Goal: Task Accomplishment & Management: Manage account settings

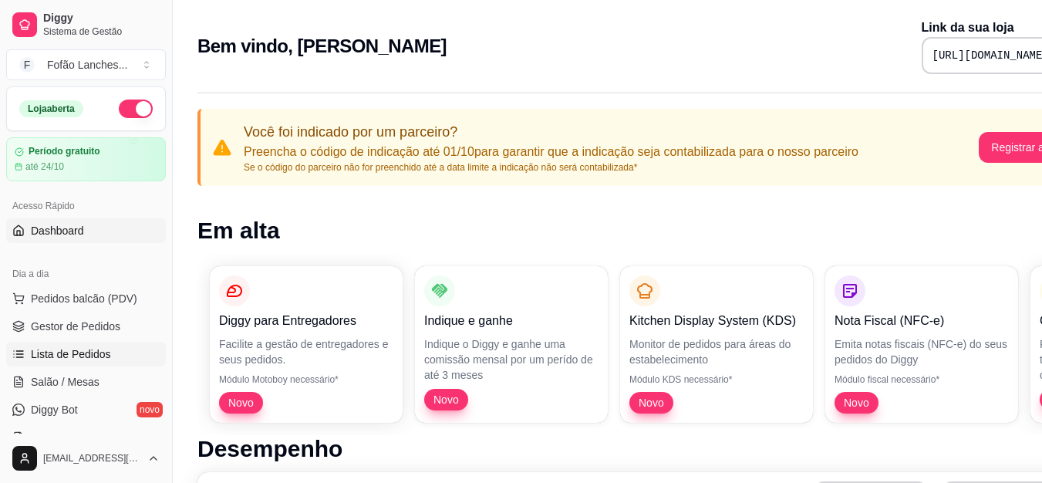
click at [93, 359] on span "Lista de Pedidos" at bounding box center [71, 353] width 80 height 15
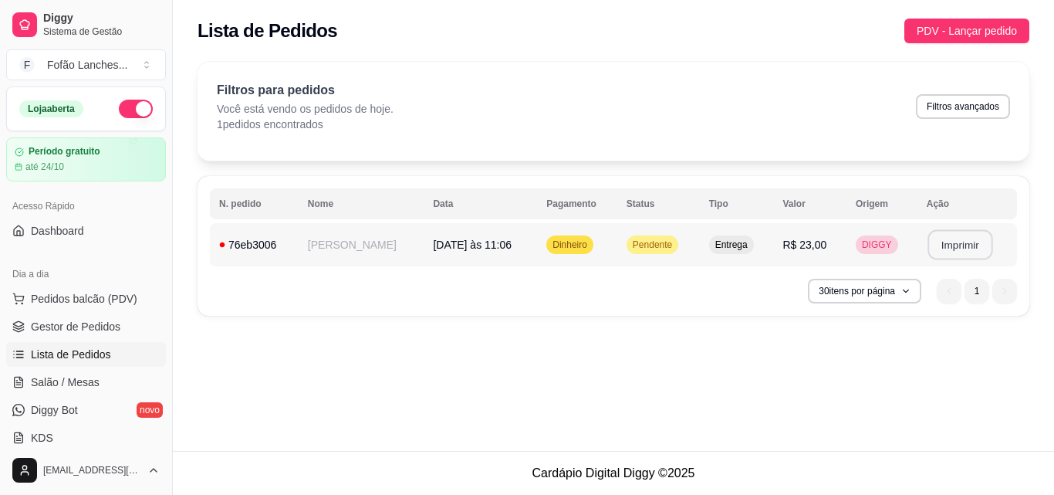
click at [951, 245] on button "Imprimir" at bounding box center [959, 245] width 65 height 30
click at [961, 242] on button "Imprimir" at bounding box center [959, 245] width 65 height 30
click at [958, 251] on button "Imprimir" at bounding box center [959, 245] width 65 height 30
click at [677, 232] on td "Pendente" at bounding box center [658, 244] width 83 height 43
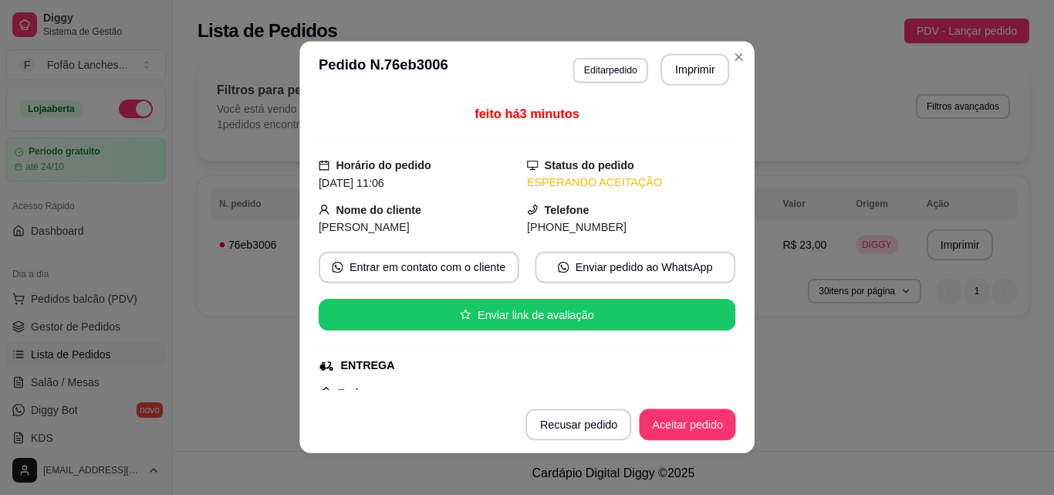
click at [677, 232] on div "[PHONE_NUMBER]" at bounding box center [631, 227] width 208 height 18
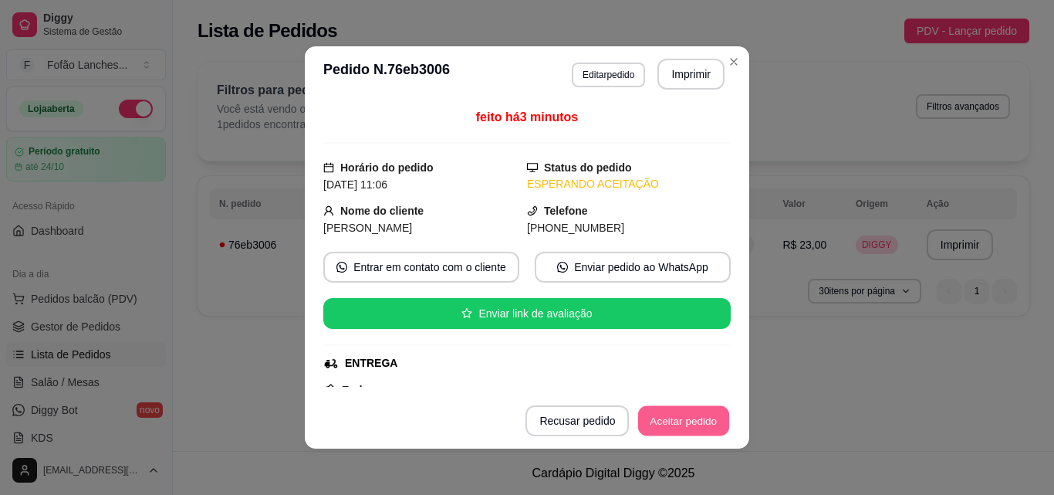
click at [664, 423] on button "Aceitar pedido" at bounding box center [683, 421] width 91 height 30
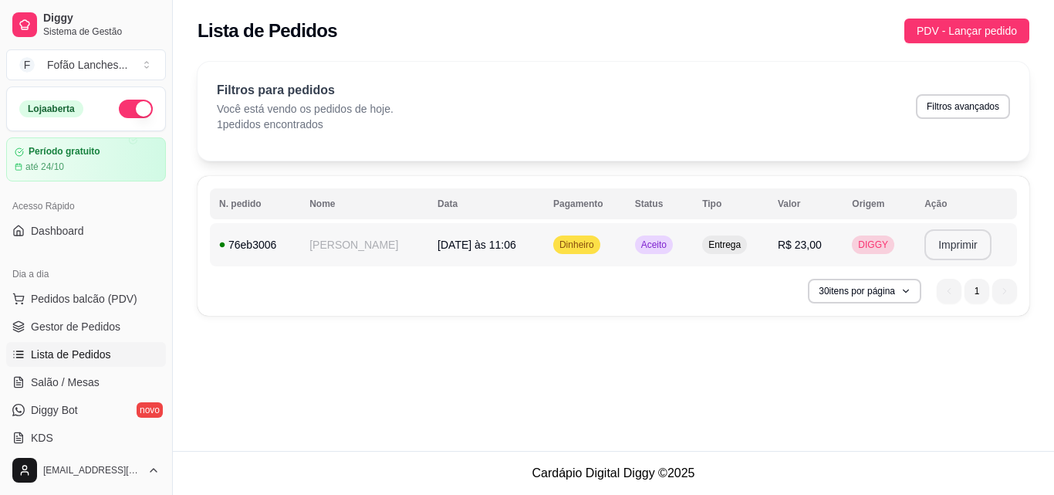
click at [934, 248] on button "Imprimir" at bounding box center [957, 244] width 67 height 31
click at [897, 292] on button "30 itens por página" at bounding box center [864, 291] width 110 height 24
click at [963, 248] on button "Imprimir" at bounding box center [957, 245] width 65 height 30
click at [953, 251] on button "Imprimir" at bounding box center [957, 245] width 65 height 30
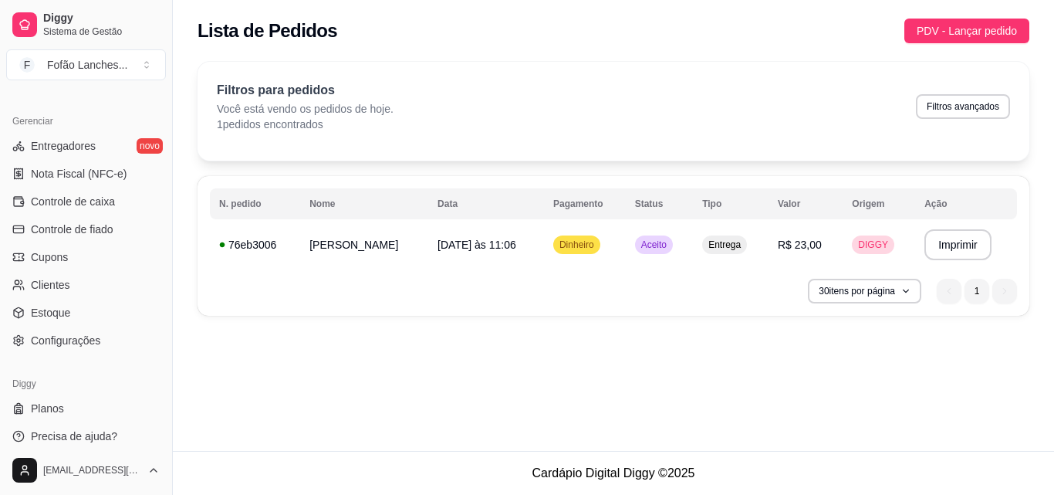
scroll to position [616, 0]
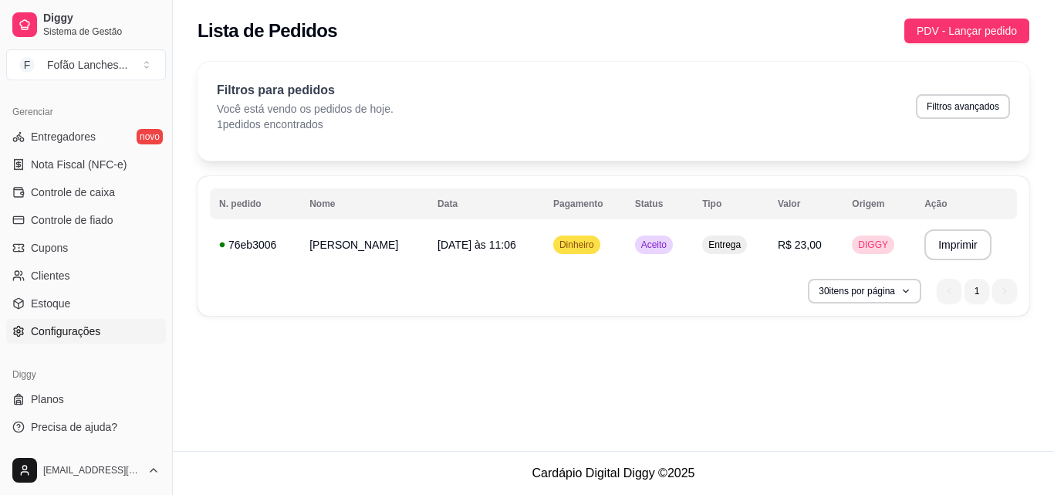
click at [107, 336] on link "Configurações" at bounding box center [86, 331] width 160 height 25
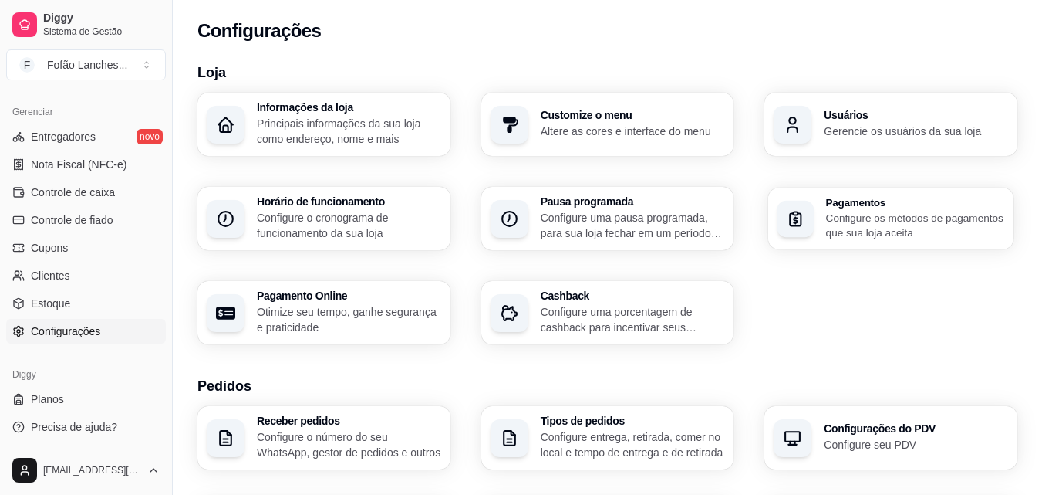
click at [998, 213] on p "Configure os métodos de pagamentos que sua loja aceita" at bounding box center [915, 225] width 178 height 30
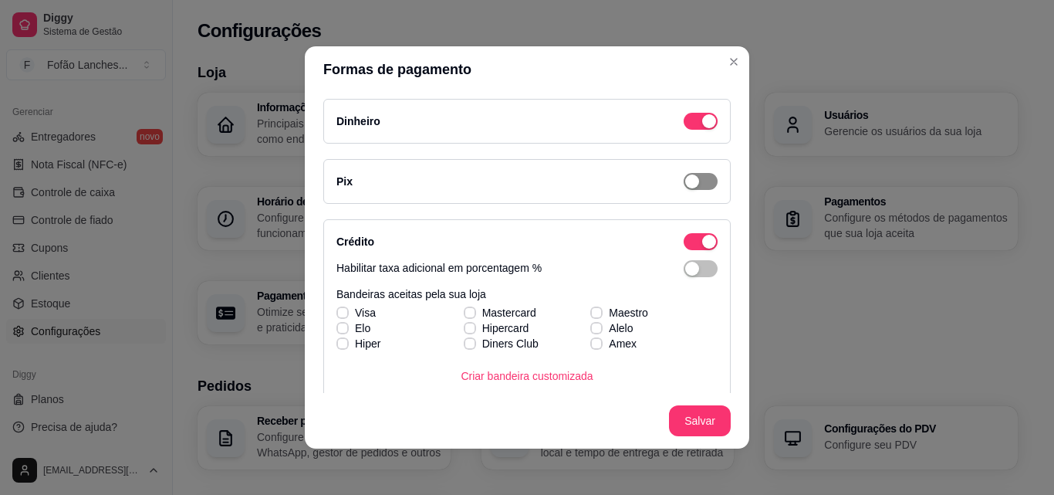
click at [684, 174] on span "button" at bounding box center [701, 181] width 34 height 17
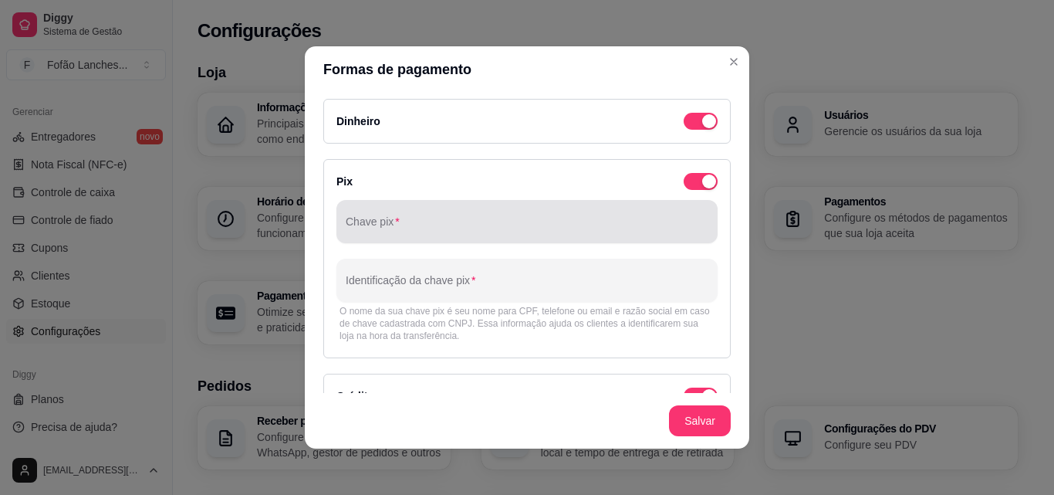
click at [616, 241] on div "Chave pix" at bounding box center [526, 221] width 381 height 43
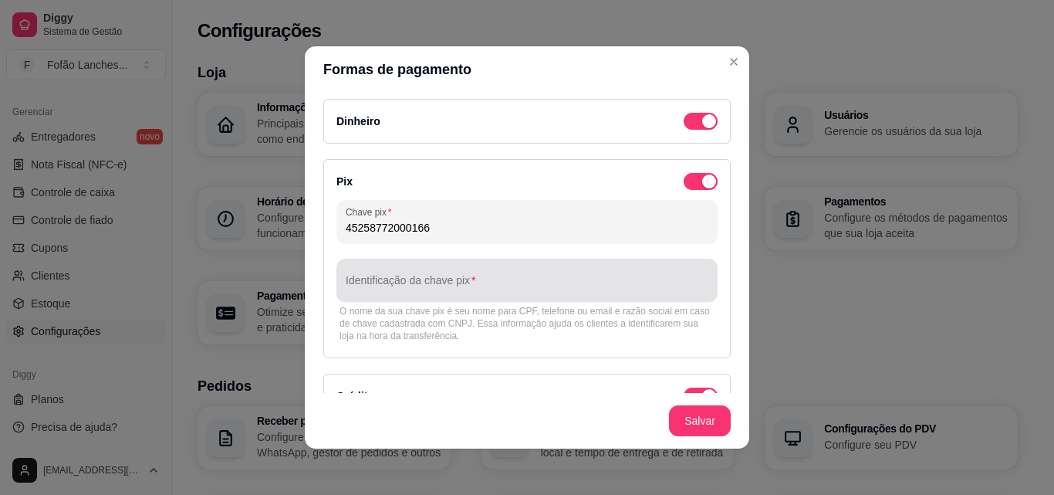
type input "45258772000166"
click at [593, 286] on input "Identificação da chave pix" at bounding box center [527, 286] width 363 height 15
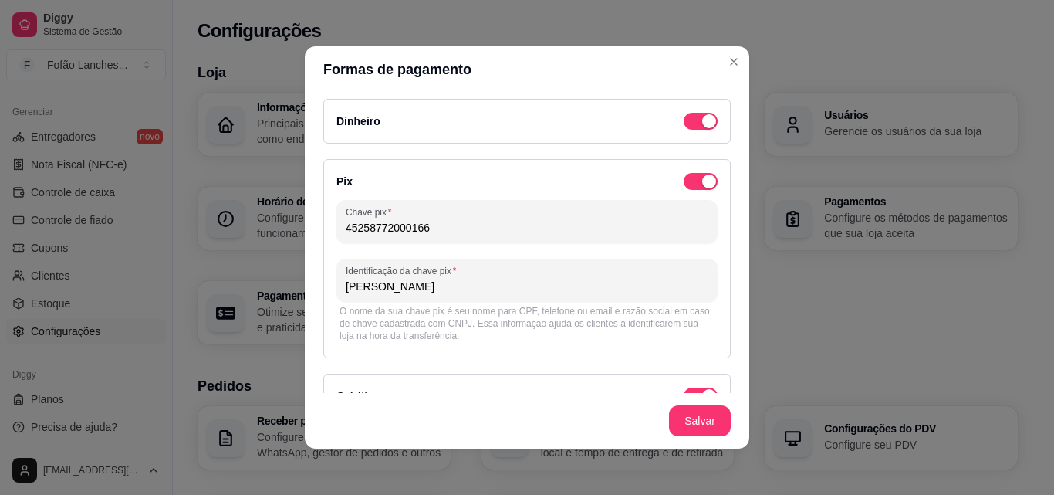
type input "Luciano Simão Filho"
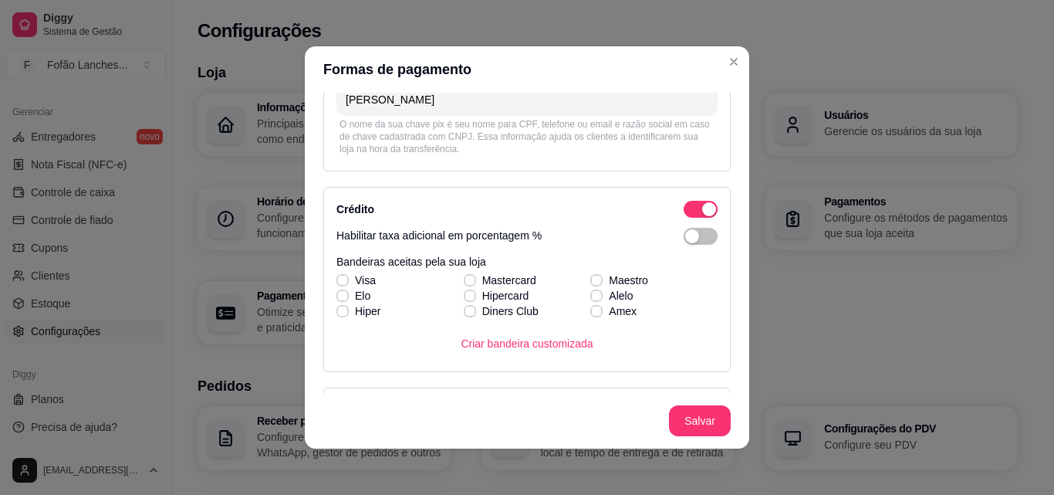
scroll to position [189, 0]
click at [338, 274] on span at bounding box center [342, 278] width 12 height 12
click at [338, 281] on input "Visa" at bounding box center [341, 286] width 10 height 10
checkbox input "true"
click at [338, 293] on icon at bounding box center [342, 293] width 8 height 6
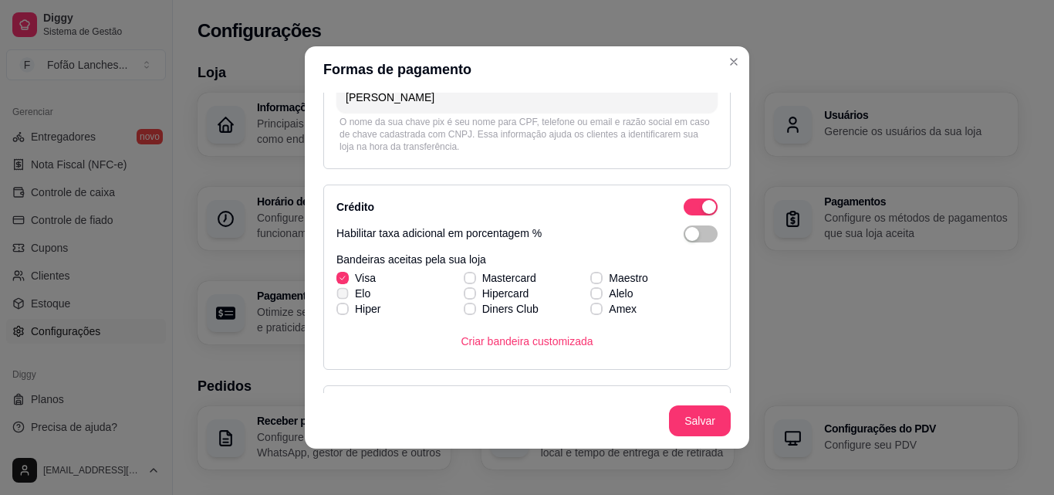
click at [338, 296] on input "Elo" at bounding box center [341, 301] width 10 height 10
checkbox input "true"
click at [338, 309] on icon at bounding box center [342, 309] width 8 height 6
click at [336, 312] on input "Hiper" at bounding box center [341, 317] width 10 height 10
checkbox input "true"
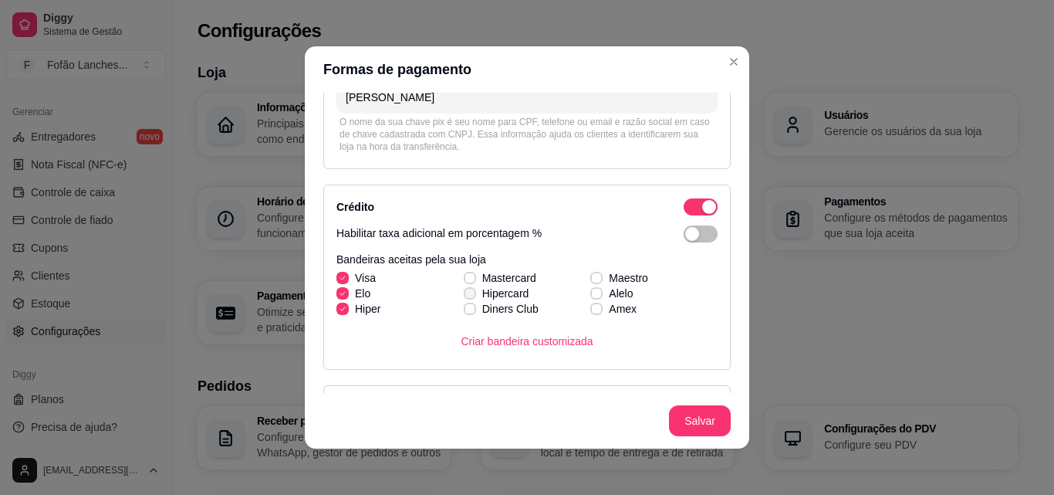
click at [465, 292] on icon at bounding box center [469, 293] width 9 height 6
click at [463, 296] on input "Hipercard" at bounding box center [468, 301] width 10 height 10
checkbox input "true"
click at [465, 277] on icon at bounding box center [469, 278] width 8 height 6
click at [463, 281] on input "Mastercard" at bounding box center [468, 286] width 10 height 10
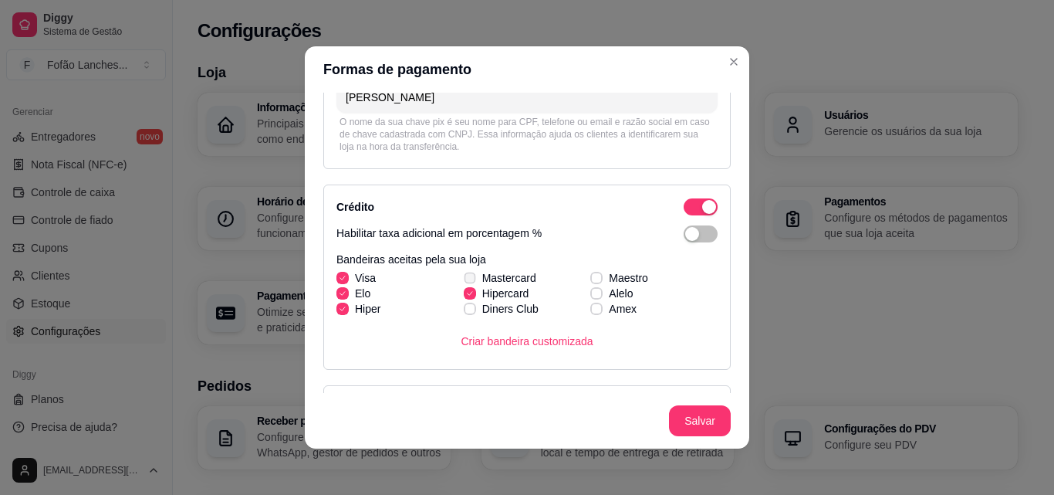
checkbox input "true"
click at [586, 280] on div "Visa Mastercard Maestro Elo Hipercard Alelo Hiper Diners Club Amex" at bounding box center [526, 293] width 381 height 46
click at [593, 275] on icon at bounding box center [597, 278] width 8 height 6
click at [589, 281] on input "Maestro" at bounding box center [594, 286] width 10 height 10
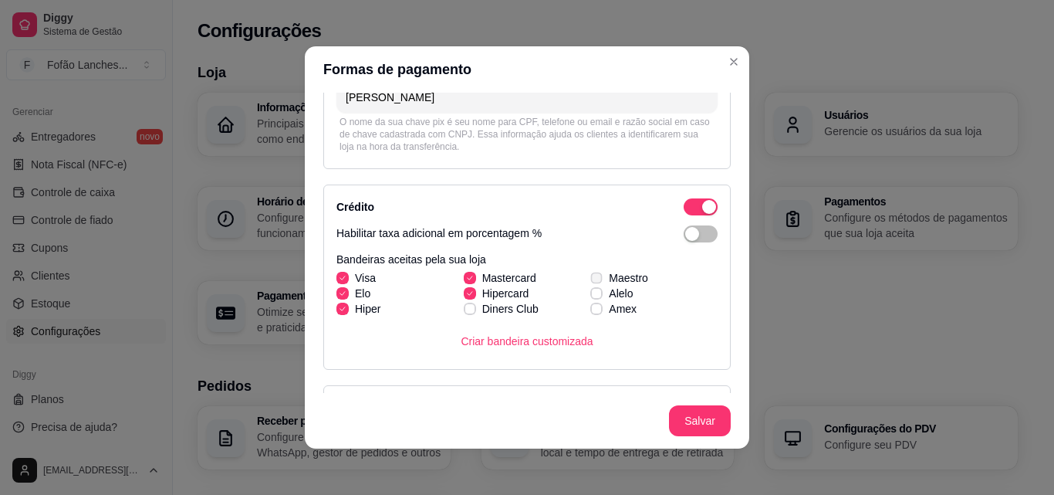
checkbox input "true"
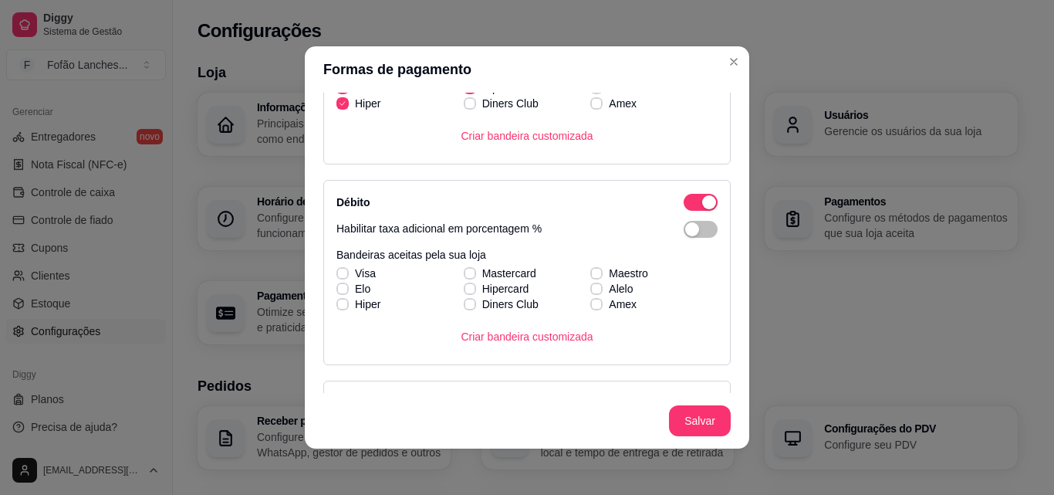
scroll to position [398, 0]
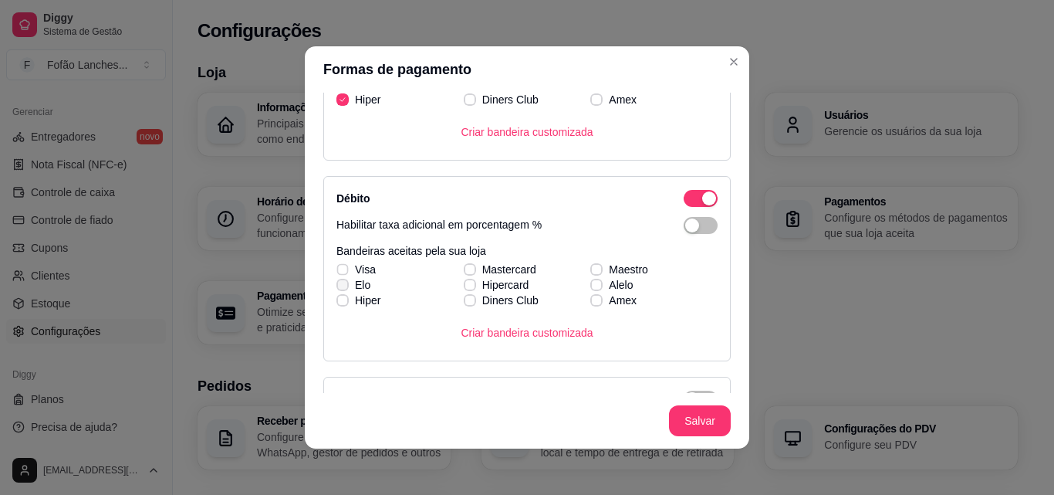
click at [336, 272] on div "Visa Mastercard Maestro Elo Hipercard Alelo Hiper Diners Club Amex" at bounding box center [526, 285] width 381 height 46
click at [338, 267] on icon at bounding box center [342, 269] width 8 height 6
click at [337, 272] on input "Visa" at bounding box center [341, 277] width 10 height 10
checkbox input "true"
click at [338, 284] on icon at bounding box center [342, 285] width 8 height 6
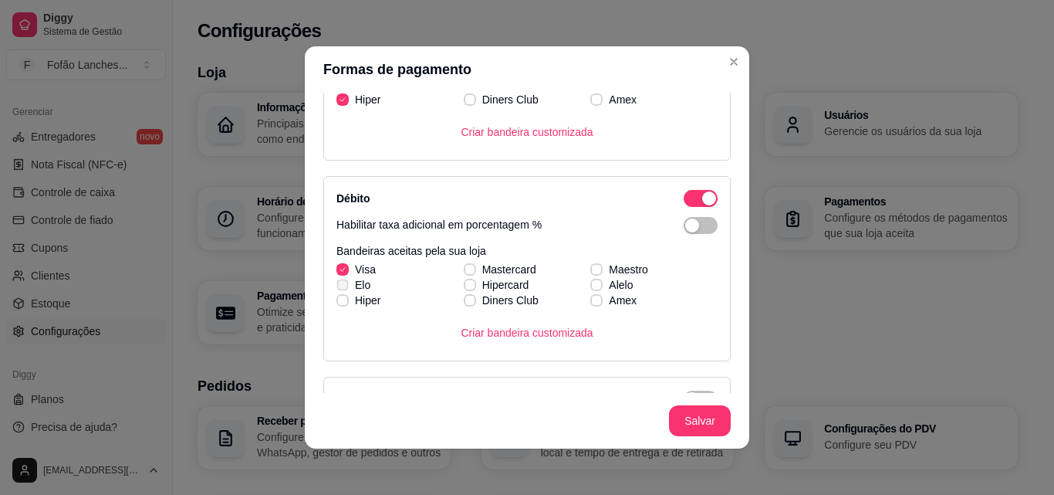
click at [337, 288] on input "Elo" at bounding box center [341, 293] width 10 height 10
checkbox input "true"
click at [337, 304] on span at bounding box center [342, 300] width 12 height 12
click at [337, 304] on input "Hiper" at bounding box center [341, 308] width 10 height 10
checkbox input "true"
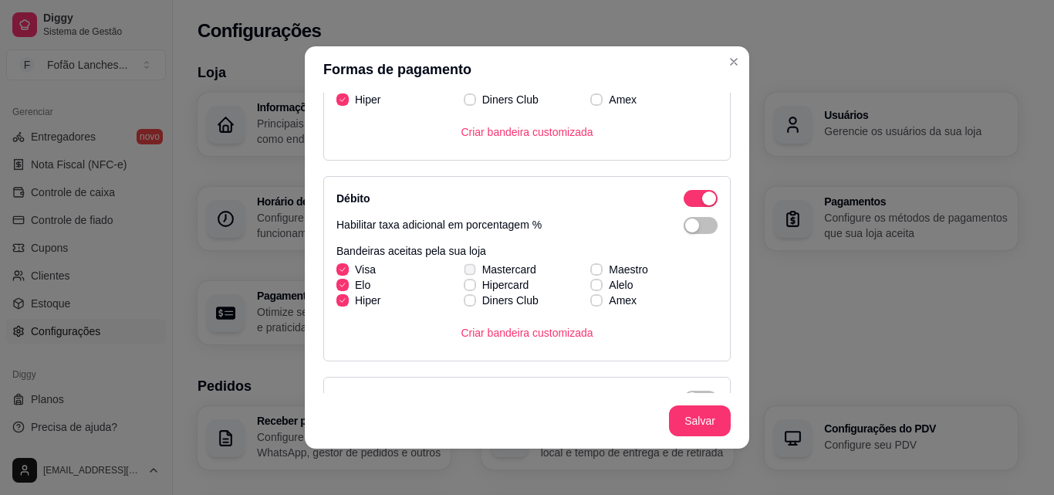
click at [465, 269] on icon at bounding box center [469, 269] width 8 height 6
click at [463, 272] on input "Mastercard" at bounding box center [468, 277] width 10 height 10
checkbox input "true"
click at [464, 281] on span at bounding box center [470, 285] width 12 height 12
click at [463, 288] on input "Hipercard" at bounding box center [468, 293] width 10 height 10
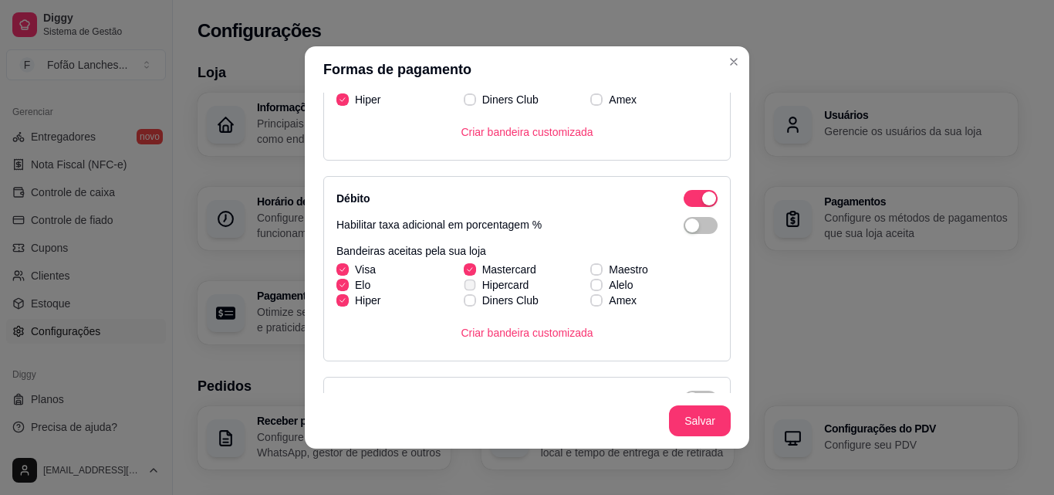
checkbox input "true"
click at [584, 271] on div "Visa Mastercard Maestro Elo Hipercard Alelo Hiper Diners Club Amex" at bounding box center [526, 285] width 381 height 46
click at [591, 265] on span at bounding box center [597, 269] width 12 height 12
click at [589, 272] on input "Maestro" at bounding box center [594, 277] width 10 height 10
checkbox input "true"
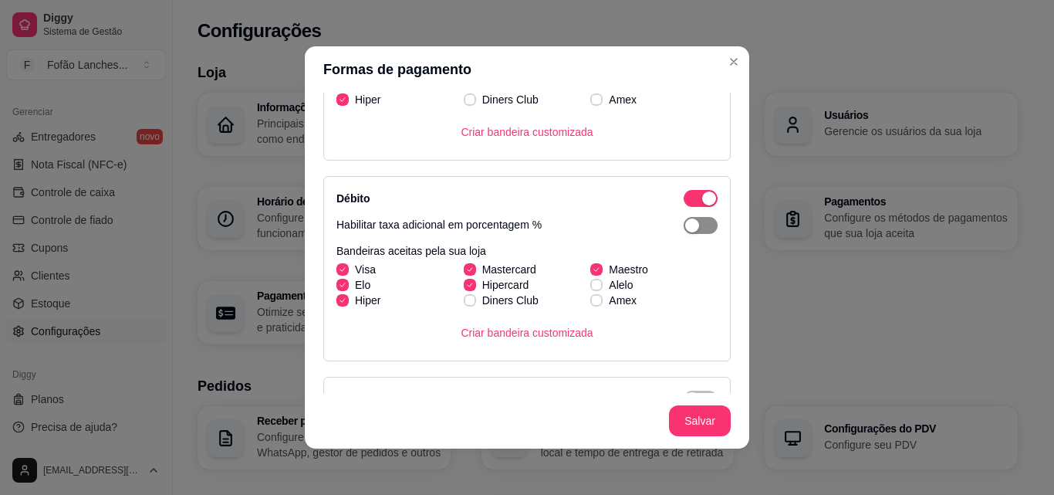
click at [685, 225] on div "button" at bounding box center [692, 225] width 14 height 14
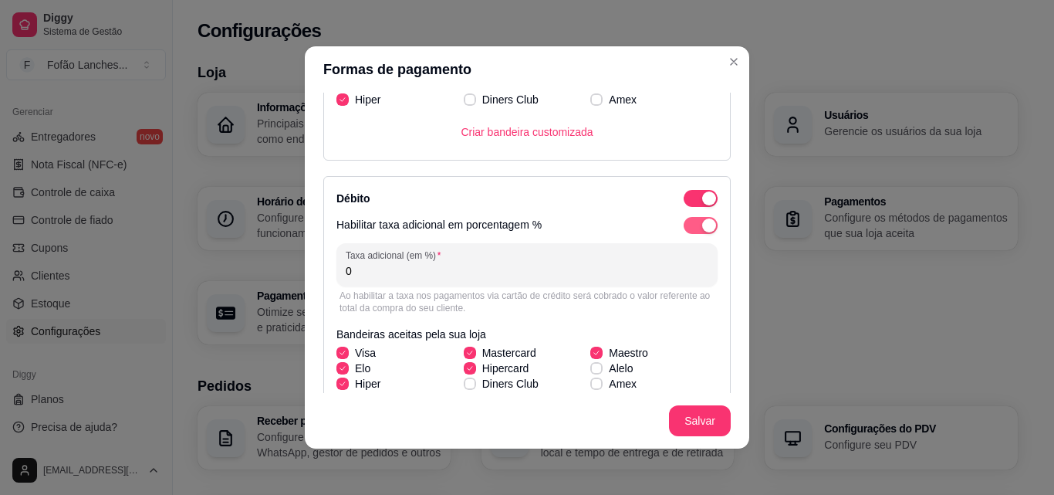
click at [684, 225] on span "button" at bounding box center [701, 225] width 34 height 17
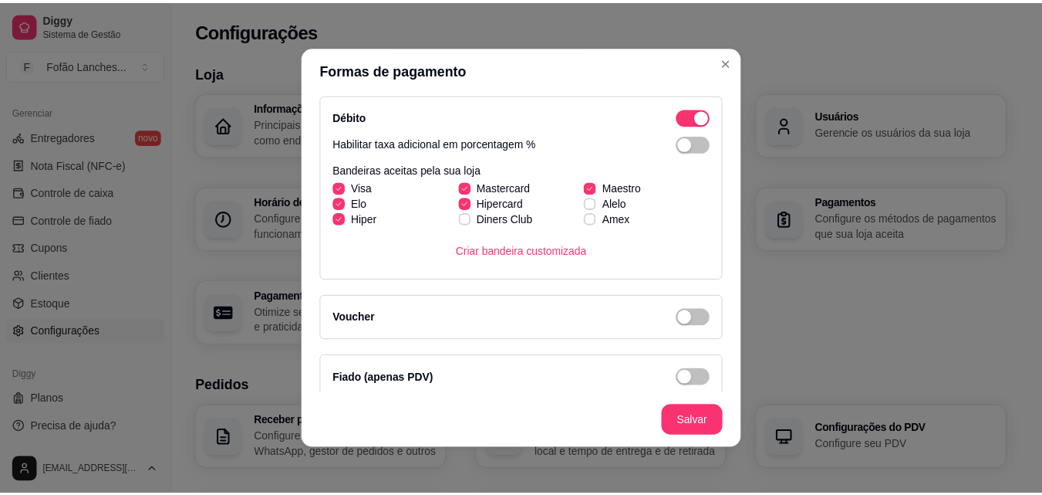
scroll to position [493, 0]
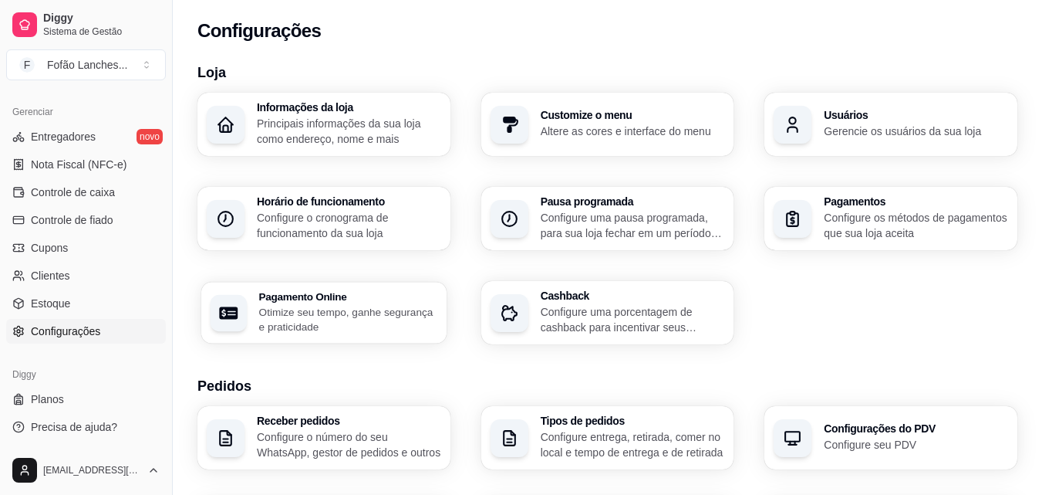
click at [363, 306] on p "Otimize seu tempo, ganhe segurança e praticidade" at bounding box center [348, 319] width 178 height 30
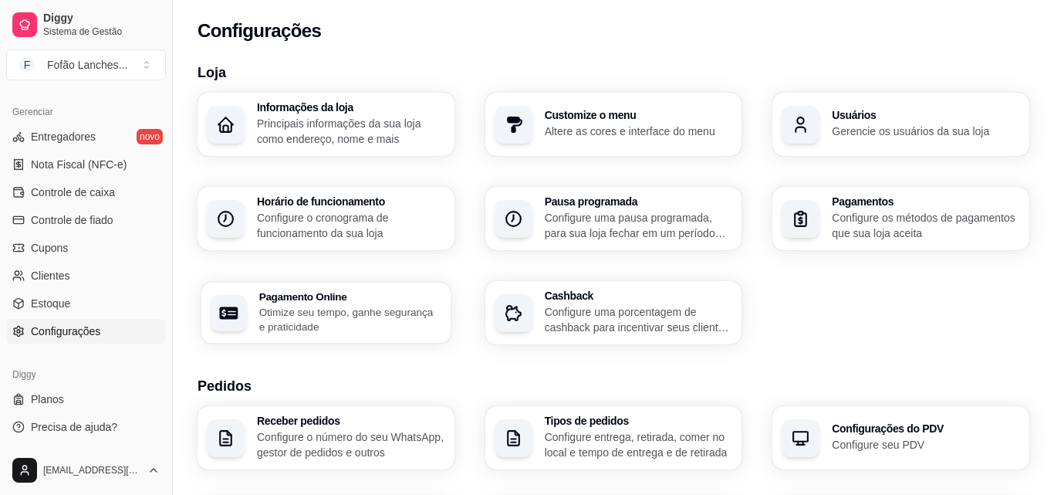
select select "4.98"
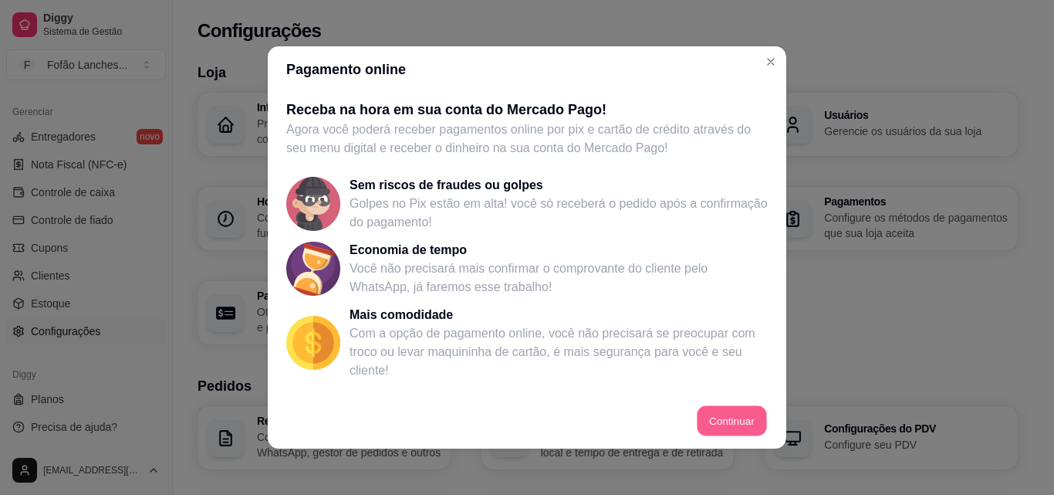
click at [742, 414] on button "Continuar" at bounding box center [732, 421] width 69 height 30
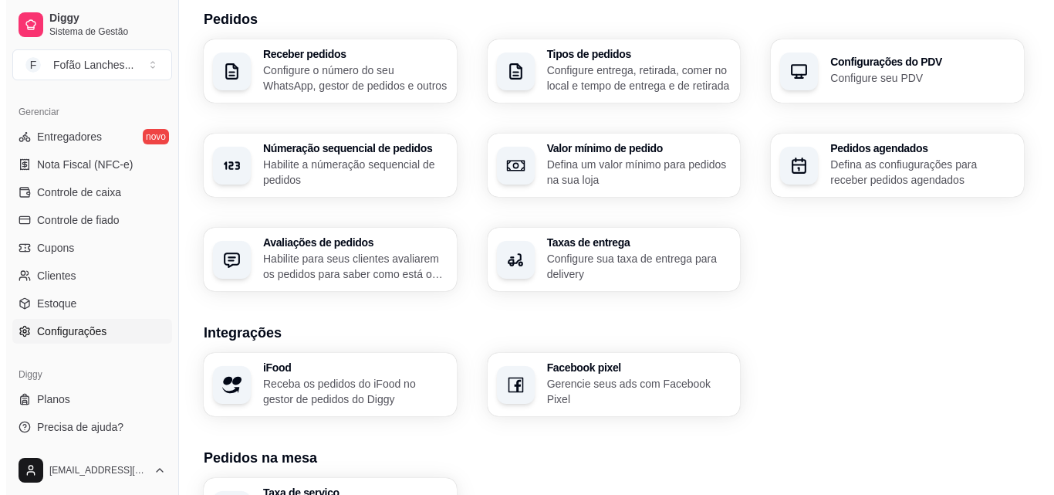
scroll to position [372, 0]
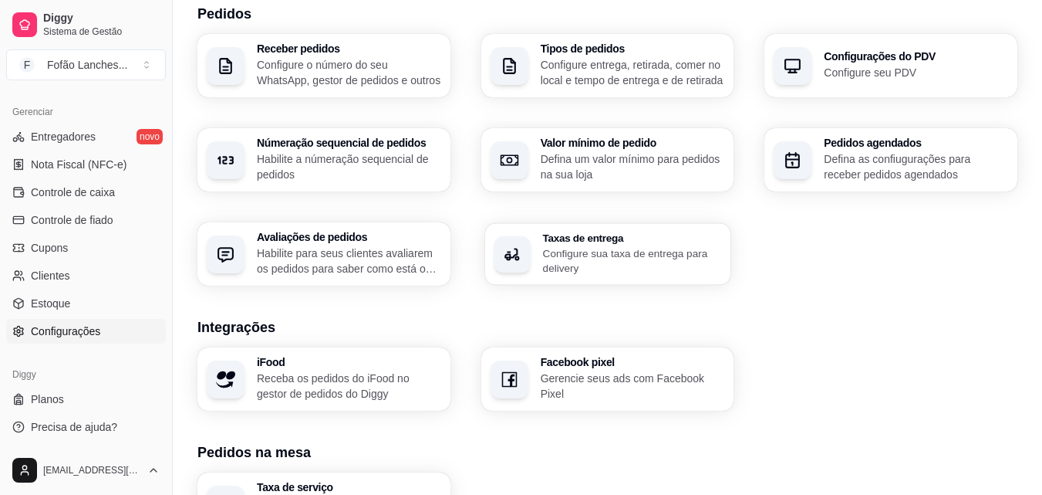
click at [645, 256] on p "Configure sua taxa de entrega para delivery" at bounding box center [631, 260] width 179 height 30
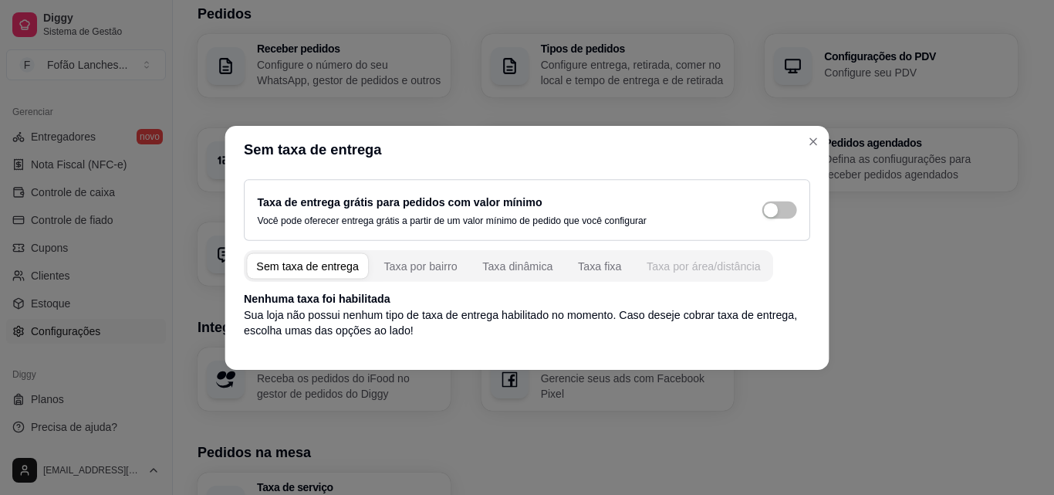
click at [645, 256] on button "Taxa por área/distância" at bounding box center [703, 265] width 133 height 25
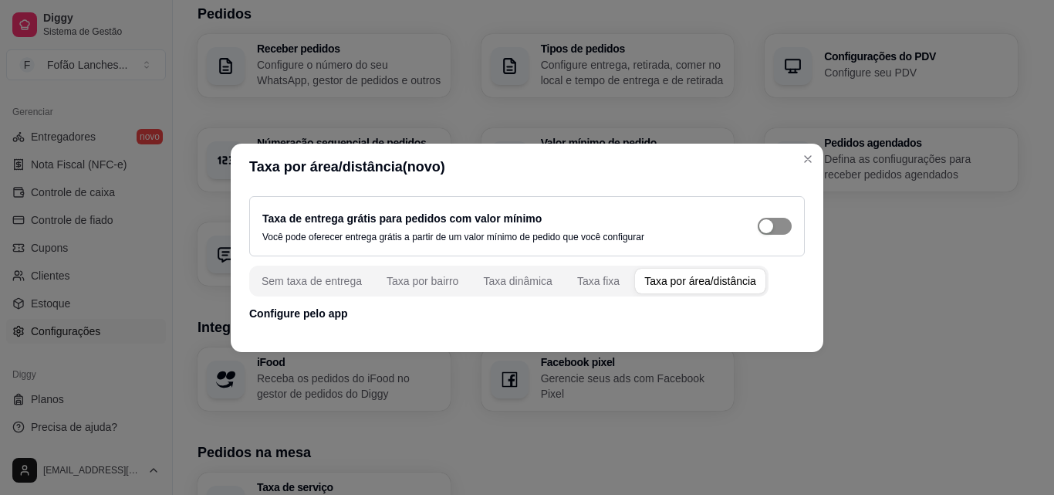
click at [768, 225] on div "button" at bounding box center [766, 226] width 14 height 14
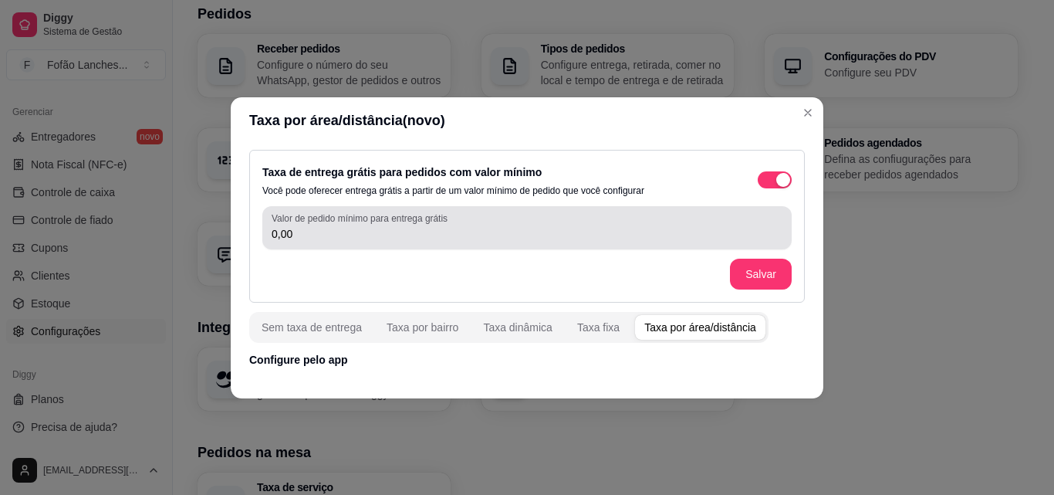
click at [746, 220] on div "0,00" at bounding box center [527, 227] width 511 height 31
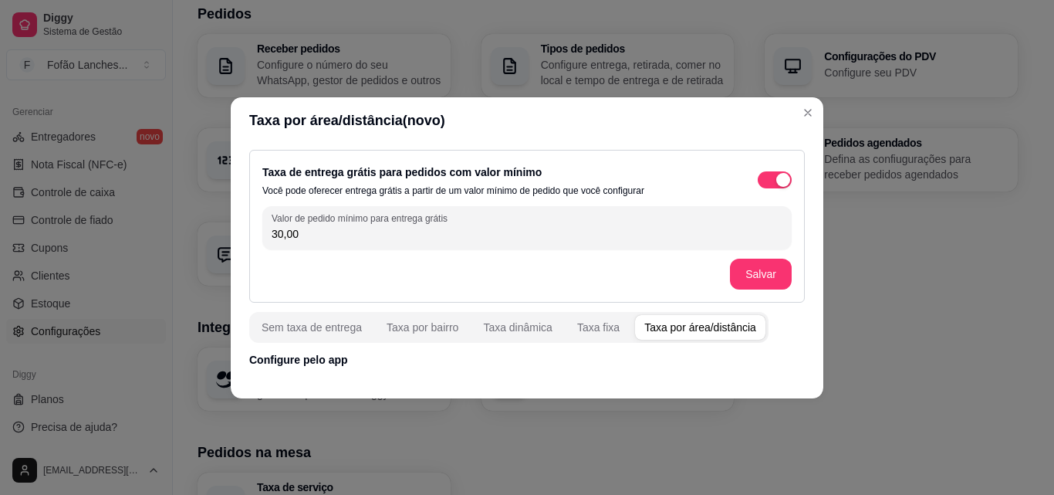
type input "30,00"
click at [652, 327] on div "Taxa por área/distância" at bounding box center [700, 326] width 112 height 15
click at [390, 230] on input "30,00" at bounding box center [527, 233] width 511 height 15
click at [439, 367] on p "Configure pelo app" at bounding box center [527, 359] width 556 height 15
click at [443, 326] on div "Taxa por bairro" at bounding box center [423, 326] width 72 height 15
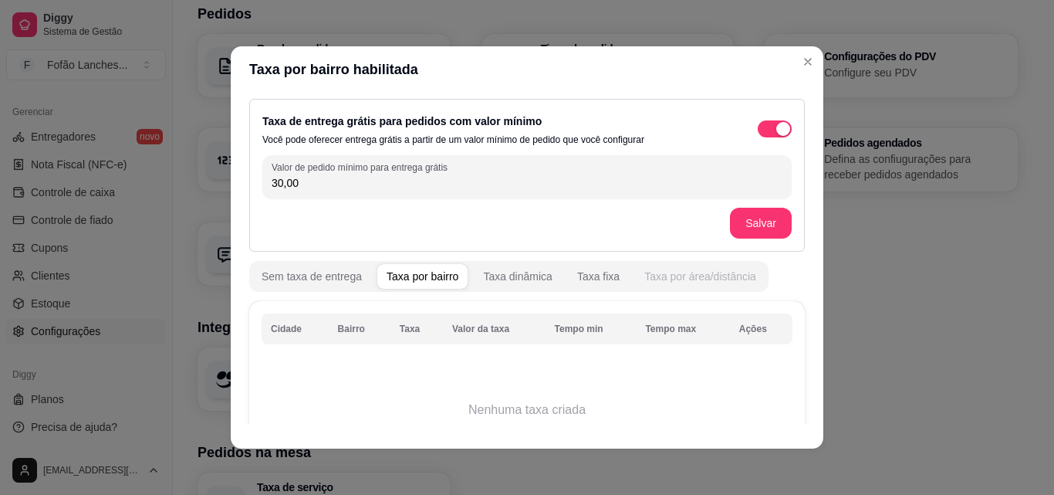
click at [648, 277] on div "Taxa por área/distância" at bounding box center [700, 276] width 112 height 15
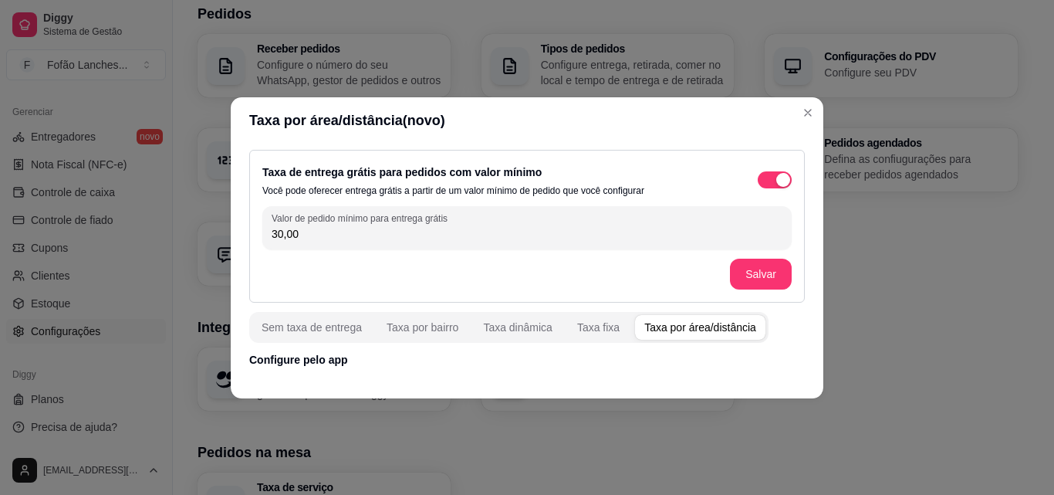
click at [678, 326] on div "Taxa por área/distância" at bounding box center [700, 326] width 112 height 15
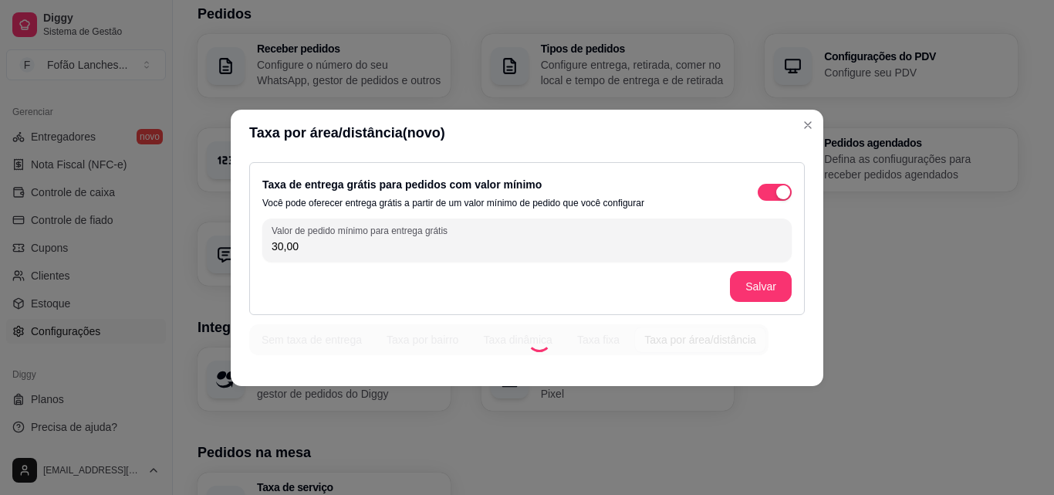
click at [678, 326] on div "Sem taxa de entrega Taxa por bairro Taxa dinâmica Taxa fixa Taxa por área/distâ…" at bounding box center [508, 339] width 519 height 31
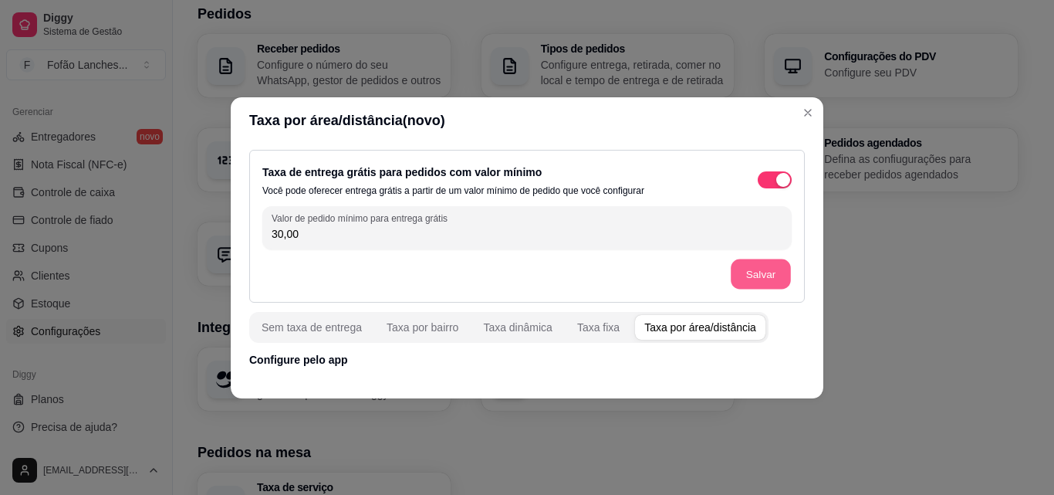
click at [762, 269] on button "Salvar" at bounding box center [761, 273] width 60 height 30
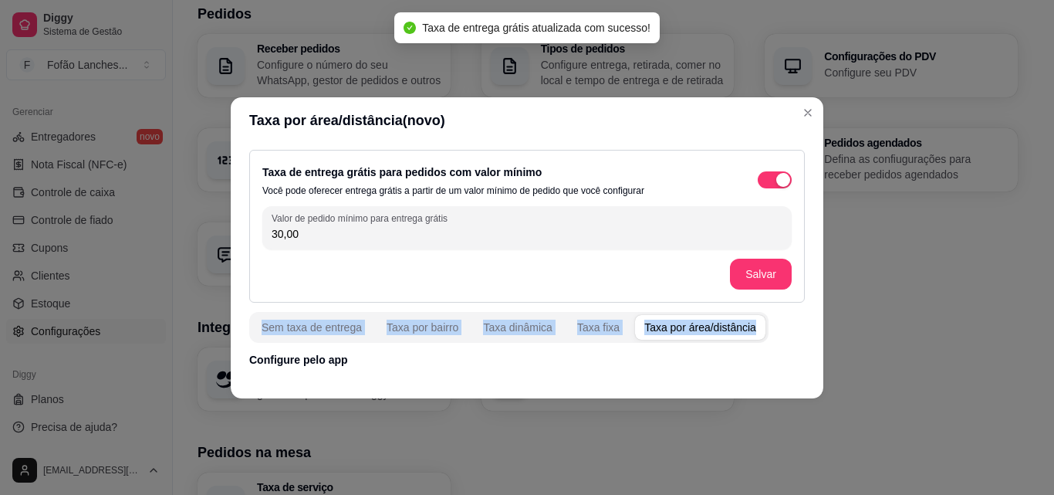
drag, startPoint x: 821, startPoint y: 269, endPoint x: 816, endPoint y: 333, distance: 64.3
click at [816, 333] on div "Taxa de entrega grátis para pedidos com valor mínimo Você pode oferecer entrega…" at bounding box center [527, 259] width 593 height 230
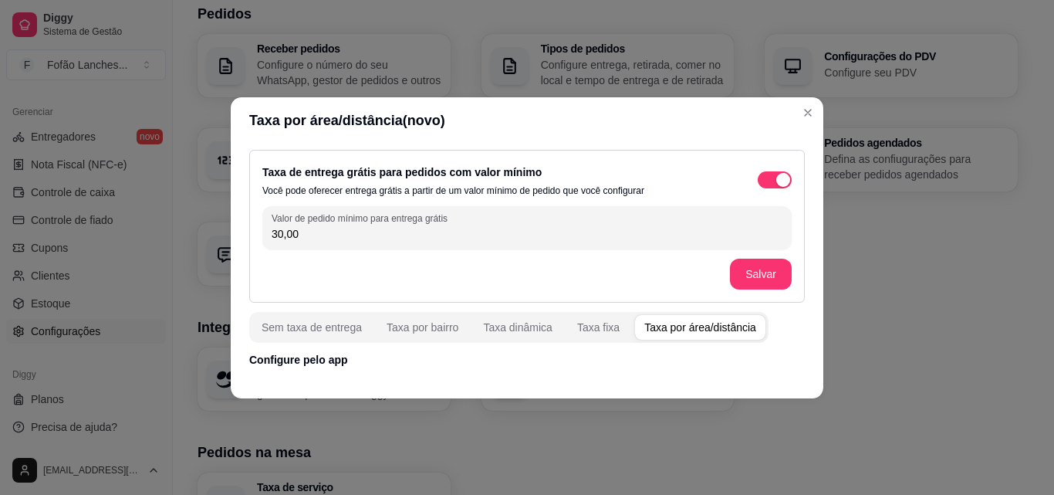
click at [799, 354] on p "Configure pelo app" at bounding box center [527, 359] width 556 height 15
click at [689, 232] on input "30,00" at bounding box center [527, 233] width 511 height 15
click at [657, 326] on div "Taxa por área/distância" at bounding box center [700, 326] width 112 height 15
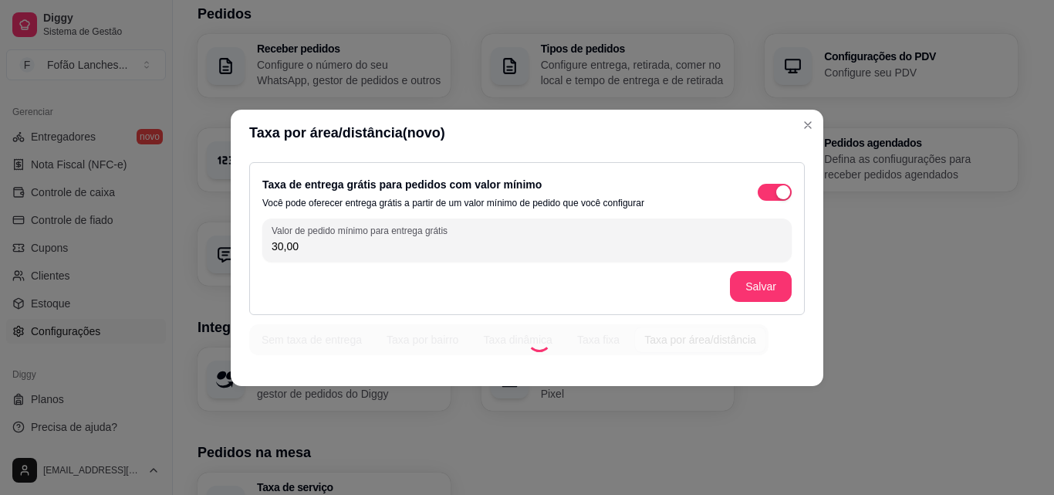
click at [657, 326] on div "Sem taxa de entrega Taxa por bairro Taxa dinâmica Taxa fixa Taxa por área/distâ…" at bounding box center [508, 339] width 519 height 31
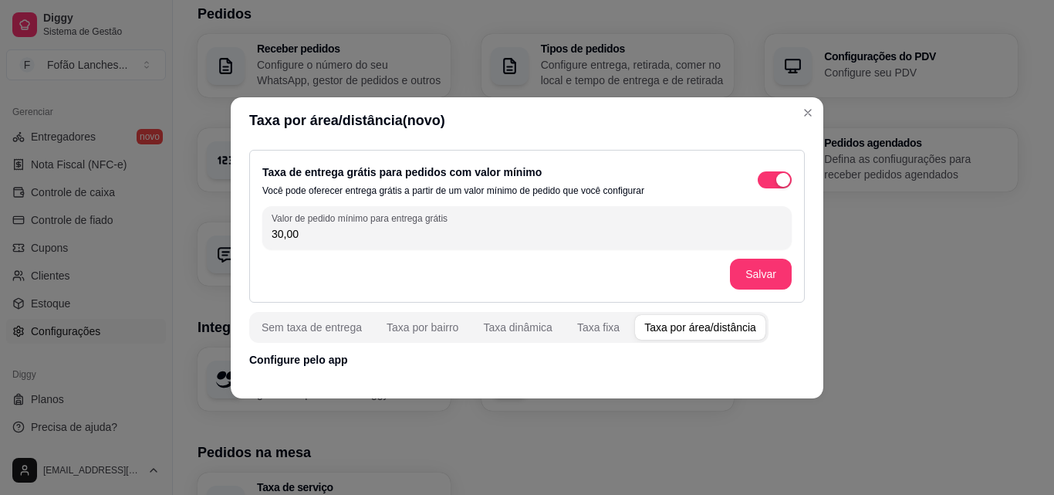
click at [321, 363] on p "Configure pelo app" at bounding box center [527, 359] width 556 height 15
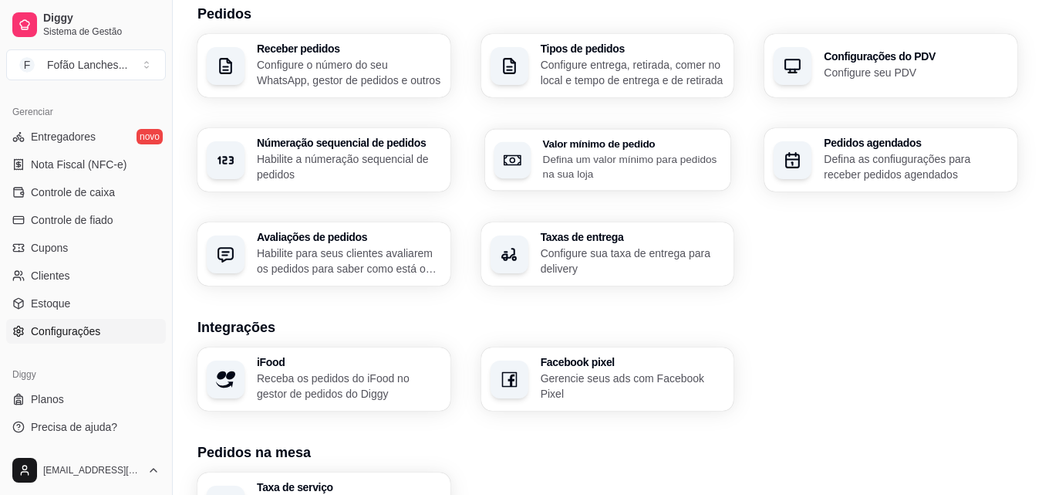
click at [689, 177] on p "Defina um valor mínimo para pedidos na sua loja" at bounding box center [631, 166] width 179 height 30
click at [381, 160] on p "Habilite a númeração sequencial de pedidos" at bounding box center [348, 166] width 178 height 30
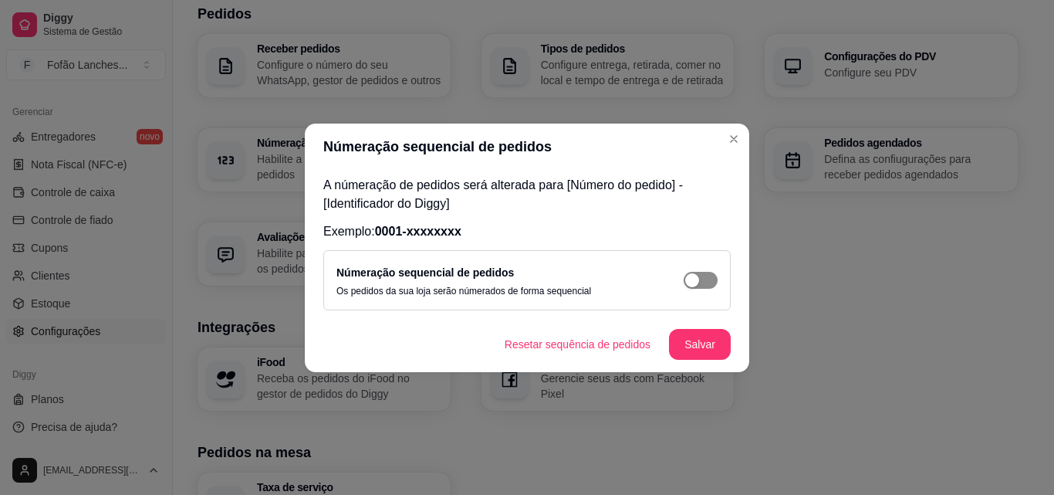
click at [701, 277] on button "button" at bounding box center [701, 280] width 34 height 17
click at [695, 339] on button "Salvar" at bounding box center [700, 344] width 60 height 30
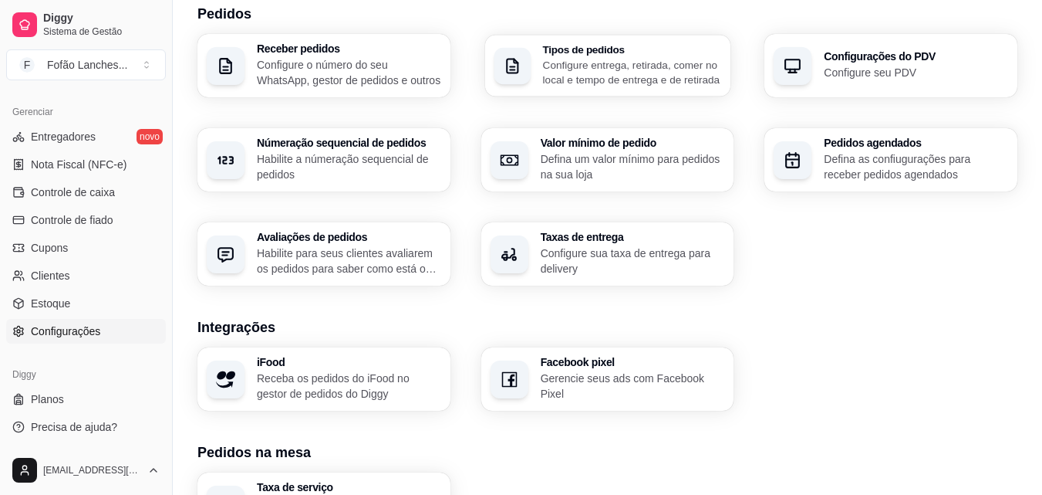
click at [674, 55] on div "Tipos de pedidos Configure entrega, retirada, comer no local e tempo de entrega…" at bounding box center [631, 65] width 179 height 43
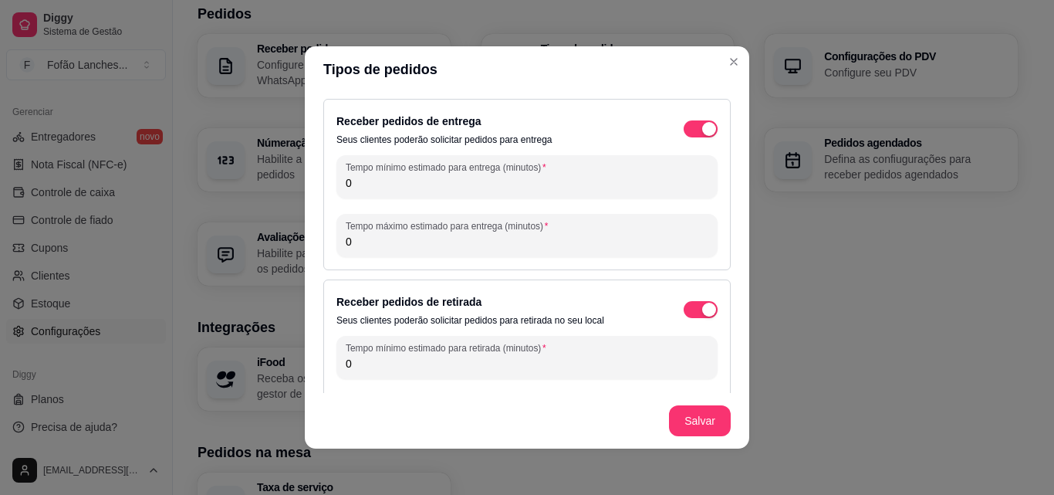
click at [598, 185] on input "0" at bounding box center [527, 182] width 363 height 15
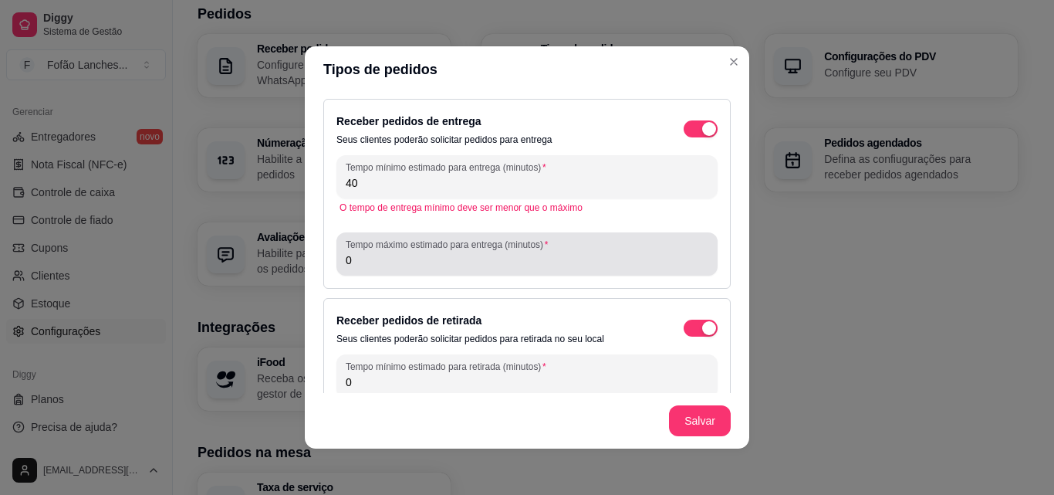
type input "40"
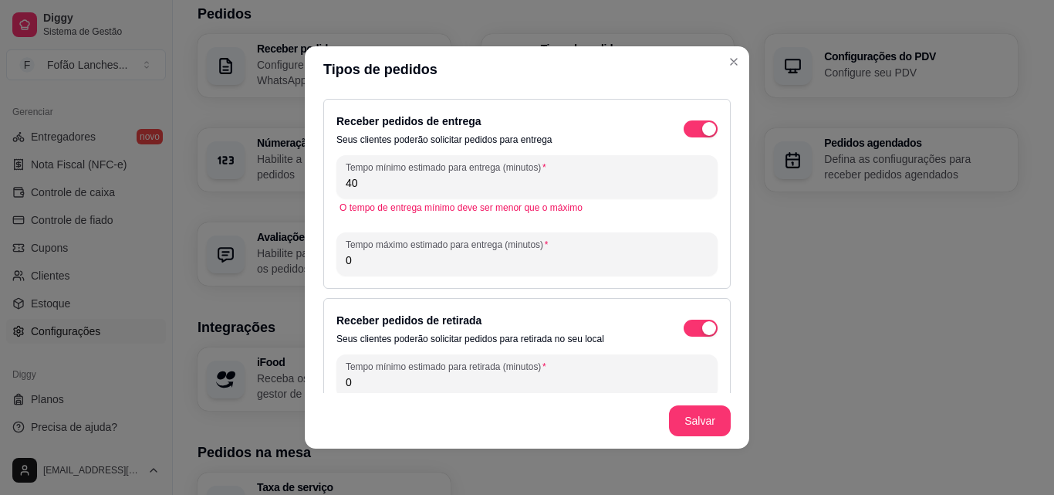
click at [579, 256] on input "0" at bounding box center [527, 259] width 363 height 15
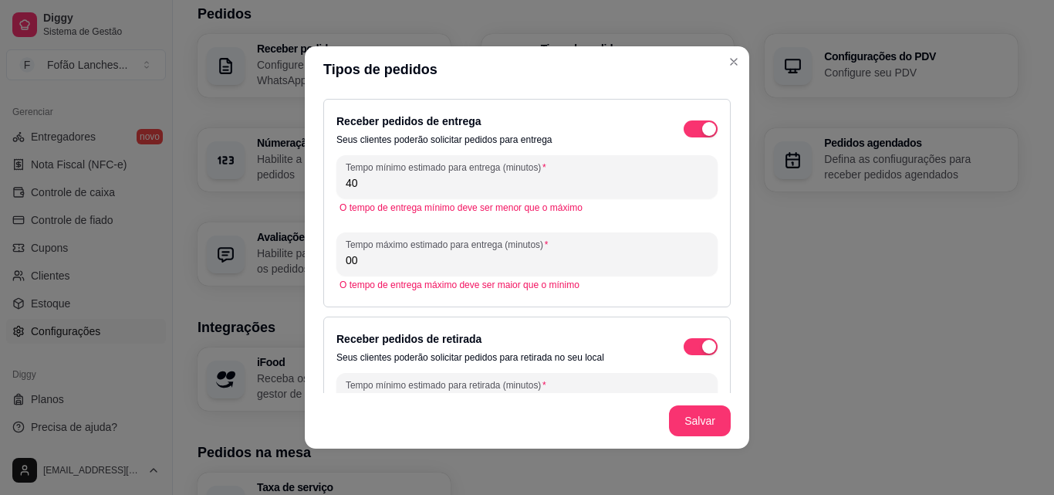
type input "0"
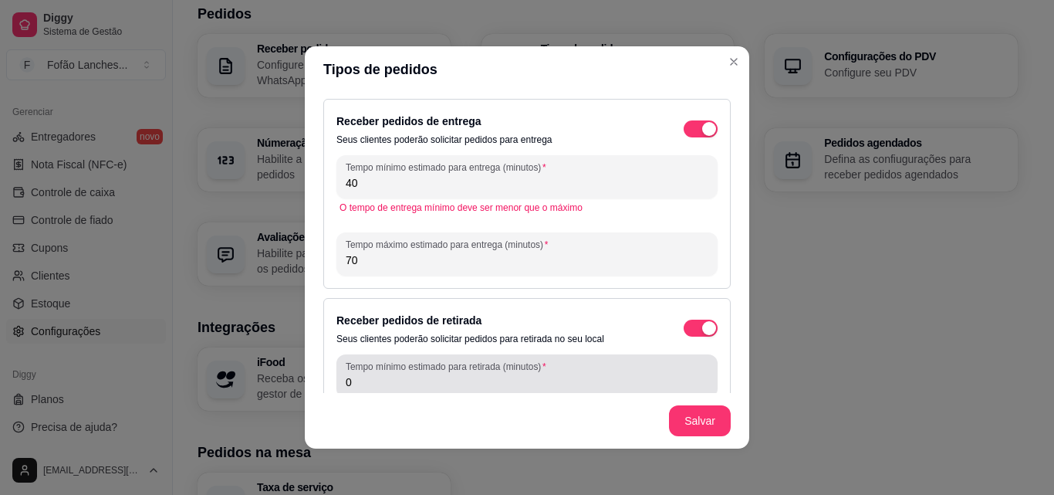
type input "70"
click at [595, 369] on div "0" at bounding box center [527, 375] width 363 height 31
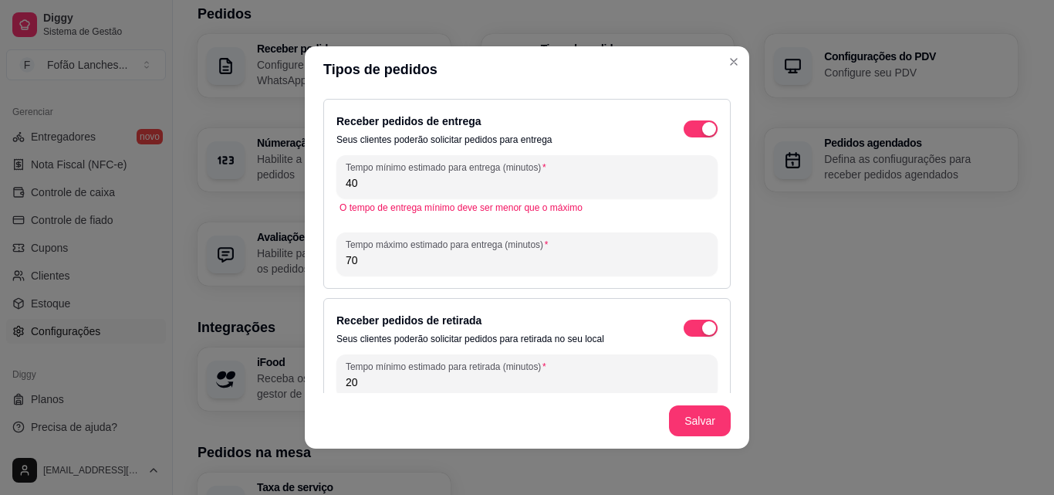
type input "20"
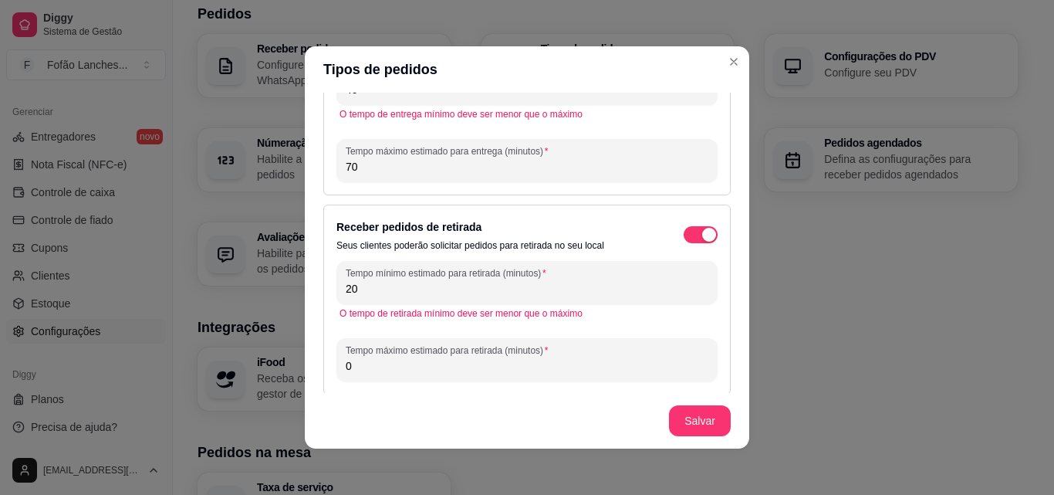
scroll to position [123, 0]
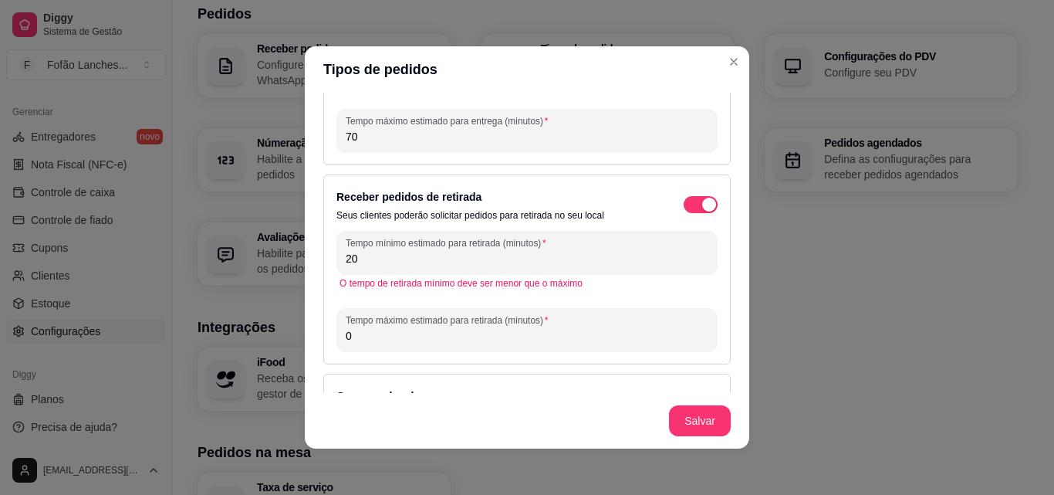
click at [584, 333] on input "0" at bounding box center [527, 335] width 363 height 15
type input "0"
type input "30"
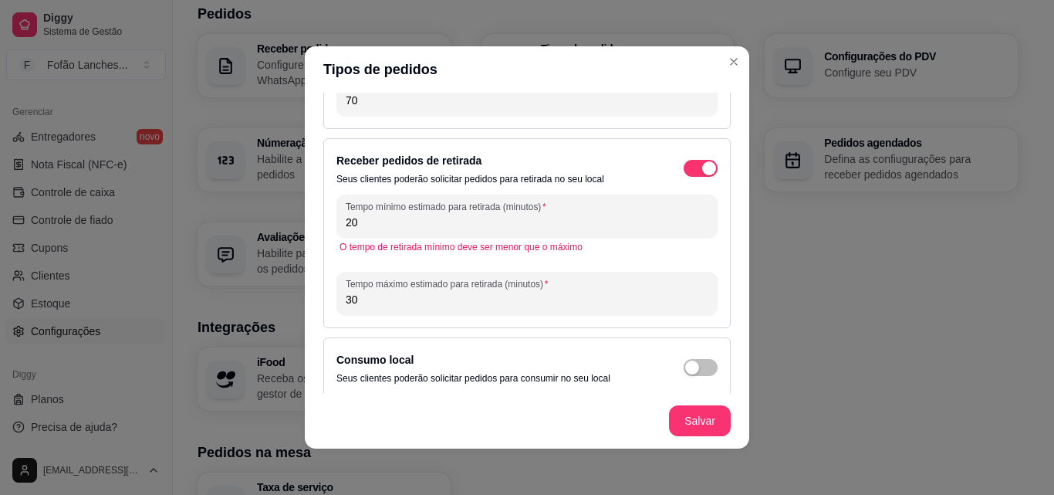
scroll to position [171, 0]
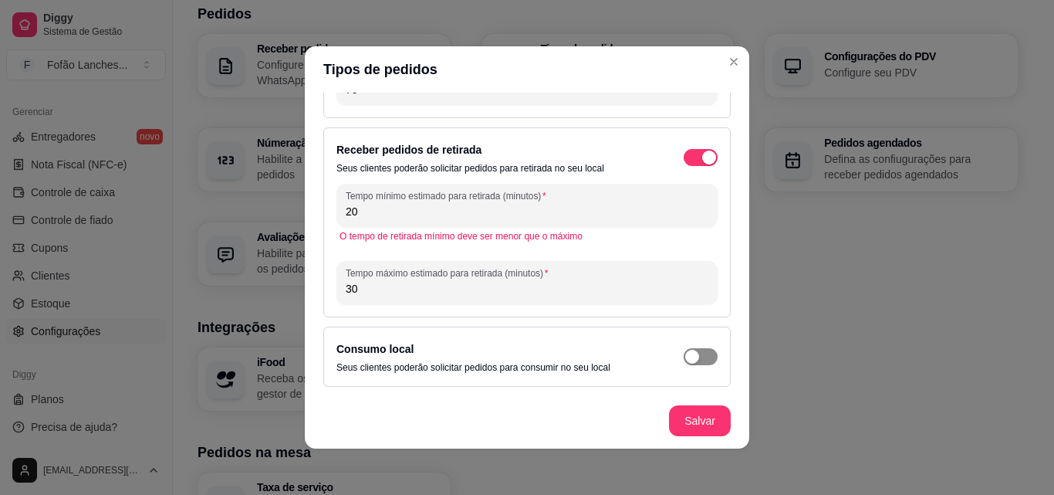
click at [685, 363] on div "button" at bounding box center [692, 357] width 14 height 14
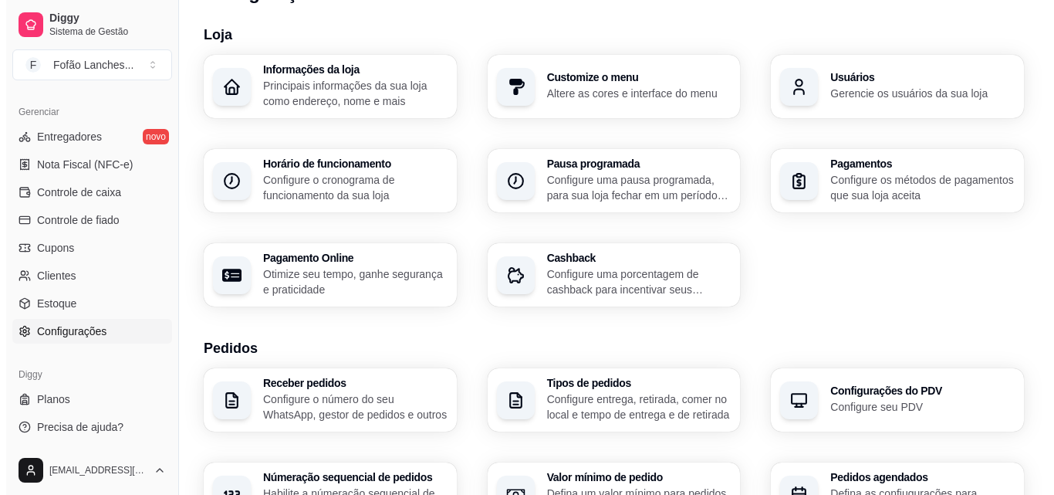
scroll to position [0, 0]
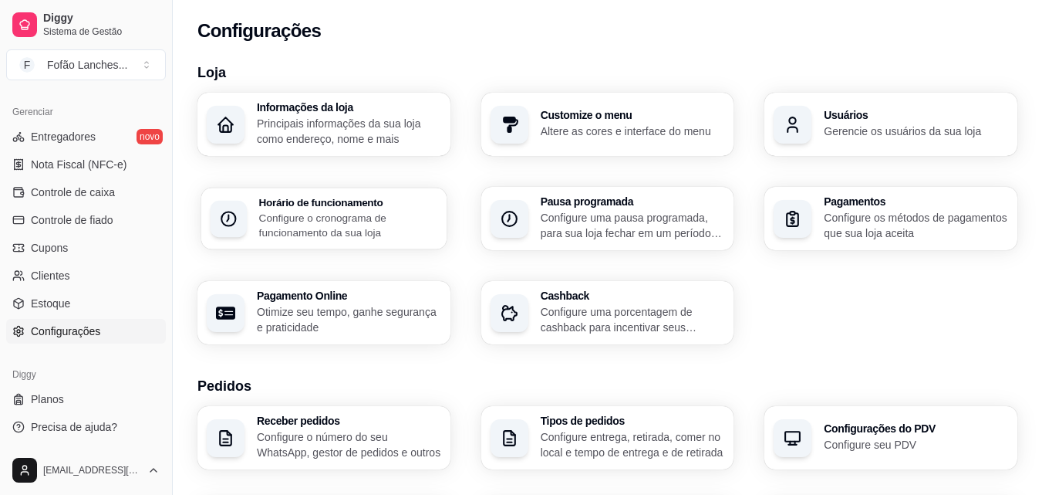
click at [339, 213] on p "Configure o cronograma de funcionamento da sua loja" at bounding box center [348, 225] width 178 height 30
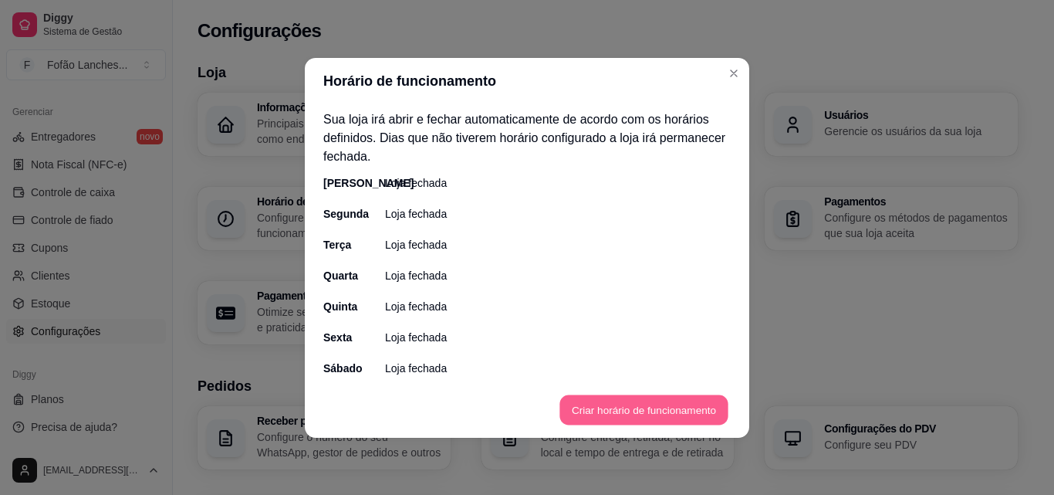
click at [643, 413] on button "Criar horário de funcionamento" at bounding box center [643, 409] width 168 height 30
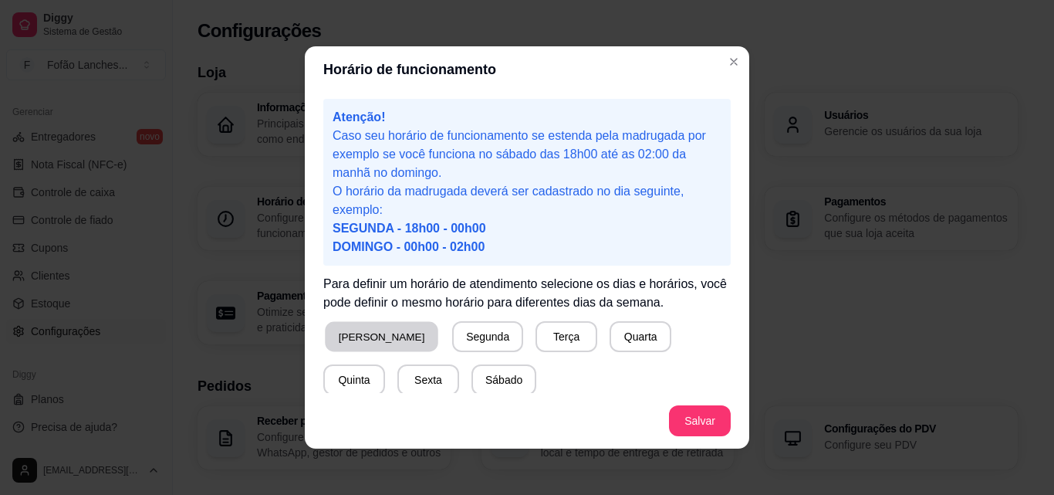
click at [363, 329] on button "Domingo" at bounding box center [381, 337] width 113 height 30
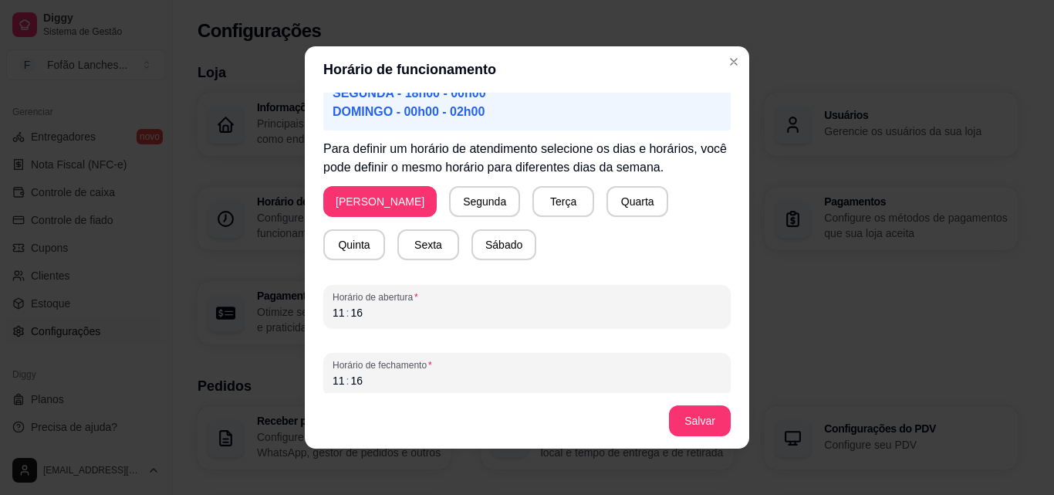
scroll to position [144, 0]
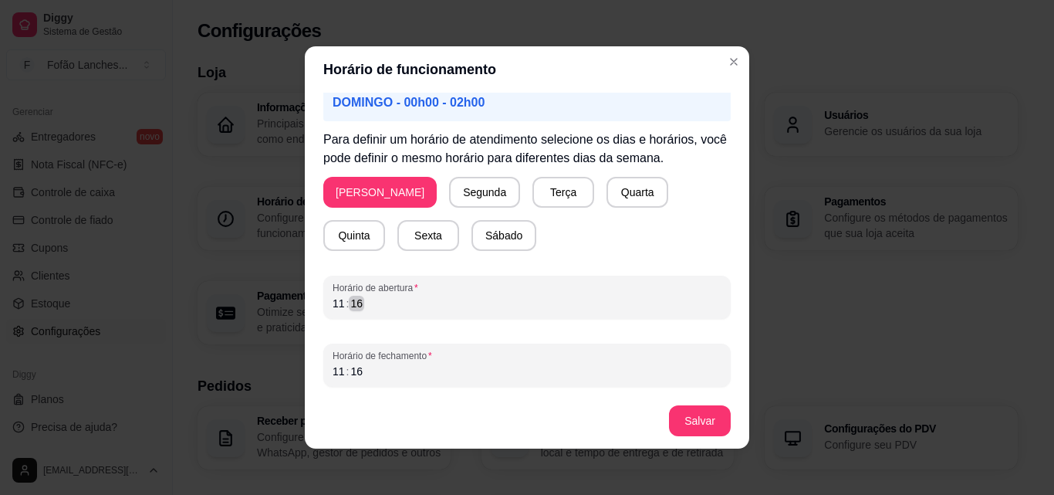
click at [548, 316] on div "Horário de abertura 11 : 16" at bounding box center [526, 296] width 407 height 43
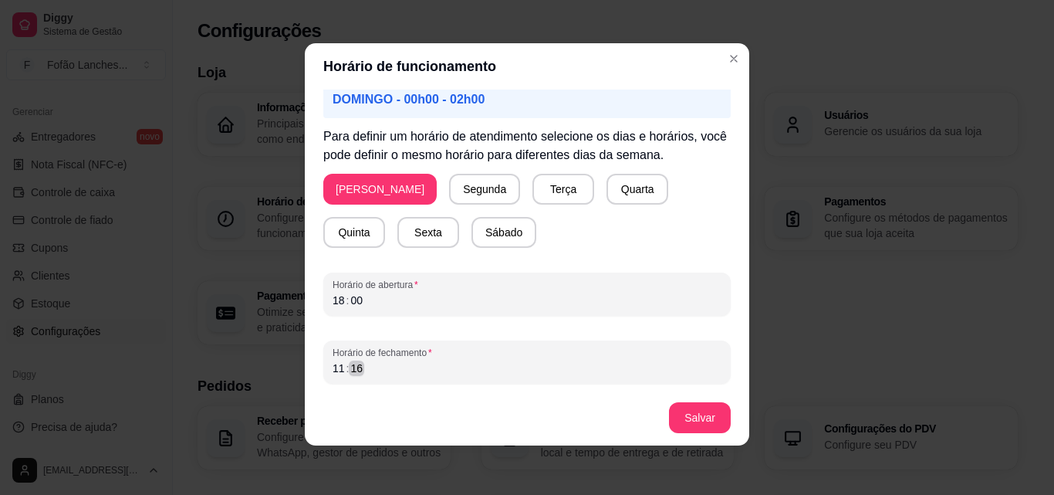
click at [518, 376] on div "11 : 16" at bounding box center [527, 368] width 389 height 19
click at [518, 376] on div "02 : ––" at bounding box center [527, 368] width 389 height 19
click at [691, 422] on button "Salvar" at bounding box center [700, 418] width 60 height 30
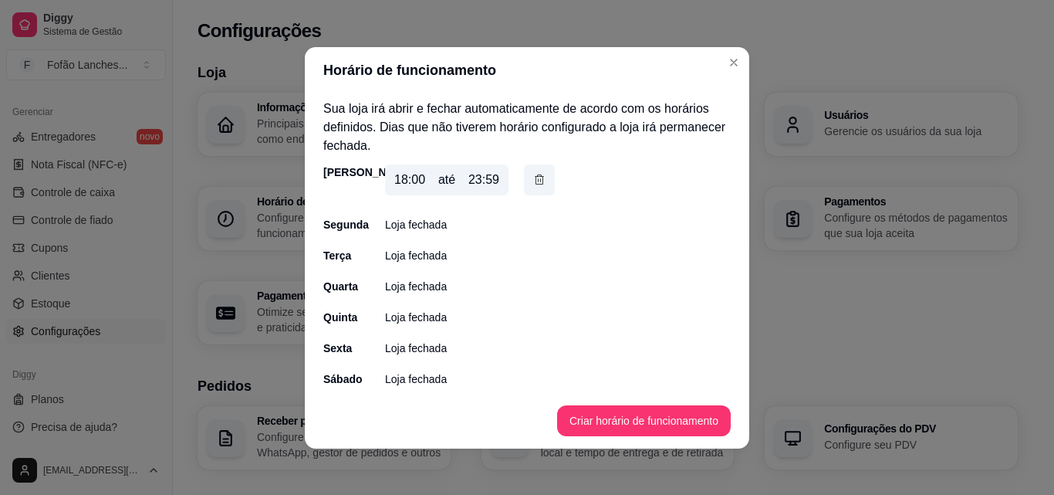
click at [444, 186] on div "até" at bounding box center [446, 180] width 17 height 19
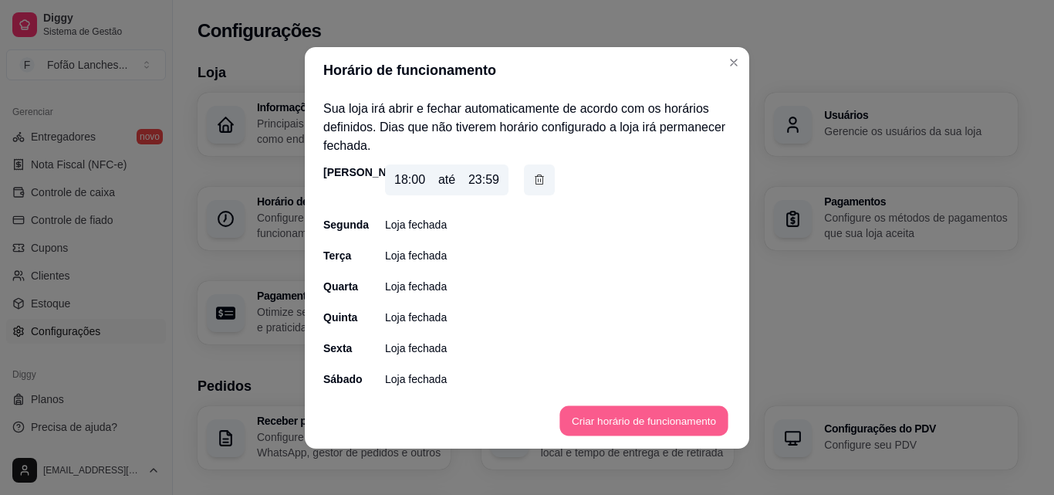
click at [580, 414] on button "Criar horário de funcionamento" at bounding box center [643, 420] width 168 height 30
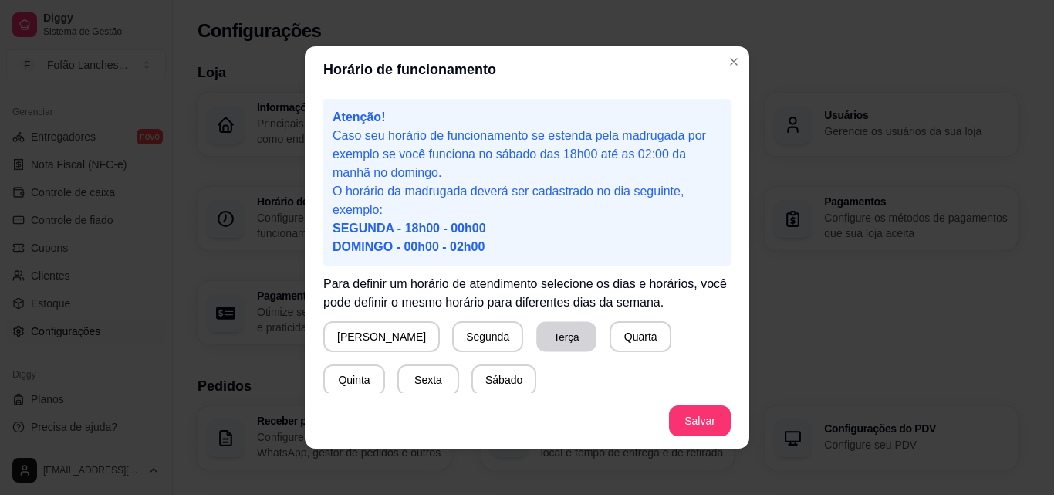
click at [536, 336] on button "Terça" at bounding box center [566, 337] width 60 height 30
click at [536, 328] on button "Terça" at bounding box center [566, 337] width 60 height 30
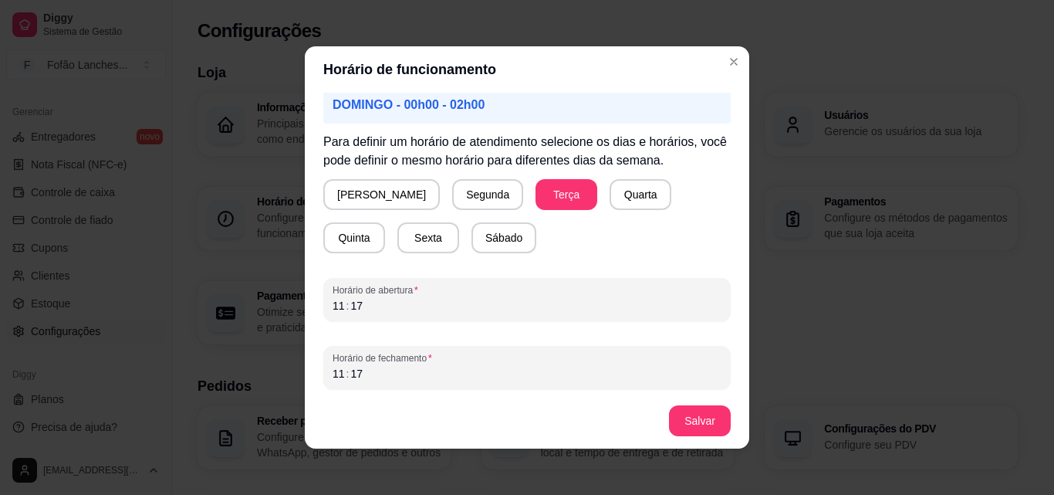
scroll to position [144, 0]
click at [616, 306] on div "11 : 17" at bounding box center [527, 303] width 389 height 19
click at [591, 367] on div "11 : 17" at bounding box center [527, 371] width 389 height 19
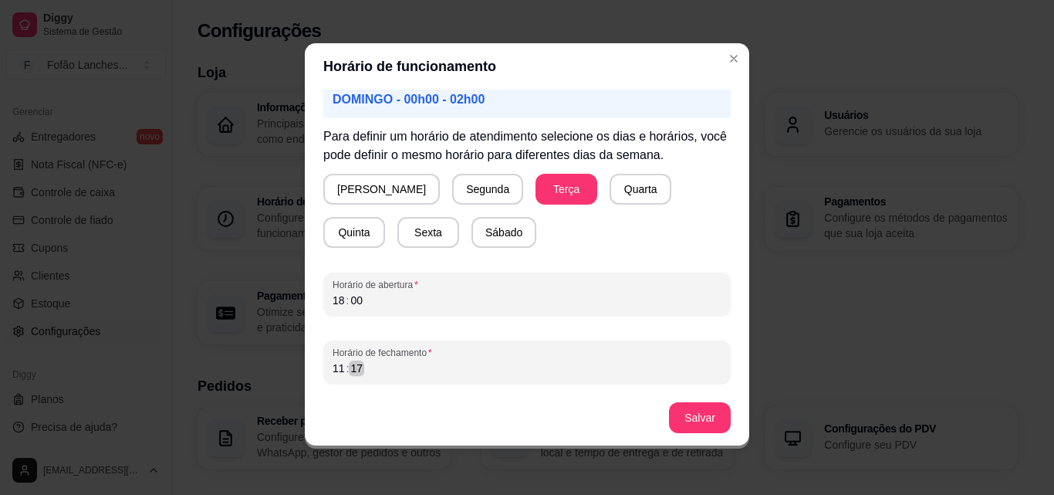
click at [591, 367] on div "11 : 17" at bounding box center [527, 368] width 389 height 19
click at [705, 418] on button "Salvar" at bounding box center [700, 418] width 60 height 30
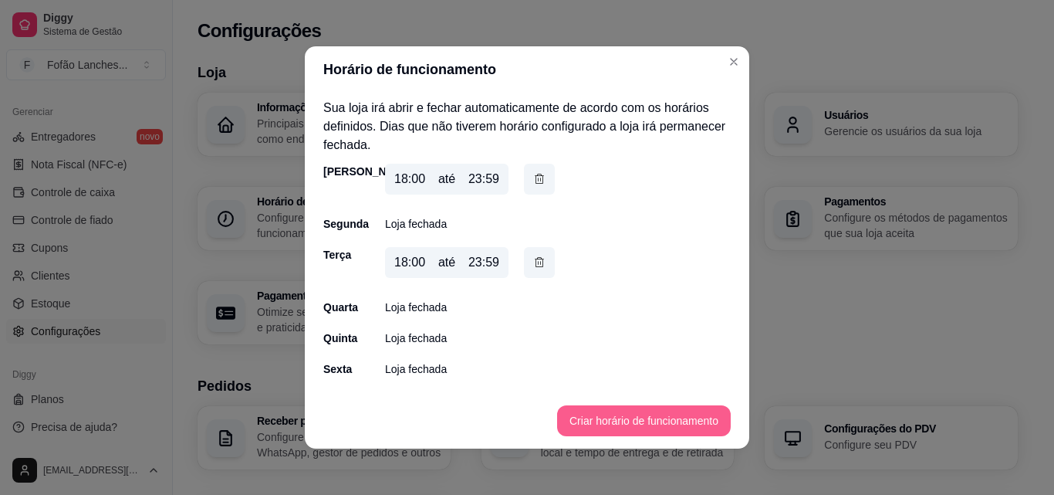
click at [593, 407] on button "Criar horário de funcionamento" at bounding box center [644, 420] width 174 height 31
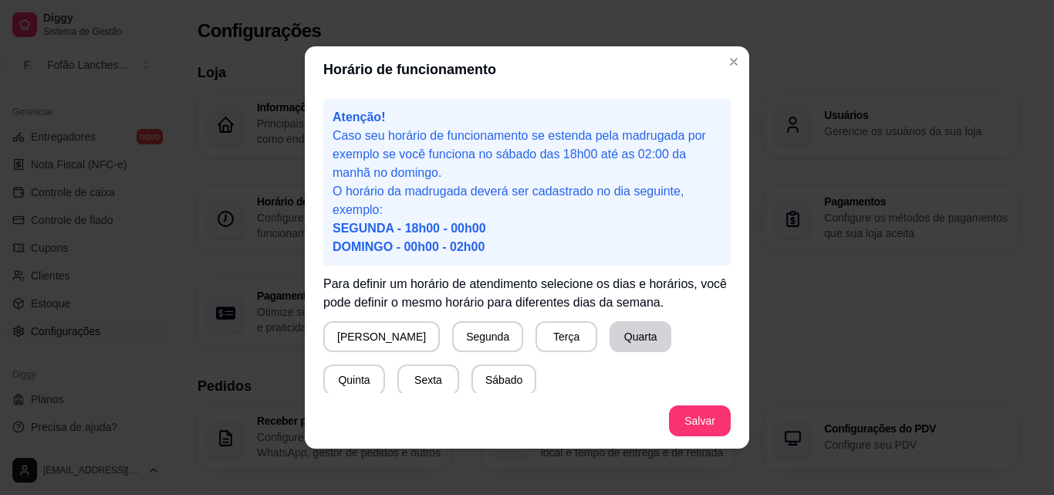
click at [610, 346] on button "Quarta" at bounding box center [641, 336] width 62 height 31
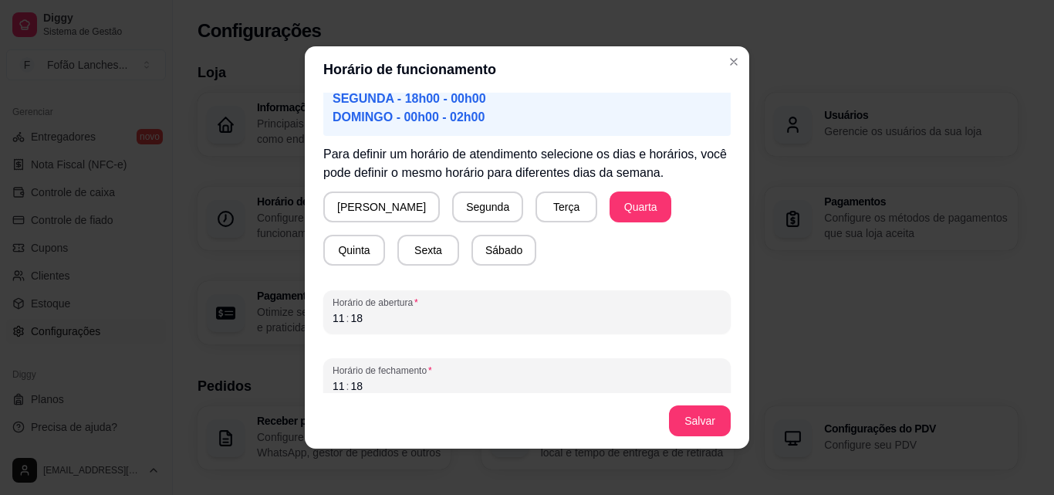
scroll to position [144, 0]
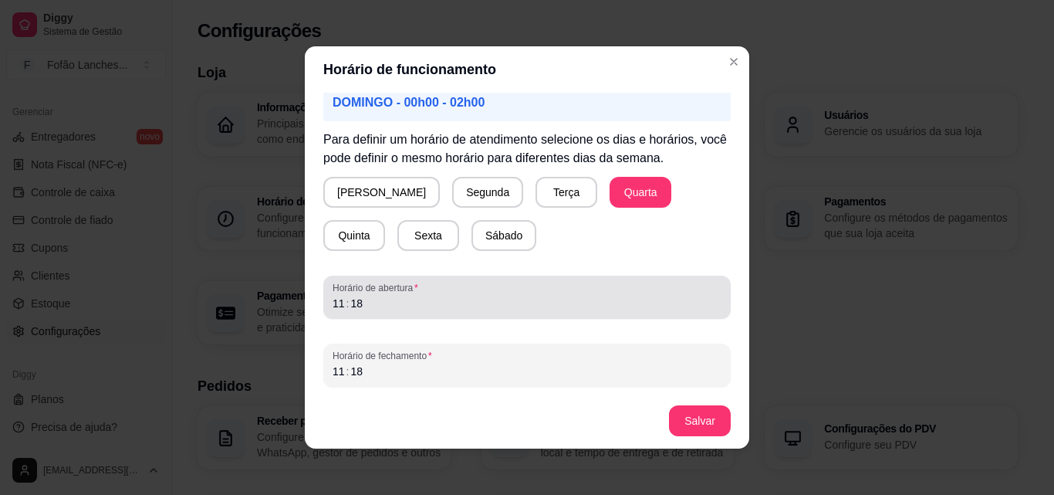
click at [643, 292] on span "Horário de abertura" at bounding box center [527, 288] width 389 height 12
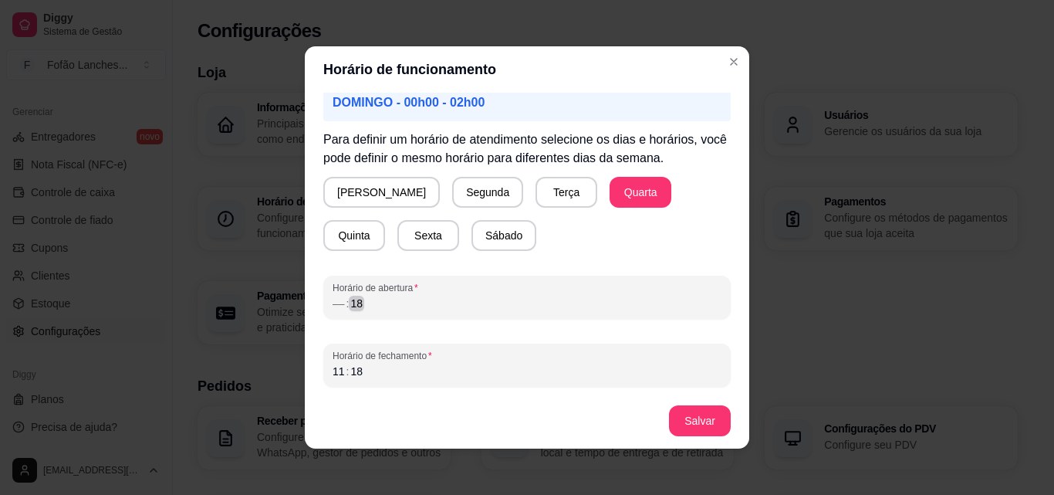
click at [642, 301] on div "–– : 18" at bounding box center [527, 303] width 389 height 19
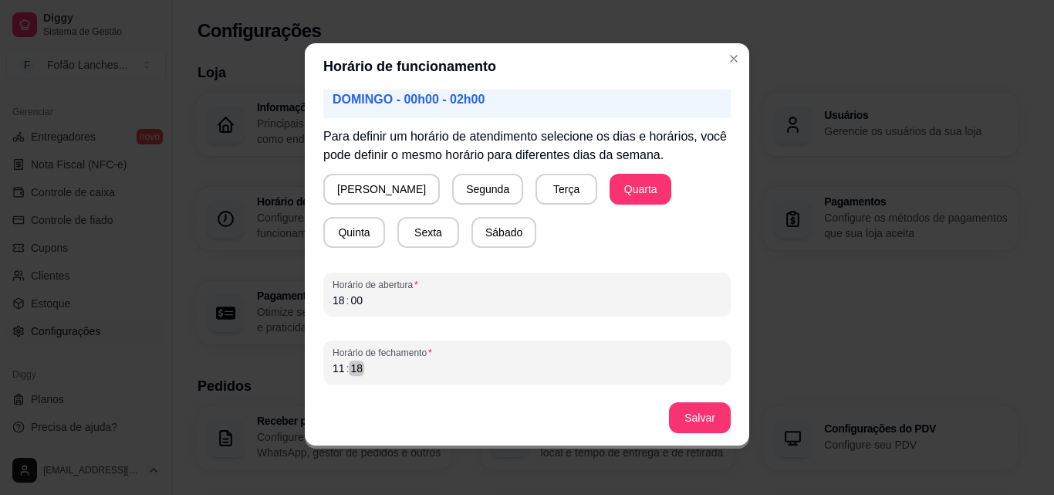
click at [611, 379] on div "Horário de fechamento 11 : 18" at bounding box center [526, 361] width 407 height 43
click at [707, 421] on button "Salvar" at bounding box center [700, 418] width 60 height 30
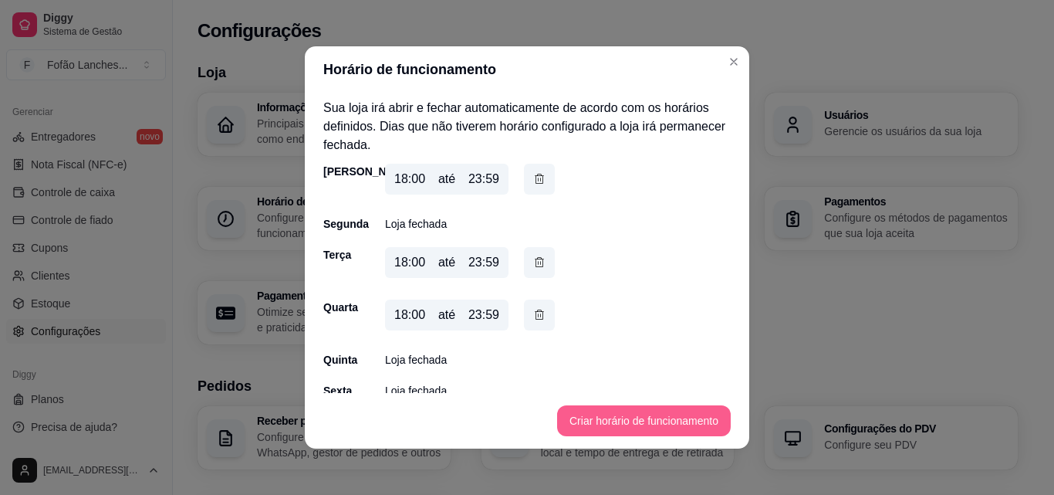
click at [577, 420] on button "Criar horário de funcionamento" at bounding box center [644, 420] width 174 height 31
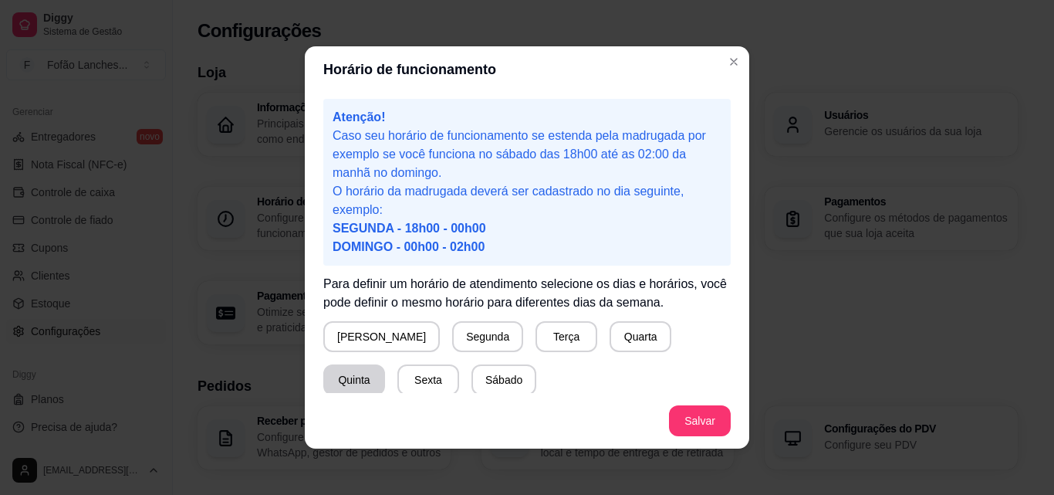
click at [385, 364] on button "Quinta" at bounding box center [354, 379] width 62 height 31
click at [384, 365] on button "Quinta" at bounding box center [354, 380] width 60 height 30
click at [385, 364] on button "Quinta" at bounding box center [354, 379] width 62 height 31
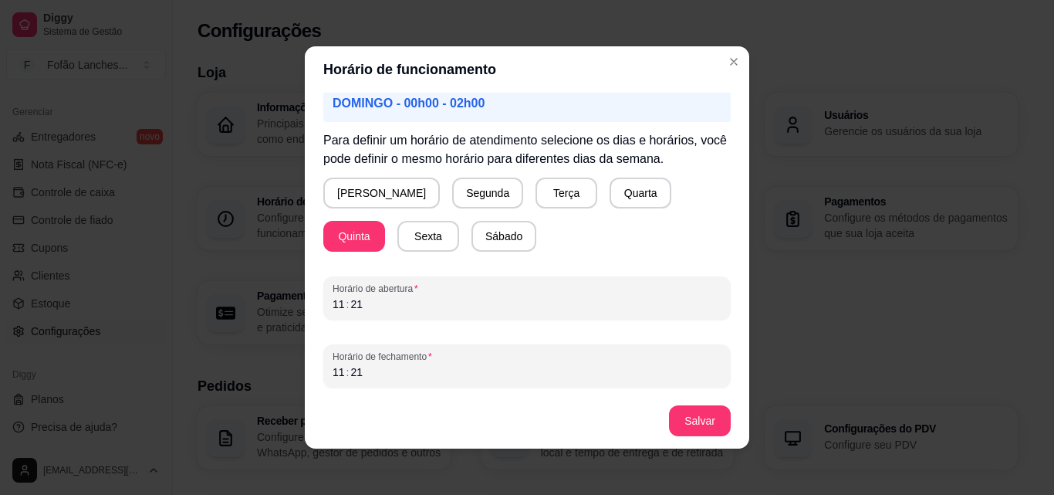
scroll to position [144, 0]
click at [606, 304] on div "11 : 21" at bounding box center [527, 303] width 389 height 19
click at [448, 298] on div "11 : 21" at bounding box center [527, 303] width 389 height 19
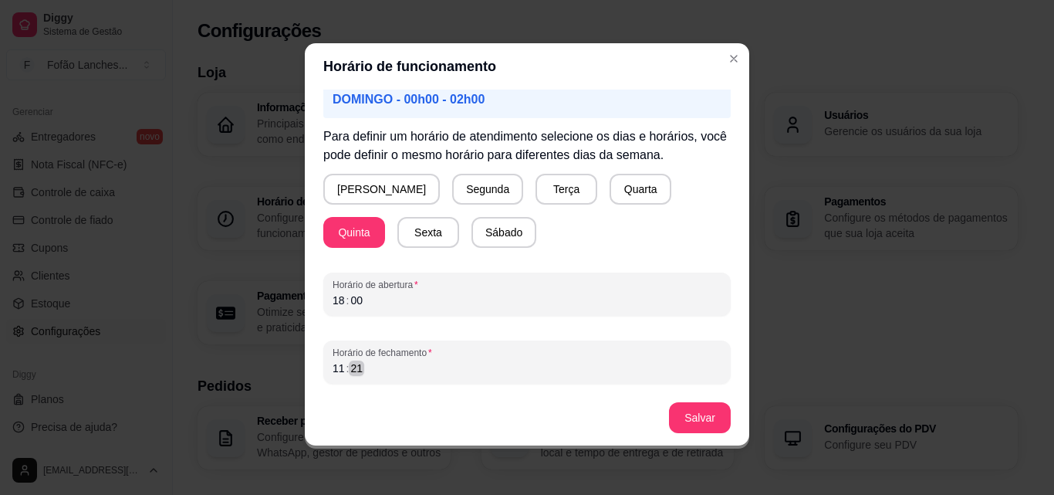
click at [457, 364] on div "11 : 21" at bounding box center [527, 368] width 389 height 19
click at [693, 410] on button "Salvar" at bounding box center [700, 418] width 60 height 30
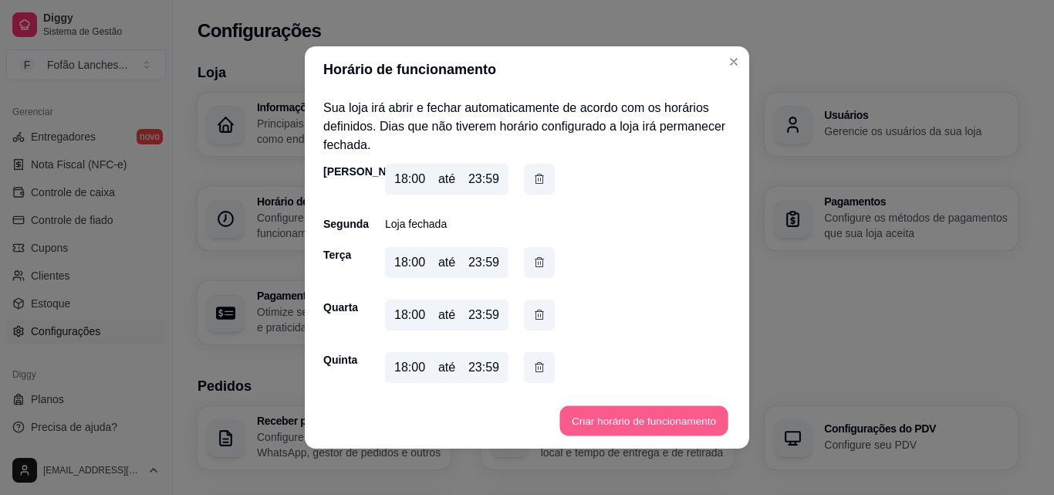
click at [653, 410] on button "Criar horário de funcionamento" at bounding box center [643, 421] width 168 height 30
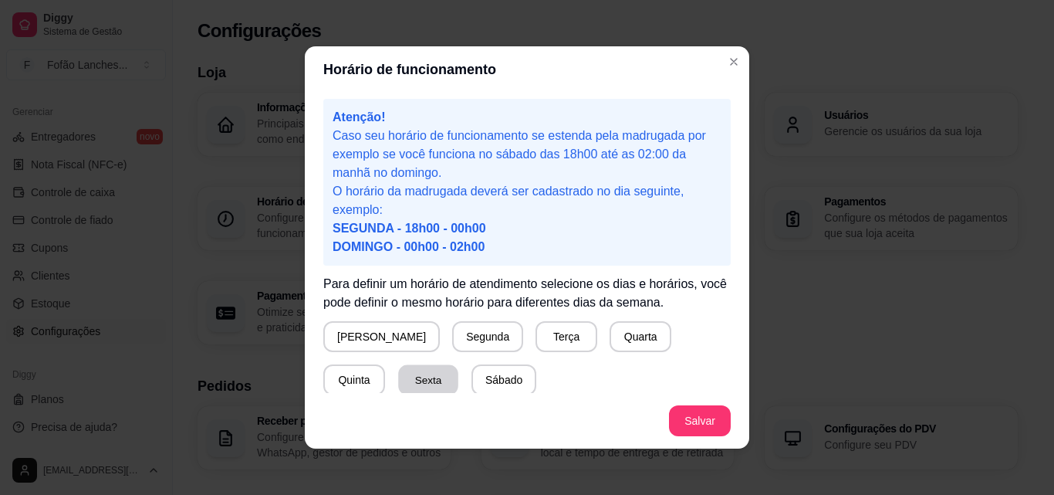
click at [398, 377] on button "Sexta" at bounding box center [428, 380] width 60 height 30
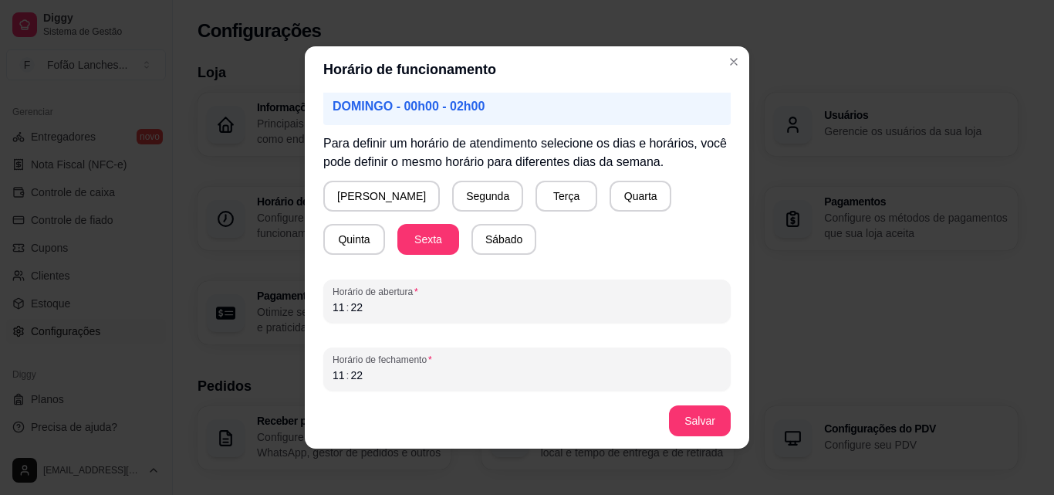
scroll to position [144, 0]
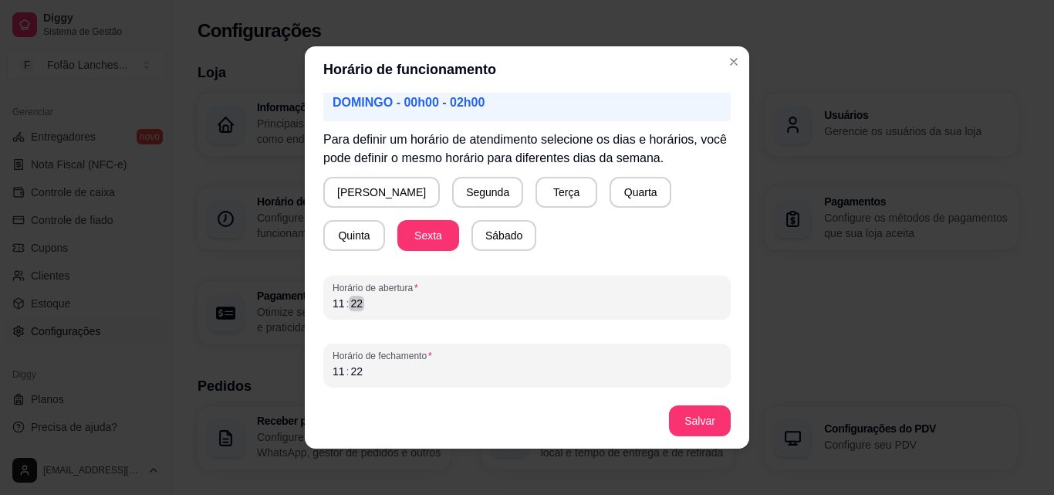
click at [633, 301] on div "11 : 22" at bounding box center [527, 303] width 389 height 19
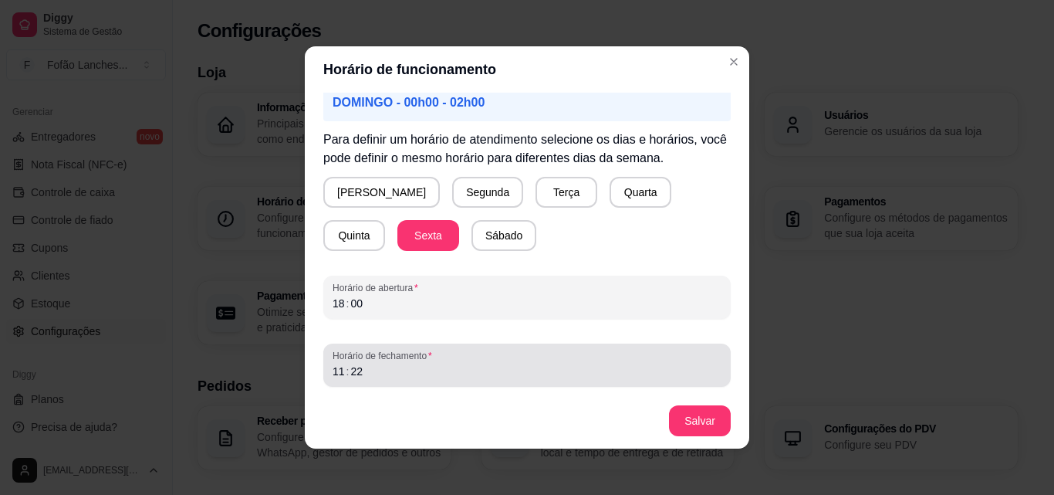
click at [606, 359] on span "Horário de fechamento" at bounding box center [527, 356] width 389 height 12
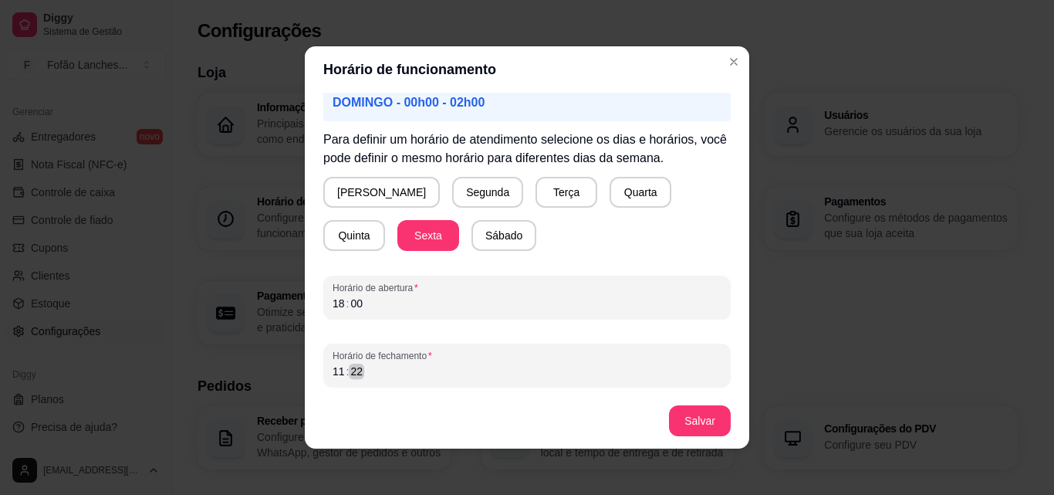
scroll to position [3, 0]
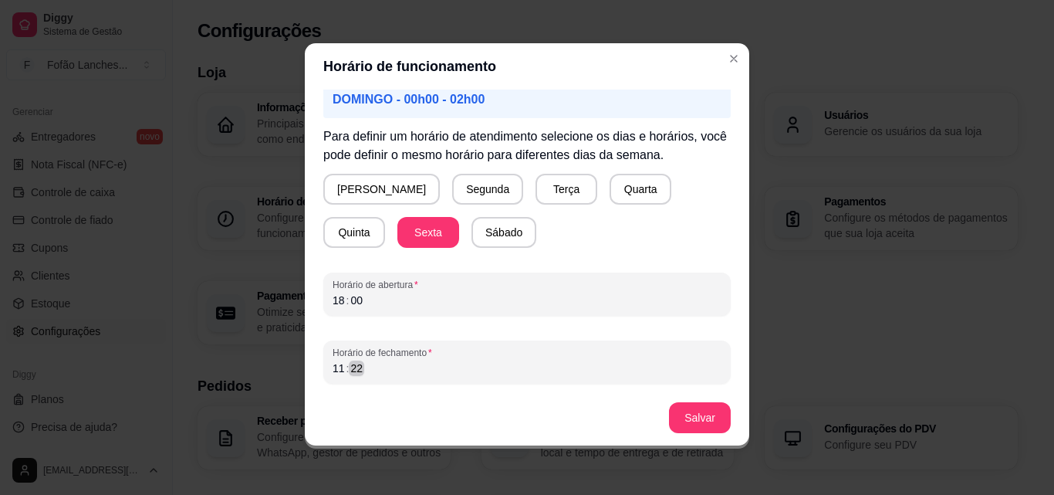
click at [606, 359] on div "11 : 22" at bounding box center [527, 368] width 389 height 19
click at [691, 418] on button "Salvar" at bounding box center [700, 418] width 60 height 30
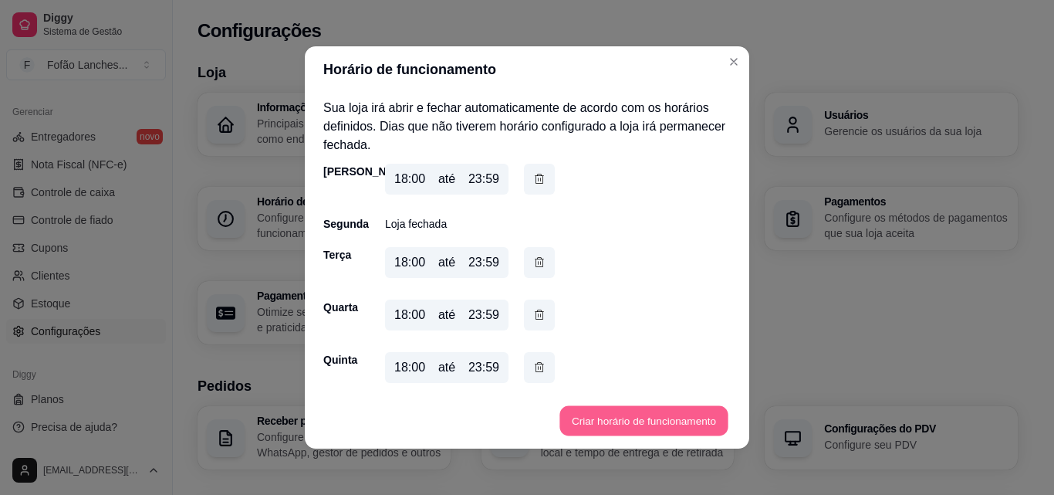
click at [691, 418] on button "Criar horário de funcionamento" at bounding box center [643, 421] width 168 height 30
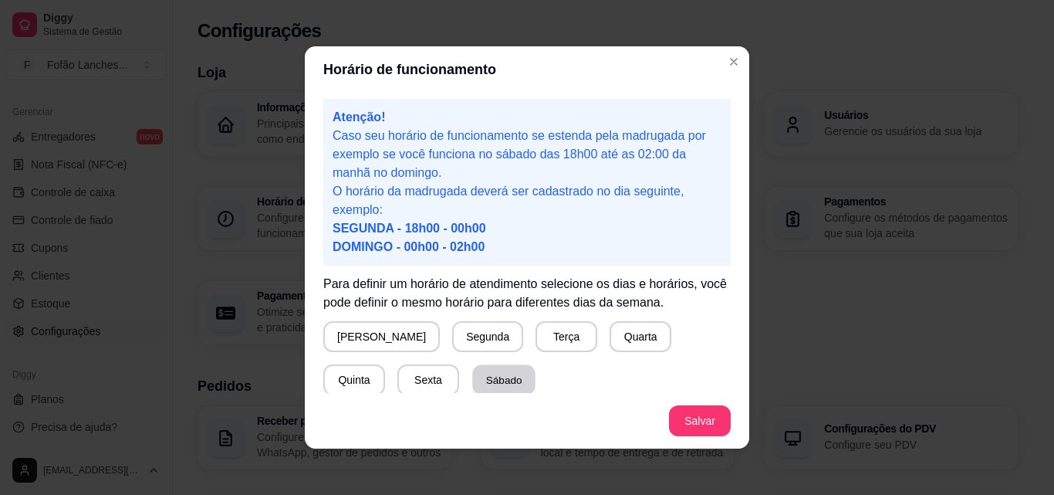
click at [472, 380] on button "Sábado" at bounding box center [503, 380] width 63 height 30
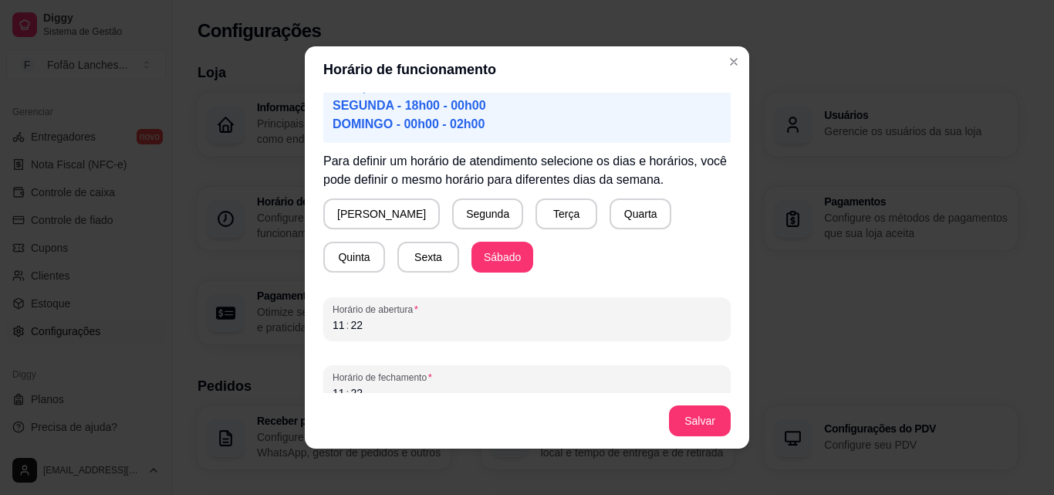
scroll to position [144, 0]
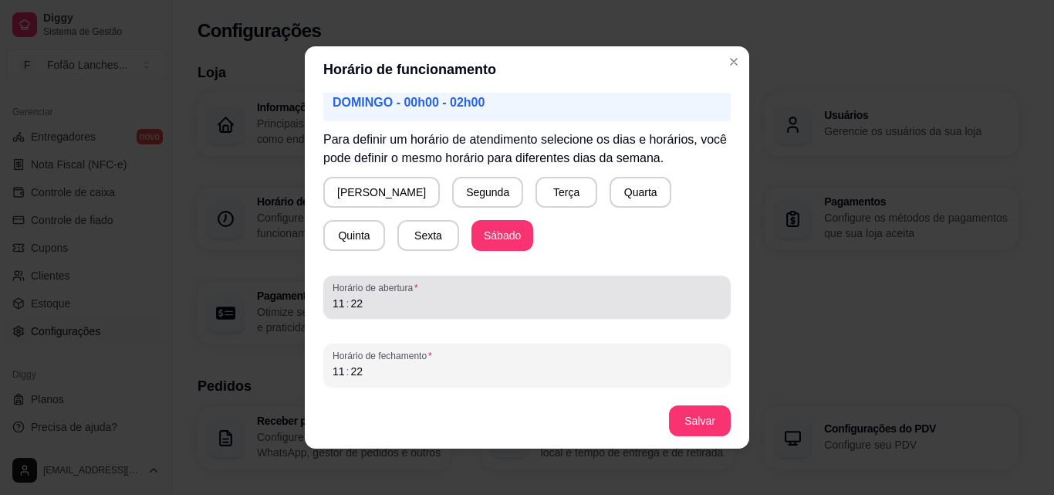
click at [654, 290] on span "Horário de abertura" at bounding box center [527, 288] width 389 height 12
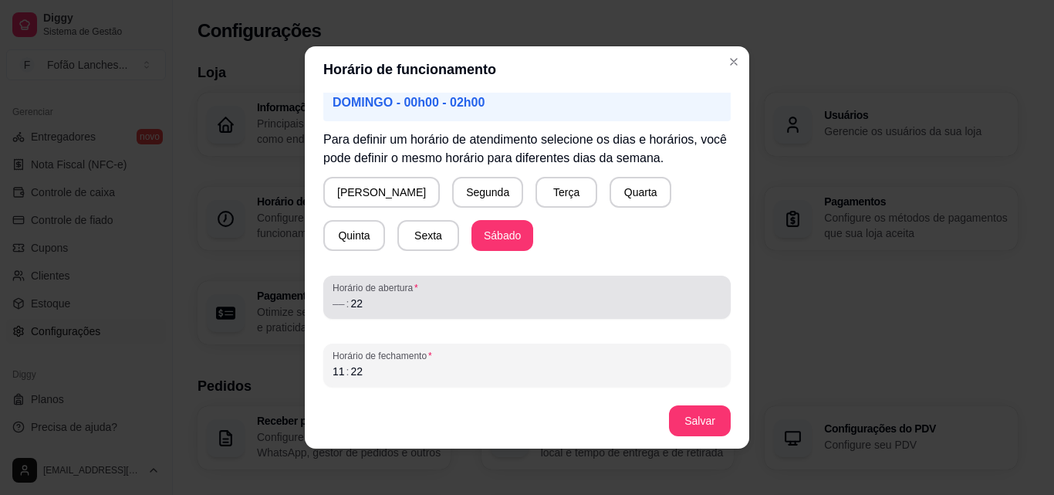
click at [654, 290] on span "Horário de abertura" at bounding box center [527, 288] width 389 height 12
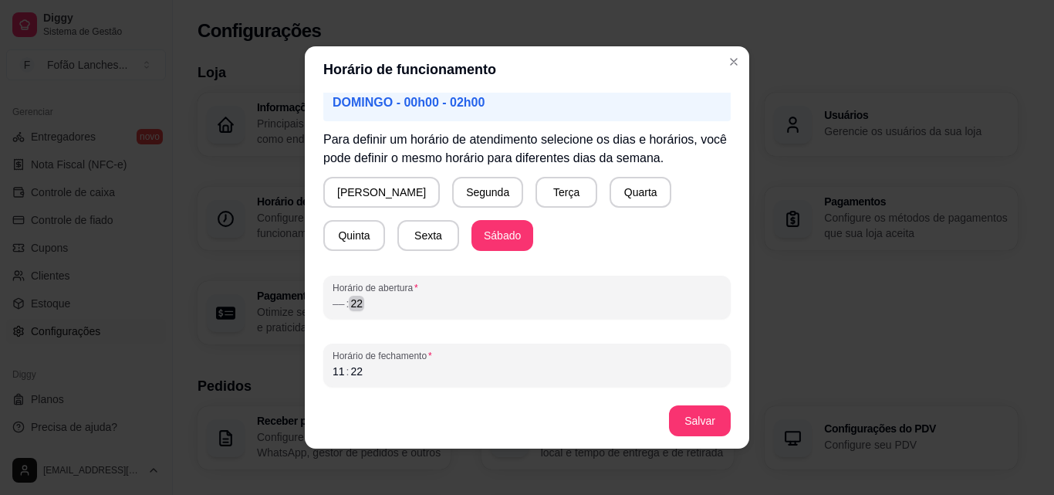
click at [664, 309] on div "–– : 22" at bounding box center [527, 303] width 389 height 19
click at [643, 385] on div "Atenção! Caso seu horário de funcionamento se estenda pela madrugada por exempl…" at bounding box center [527, 243] width 444 height 300
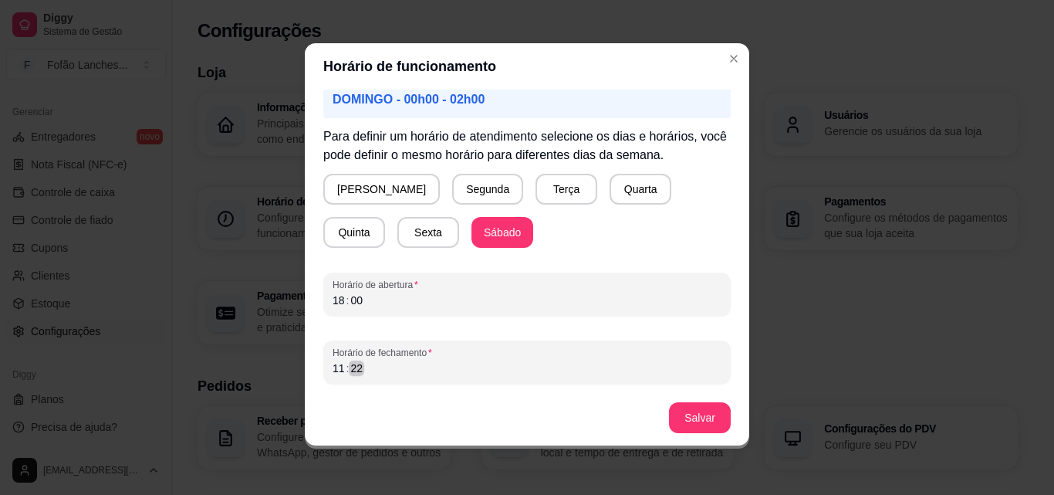
click at [643, 385] on div "Atenção! Caso seu horário de funcionamento se estenda pela madrugada por exempl…" at bounding box center [527, 240] width 444 height 300
click at [643, 361] on div "11 : 22" at bounding box center [527, 368] width 389 height 19
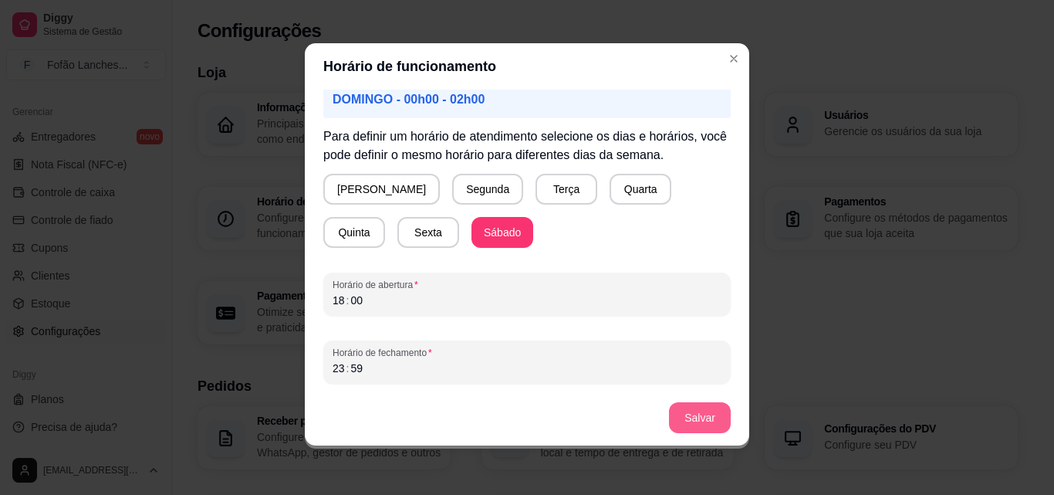
click at [703, 425] on button "Salvar" at bounding box center [700, 417] width 62 height 31
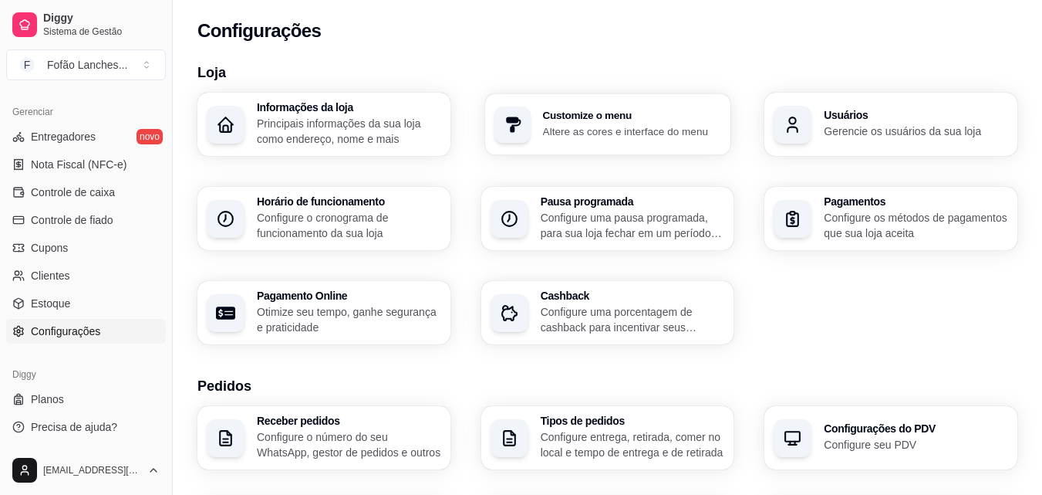
click at [600, 146] on div "Customize o menu Altere as cores e interface do menu" at bounding box center [607, 124] width 245 height 62
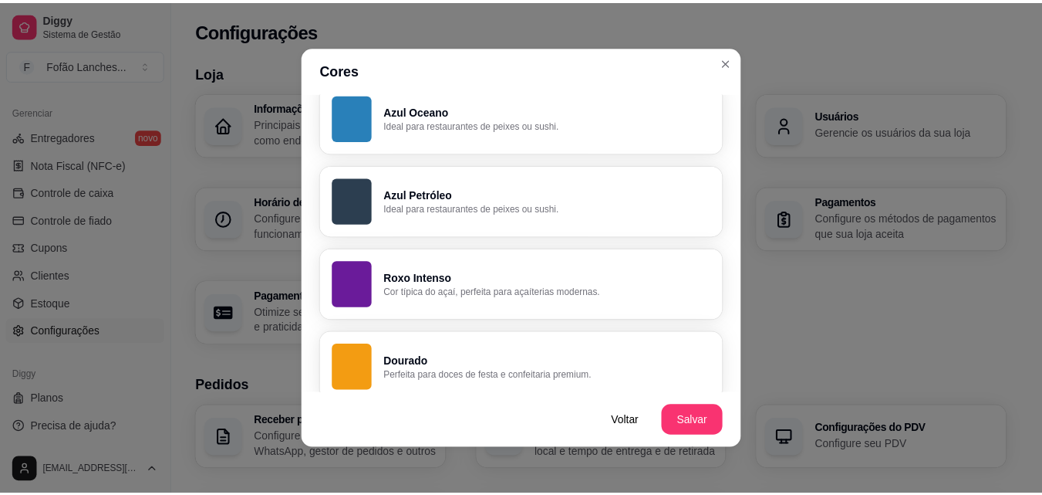
scroll to position [724, 0]
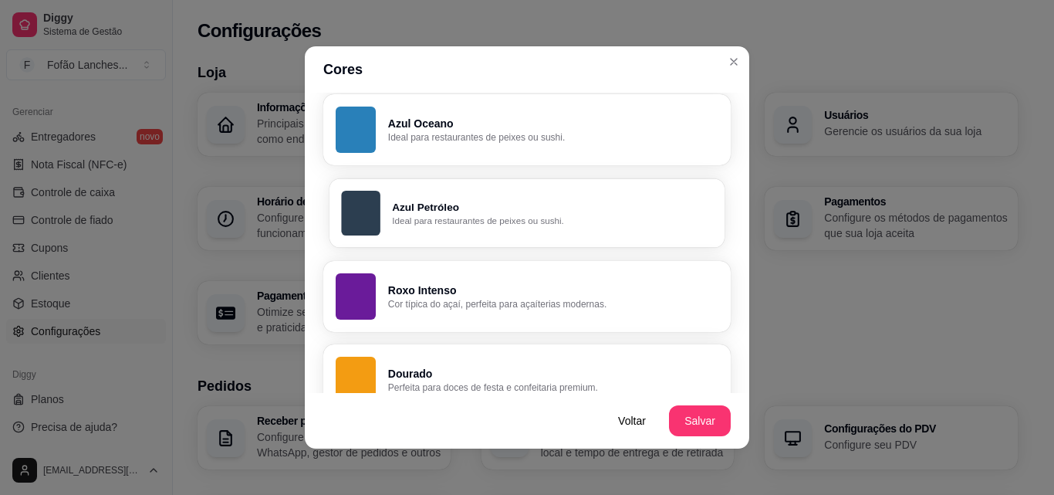
click at [595, 231] on button "Azul Petróleo Ideal para restaurantes de peixes ou sushi." at bounding box center [526, 212] width 395 height 69
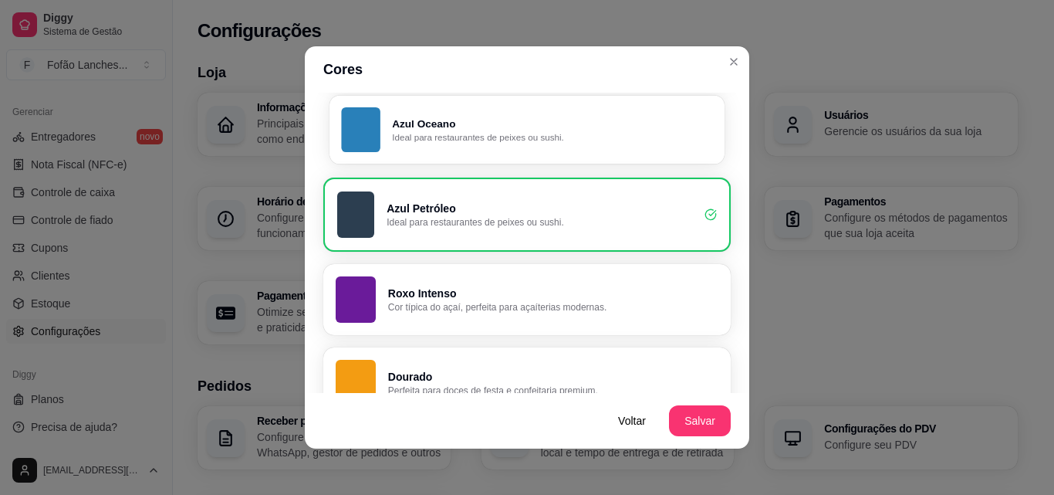
click at [556, 105] on button "Azul Oceano Ideal para restaurantes de peixes ou sushi." at bounding box center [526, 129] width 395 height 69
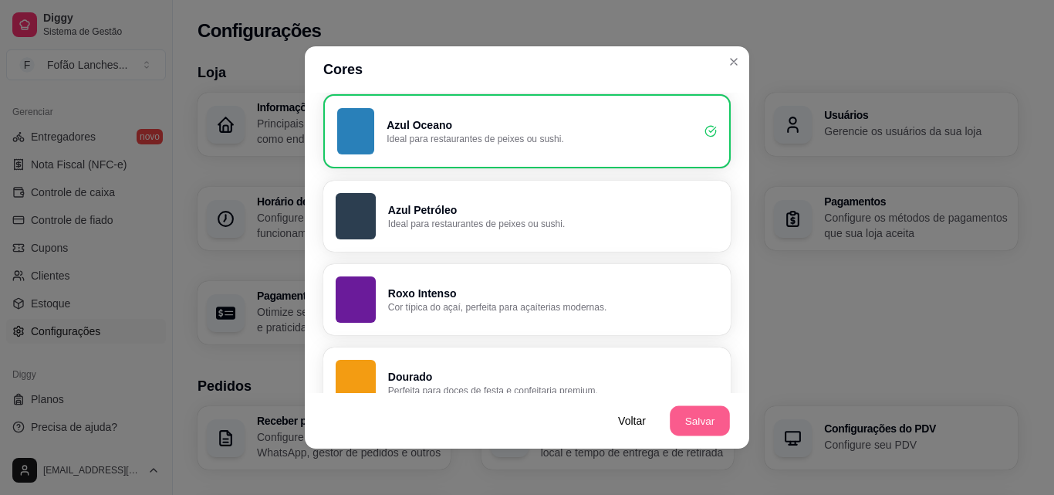
click at [696, 416] on button "Salvar" at bounding box center [700, 421] width 60 height 30
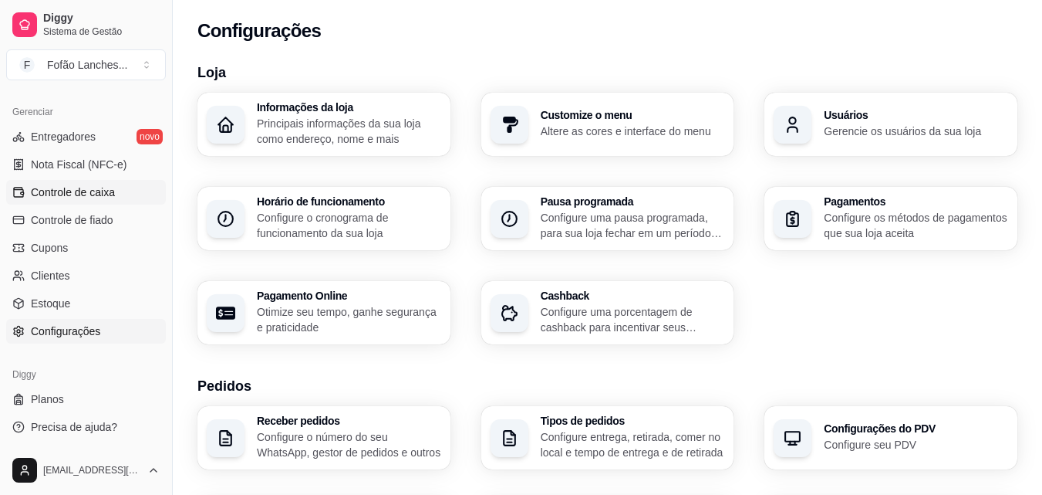
click at [99, 201] on link "Controle de caixa" at bounding box center [86, 192] width 160 height 25
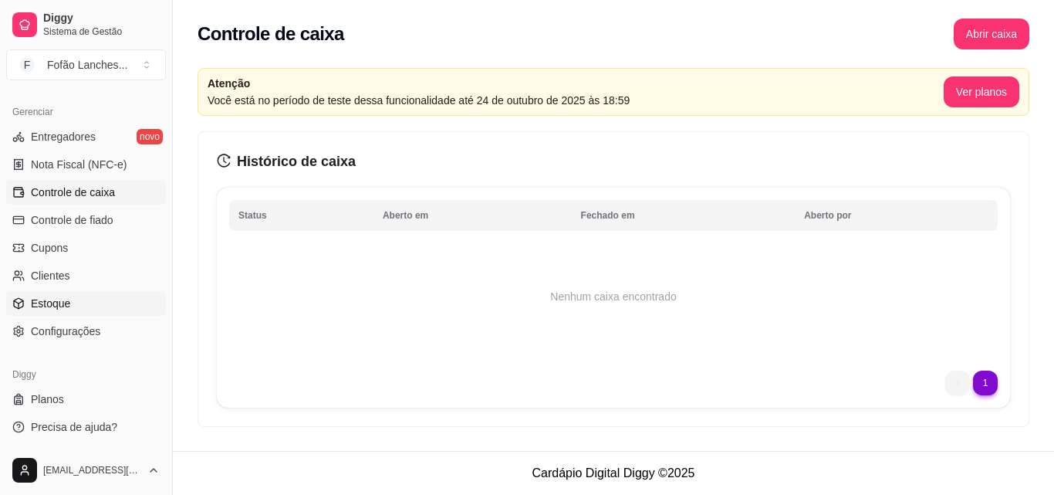
click at [115, 302] on link "Estoque" at bounding box center [86, 303] width 160 height 25
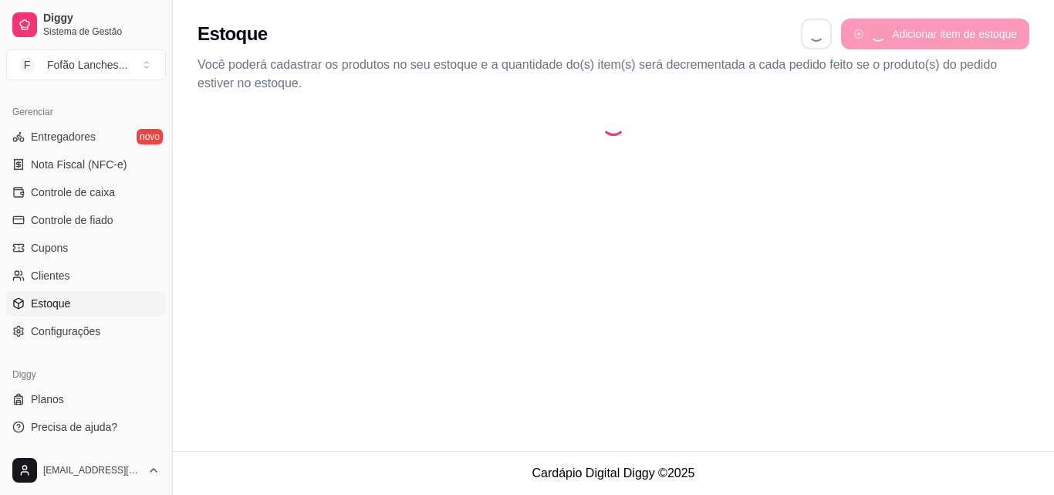
select select "QUANTITY_ORDER"
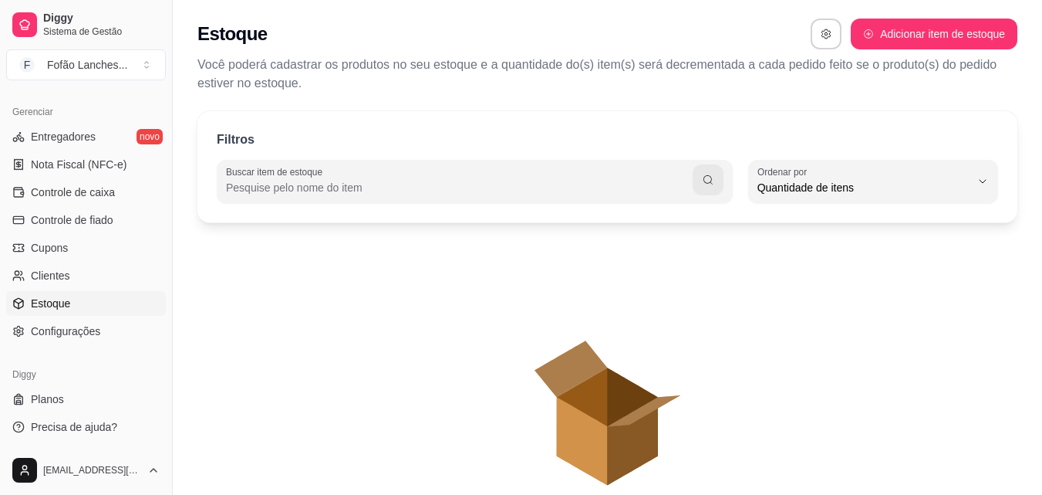
scroll to position [15, 0]
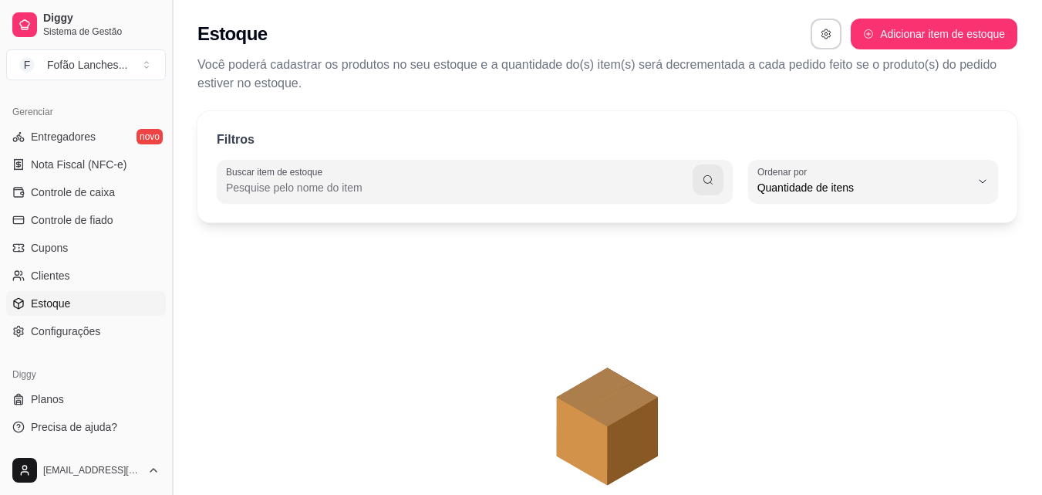
click at [171, 354] on button "Toggle Sidebar" at bounding box center [172, 247] width 12 height 495
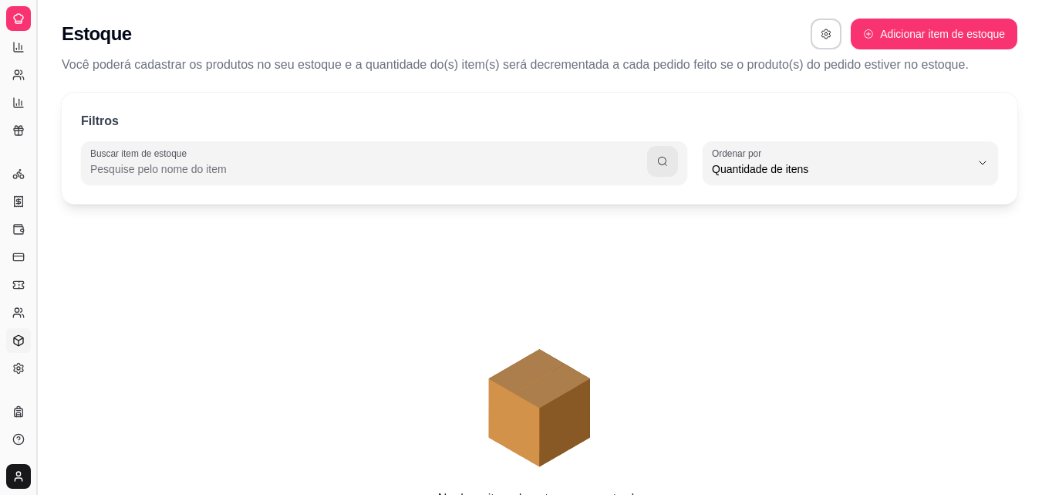
scroll to position [305, 0]
drag, startPoint x: 171, startPoint y: 354, endPoint x: 25, endPoint y: 181, distance: 226.7
click at [25, 181] on div "Diggy Sistema de Gestão F Fofão Lanches ... Loja aberta Período gratuito até 24…" at bounding box center [18, 247] width 36 height 495
click at [35, 142] on button "Toggle Sidebar" at bounding box center [36, 247] width 12 height 495
click at [35, 142] on div "Diggy Sistema de Gestão F Fofão Lanches ... Loja aberta Período gratuito até 24…" at bounding box center [18, 247] width 36 height 495
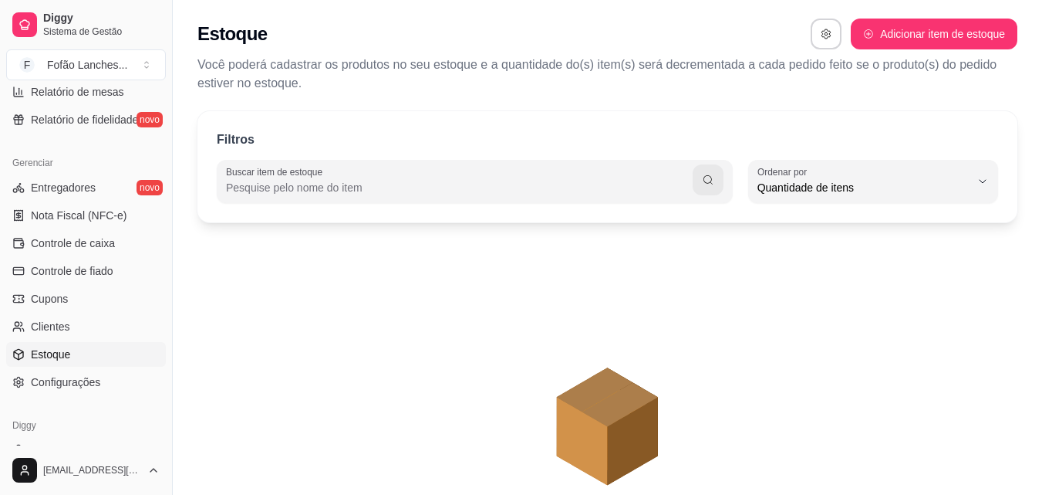
scroll to position [586, 0]
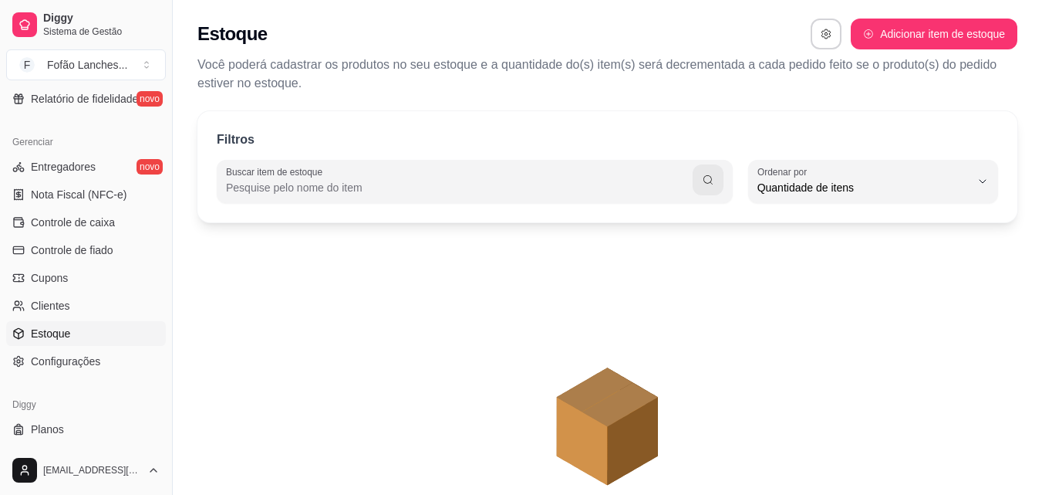
click at [35, 142] on div "Gerenciar Entregadores novo Nota Fiscal (NFC-e) Controle de caixa Controle de f…" at bounding box center [86, 251] width 172 height 256
click at [110, 434] on link "Planos" at bounding box center [86, 429] width 160 height 25
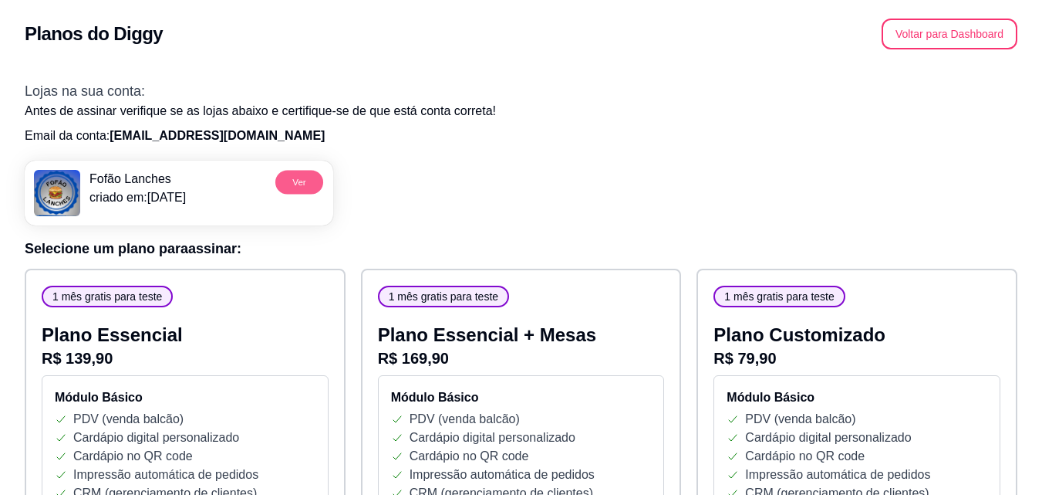
click at [309, 181] on button "Ver" at bounding box center [299, 182] width 48 height 24
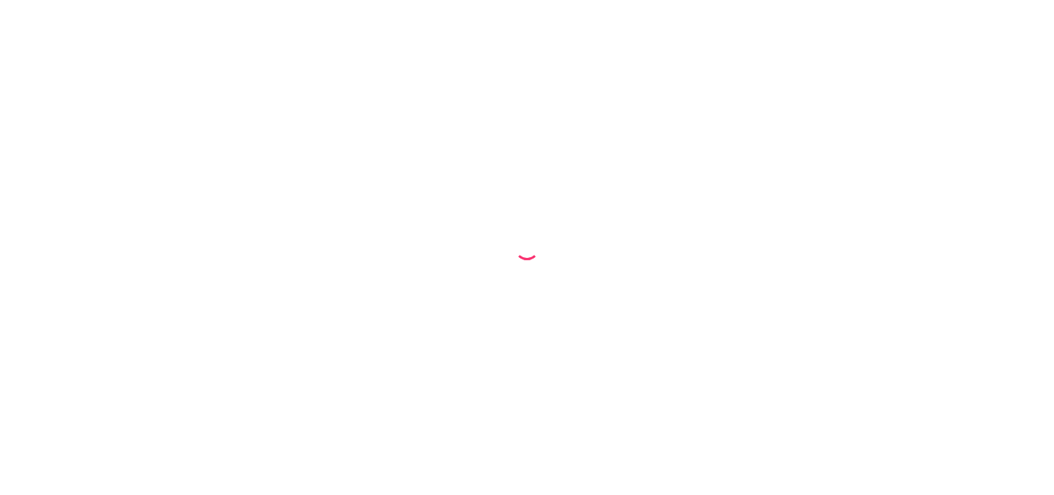
select select "QUANTITY_ORDER"
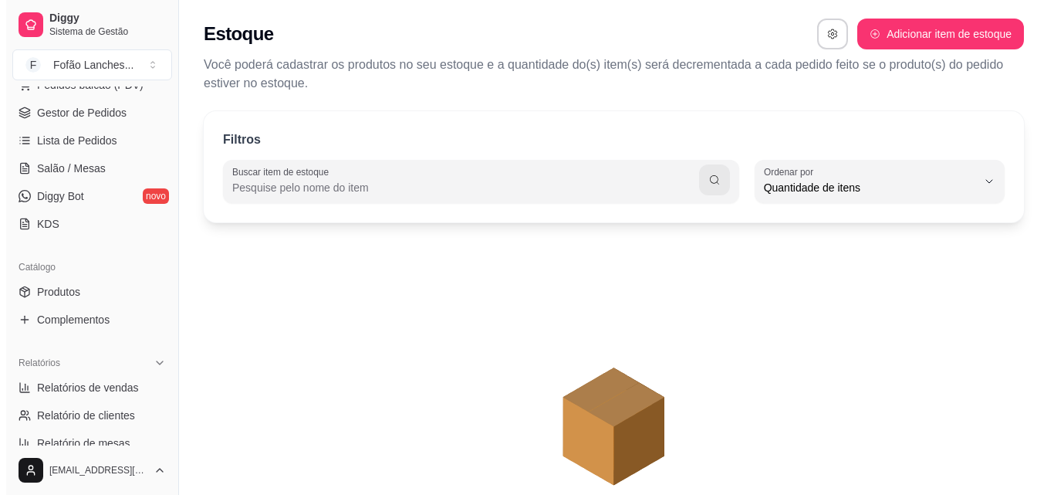
scroll to position [137, 0]
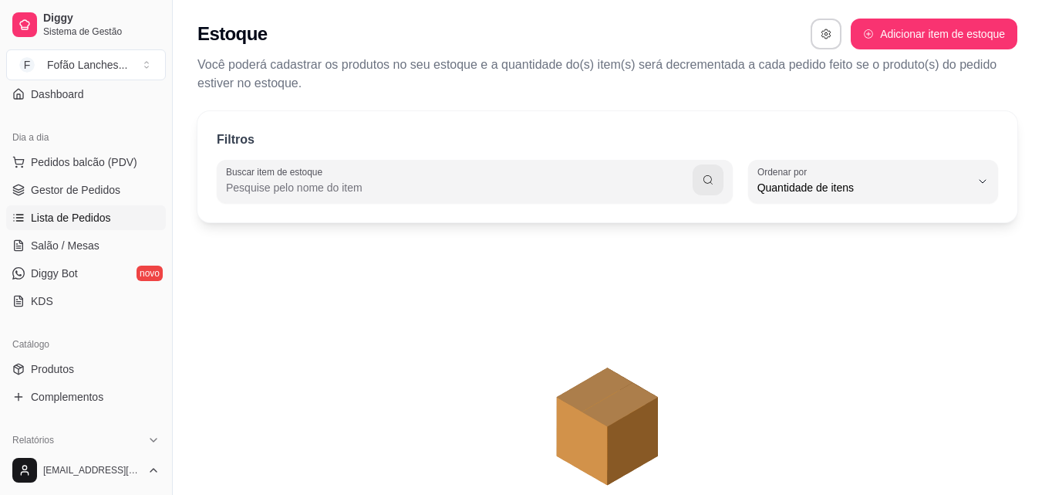
click at [123, 218] on link "Lista de Pedidos" at bounding box center [86, 217] width 160 height 25
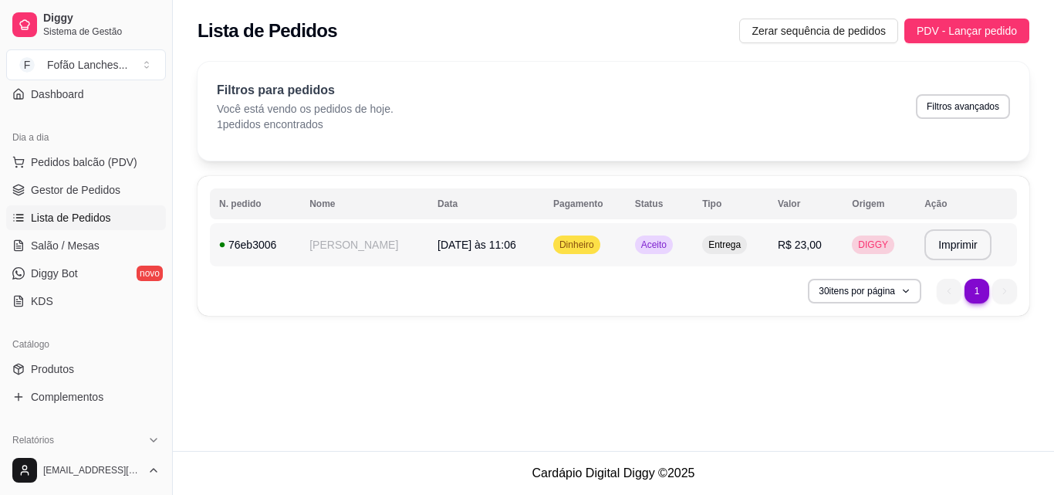
click at [638, 244] on span "Aceito" at bounding box center [654, 244] width 32 height 12
click at [627, 244] on div "feito há 19 minutos Horário do pedido 25/09/2025 11:06 Status do pedido ACEITO …" at bounding box center [527, 247] width 408 height 279
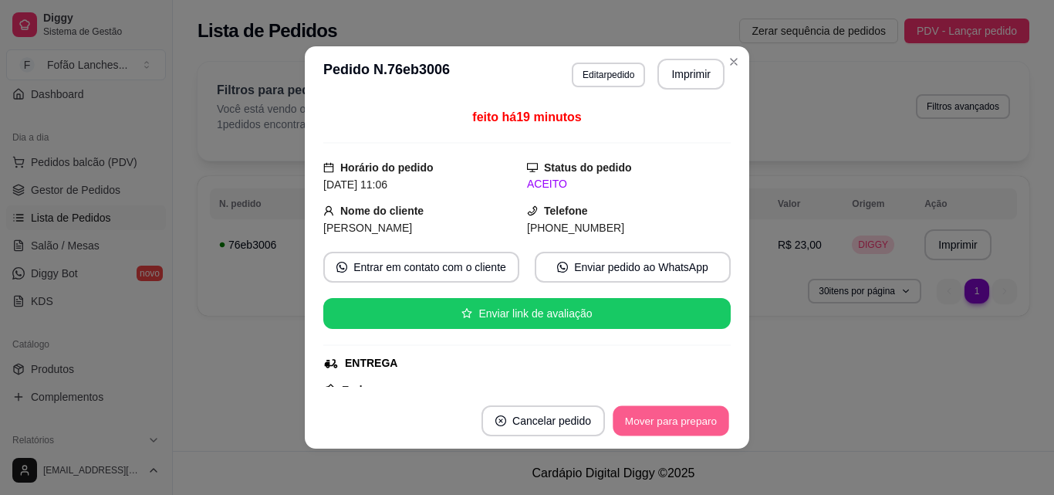
click at [659, 426] on button "Mover para preparo" at bounding box center [671, 421] width 116 height 30
click at [659, 426] on button "Mover para entrega" at bounding box center [671, 421] width 116 height 30
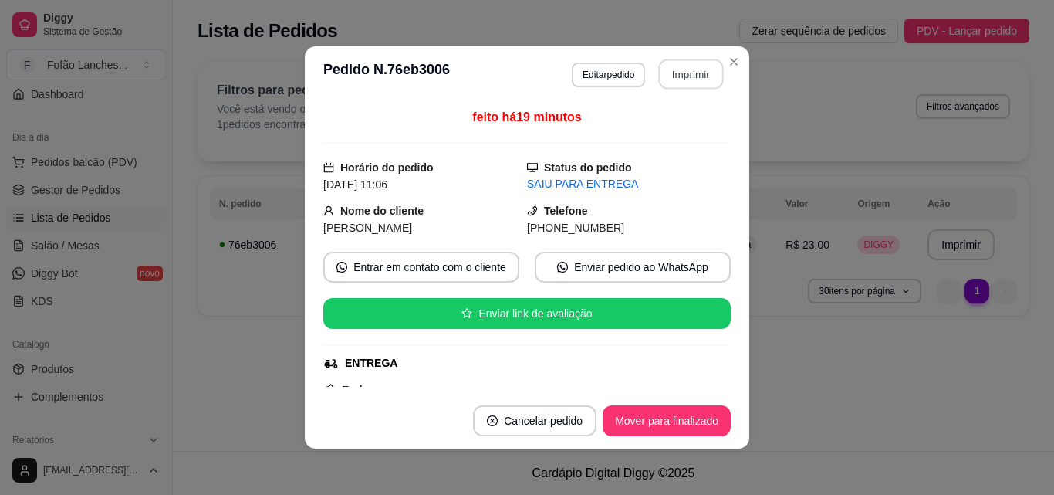
click at [692, 66] on button "Imprimir" at bounding box center [691, 74] width 65 height 30
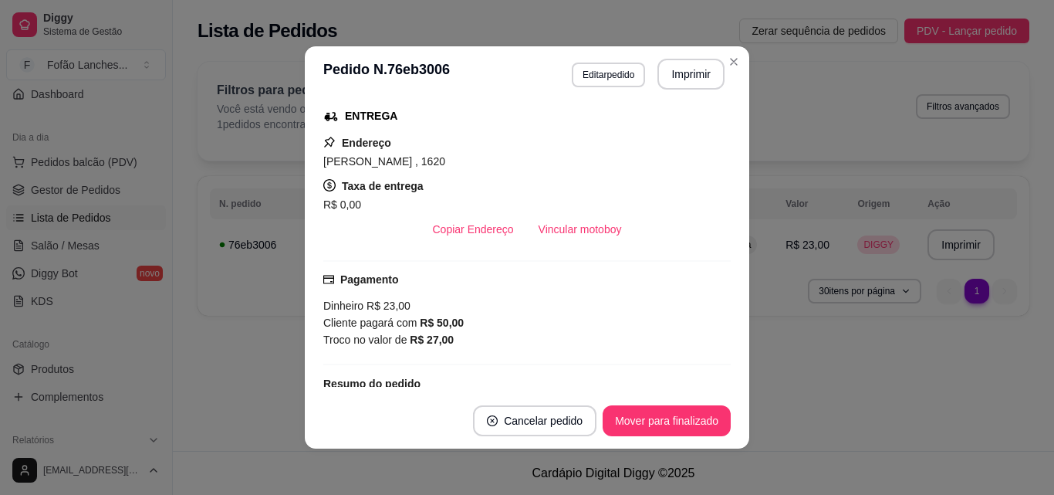
scroll to position [278, 0]
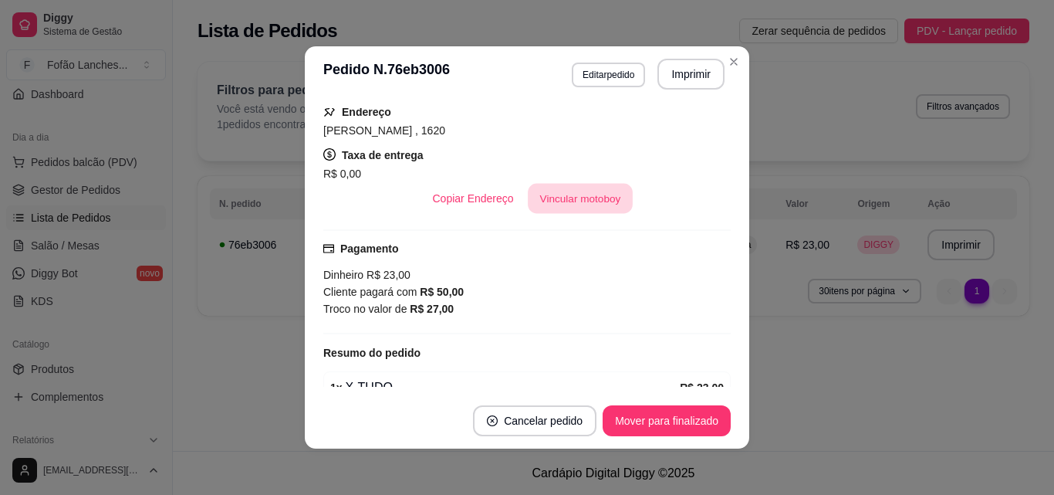
click at [580, 191] on button "Vincular motoboy" at bounding box center [580, 199] width 105 height 30
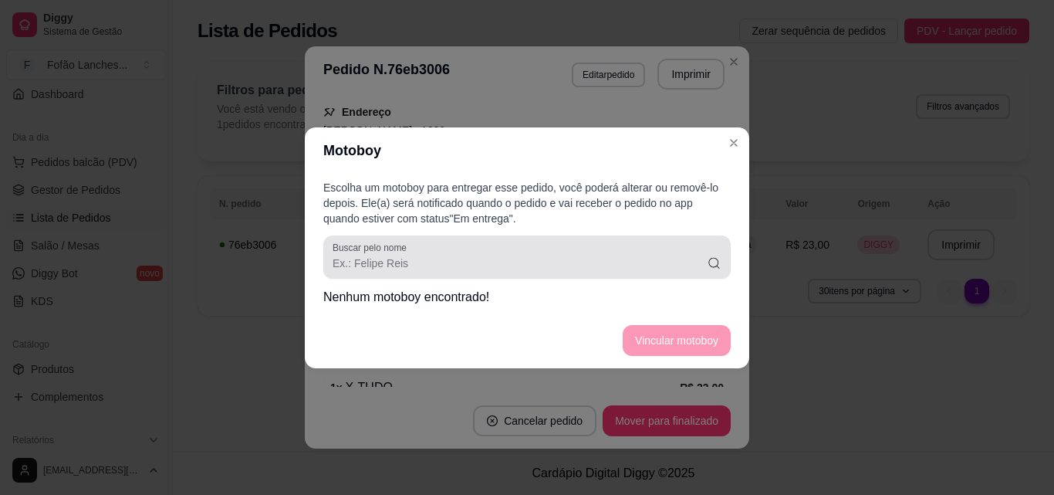
click at [562, 247] on div at bounding box center [527, 257] width 389 height 31
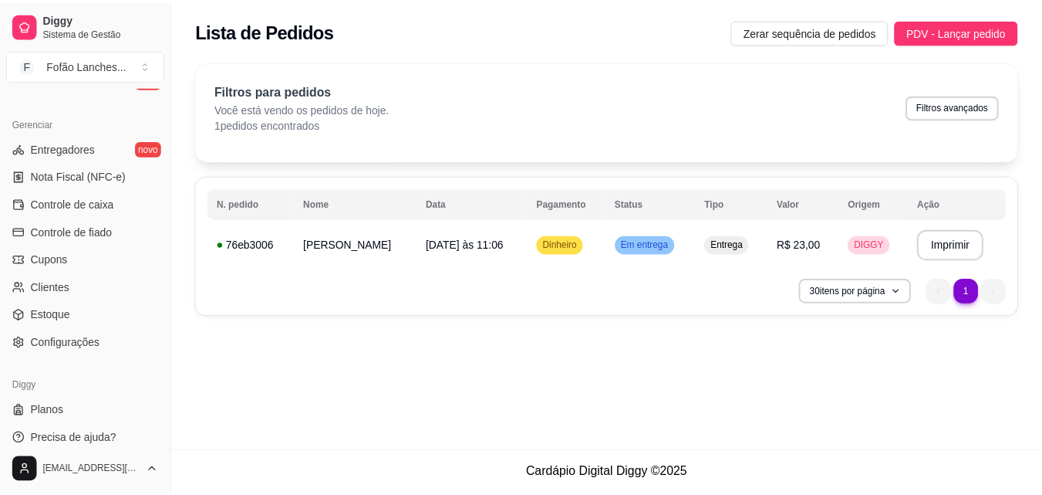
scroll to position [611, 0]
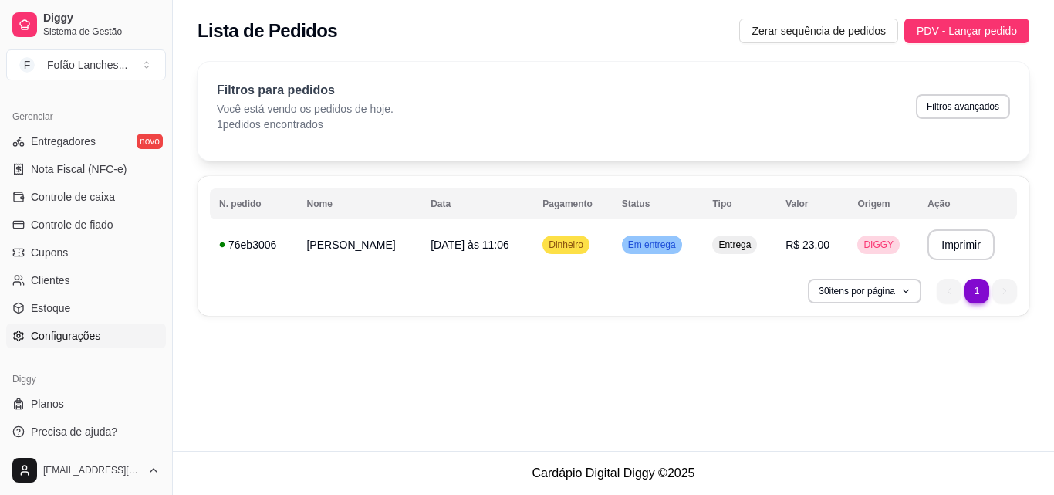
click at [106, 330] on link "Configurações" at bounding box center [86, 335] width 160 height 25
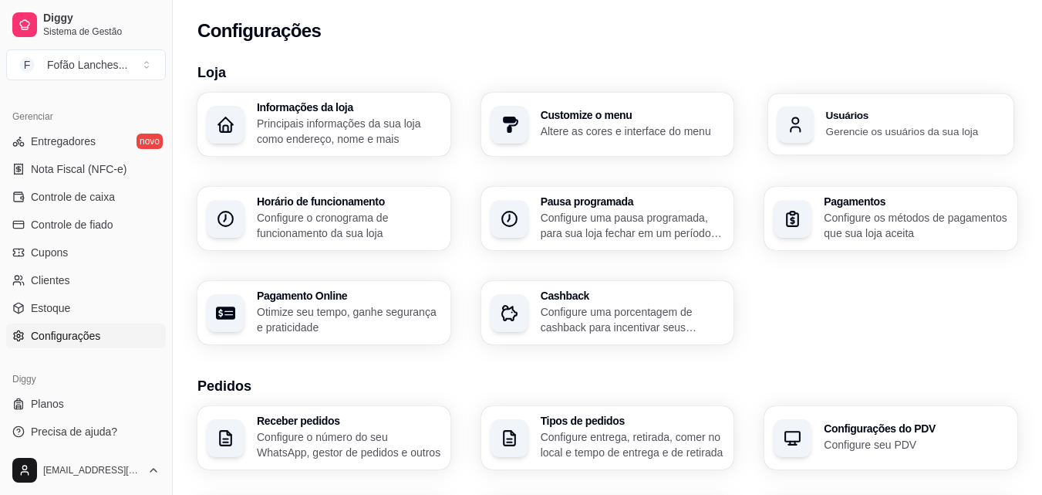
click at [972, 117] on h3 "Usuários" at bounding box center [915, 115] width 178 height 11
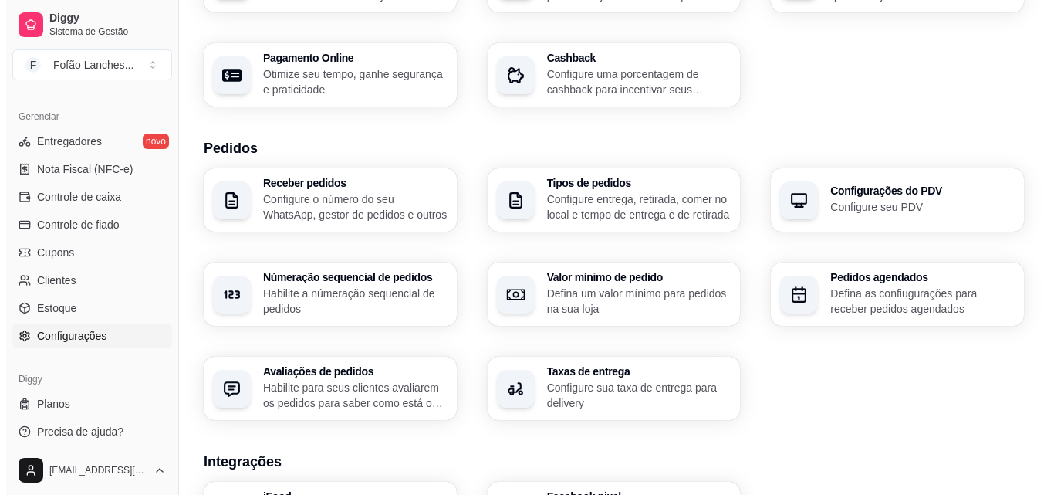
scroll to position [239, 0]
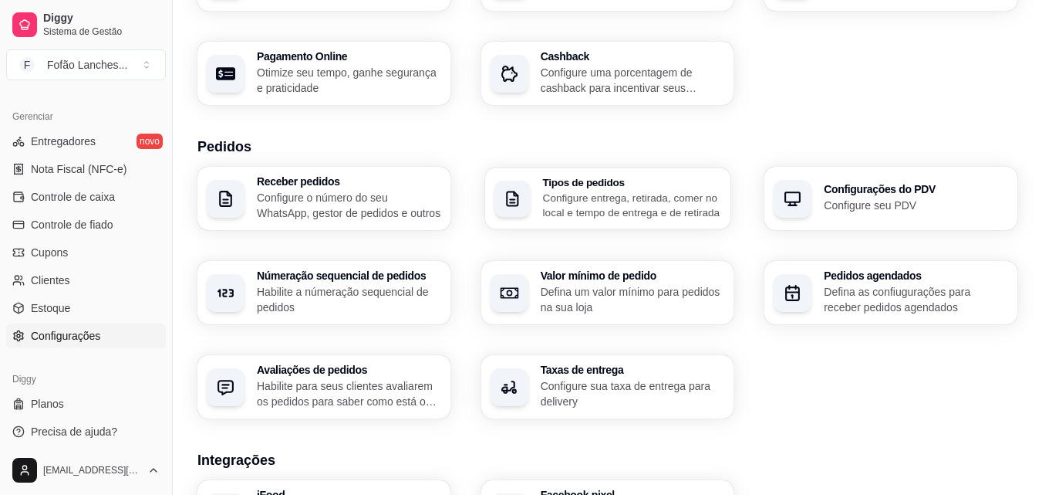
click at [632, 174] on div "Tipos de pedidos Configure entrega, retirada, comer no local e tempo de entrega…" at bounding box center [607, 198] width 245 height 62
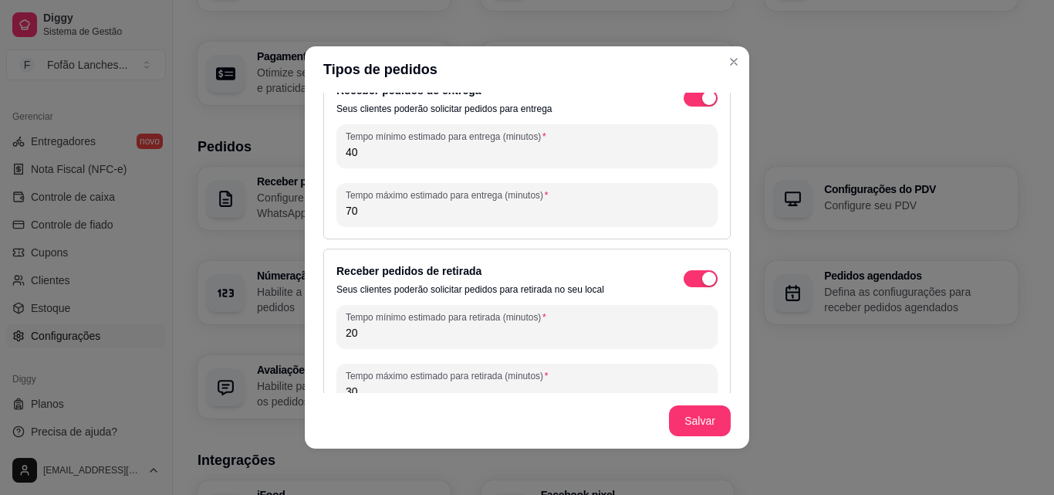
scroll to position [0, 0]
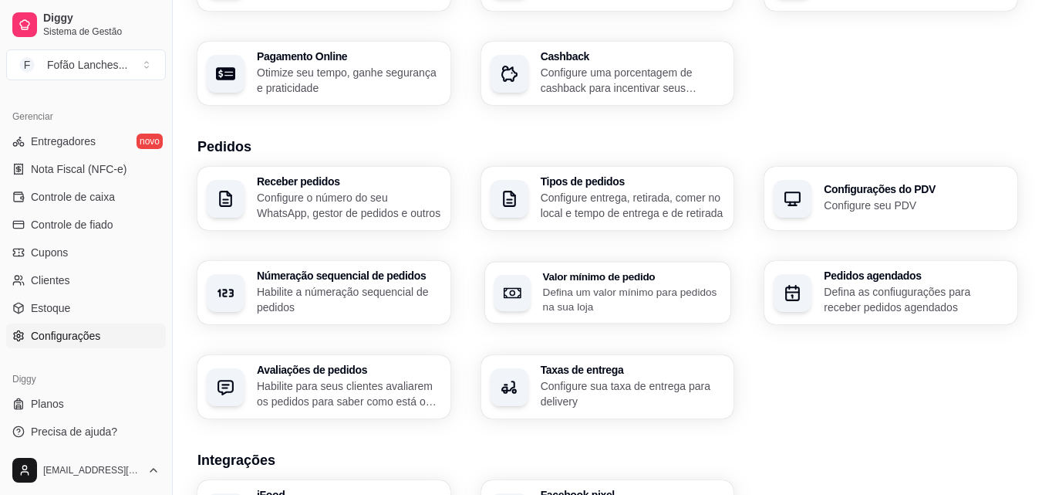
click at [692, 302] on p "Defina um valor mínimo para pedidos na sua loja" at bounding box center [631, 299] width 179 height 30
click at [642, 386] on p "Configure sua taxa de entrega para delivery" at bounding box center [631, 393] width 179 height 30
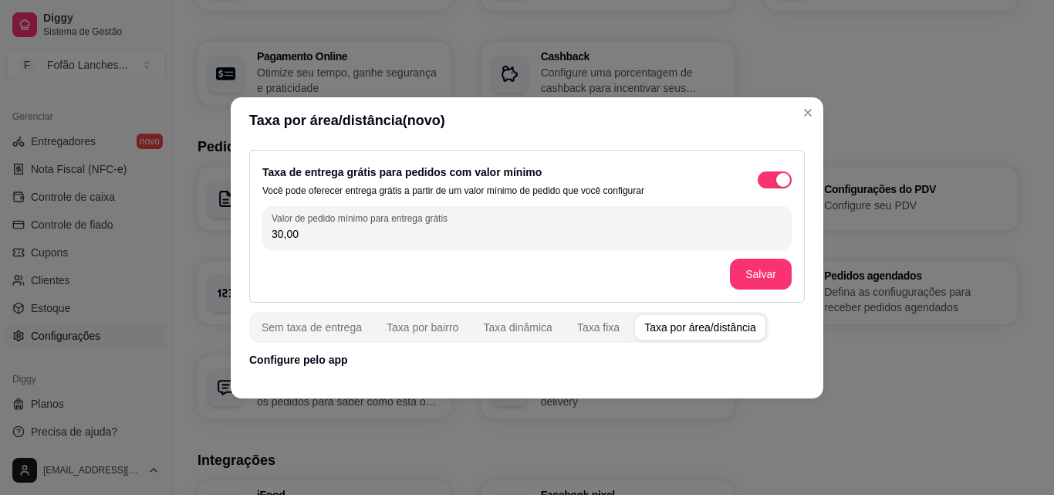
click at [319, 360] on p "Configure pelo app" at bounding box center [527, 359] width 556 height 15
click at [667, 325] on div "Taxa por área/distância" at bounding box center [700, 326] width 112 height 15
click at [667, 325] on div "Sem taxa de entrega Taxa por bairro Taxa dinâmica Taxa fixa Taxa por área/distâ…" at bounding box center [508, 327] width 519 height 31
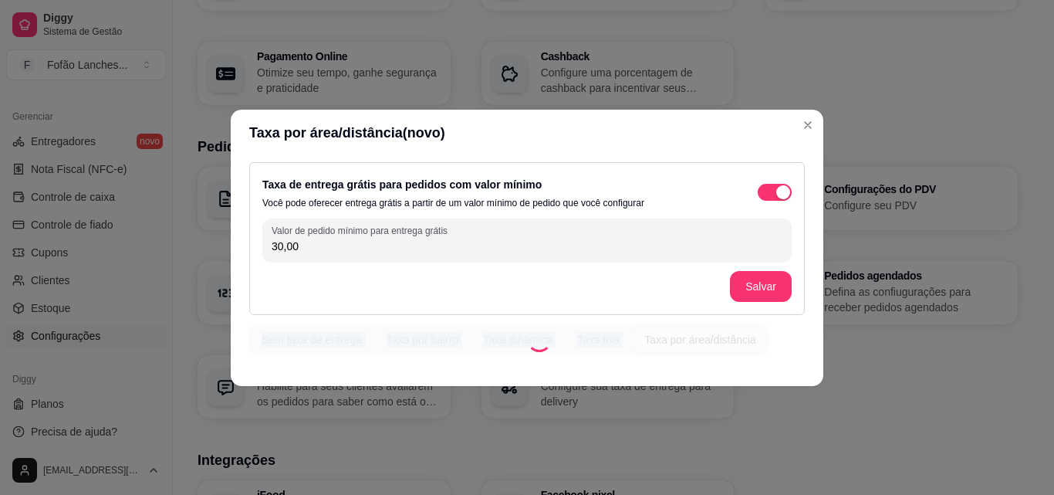
click at [667, 325] on div "Sem taxa de entrega Taxa por bairro Taxa dinâmica Taxa fixa Taxa por área/distâ…" at bounding box center [508, 339] width 519 height 31
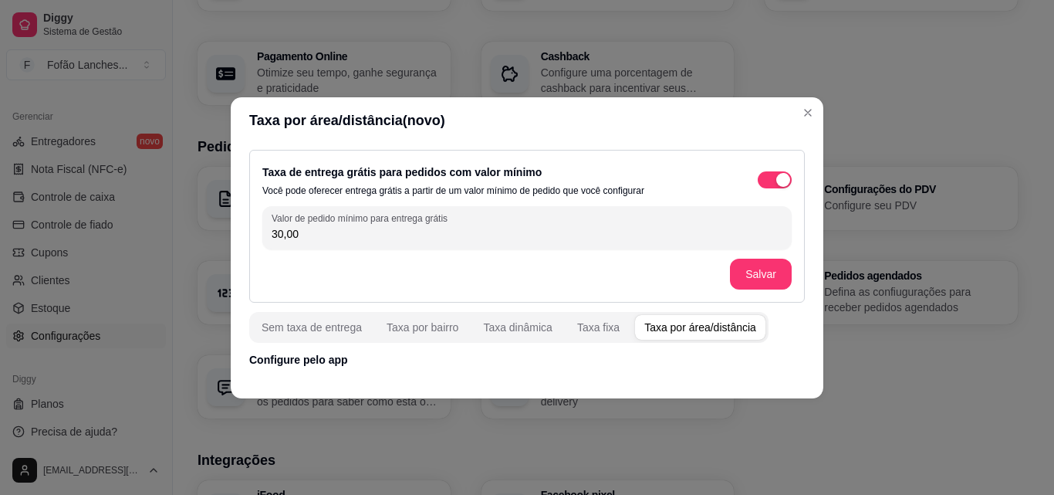
click at [667, 325] on div "Taxa por área/distância" at bounding box center [700, 326] width 112 height 15
click at [787, 341] on div "Sem taxa de entrega Taxa por bairro Taxa dinâmica Taxa fixa Taxa por área/distâ…" at bounding box center [527, 327] width 556 height 31
click at [286, 324] on div "Sem taxa de entrega" at bounding box center [312, 326] width 100 height 15
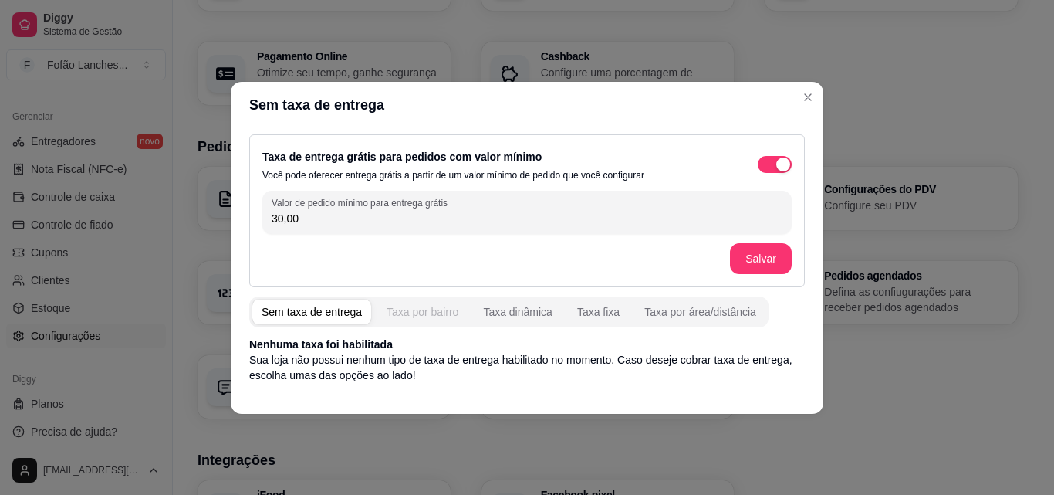
click at [419, 307] on div "Taxa por bairro" at bounding box center [423, 311] width 72 height 15
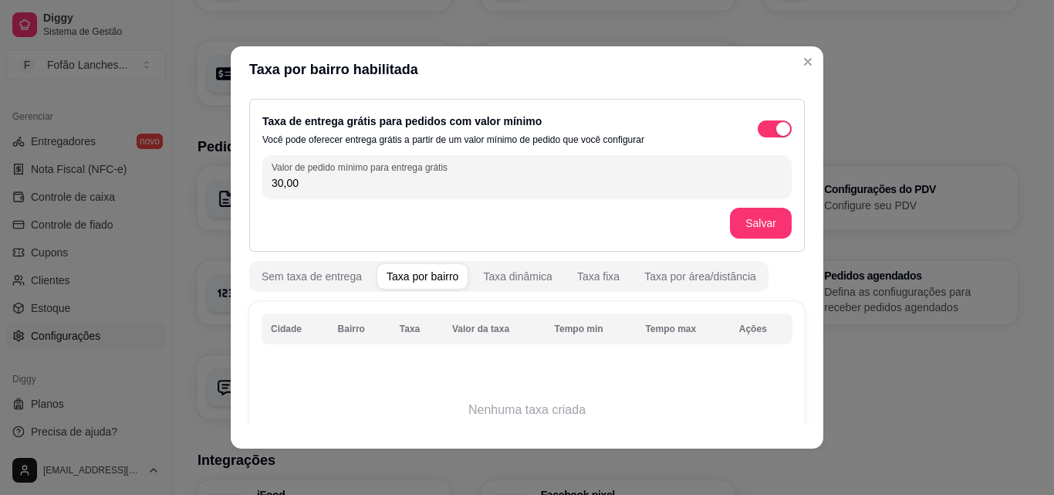
click at [402, 325] on th "Taxa" at bounding box center [416, 328] width 52 height 31
click at [474, 326] on tr "Cidade Bairro Taxa Valor da taxa Tempo min Tempo max Ações" at bounding box center [527, 328] width 531 height 31
click at [474, 326] on th "Valor da taxa" at bounding box center [494, 328] width 103 height 31
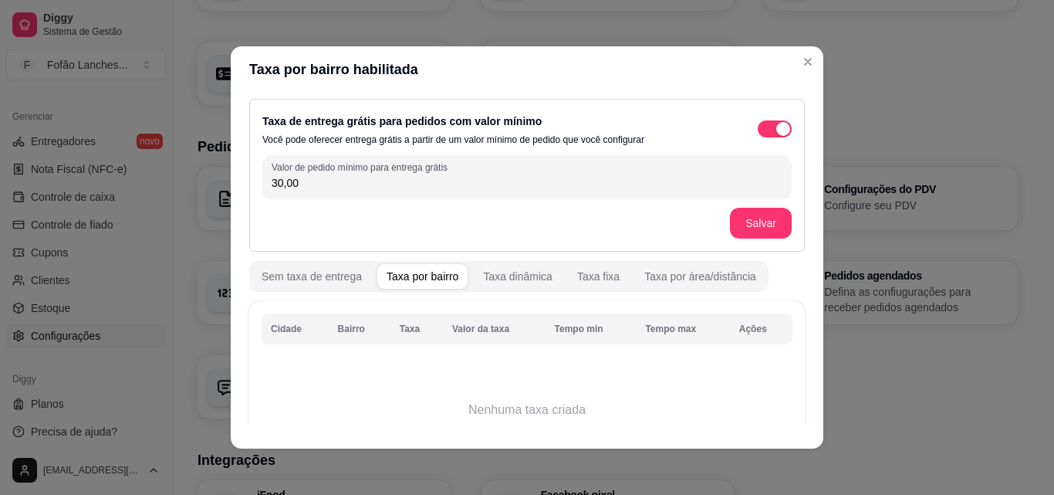
click at [474, 326] on th "Valor da taxa" at bounding box center [494, 328] width 103 height 31
click at [482, 404] on td "Nenhuma taxa criada" at bounding box center [527, 409] width 531 height 123
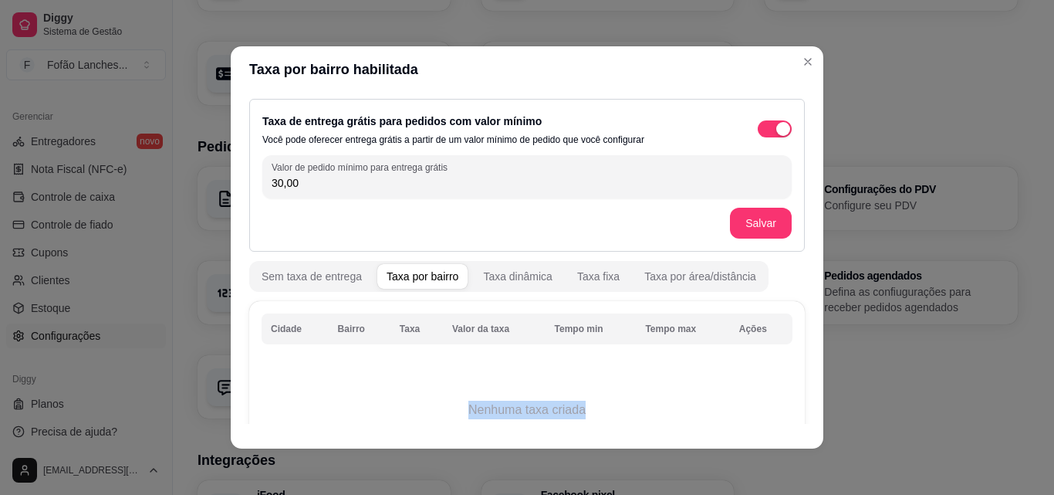
click at [482, 404] on td "Nenhuma taxa criada" at bounding box center [527, 409] width 531 height 123
drag, startPoint x: 482, startPoint y: 404, endPoint x: 500, endPoint y: 292, distance: 112.5
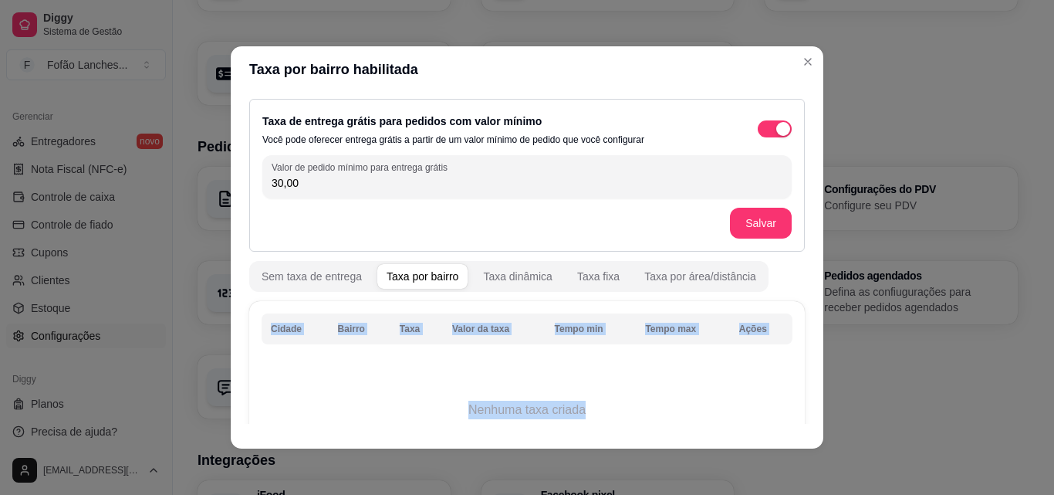
click at [500, 292] on div "Sem taxa de entrega Taxa por bairro Taxa dinâmica Taxa fixa Taxa por área/distâ…" at bounding box center [527, 422] width 556 height 322
click at [509, 274] on div "Taxa dinâmica" at bounding box center [517, 276] width 69 height 15
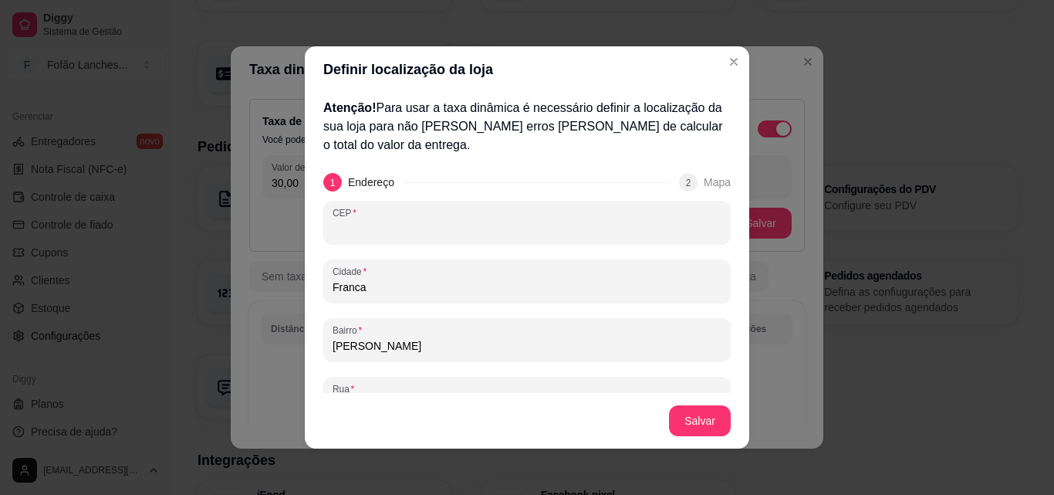
click at [512, 235] on input "CEP" at bounding box center [527, 228] width 389 height 15
type input "14409-503"
type input "Rua Irma Morelli"
type input "SP"
type input "14409-503"
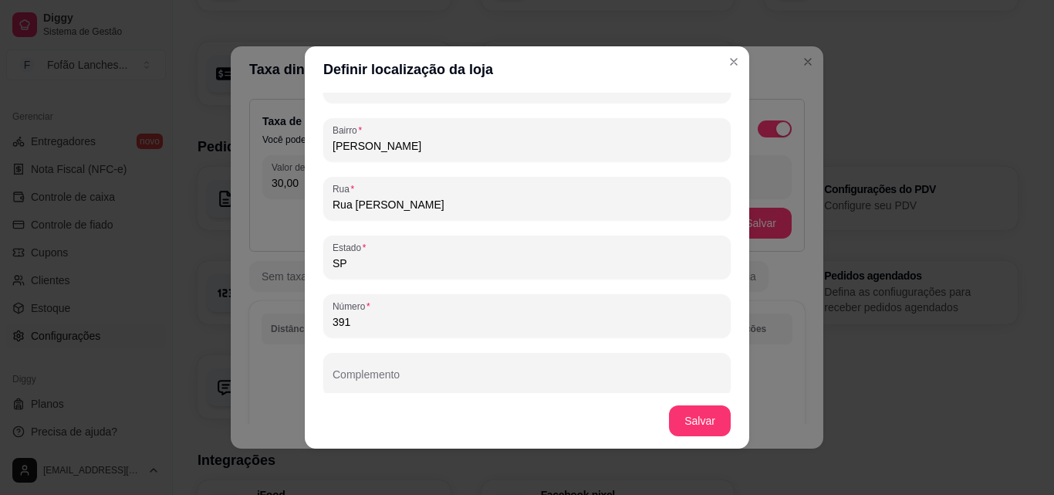
scroll to position [209, 0]
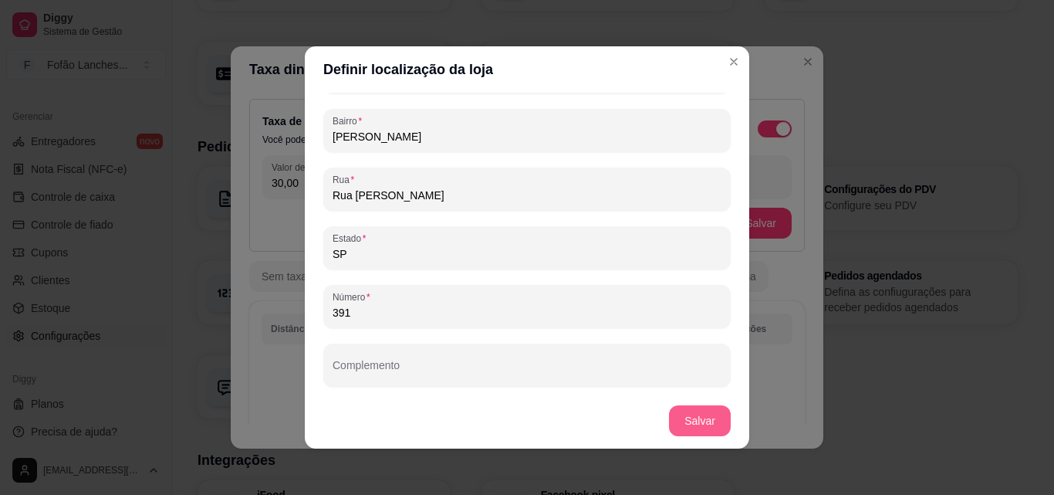
click at [702, 415] on button "Salvar" at bounding box center [700, 420] width 62 height 31
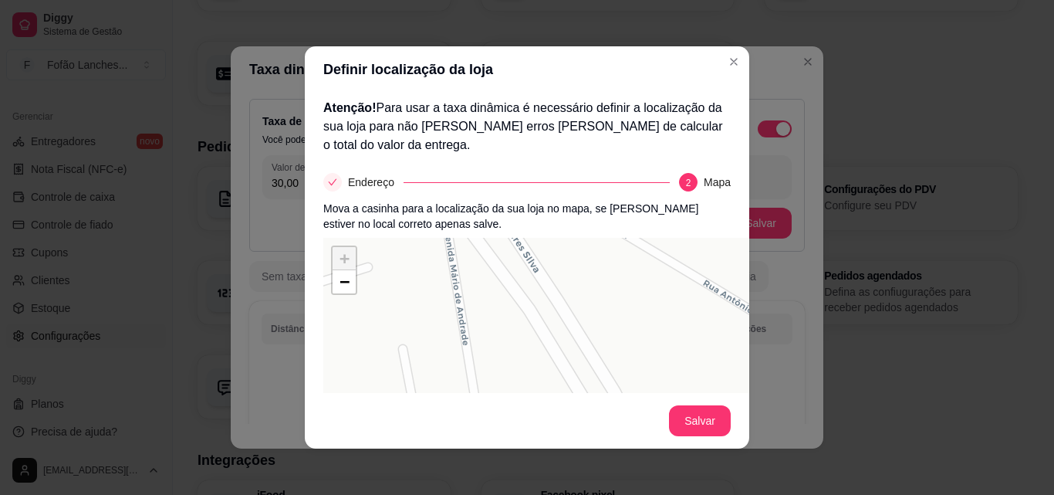
scroll to position [145, 0]
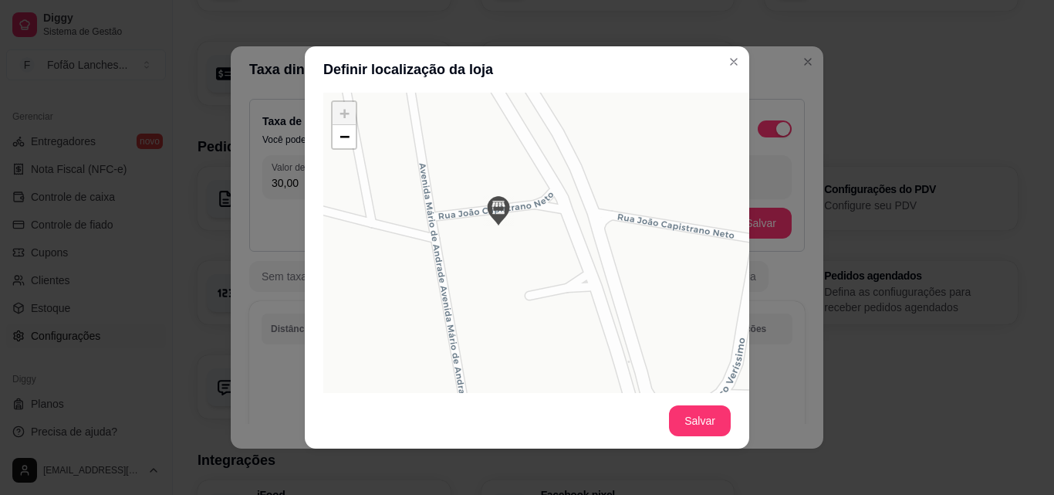
drag, startPoint x: 469, startPoint y: 262, endPoint x: 409, endPoint y: 145, distance: 131.1
click at [409, 145] on div "+ − Leaflet | © OSM & CartoDB" at bounding box center [554, 324] width 463 height 463
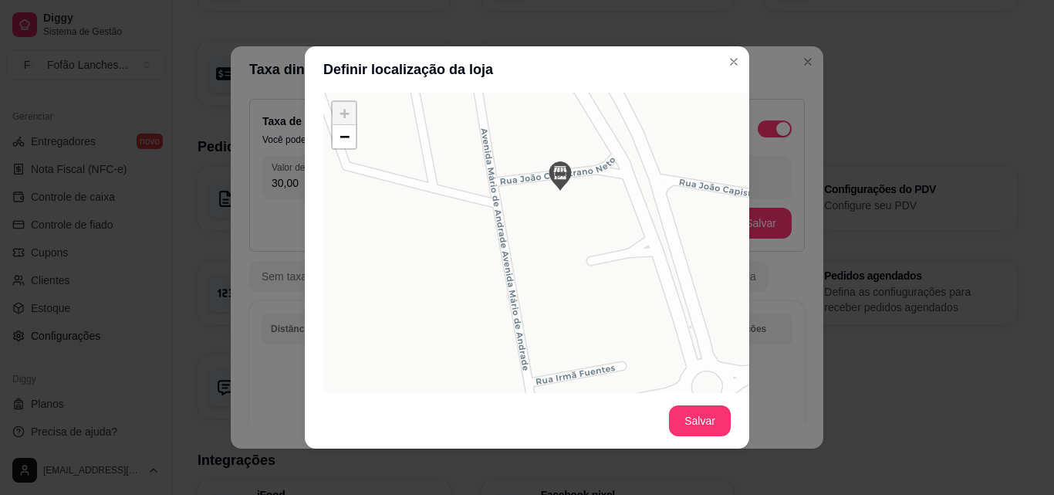
drag, startPoint x: 533, startPoint y: 258, endPoint x: 606, endPoint y: 220, distance: 82.5
click at [606, 220] on div "+ − Leaflet | © OSM & CartoDB" at bounding box center [554, 324] width 463 height 463
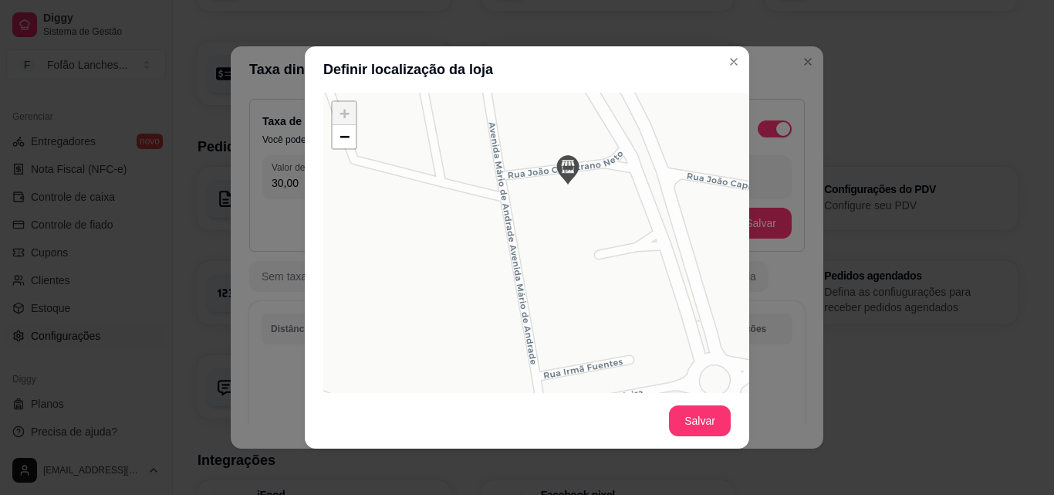
click at [452, 174] on div "+ − Leaflet | © OSM & CartoDB" at bounding box center [554, 324] width 463 height 463
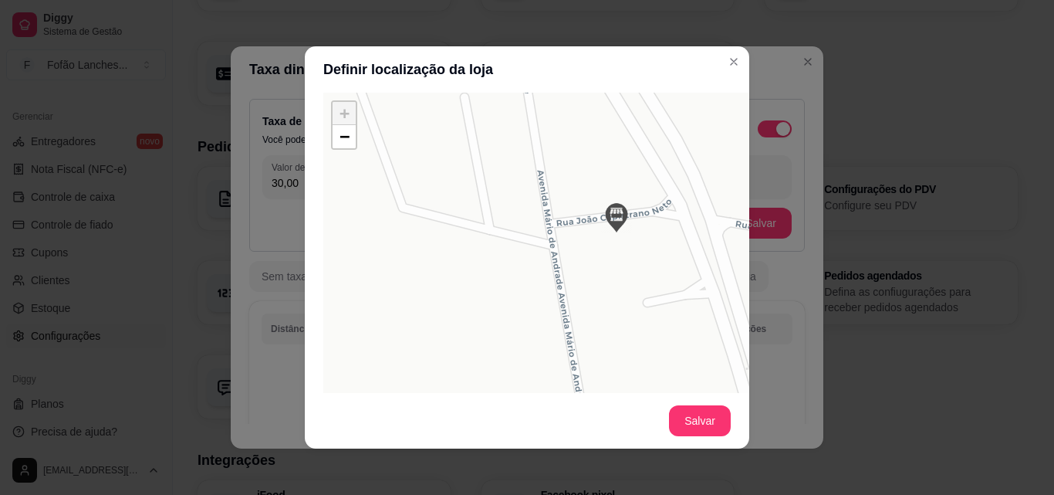
drag, startPoint x: 452, startPoint y: 174, endPoint x: 498, endPoint y: 237, distance: 78.4
click at [498, 237] on div "+ − Leaflet | © OSM & CartoDB" at bounding box center [554, 324] width 463 height 463
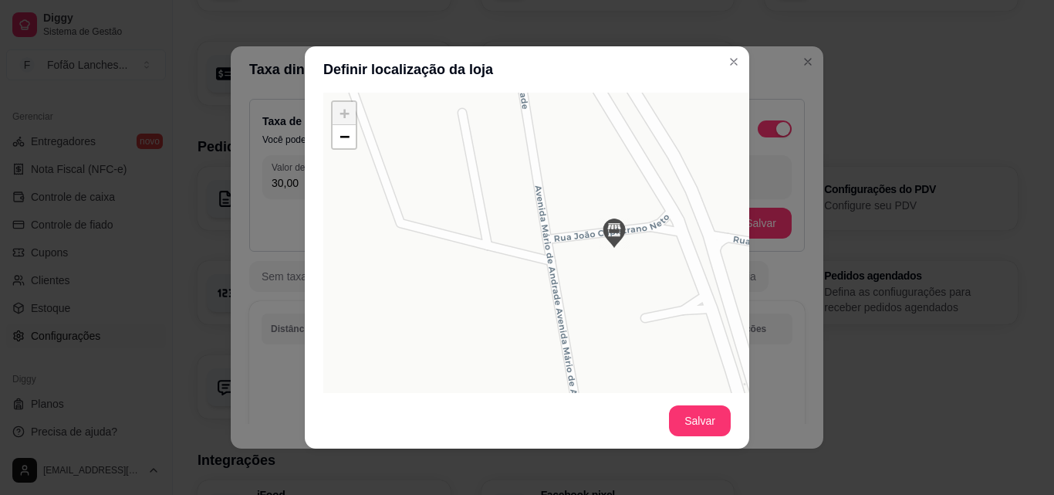
click at [498, 237] on div "+ − Leaflet | © OSM & CartoDB" at bounding box center [554, 324] width 463 height 463
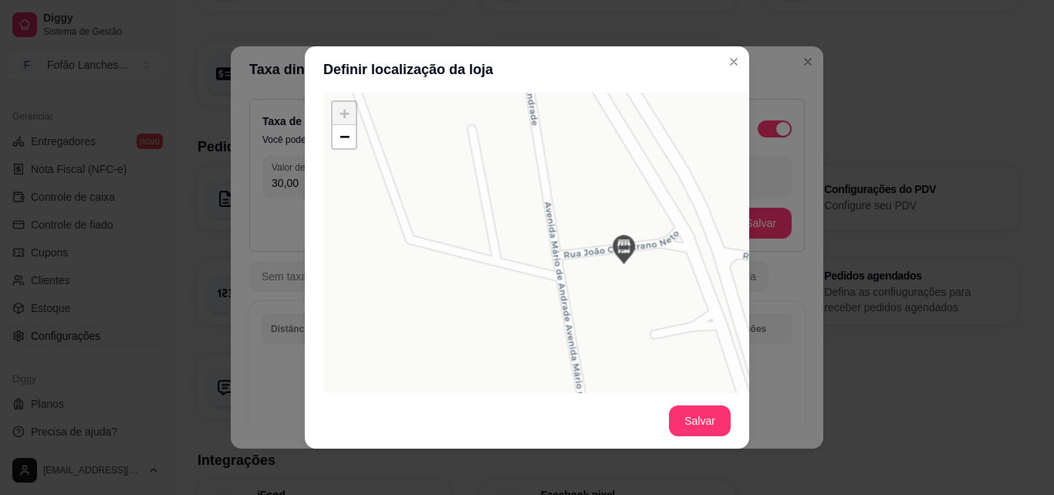
click at [498, 237] on div "+ − Leaflet | © OSM & CartoDB" at bounding box center [554, 324] width 463 height 463
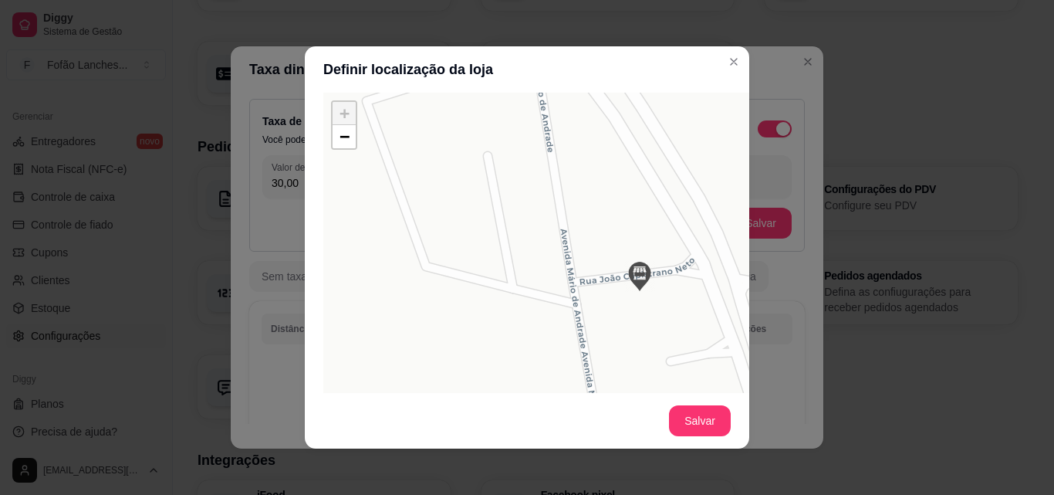
click at [498, 237] on div "+ − Leaflet | © OSM & CartoDB" at bounding box center [554, 324] width 463 height 463
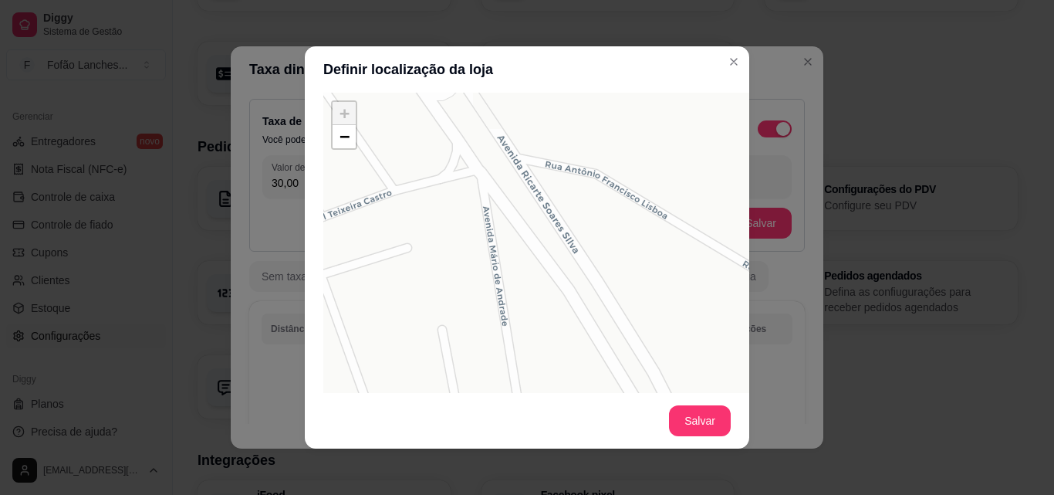
drag, startPoint x: 498, startPoint y: 237, endPoint x: 427, endPoint y: 367, distance: 148.8
click at [427, 367] on div "+ − Leaflet | © OSM & CartoDB" at bounding box center [554, 324] width 463 height 463
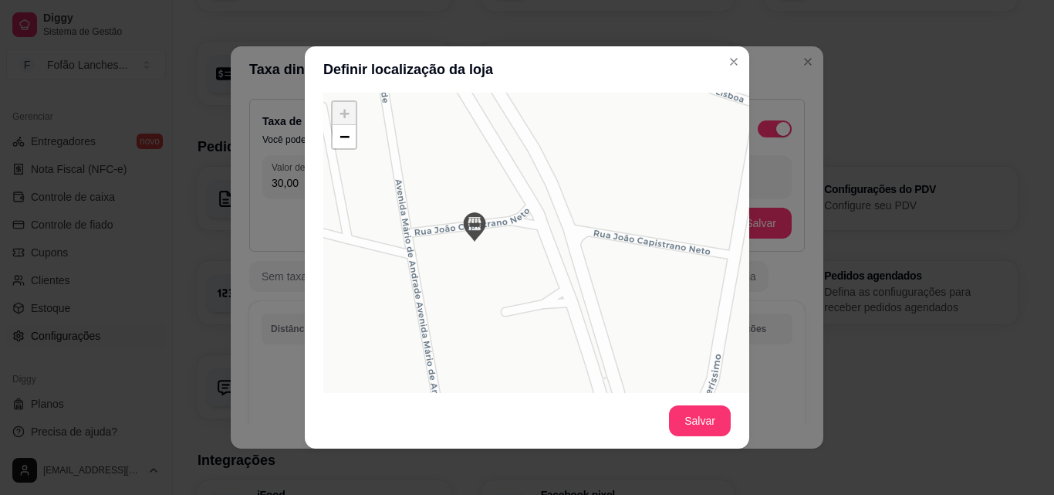
drag, startPoint x: 417, startPoint y: 230, endPoint x: 297, endPoint y: 4, distance: 255.8
click at [297, 4] on div "Definir localização da loja Atenção! Para usar a taxa dinâmica é necessário def…" at bounding box center [527, 247] width 1054 height 495
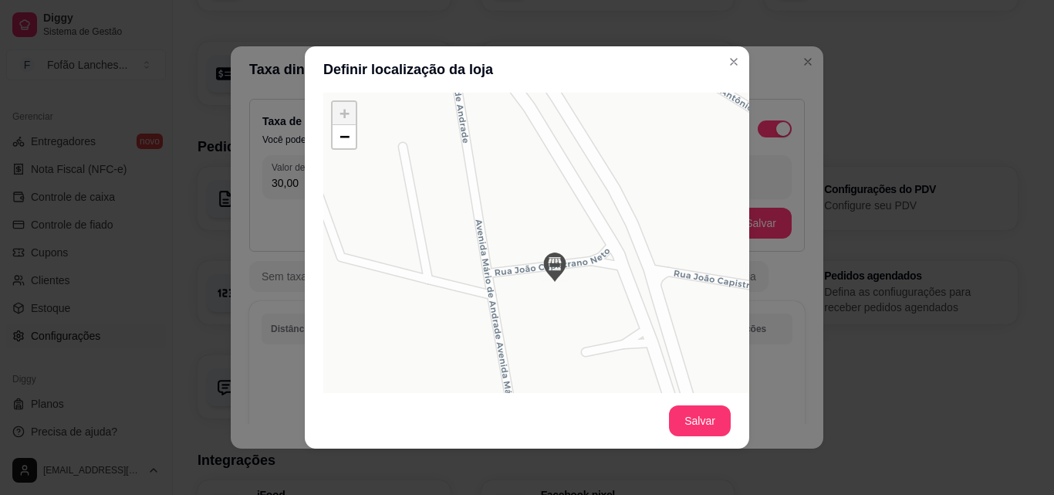
drag, startPoint x: 500, startPoint y: 265, endPoint x: 581, endPoint y: 308, distance: 91.8
click at [581, 308] on div "+ − Leaflet | © OSM & CartoDB" at bounding box center [554, 324] width 463 height 463
click at [471, 291] on div "+ − Leaflet | © OSM & CartoDB" at bounding box center [554, 324] width 463 height 463
click at [691, 429] on button "Salvar" at bounding box center [700, 420] width 62 height 31
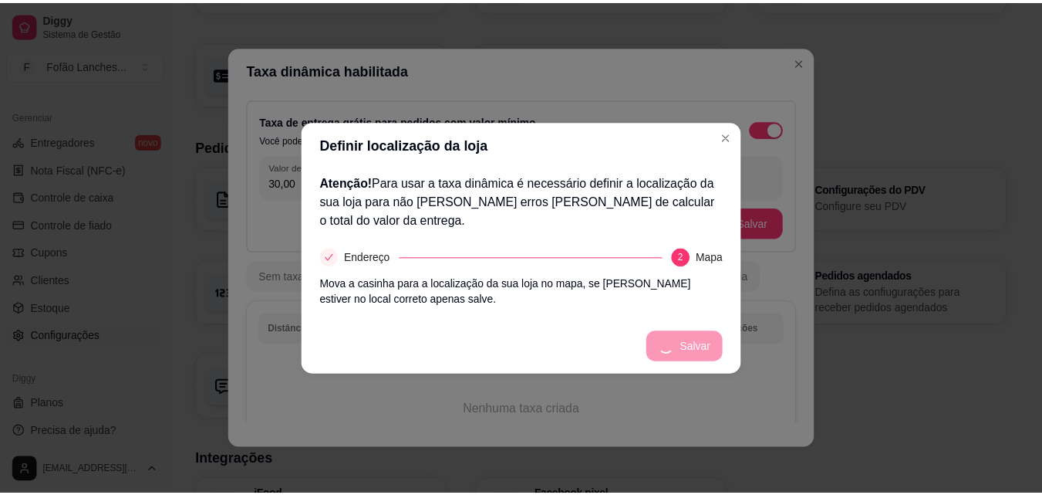
scroll to position [0, 0]
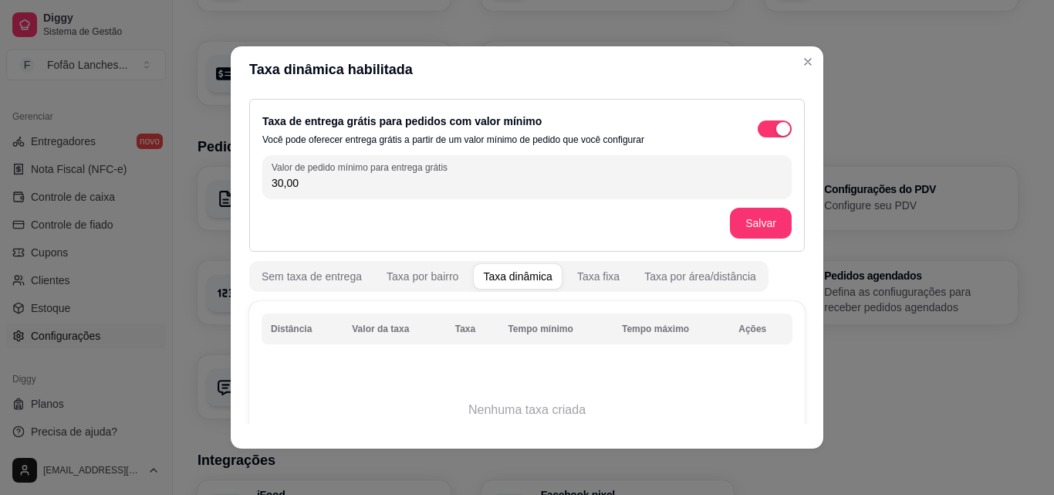
click at [508, 276] on div "Taxa dinâmica" at bounding box center [517, 276] width 69 height 15
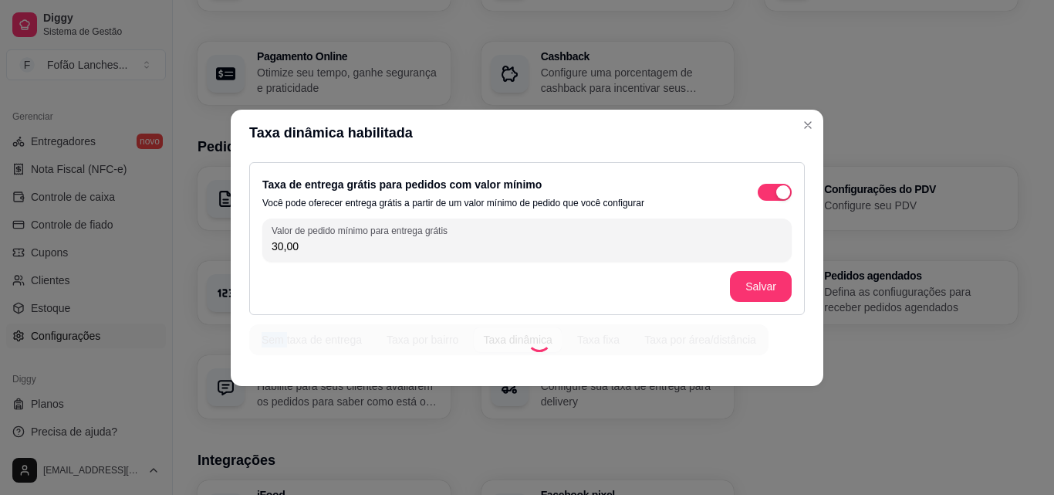
click at [508, 276] on div "Salvar" at bounding box center [526, 286] width 529 height 31
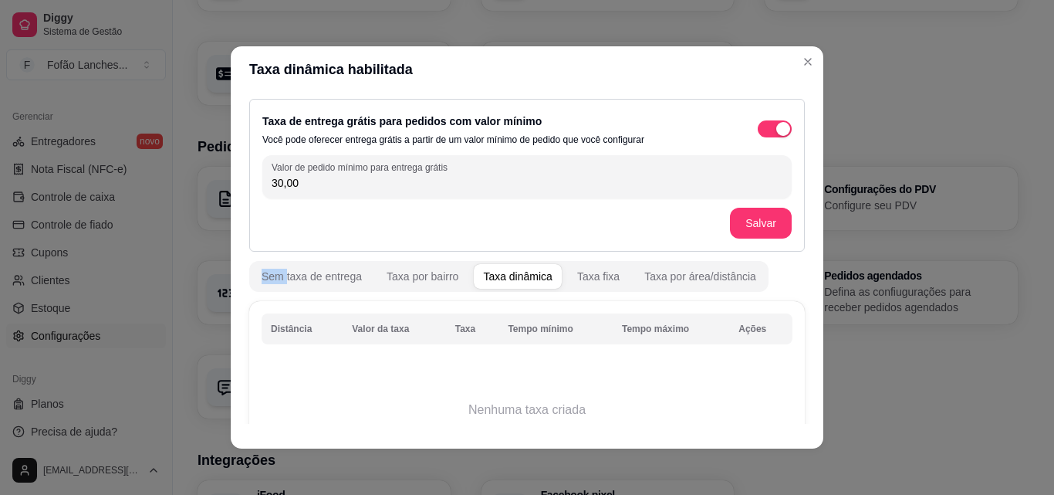
click at [493, 266] on span "button" at bounding box center [518, 276] width 88 height 25
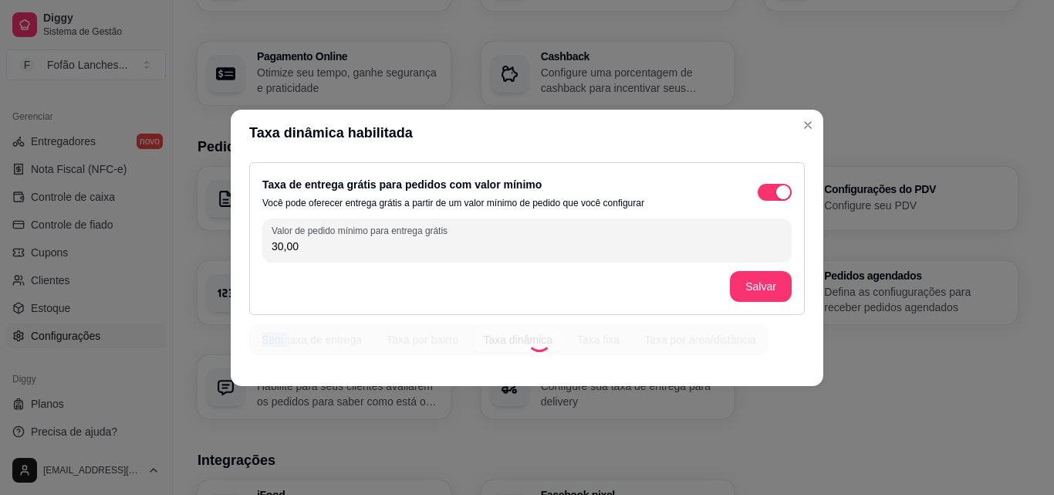
click at [493, 266] on div "Valor de pedido mínimo para entrega grátis 30,00 Salvar" at bounding box center [526, 259] width 529 height 83
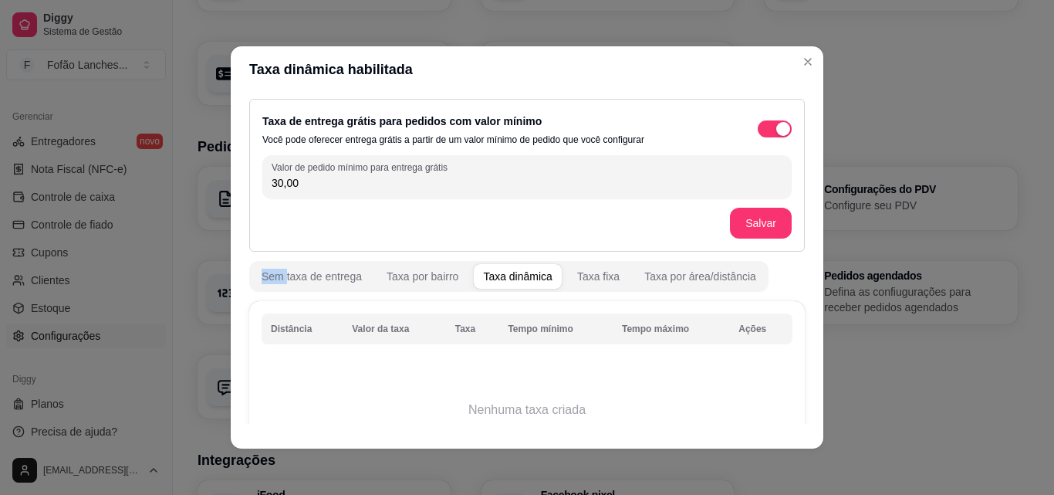
click at [518, 328] on th "Tempo mínimo" at bounding box center [555, 328] width 114 height 31
click at [678, 329] on th "Tempo máximo" at bounding box center [671, 328] width 117 height 31
click at [736, 327] on th "Ações" at bounding box center [760, 328] width 63 height 31
click at [535, 403] on td "Nenhuma taxa criada" at bounding box center [527, 409] width 531 height 123
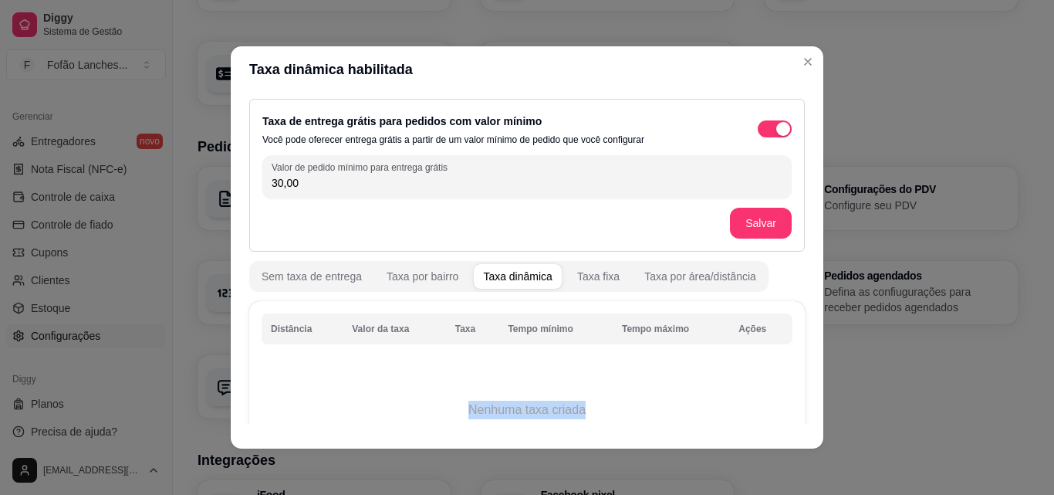
click at [535, 403] on td "Nenhuma taxa criada" at bounding box center [527, 409] width 531 height 123
click at [664, 275] on div "Taxa por área/distância" at bounding box center [700, 276] width 112 height 15
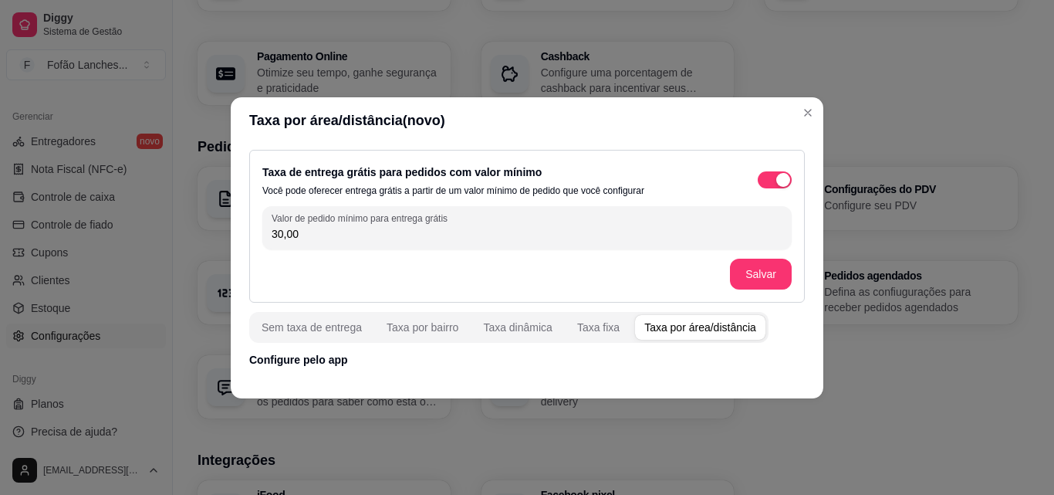
click at [542, 359] on p "Configure pelo app" at bounding box center [527, 359] width 556 height 15
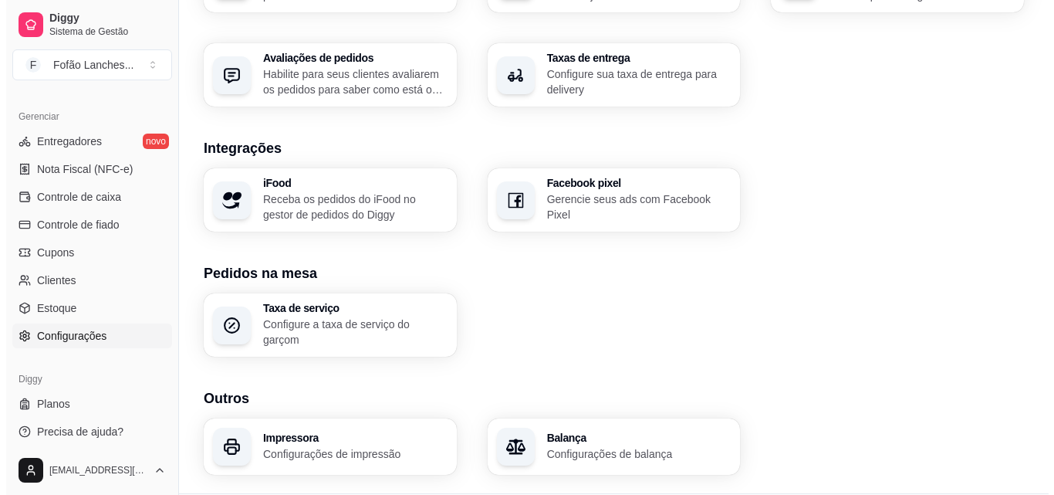
scroll to position [586, 0]
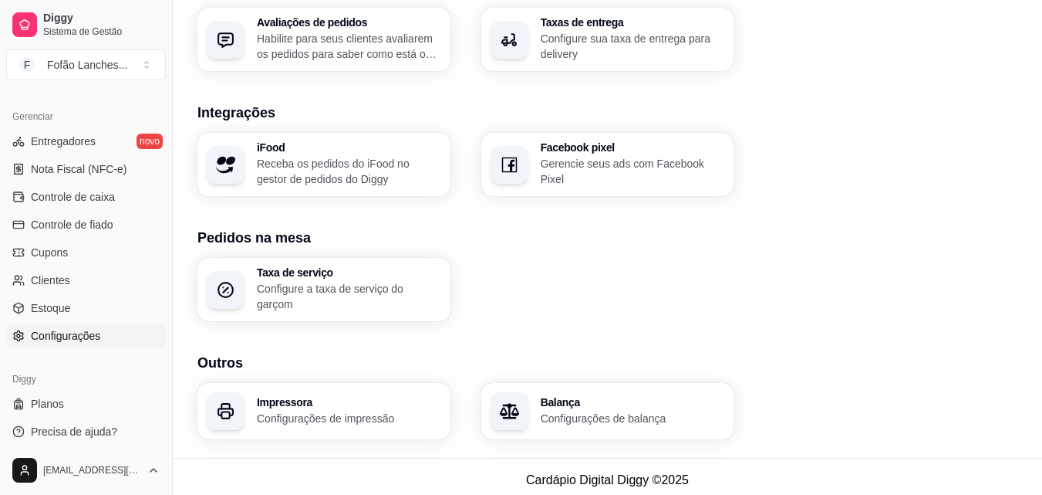
click at [318, 400] on div "Impressora Configurações de impressão" at bounding box center [349, 411] width 184 height 29
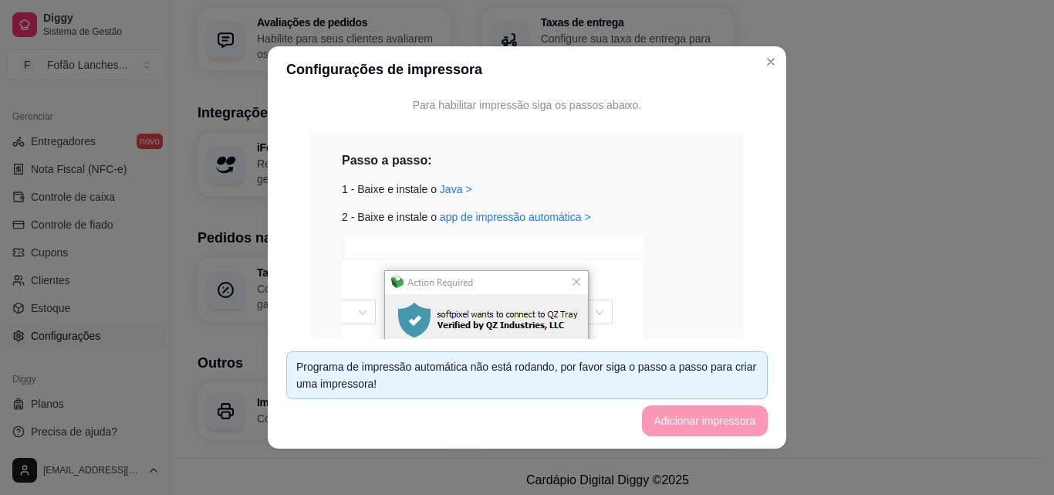
scroll to position [154, 0]
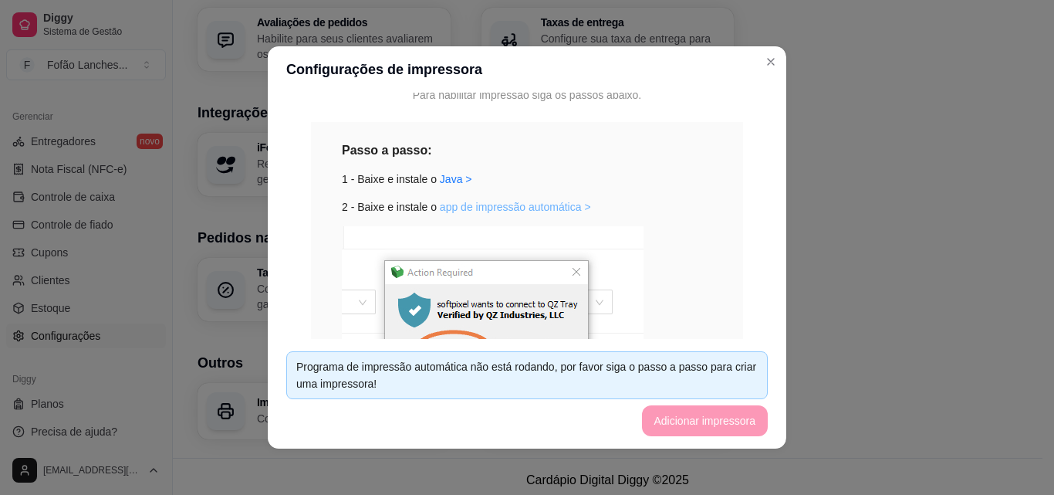
click at [535, 207] on link "app de impressão automática >" at bounding box center [515, 207] width 151 height 12
click at [440, 179] on link "Java >" at bounding box center [456, 179] width 32 height 12
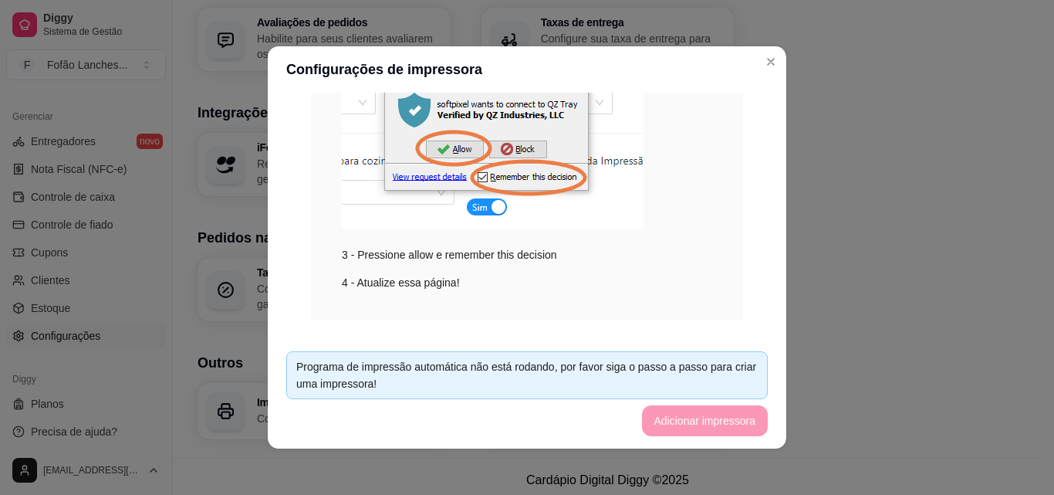
scroll to position [379, 0]
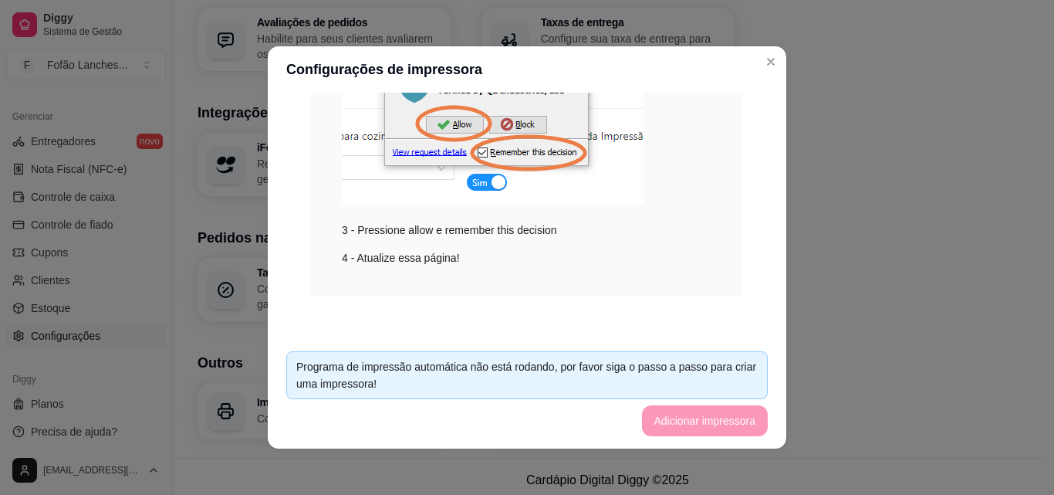
click at [718, 413] on footer "Programa de impressão automática não está rodando, por favor siga o passo a pas…" at bounding box center [527, 394] width 519 height 110
click at [695, 375] on div "Programa de impressão automática não está rodando, por favor siga o passo a pas…" at bounding box center [526, 375] width 461 height 34
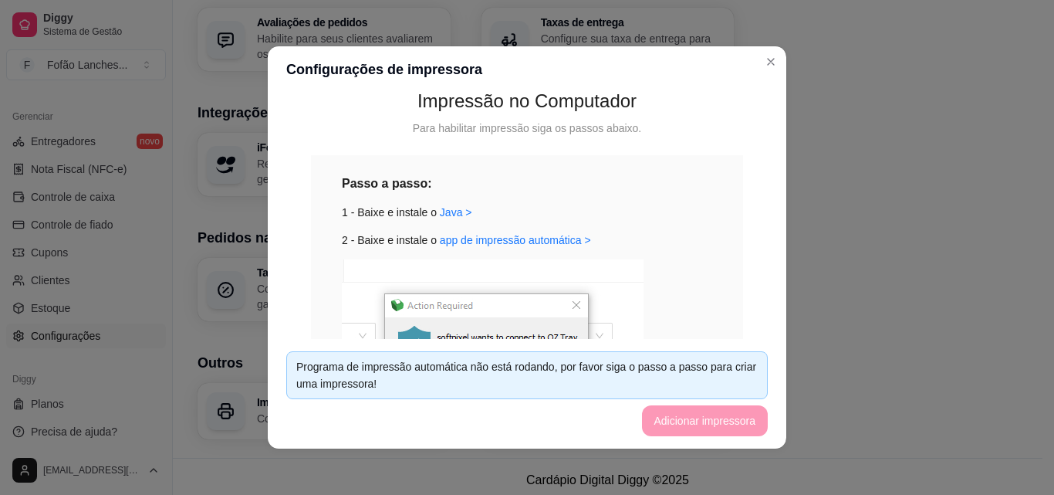
scroll to position [117, 0]
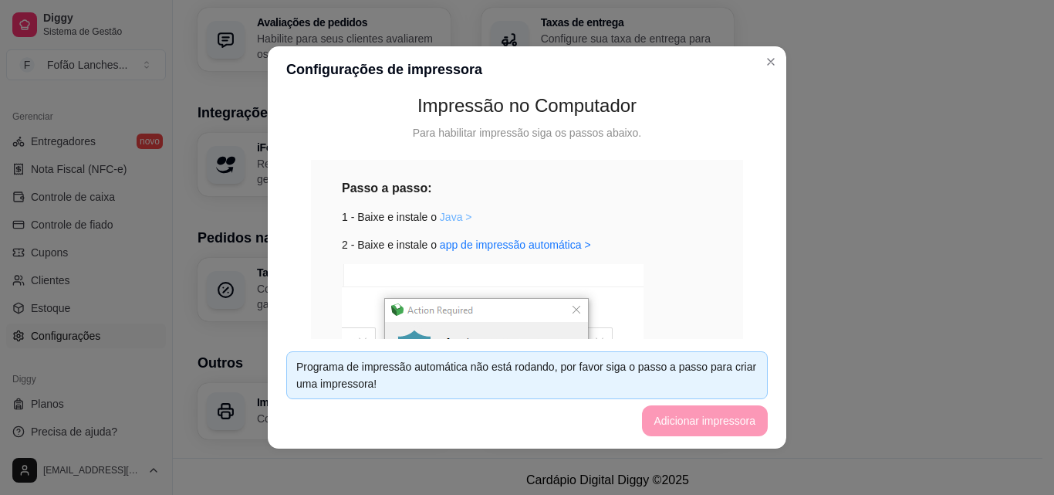
click at [448, 216] on link "Java >" at bounding box center [456, 217] width 32 height 12
click at [559, 242] on link "app de impressão automática >" at bounding box center [515, 244] width 151 height 12
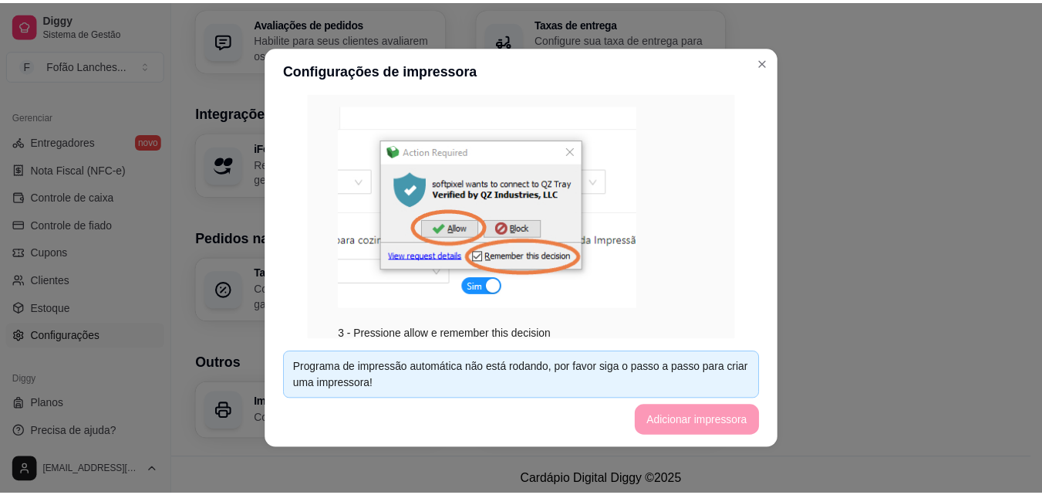
scroll to position [379, 0]
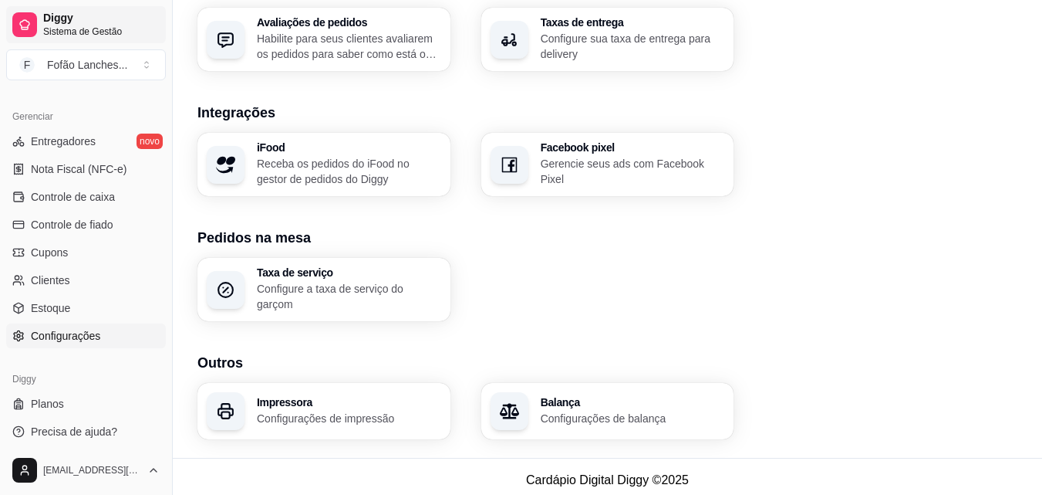
click at [121, 6] on link "Diggy Sistema de Gestão" at bounding box center [86, 24] width 160 height 37
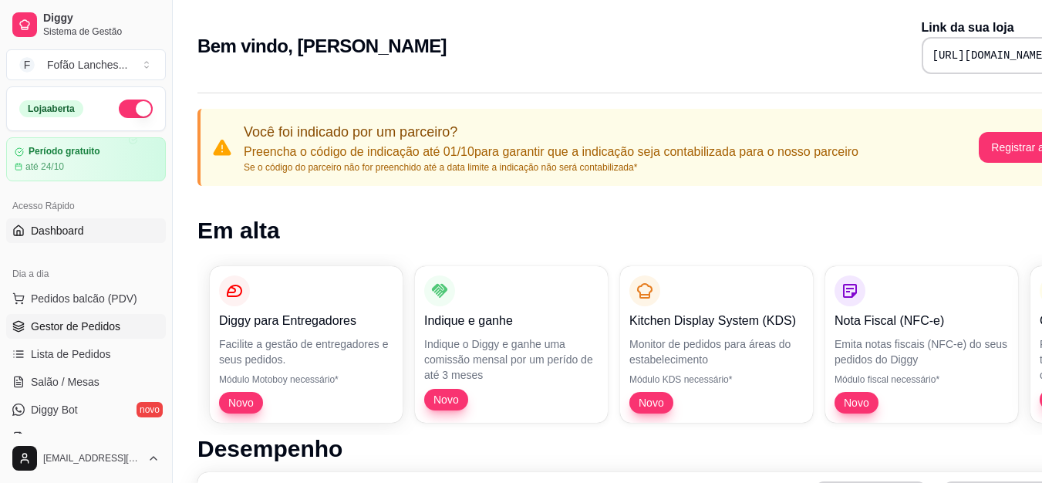
click at [87, 327] on span "Gestor de Pedidos" at bounding box center [76, 326] width 90 height 15
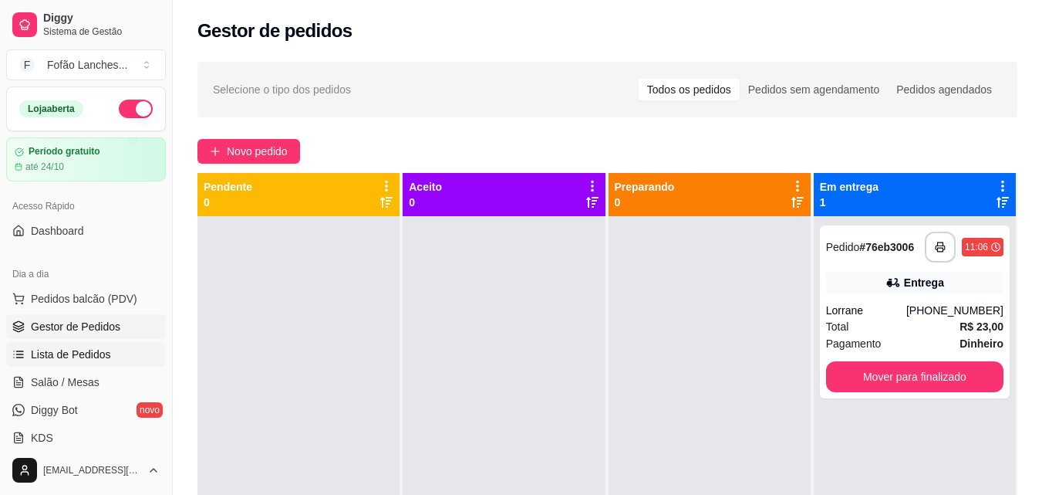
click at [93, 348] on span "Lista de Pedidos" at bounding box center [71, 353] width 80 height 15
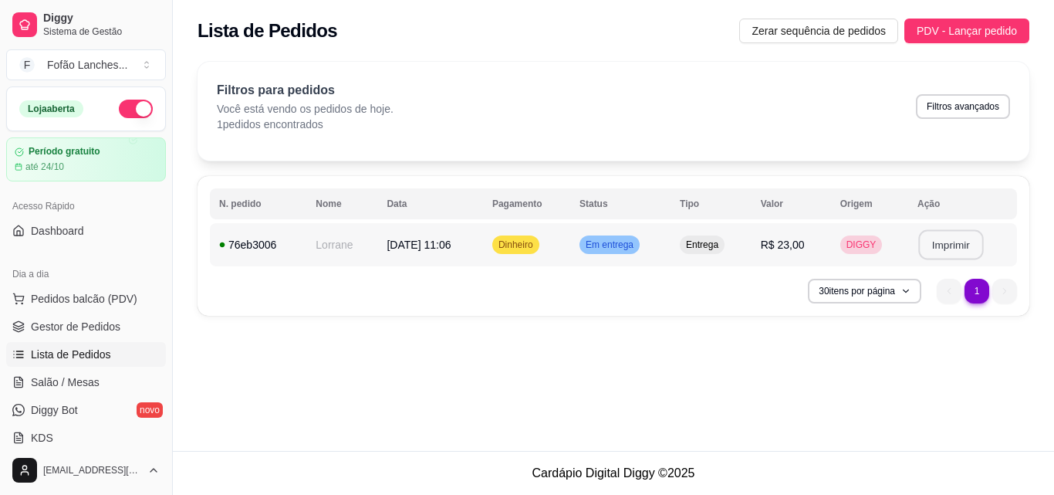
click at [934, 242] on button "Imprimir" at bounding box center [950, 245] width 65 height 30
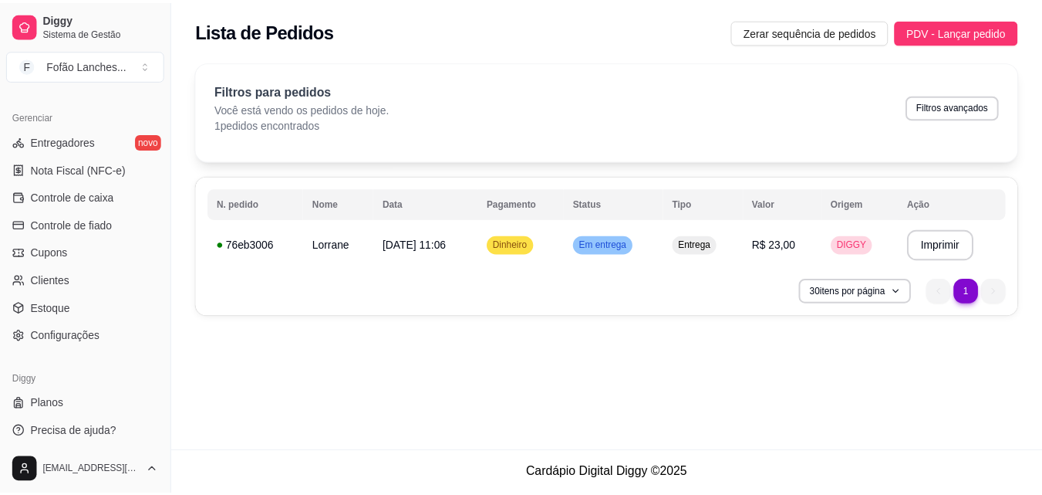
scroll to position [616, 0]
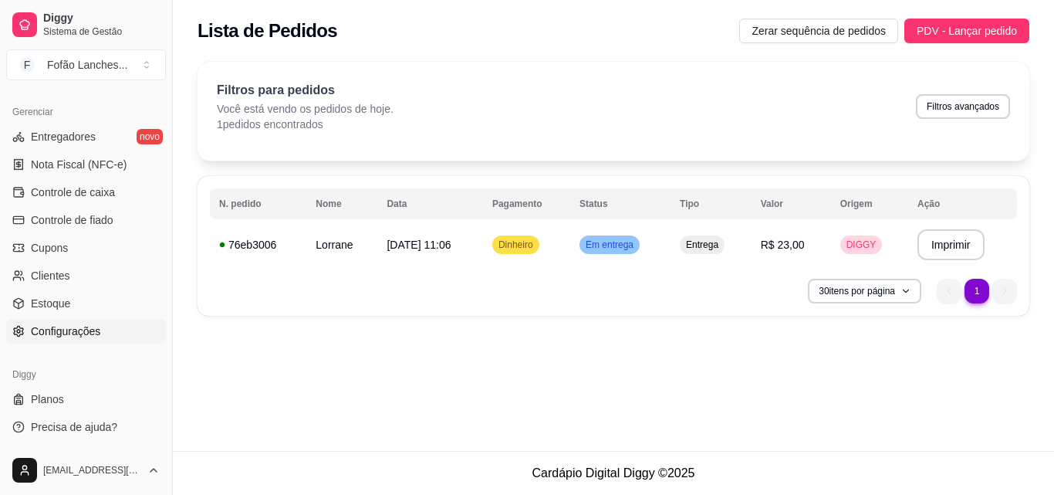
click at [95, 326] on span "Configurações" at bounding box center [65, 330] width 69 height 15
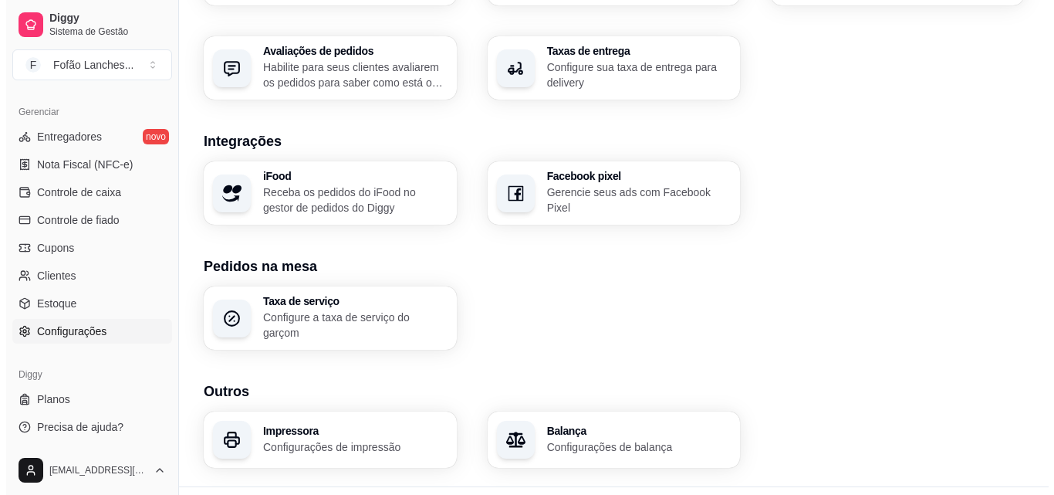
scroll to position [563, 0]
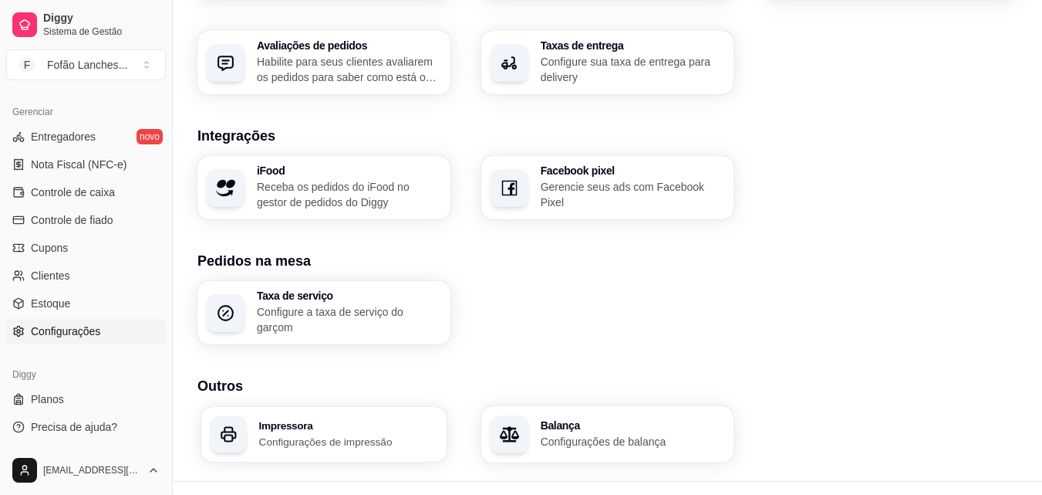
click at [336, 407] on div "Impressora Configurações de impressão" at bounding box center [323, 434] width 245 height 55
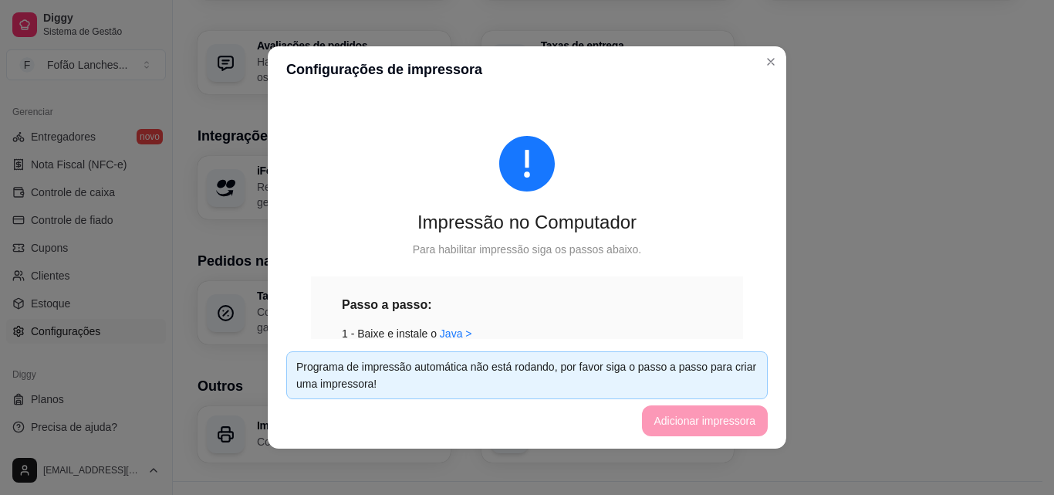
click at [725, 417] on footer "Programa de impressão automática não está rodando, por favor siga o passo a pas…" at bounding box center [527, 394] width 519 height 110
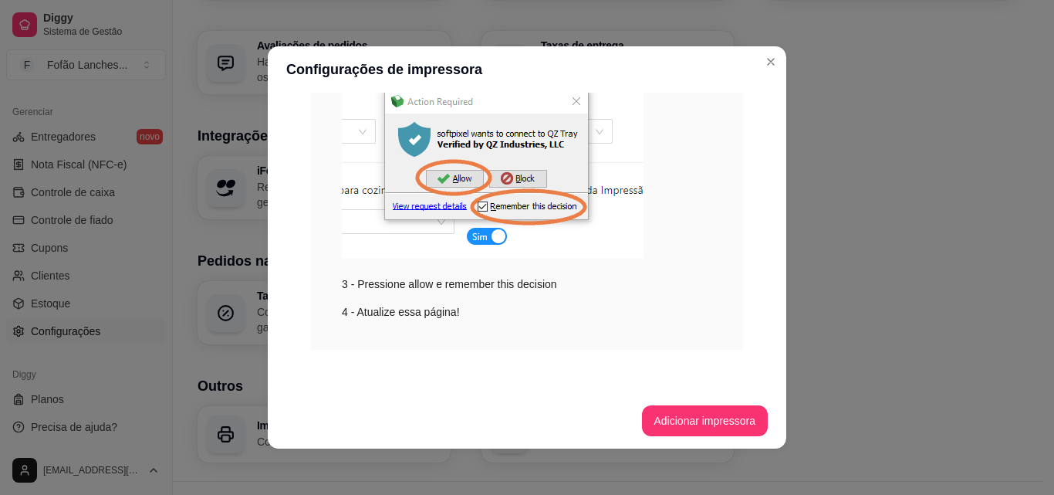
scroll to position [325, 0]
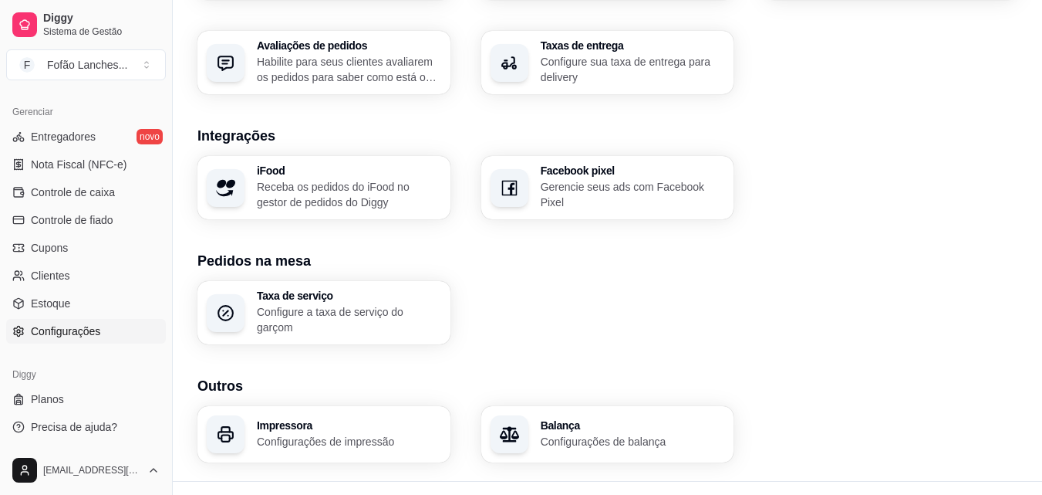
click at [912, 329] on div "Taxa de serviço Configure a taxa de serviço do garçom" at bounding box center [608, 312] width 820 height 63
click at [384, 421] on h3 "Impressora" at bounding box center [349, 425] width 184 height 11
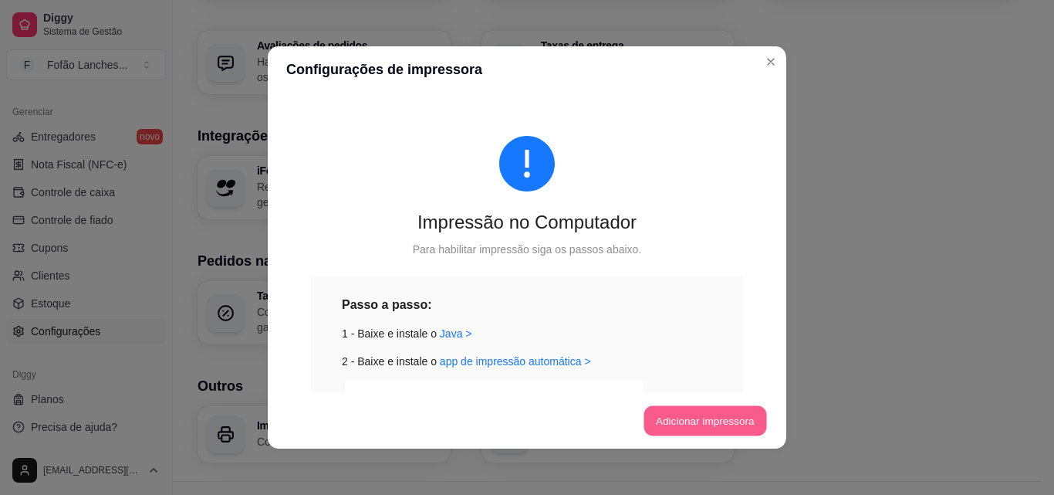
click at [660, 414] on button "Adicionar impressora" at bounding box center [704, 421] width 123 height 30
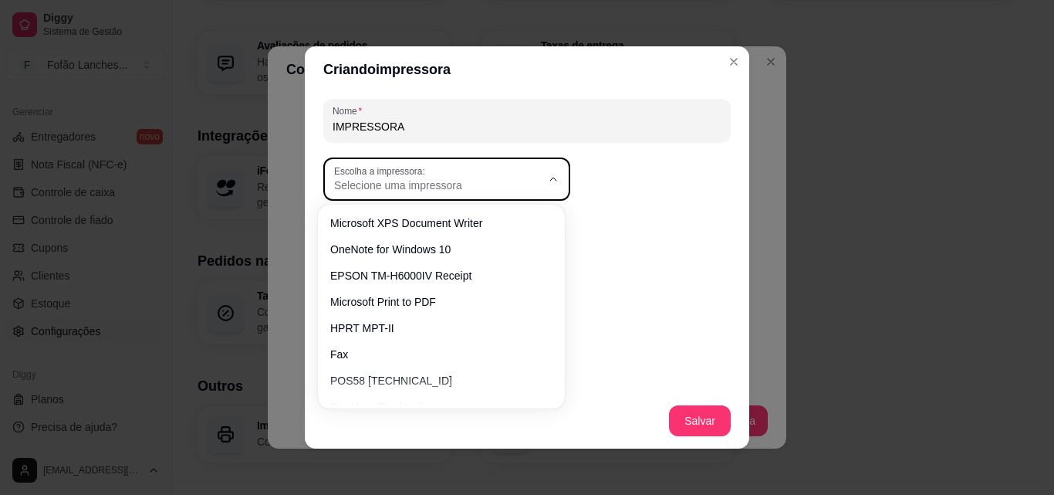
click at [521, 178] on span "Selecione uma impressora" at bounding box center [437, 184] width 207 height 15
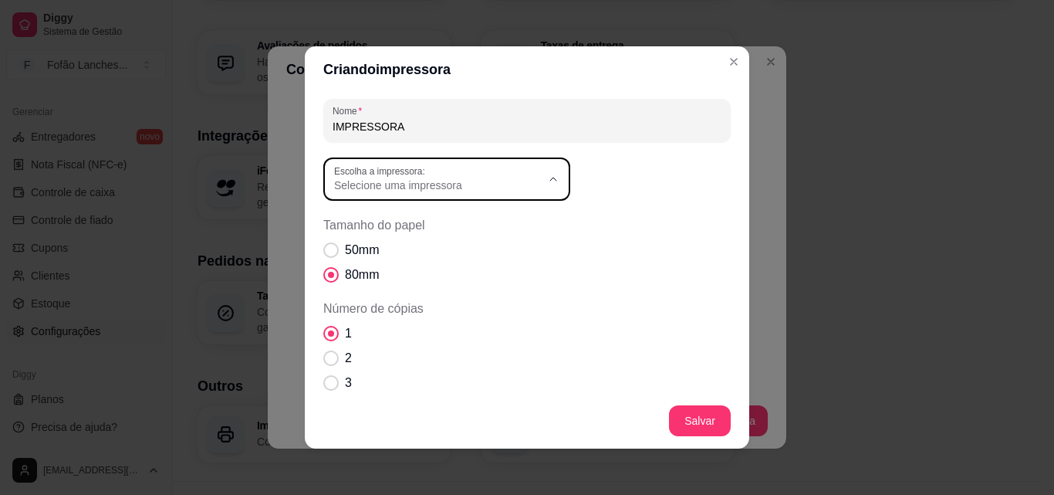
click at [403, 323] on span "HPRT MPT-II" at bounding box center [433, 323] width 198 height 15
type input "HPRT MPT-II"
select select "HPRT MPT-II"
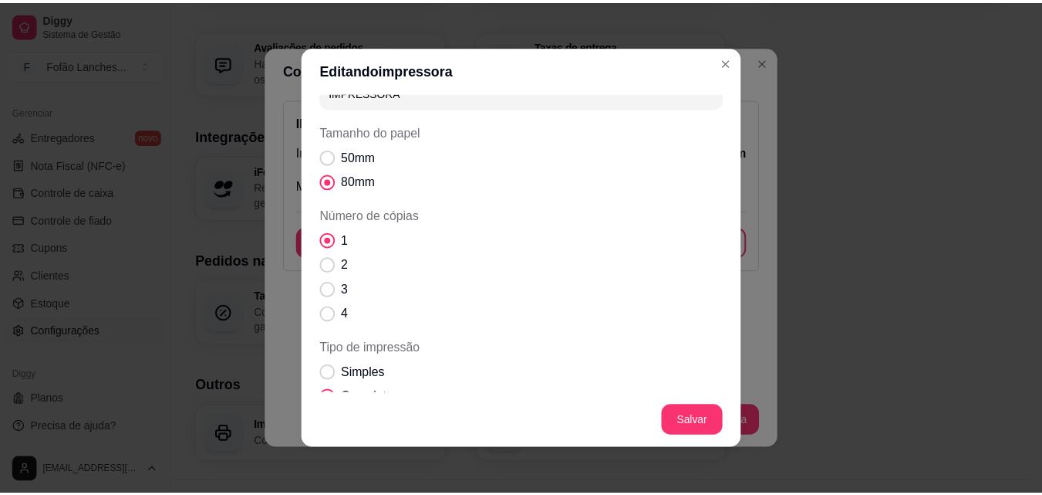
scroll to position [0, 0]
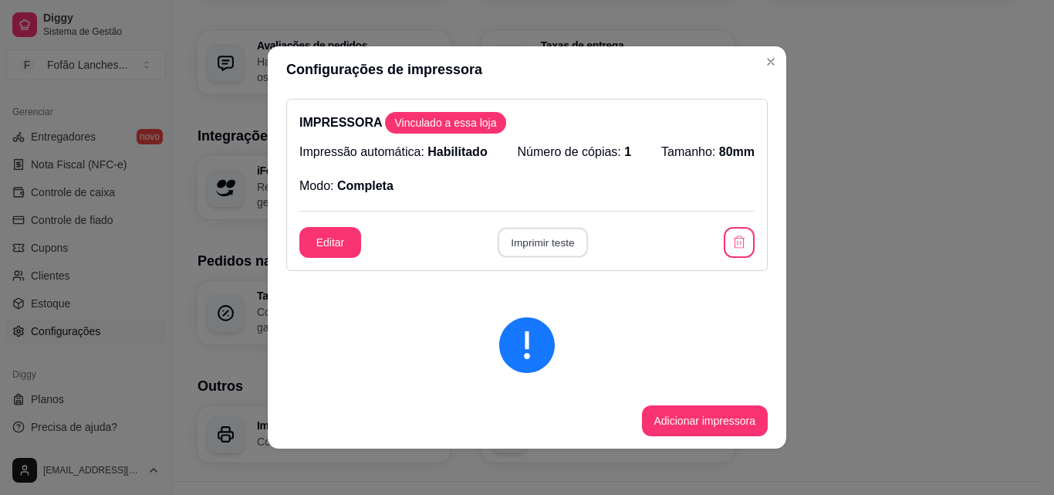
click at [547, 235] on button "Imprimir teste" at bounding box center [542, 243] width 90 height 30
click at [545, 235] on button "Imprimir teste" at bounding box center [542, 243] width 90 height 30
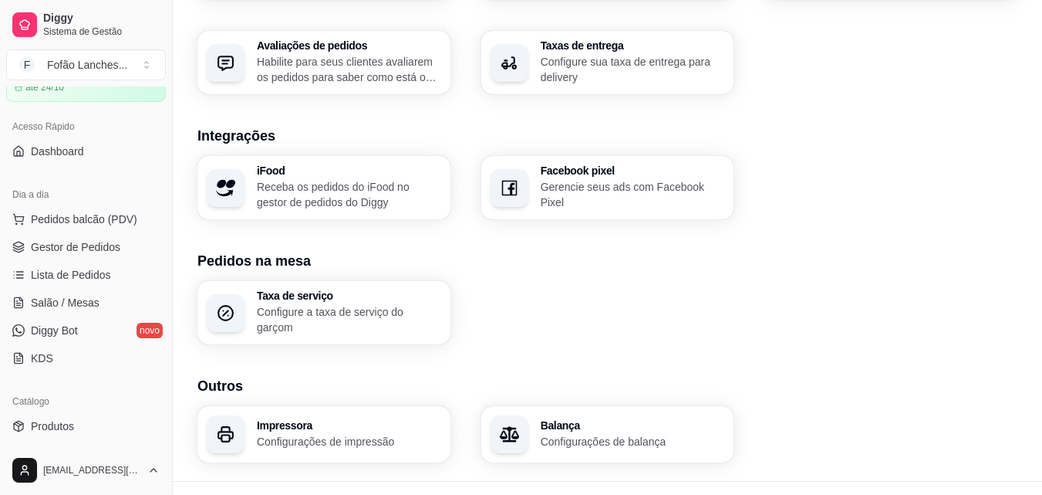
scroll to position [41, 0]
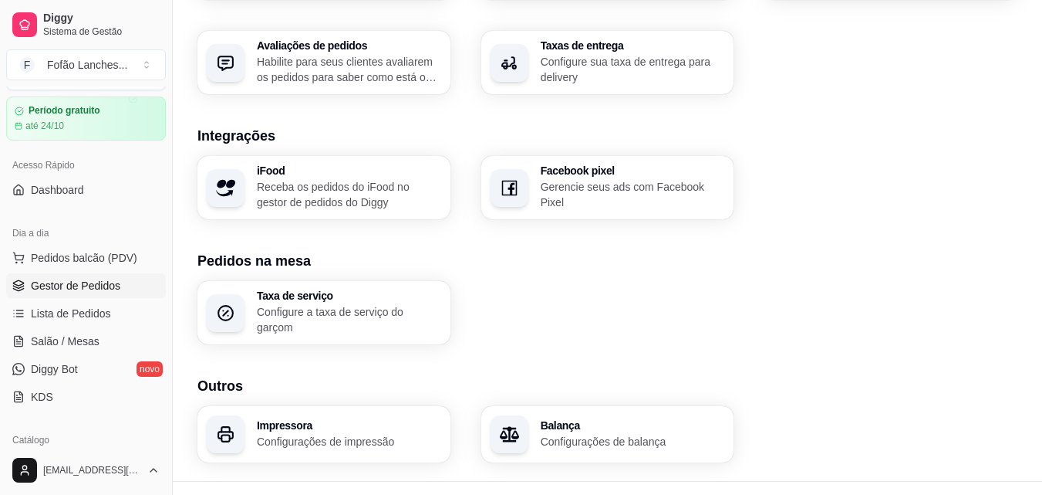
click at [123, 289] on link "Gestor de Pedidos" at bounding box center [86, 285] width 160 height 25
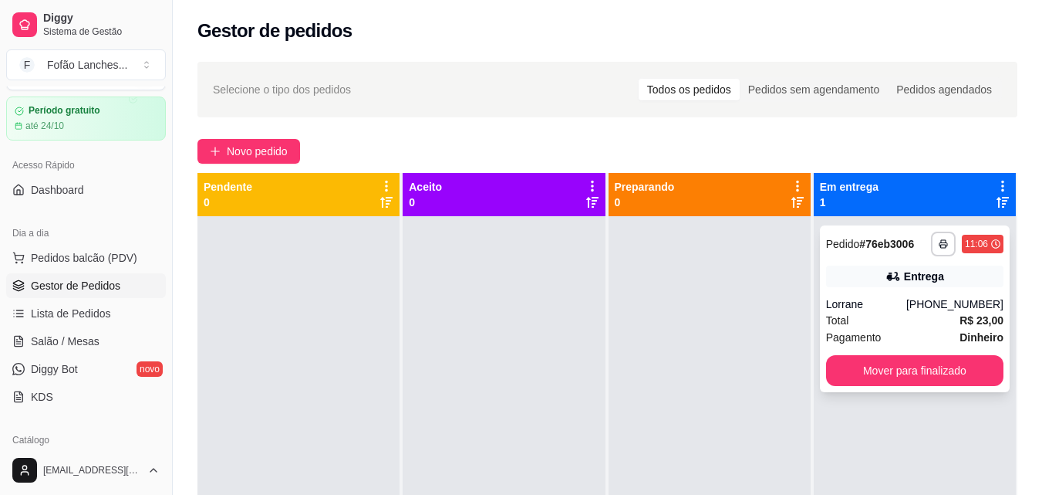
click at [883, 304] on div "Lorrane" at bounding box center [866, 303] width 80 height 15
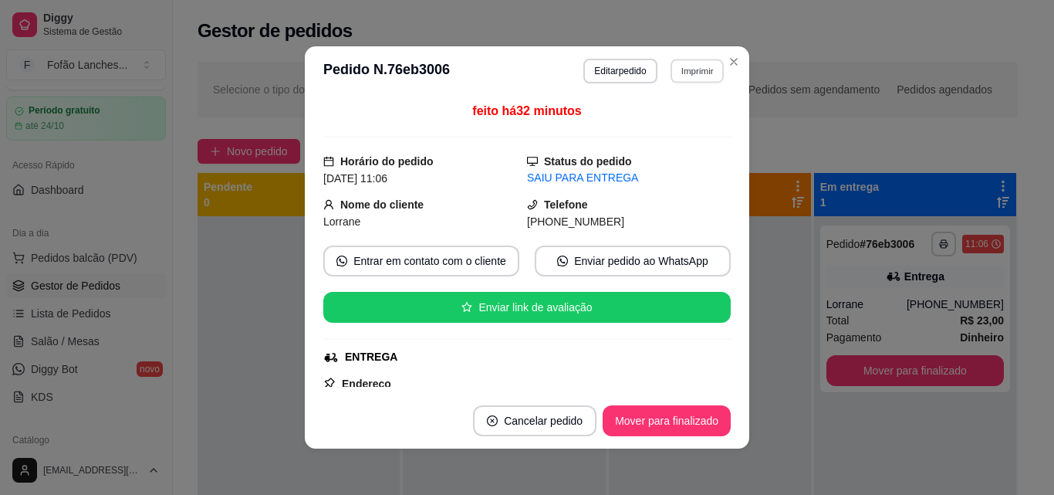
click at [695, 61] on button "Imprimir" at bounding box center [697, 71] width 53 height 24
click at [679, 125] on button "IMPRESSORA" at bounding box center [664, 125] width 108 height 24
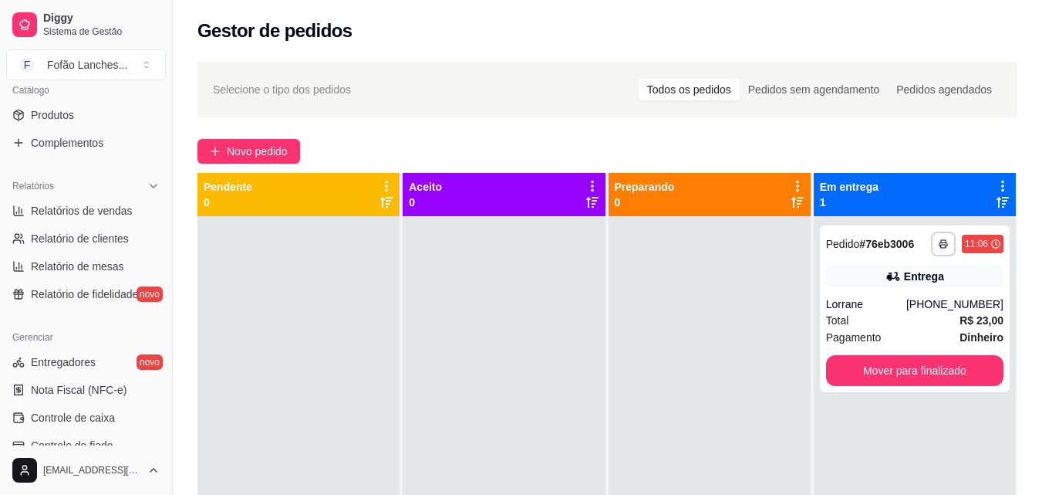
scroll to position [616, 0]
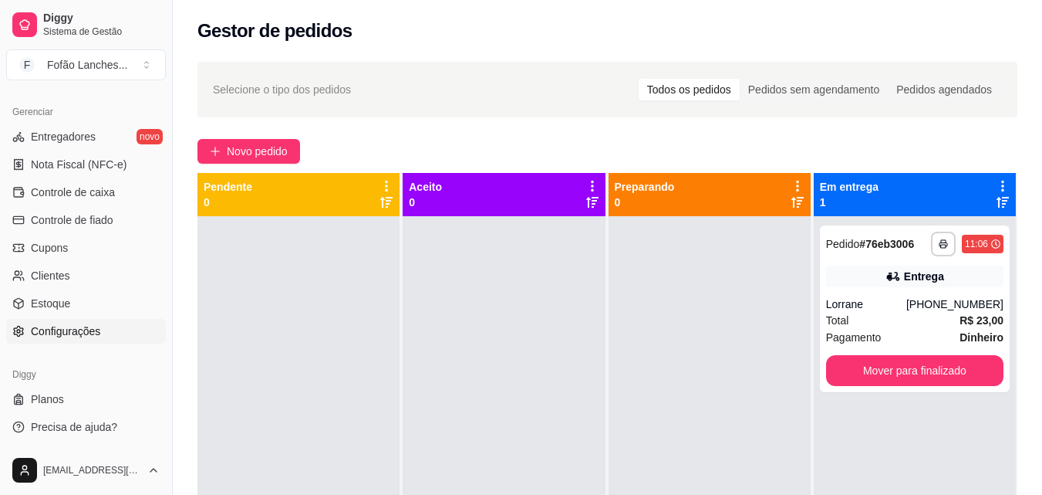
click at [96, 336] on span "Configurações" at bounding box center [65, 330] width 69 height 15
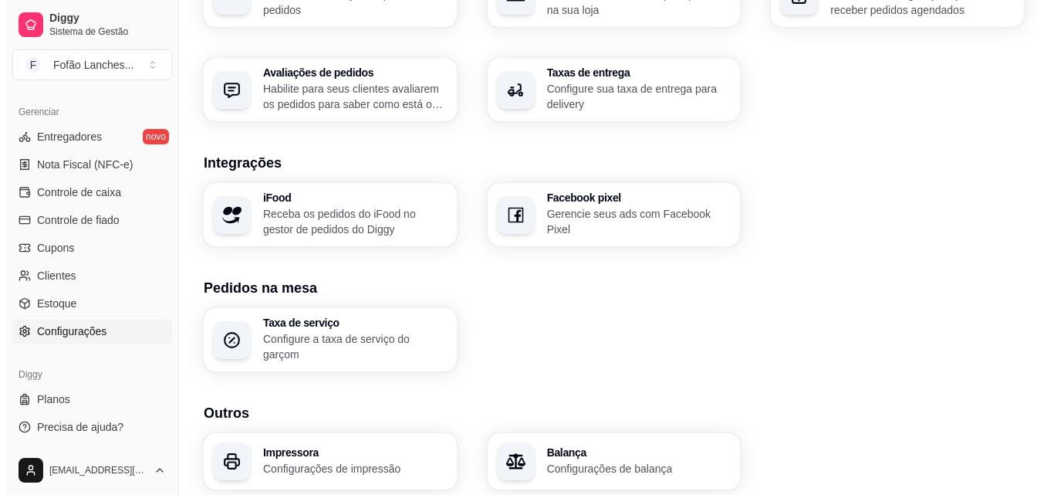
scroll to position [586, 0]
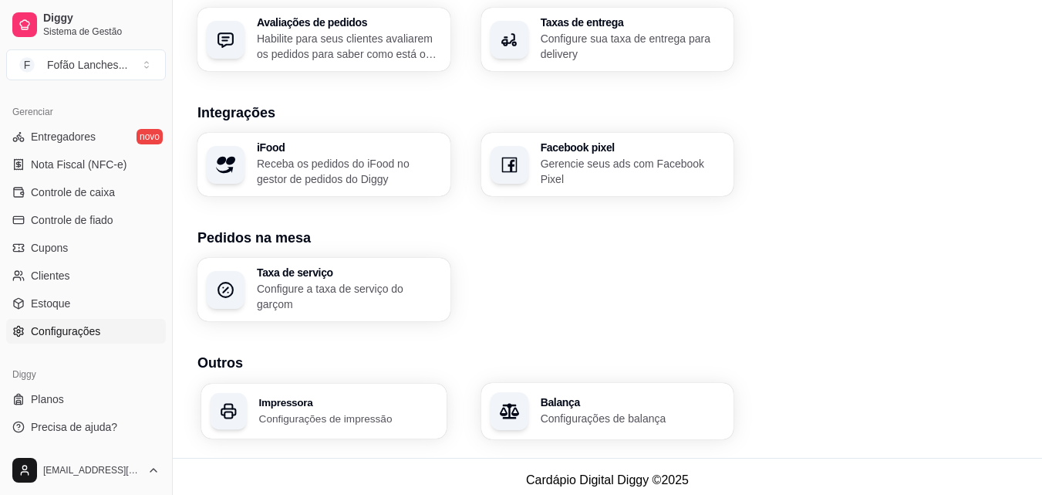
click at [360, 397] on h3 "Impressora" at bounding box center [348, 402] width 178 height 11
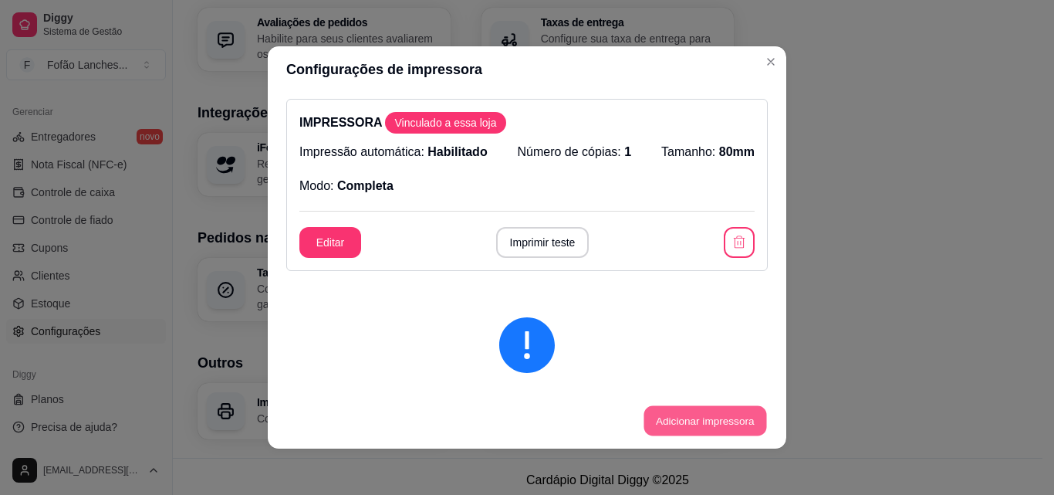
click at [655, 414] on button "Adicionar impressora" at bounding box center [704, 421] width 123 height 30
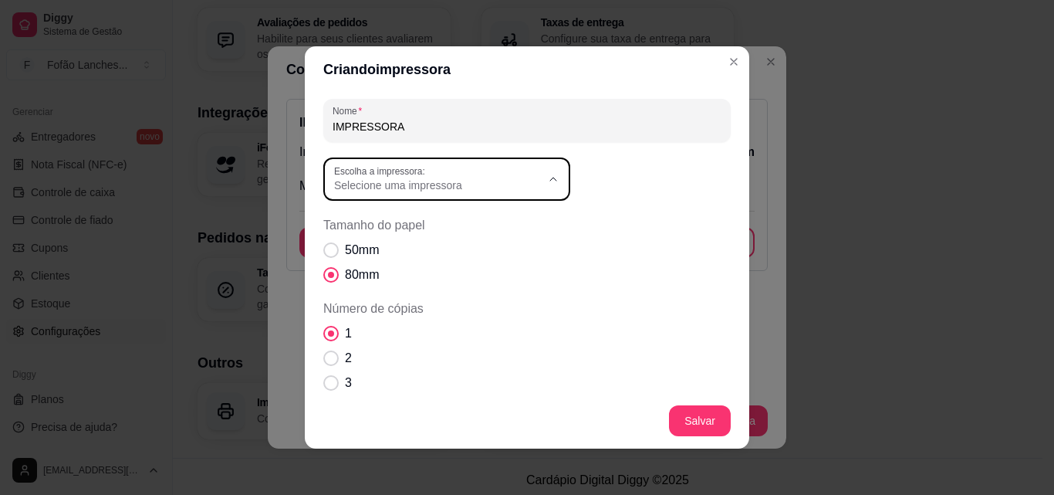
click at [515, 168] on div "Selecione uma impressora" at bounding box center [437, 179] width 207 height 28
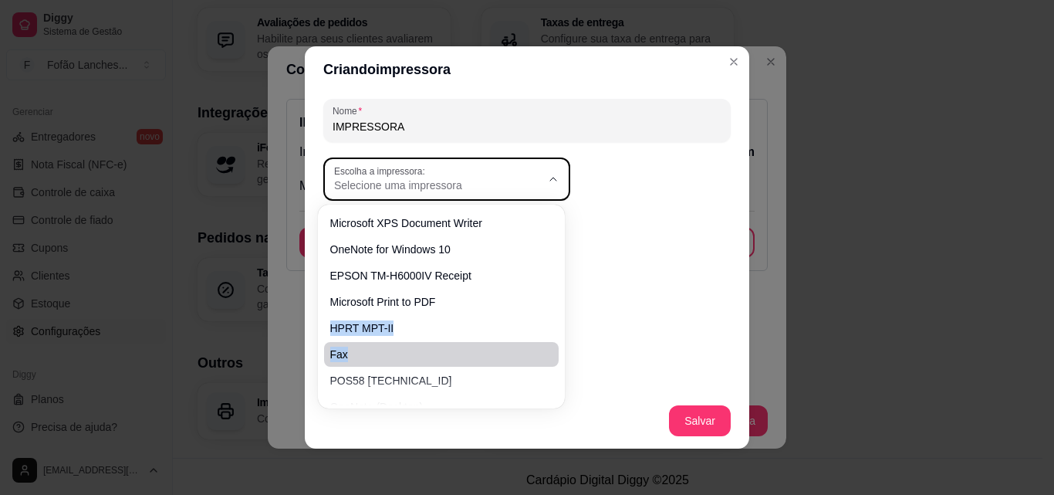
drag, startPoint x: 562, startPoint y: 313, endPoint x: 467, endPoint y: 340, distance: 98.7
click at [467, 340] on div "Microsoft XPS Document Writer OneNote for Windows 10 EPSON TM-H6000IV Receipt M…" at bounding box center [441, 306] width 247 height 204
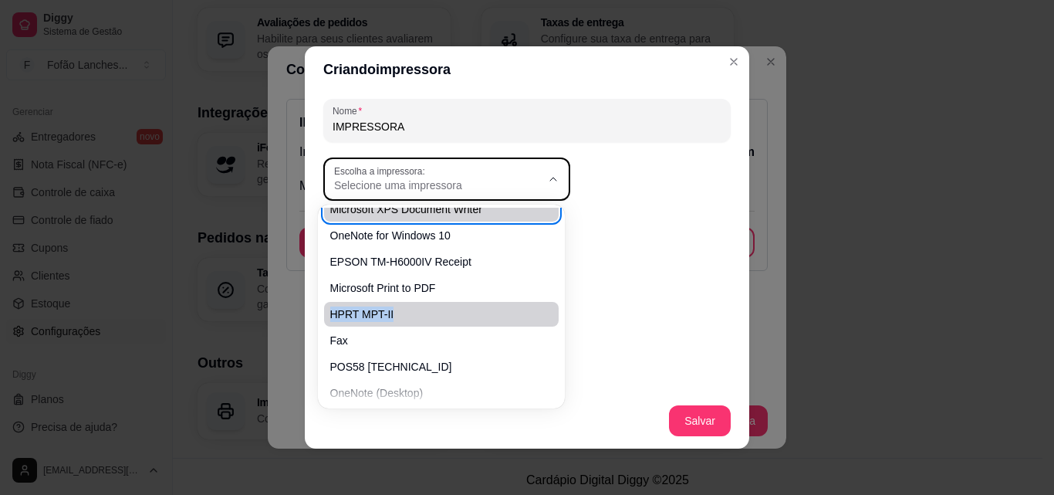
scroll to position [3, 0]
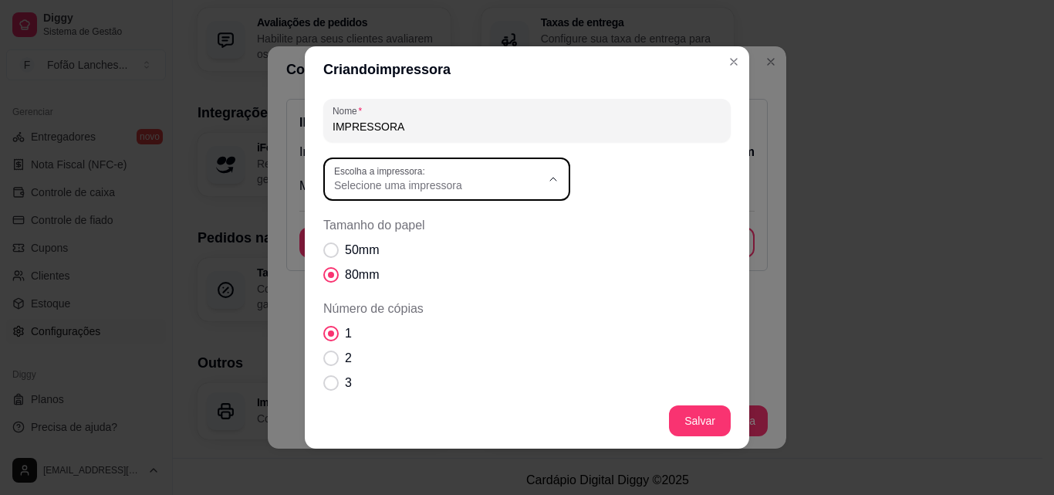
type input "HPRT MPT-II"
select select "HPRT MPT-II"
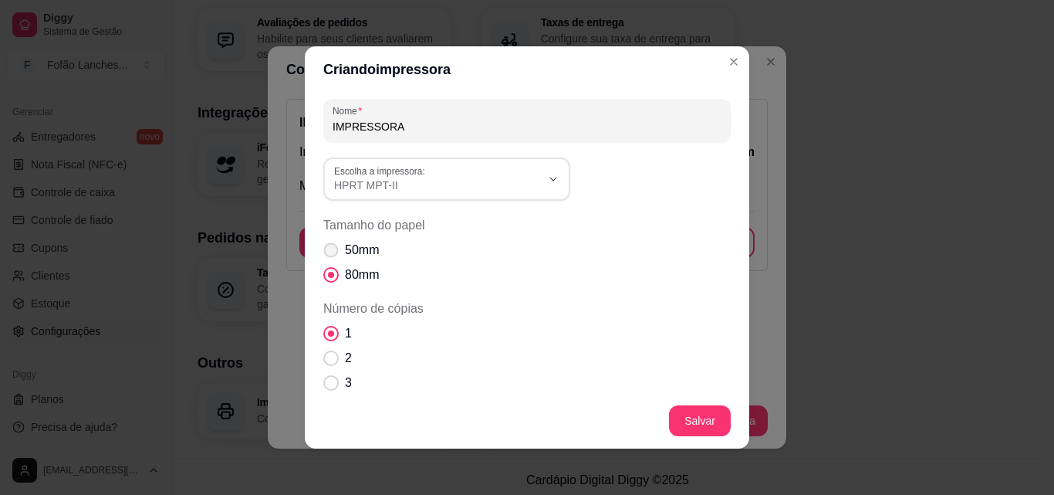
click at [329, 249] on span "Tamanho do papel" at bounding box center [331, 250] width 15 height 15
click at [329, 253] on input "50mm" at bounding box center [328, 258] width 10 height 10
radio input "true"
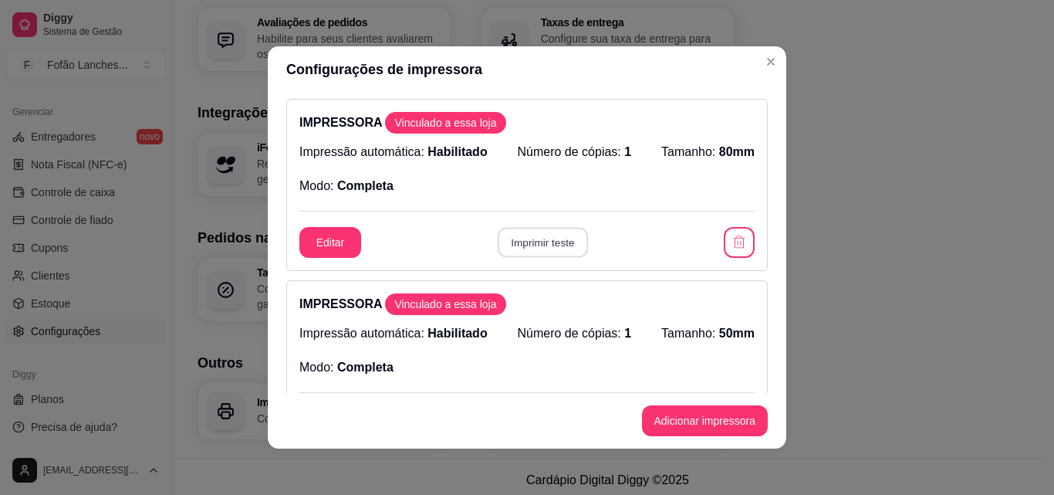
click at [539, 235] on button "Imprimir teste" at bounding box center [542, 243] width 90 height 30
click at [440, 122] on span "Vinculado a essa loja" at bounding box center [445, 122] width 114 height 15
click at [448, 148] on span "Habilitado" at bounding box center [456, 151] width 59 height 13
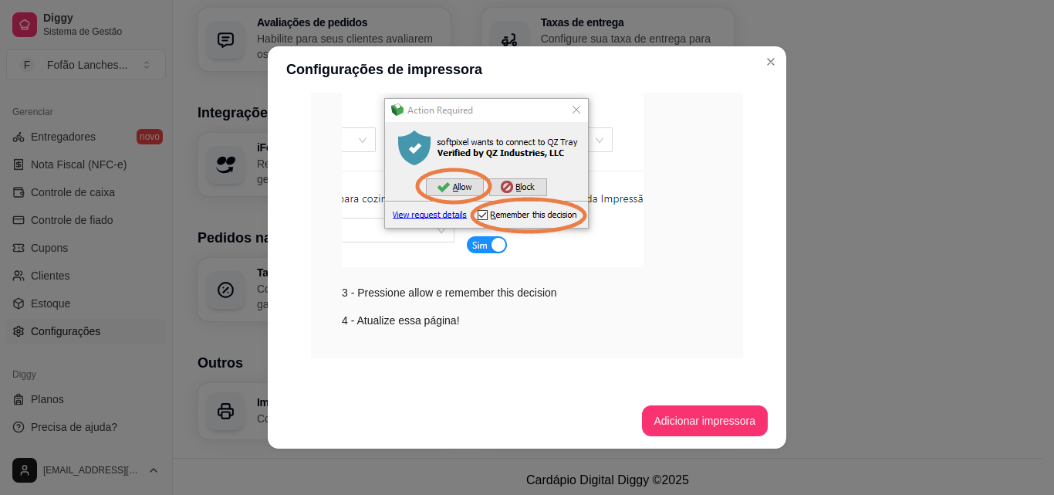
scroll to position [687, 0]
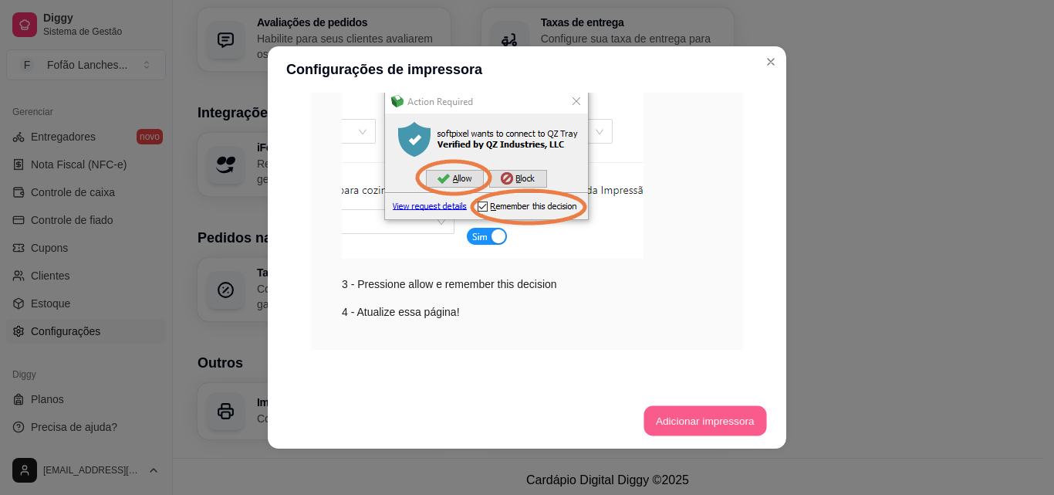
click at [728, 433] on button "Adicionar impressora" at bounding box center [704, 421] width 123 height 30
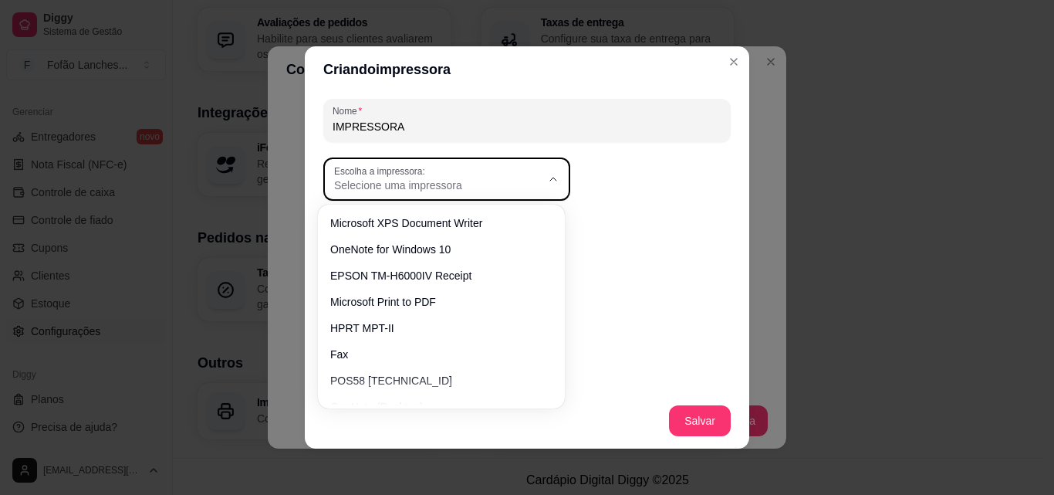
click at [529, 181] on span "Selecione uma impressora" at bounding box center [437, 184] width 207 height 15
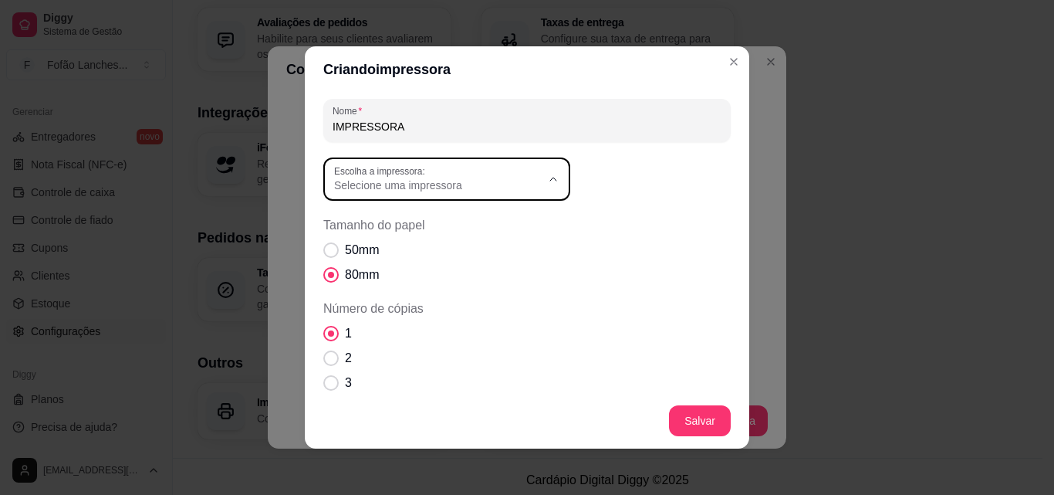
click at [474, 330] on span "HPRT MPT-II" at bounding box center [433, 323] width 198 height 15
type input "HPRT MPT-II"
select select "HPRT MPT-II"
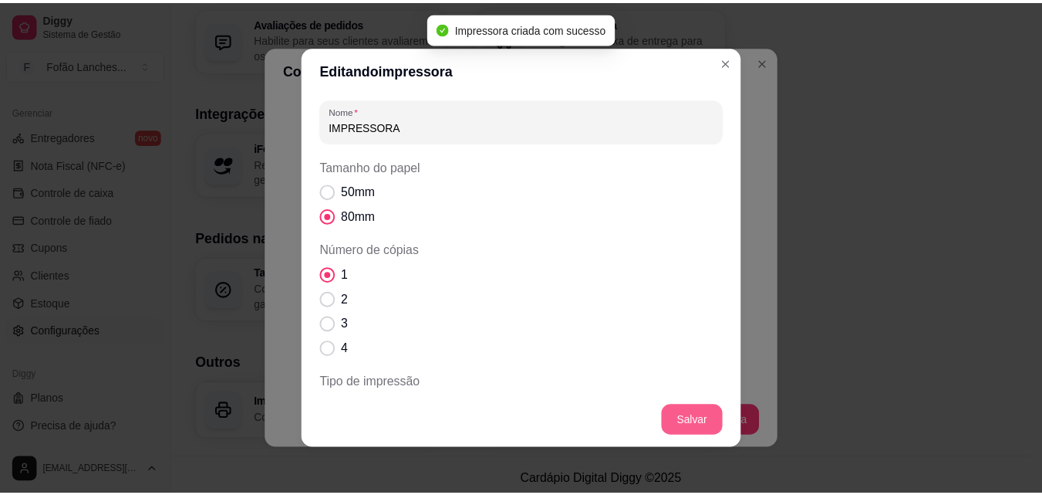
scroll to position [869, 0]
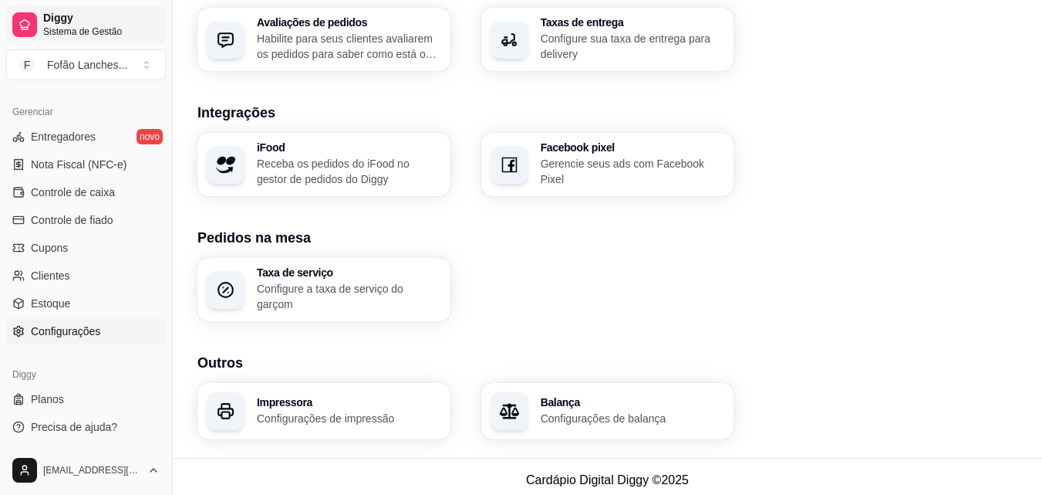
click at [117, 20] on span "Diggy" at bounding box center [101, 19] width 117 height 14
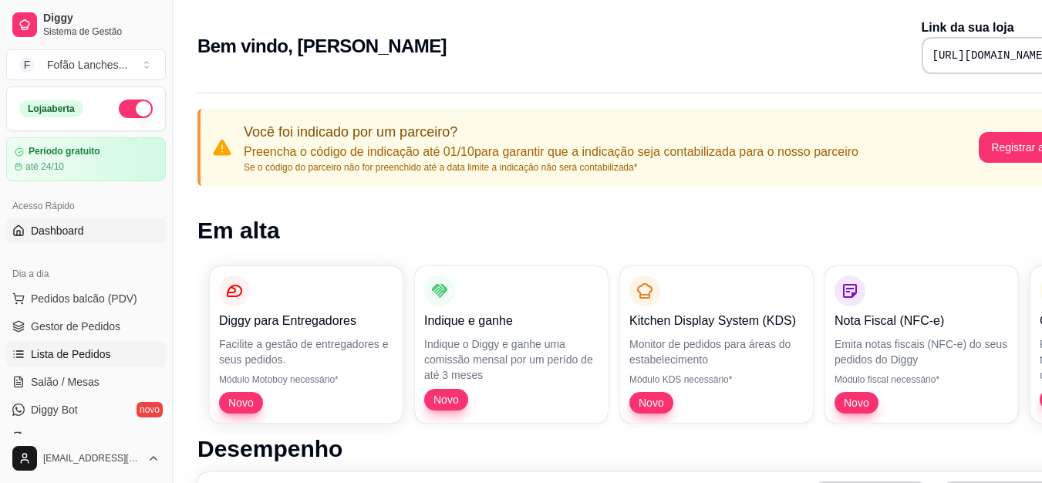
click at [112, 346] on link "Lista de Pedidos" at bounding box center [86, 354] width 160 height 25
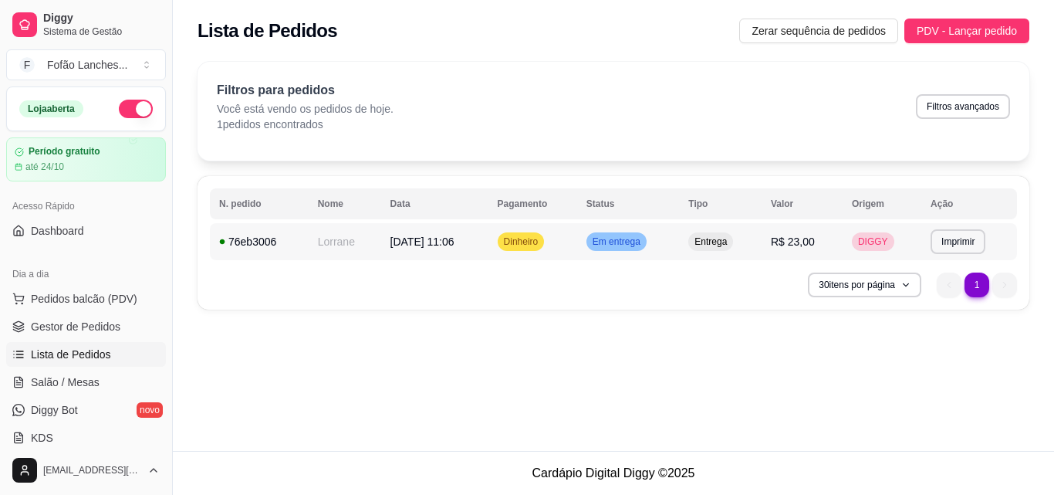
click at [454, 244] on span "[DATE] 11:06" at bounding box center [422, 241] width 64 height 12
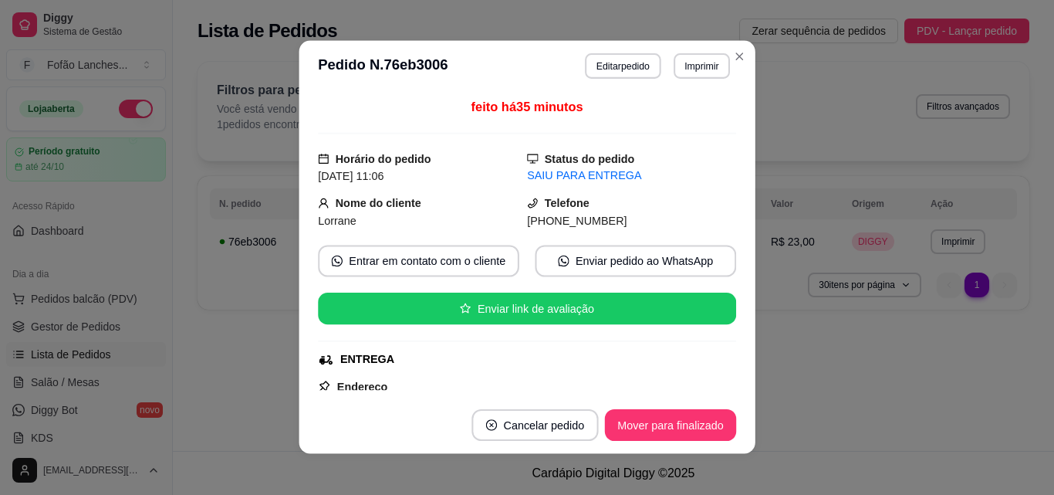
click at [454, 244] on div "feito há 35 minutos Horário do pedido [DATE] 11:06 Status do pedido SAIU PARA E…" at bounding box center [527, 244] width 418 height 292
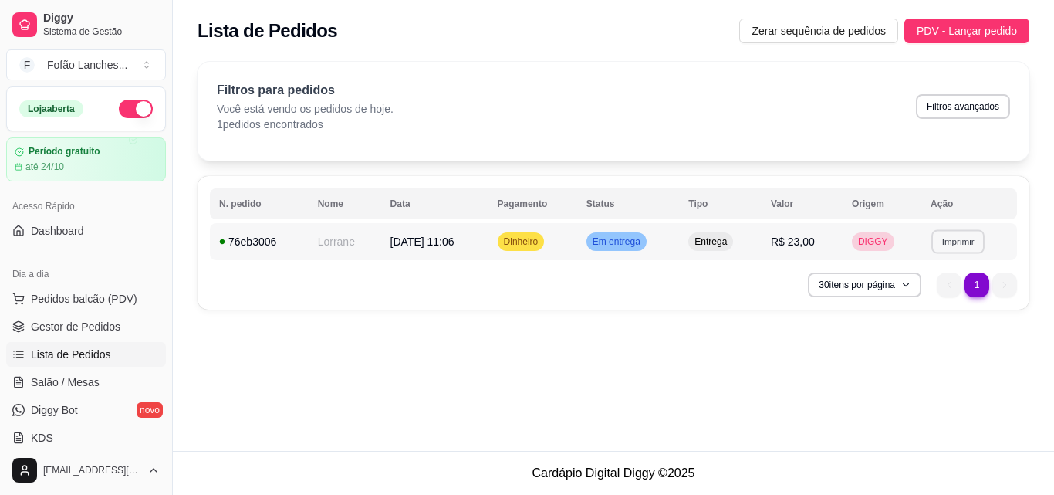
click at [958, 242] on button "Imprimir" at bounding box center [957, 241] width 53 height 24
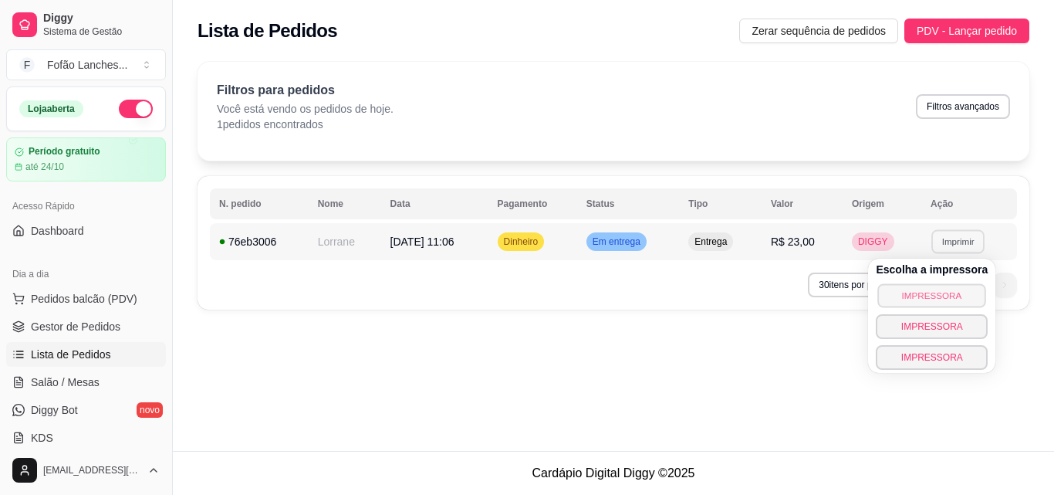
click at [948, 295] on button "IMPRESSORA" at bounding box center [932, 295] width 108 height 24
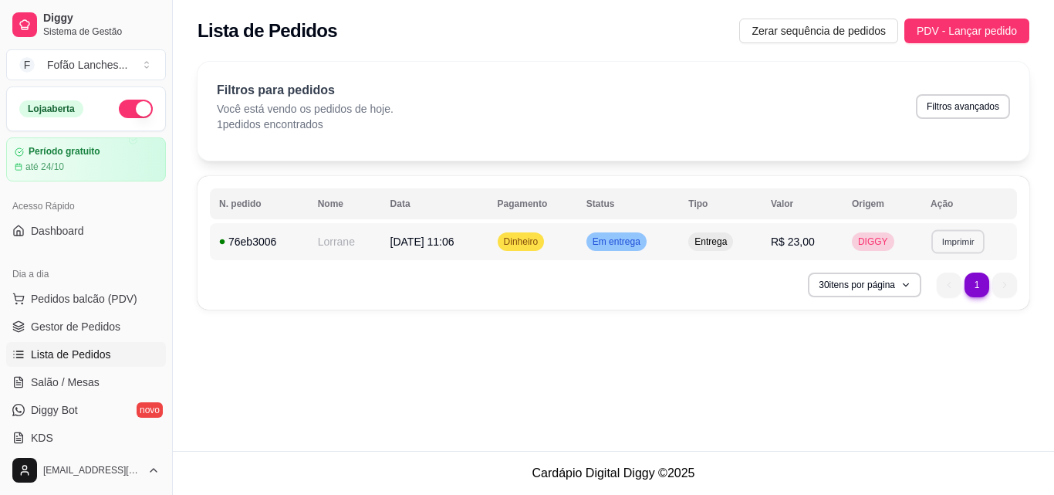
click at [963, 242] on button "Imprimir" at bounding box center [957, 241] width 53 height 24
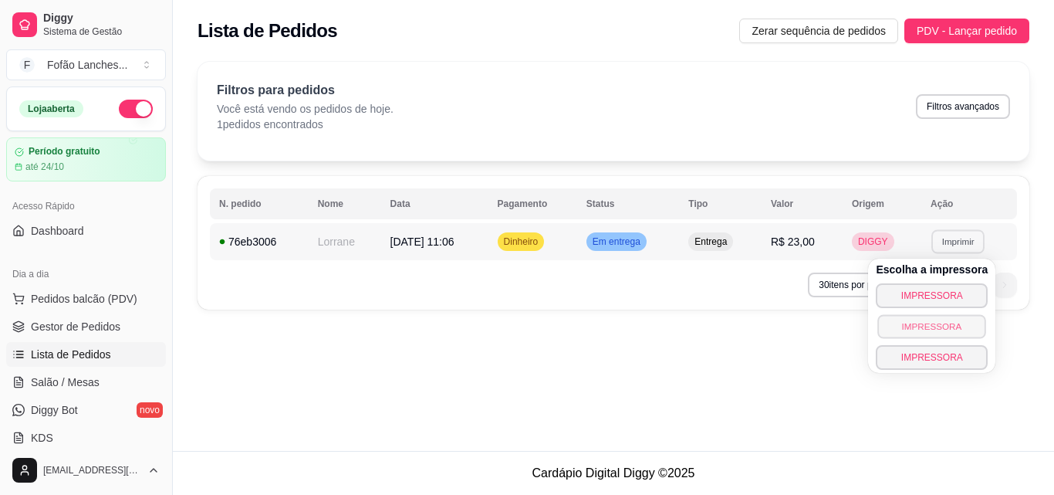
click at [949, 329] on button "IMPRESSORA" at bounding box center [932, 326] width 108 height 24
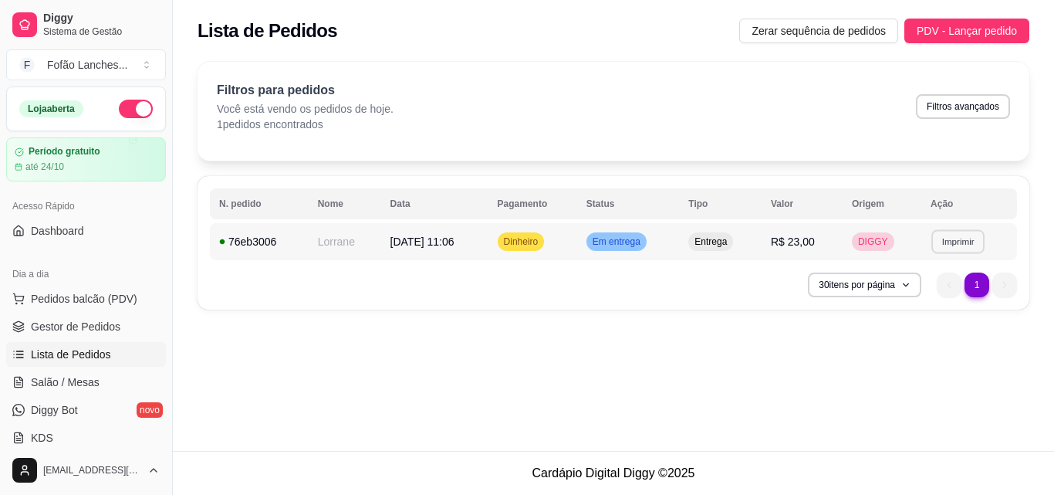
click at [958, 242] on button "Imprimir" at bounding box center [957, 241] width 53 height 24
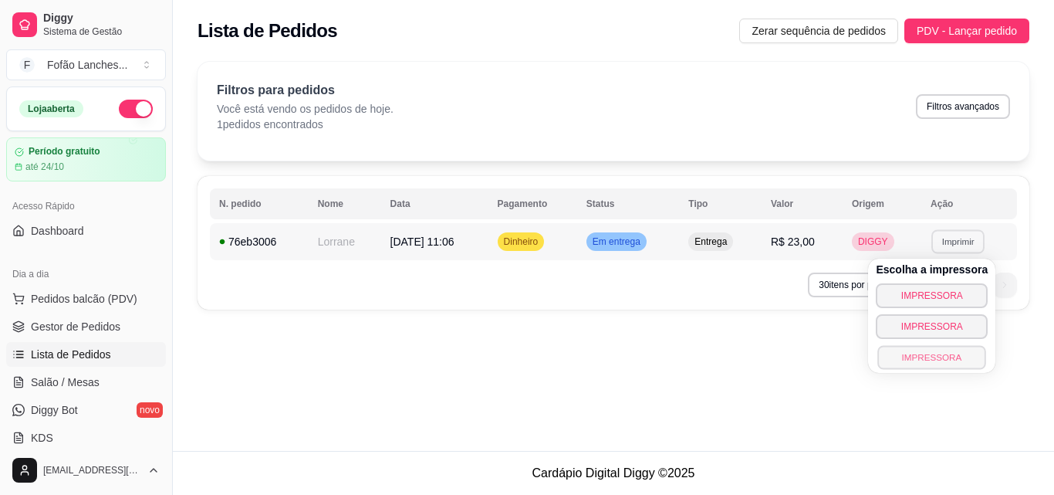
click at [942, 355] on button "IMPRESSORA" at bounding box center [932, 357] width 108 height 24
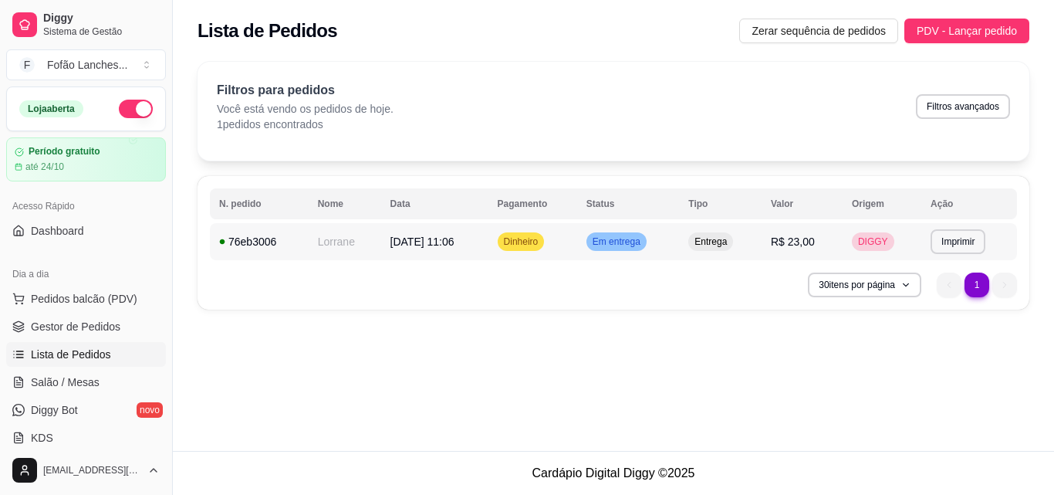
click at [995, 235] on td "**********" at bounding box center [969, 241] width 96 height 37
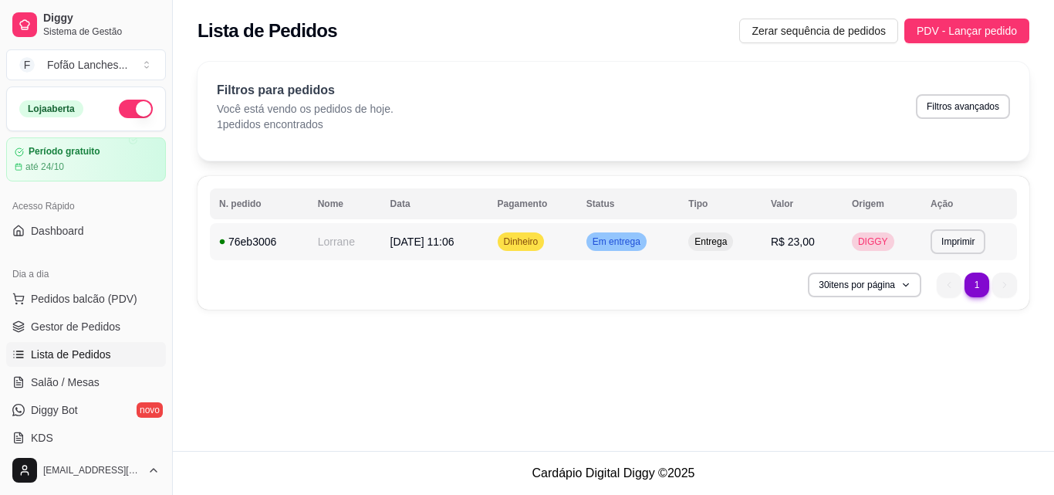
click at [995, 235] on td "**********" at bounding box center [969, 241] width 96 height 37
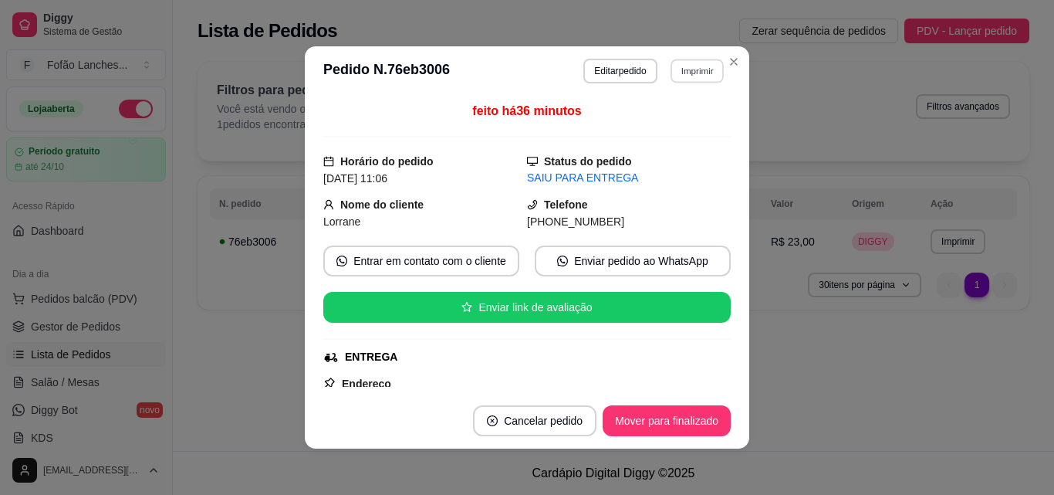
click at [704, 65] on button "Imprimir" at bounding box center [697, 71] width 53 height 24
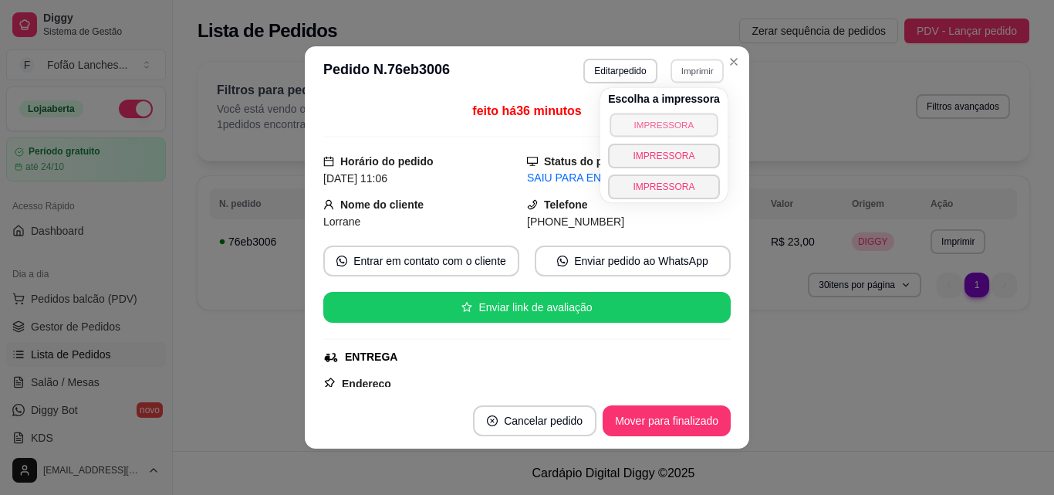
click at [673, 119] on button "IMPRESSORA" at bounding box center [664, 125] width 108 height 24
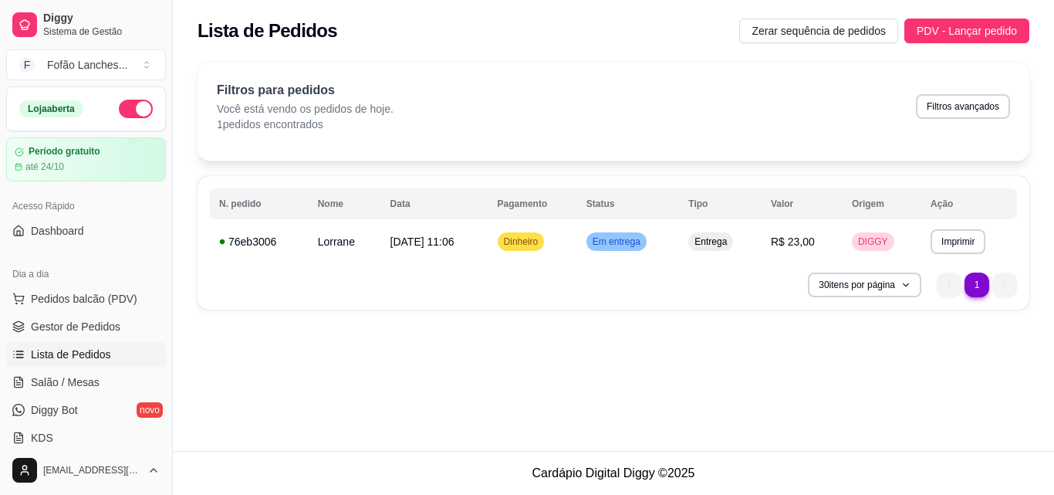
click at [1042, 101] on div "**********" at bounding box center [613, 189] width 881 height 275
drag, startPoint x: 1050, startPoint y: 101, endPoint x: 1045, endPoint y: 296, distance: 195.3
click at [1042, 296] on div "**********" at bounding box center [613, 189] width 881 height 275
click at [959, 236] on button "Imprimir" at bounding box center [957, 241] width 53 height 24
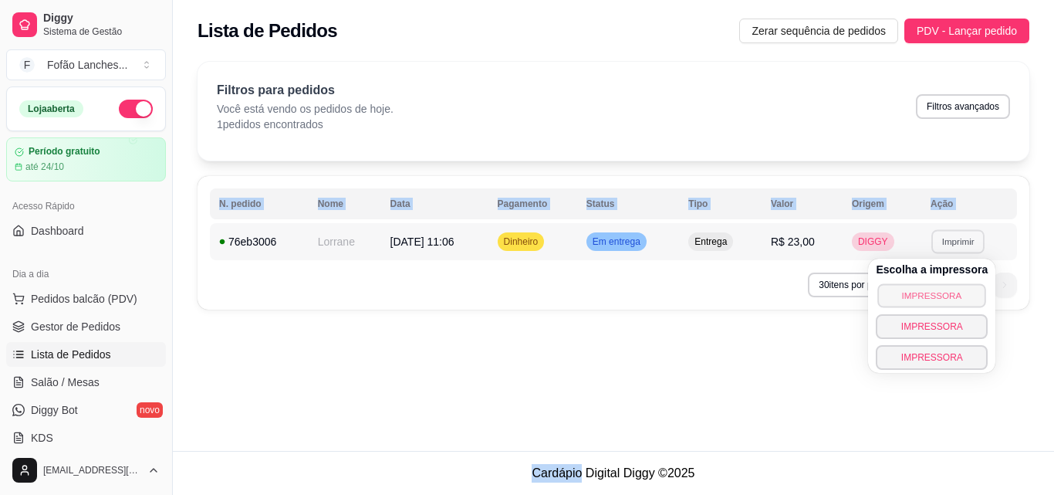
click at [938, 306] on button "IMPRESSORA" at bounding box center [932, 295] width 108 height 24
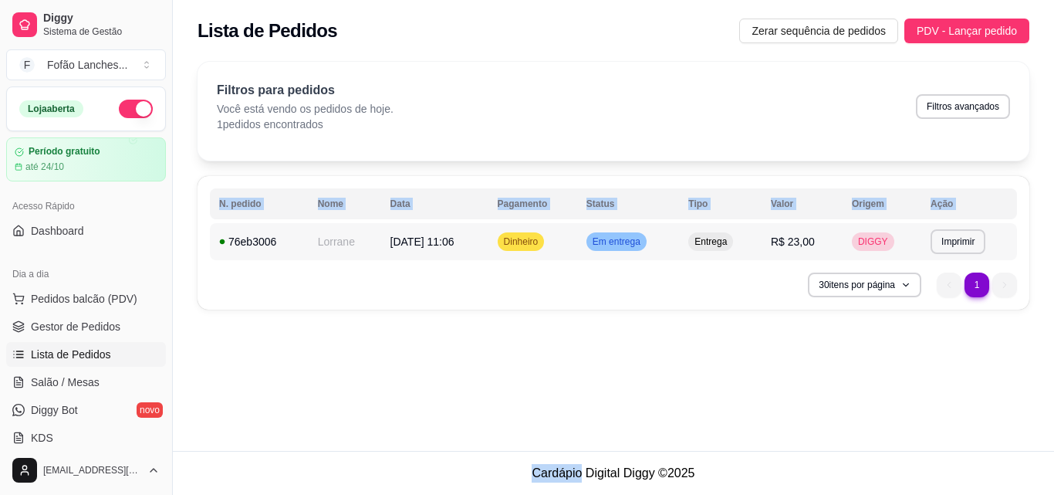
click at [730, 235] on span "Entrega" at bounding box center [710, 241] width 39 height 12
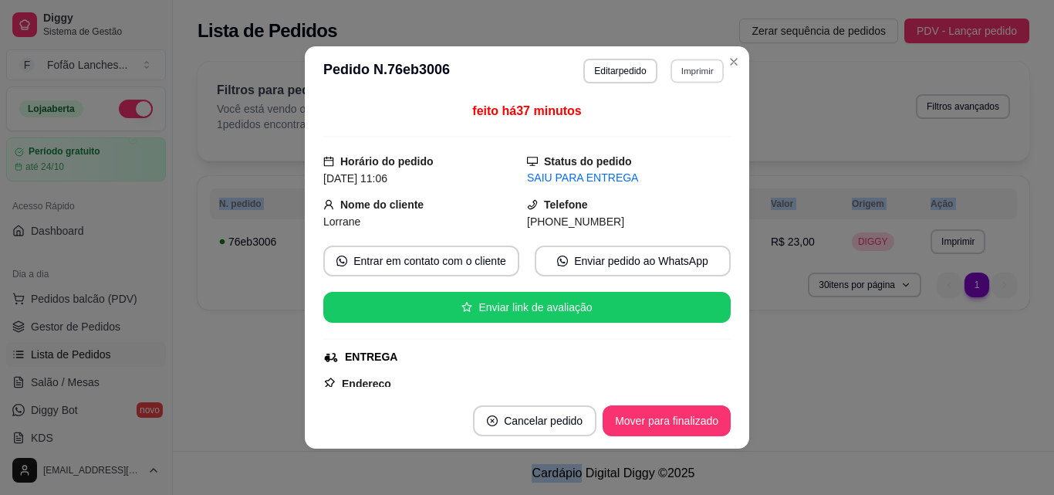
click at [698, 60] on button "Imprimir" at bounding box center [697, 71] width 53 height 24
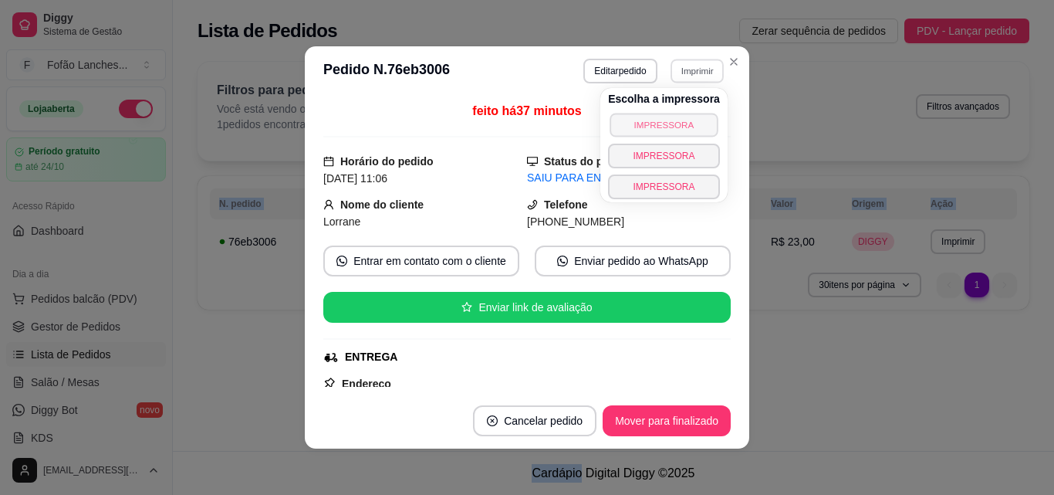
click at [667, 117] on button "IMPRESSORA" at bounding box center [664, 125] width 108 height 24
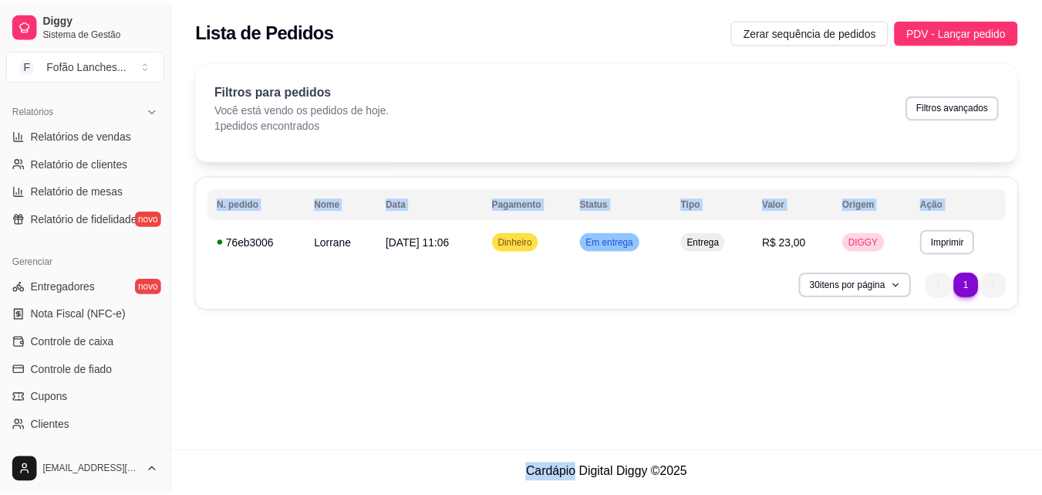
scroll to position [616, 0]
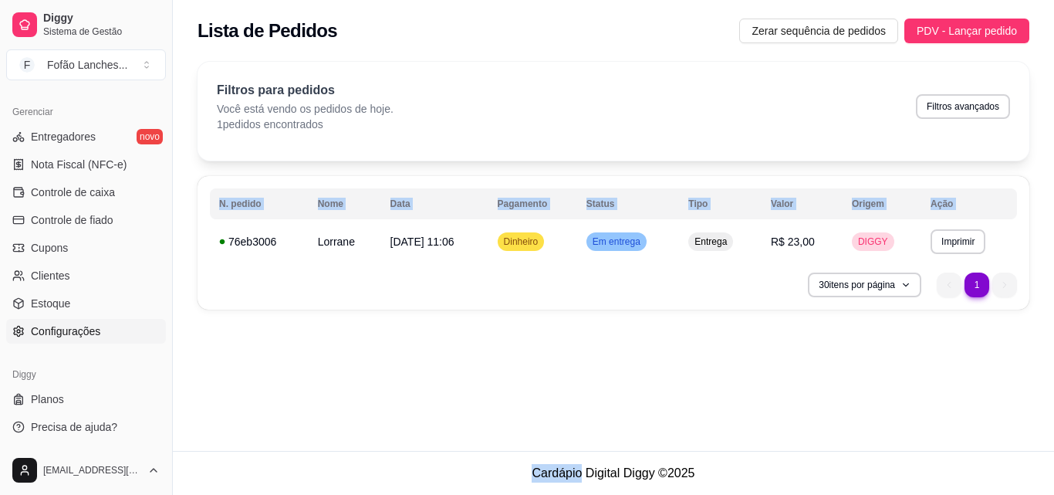
click at [89, 333] on span "Configurações" at bounding box center [65, 330] width 69 height 15
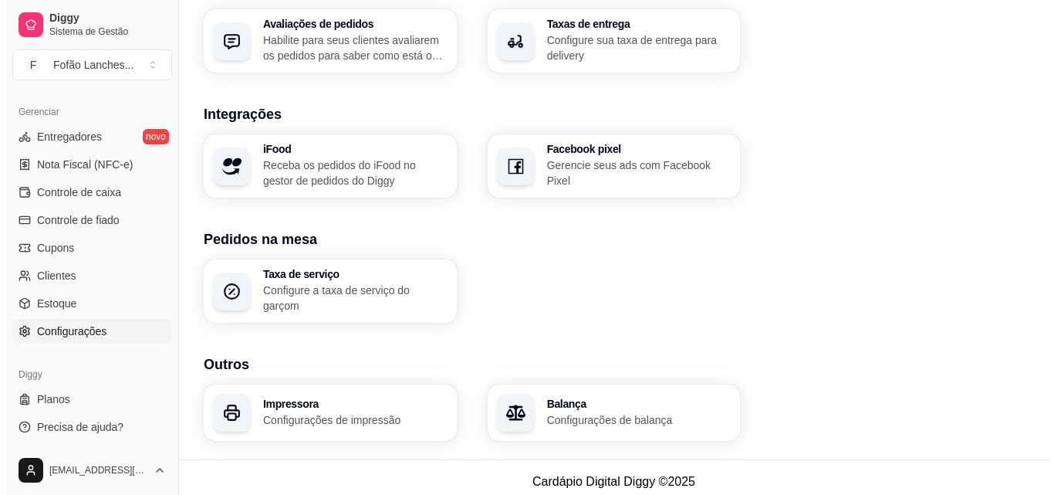
scroll to position [586, 0]
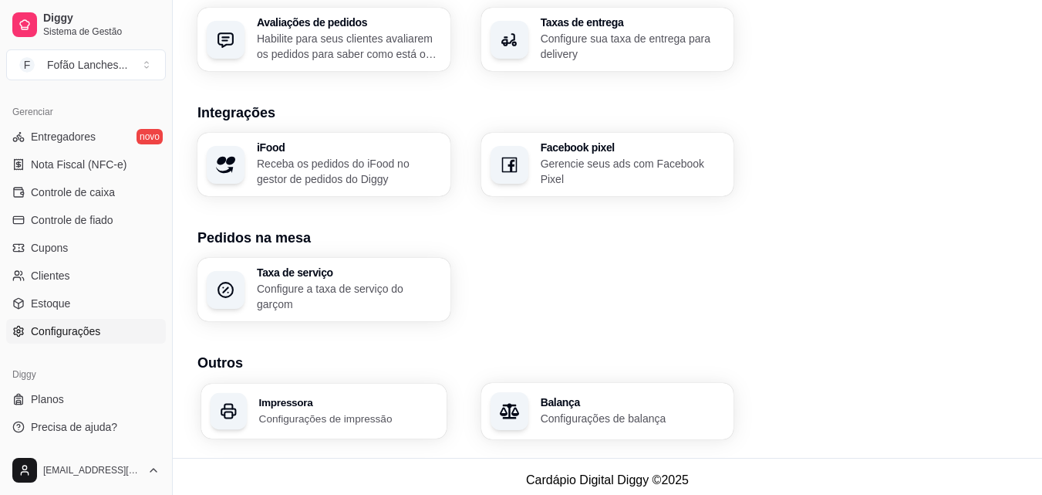
click at [363, 397] on h3 "Impressora" at bounding box center [348, 402] width 178 height 11
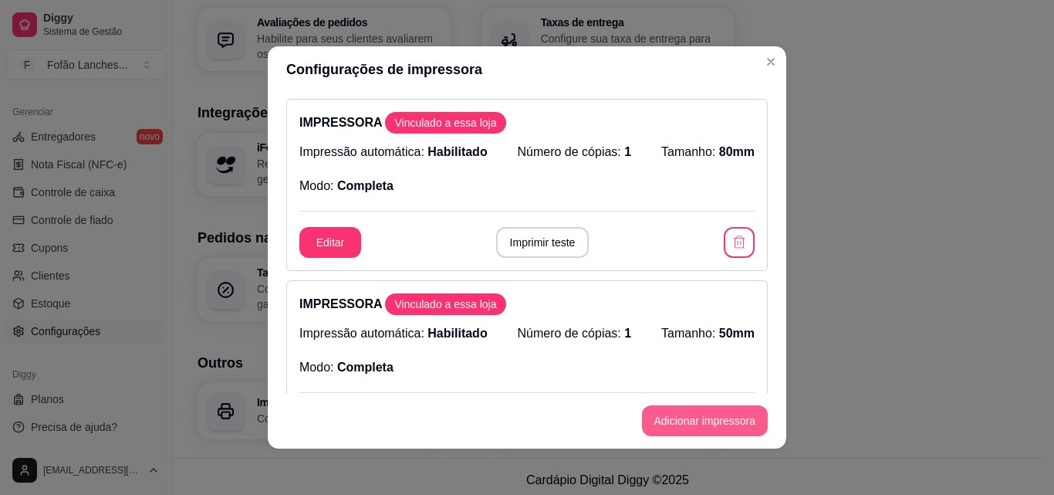
click at [692, 425] on button "Adicionar impressora" at bounding box center [705, 420] width 127 height 31
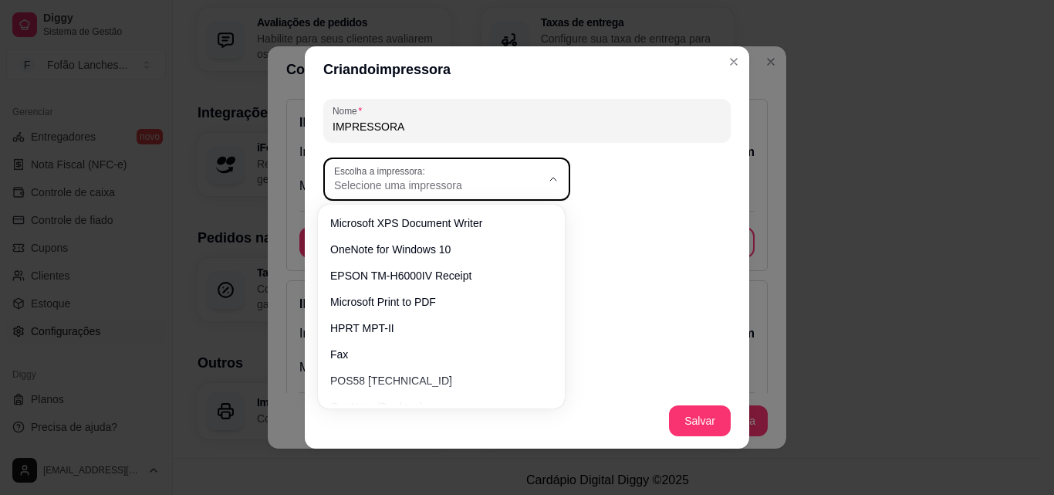
click at [501, 185] on span "Selecione uma impressora" at bounding box center [437, 184] width 207 height 15
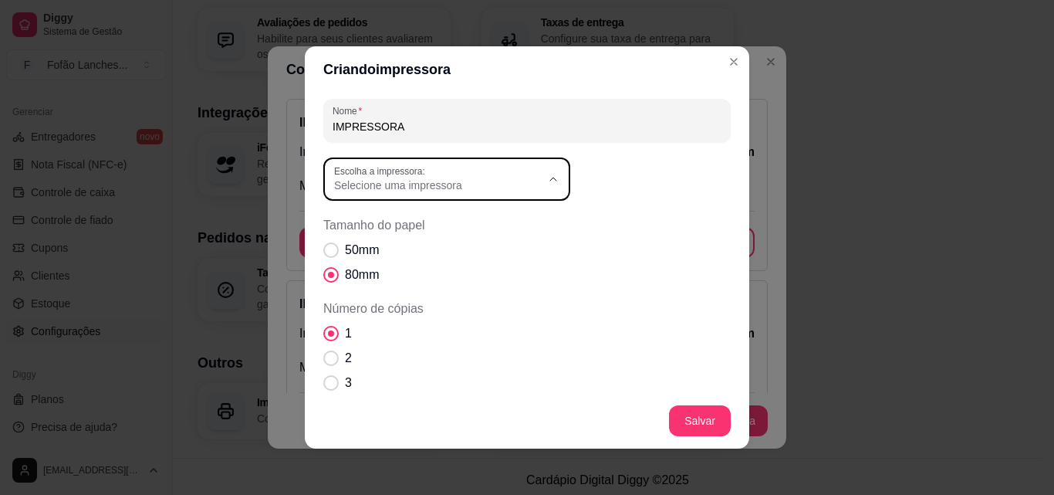
click at [444, 323] on span "HPRT MPT-II" at bounding box center [433, 323] width 198 height 15
type input "HPRT MPT-II"
select select "HPRT MPT-II"
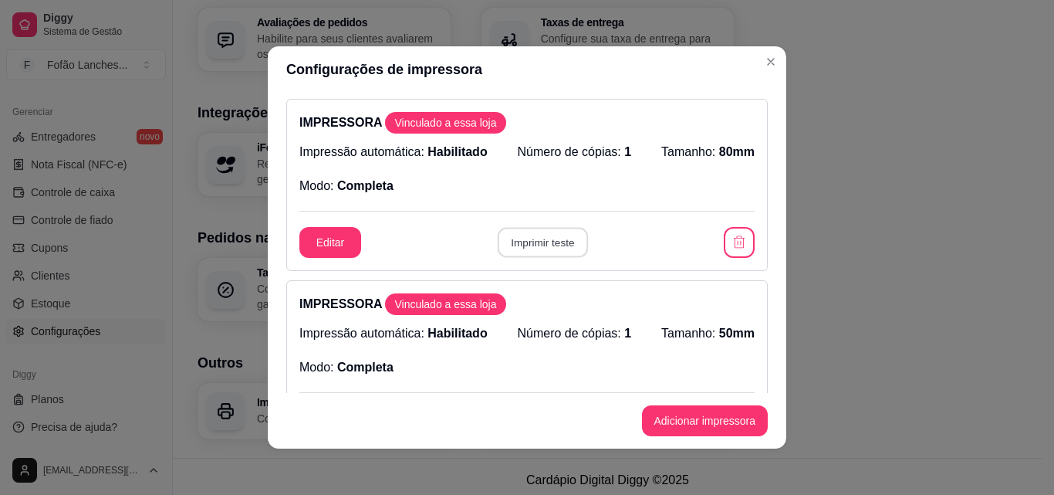
click at [553, 242] on button "Imprimir teste" at bounding box center [542, 243] width 90 height 30
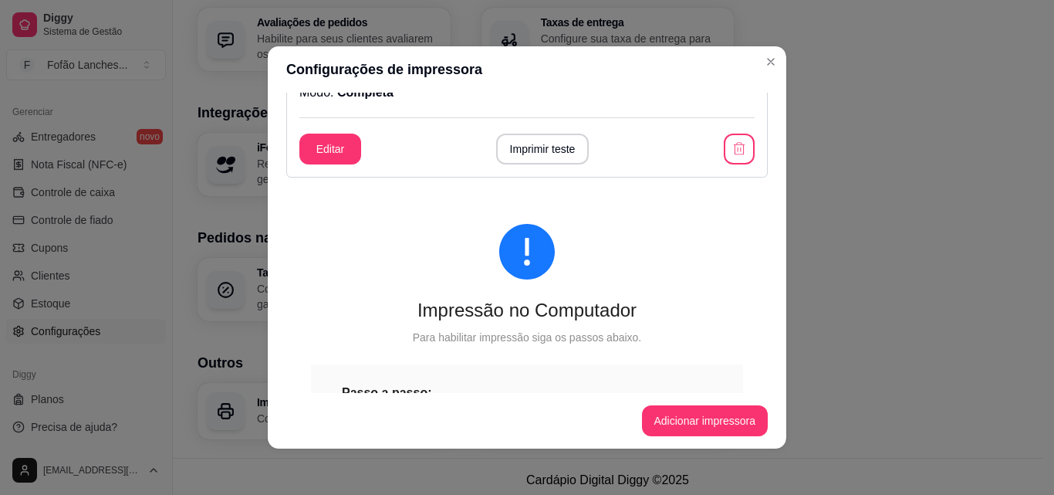
scroll to position [660, 0]
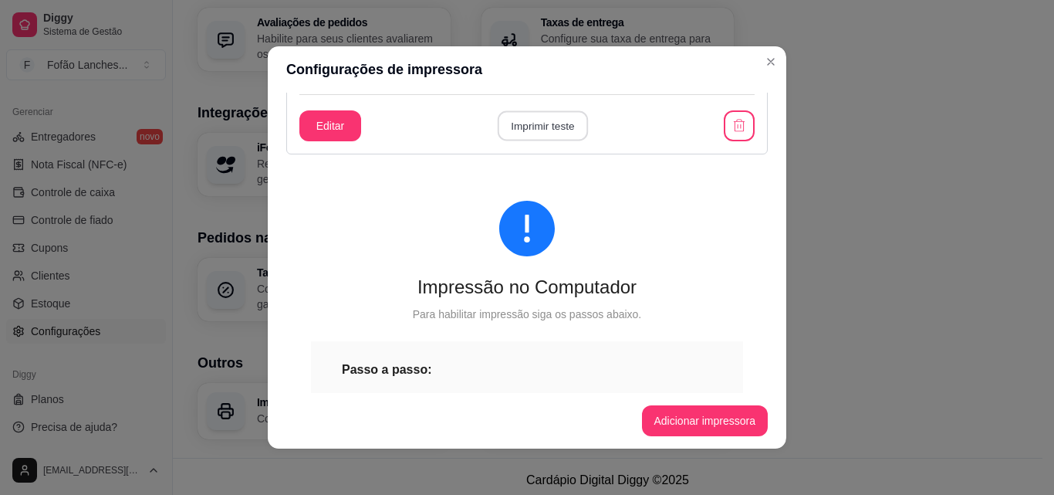
click at [532, 120] on button "Imprimir teste" at bounding box center [542, 126] width 90 height 30
click at [330, 119] on button "Editar" at bounding box center [330, 126] width 60 height 30
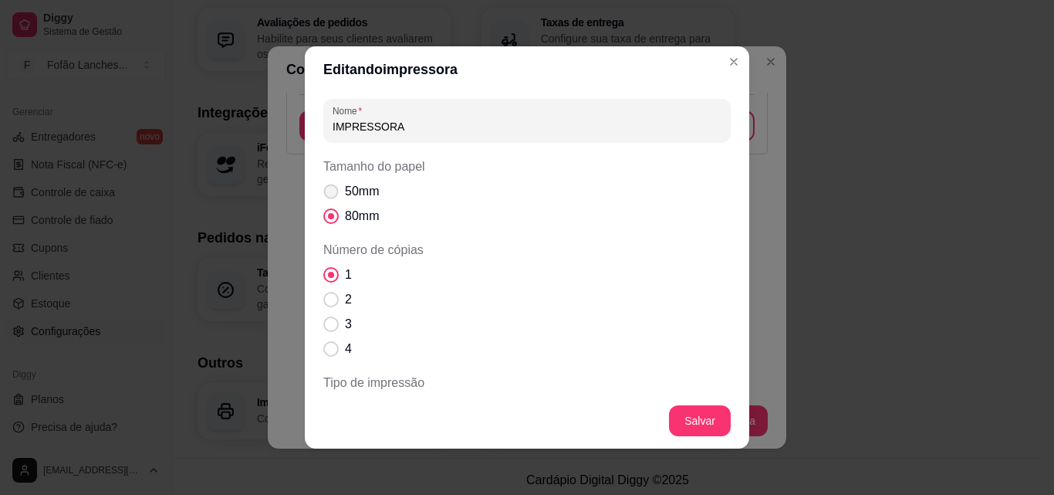
click at [324, 180] on label "50mm" at bounding box center [351, 191] width 68 height 31
click at [324, 194] on input "50mm" at bounding box center [328, 199] width 10 height 10
radio input "true"
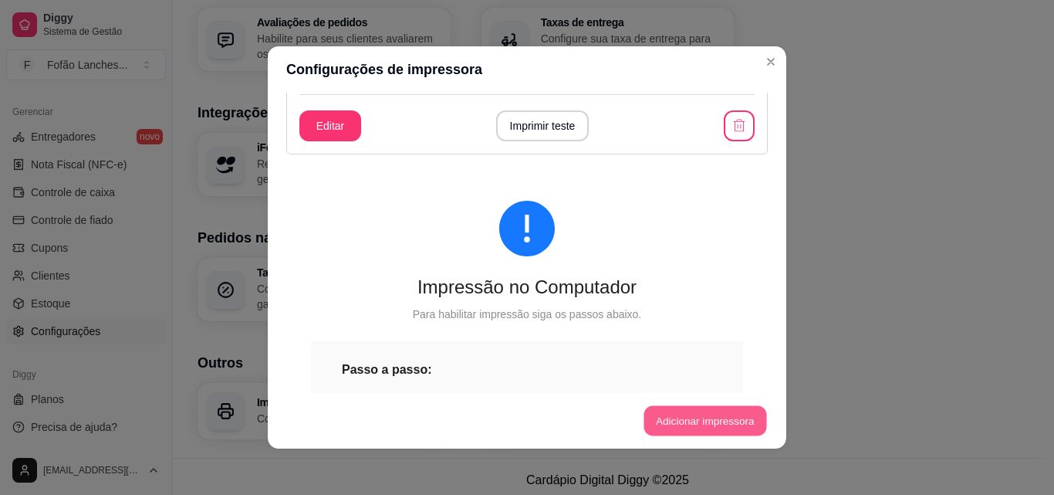
click at [713, 417] on button "Adicionar impressora" at bounding box center [704, 421] width 123 height 30
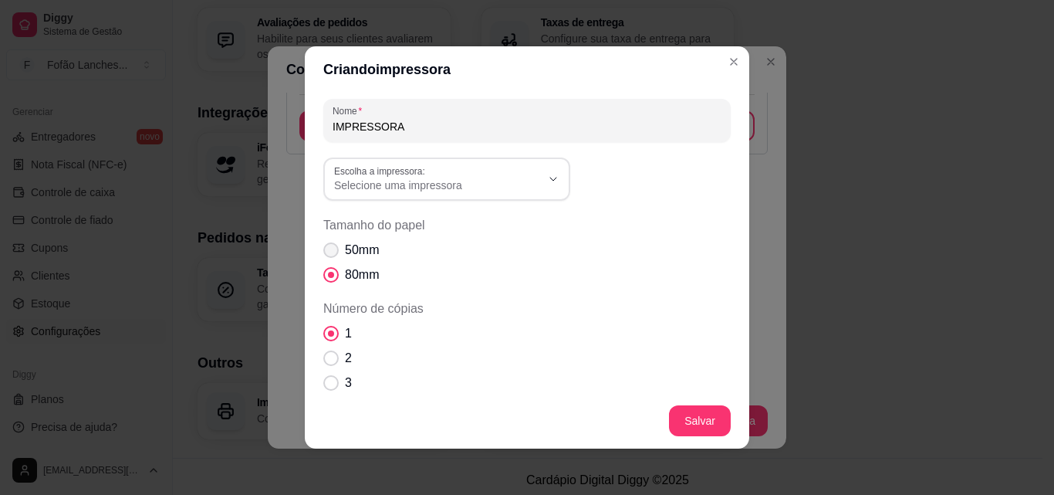
click at [323, 246] on span "Tamanho do papel" at bounding box center [330, 249] width 15 height 15
click at [323, 253] on input "50mm" at bounding box center [328, 258] width 10 height 10
radio input "true"
click at [532, 174] on div "Selecione uma impressora" at bounding box center [437, 179] width 207 height 28
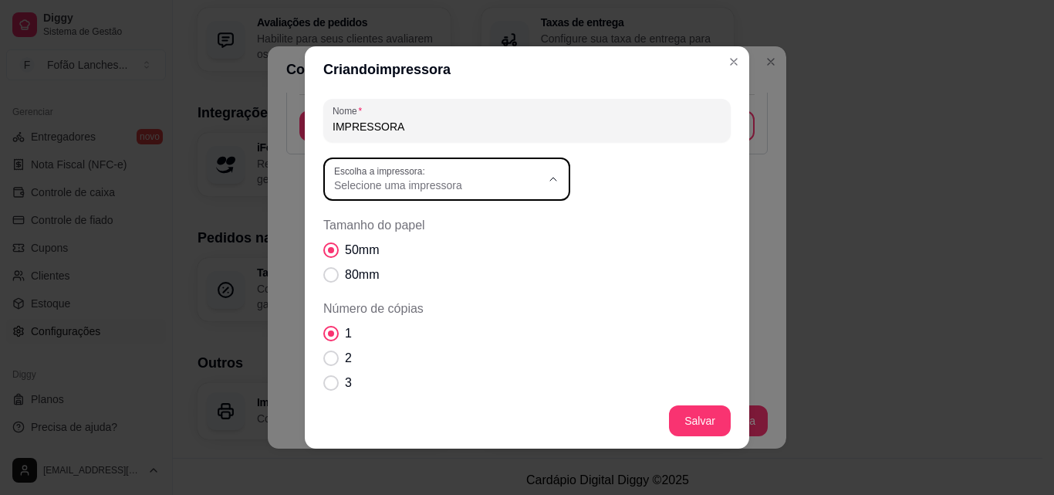
click at [467, 317] on li "HPRT MPT-II" at bounding box center [441, 323] width 225 height 24
type input "HPRT MPT-II"
select select "HPRT MPT-II"
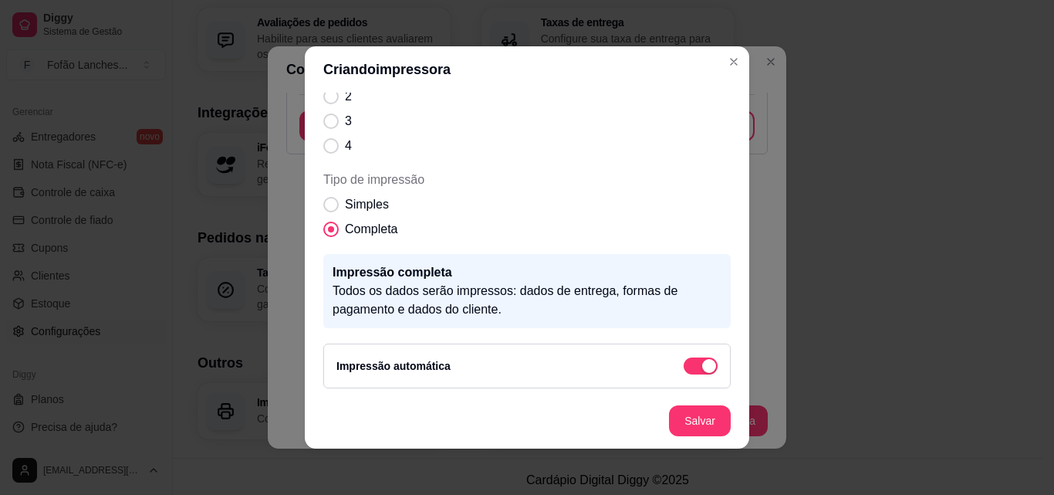
scroll to position [263, 0]
click at [324, 197] on span "Tipo de impressão" at bounding box center [331, 203] width 15 height 15
click at [323, 206] on input "Simples" at bounding box center [328, 211] width 10 height 10
radio input "true"
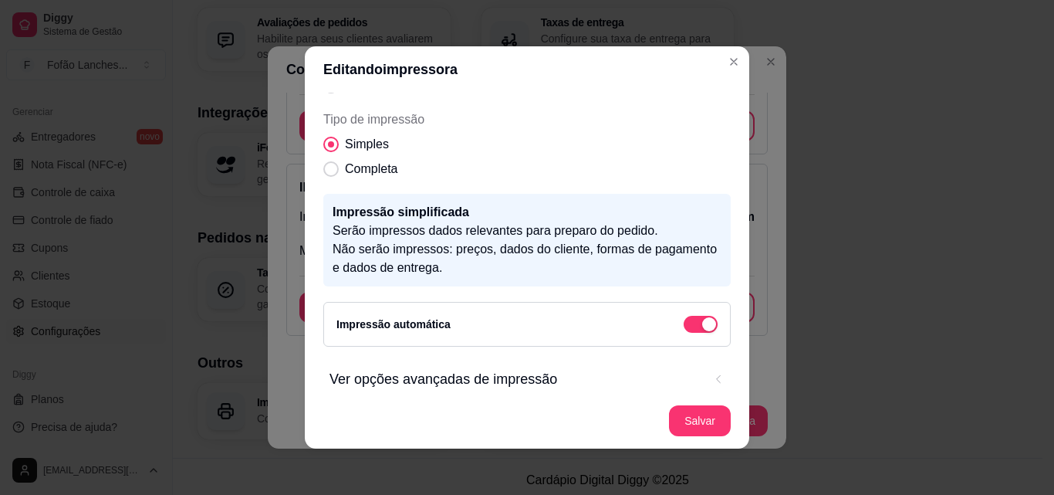
scroll to position [204, 0]
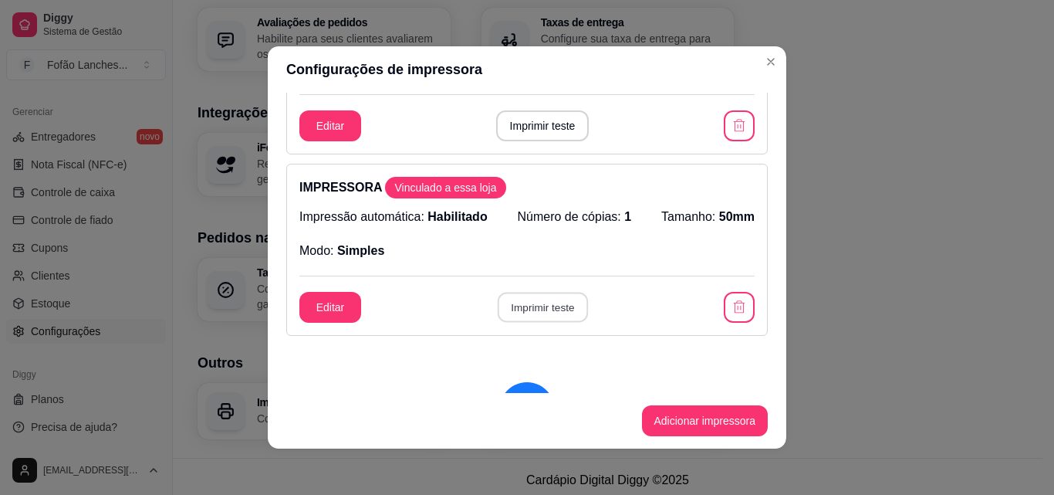
click at [554, 298] on button "Imprimir teste" at bounding box center [542, 307] width 90 height 30
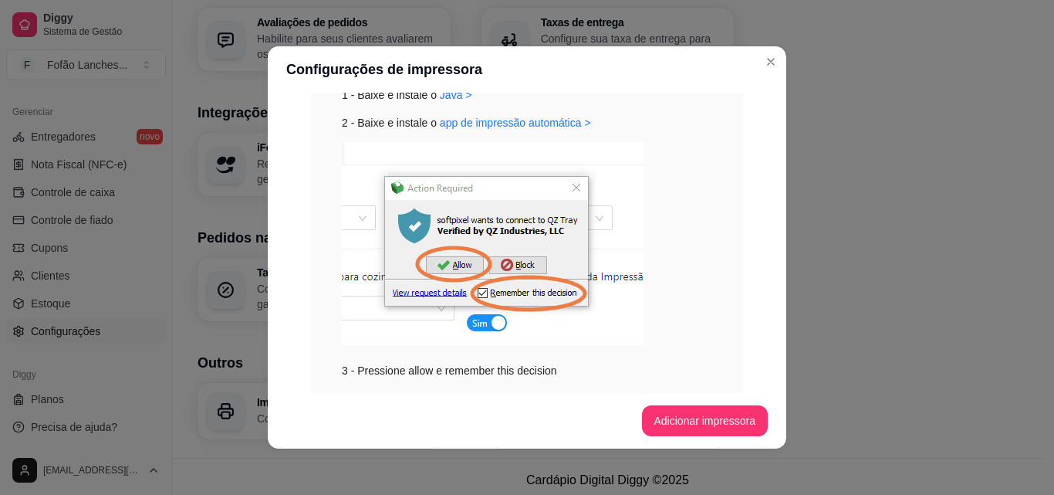
scroll to position [889, 0]
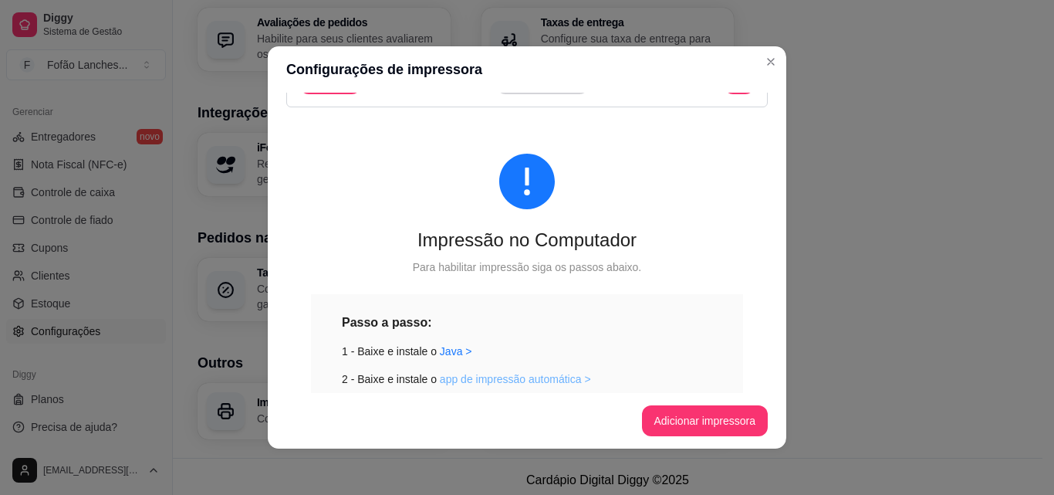
click at [477, 380] on link "app de impressão automática >" at bounding box center [515, 379] width 151 height 12
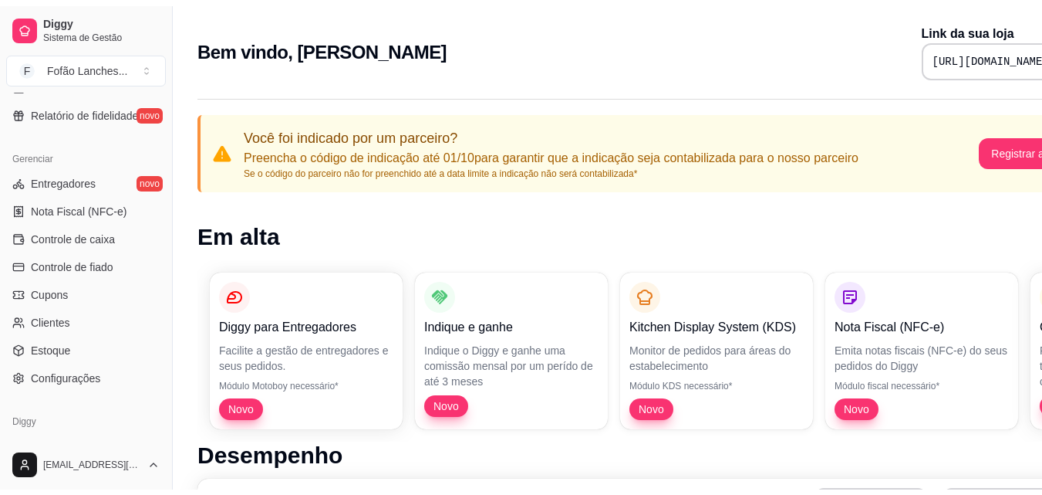
scroll to position [616, 0]
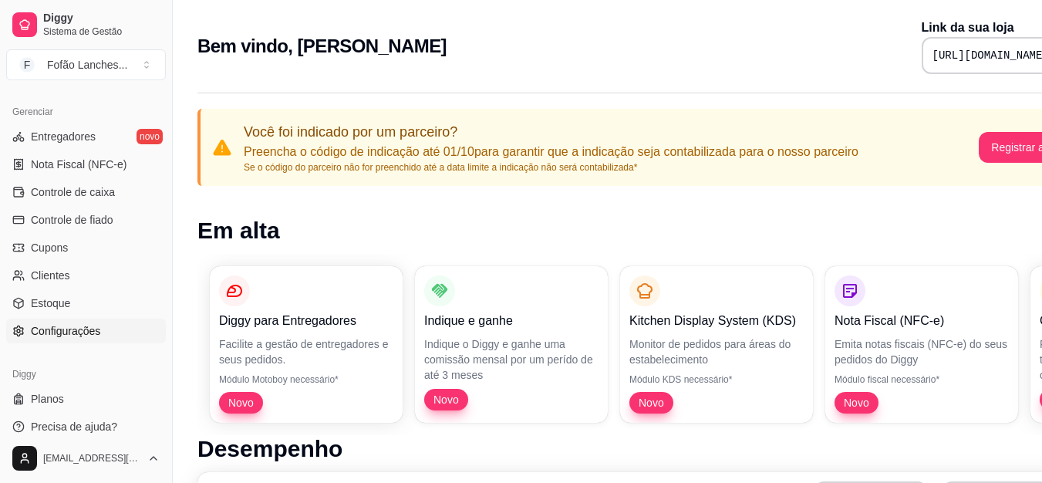
click at [91, 326] on span "Configurações" at bounding box center [65, 330] width 69 height 15
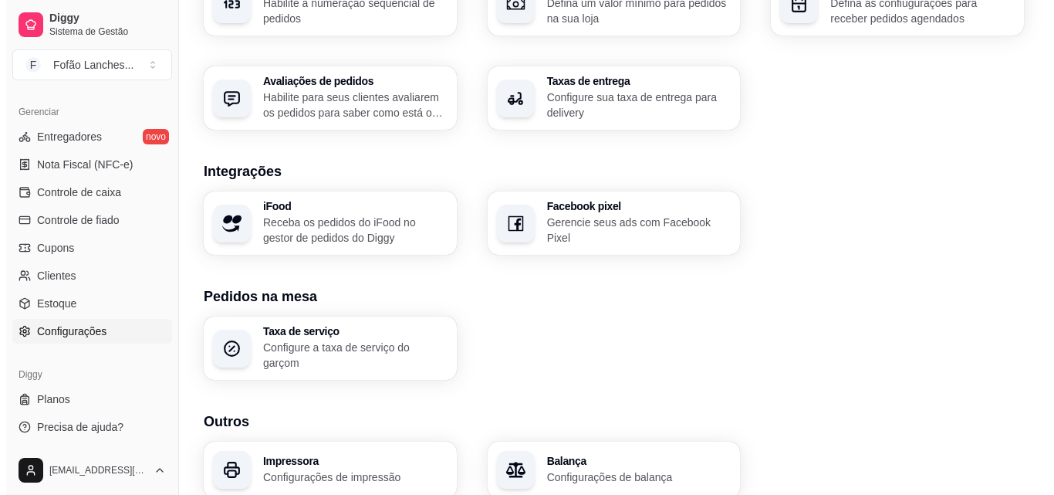
scroll to position [586, 0]
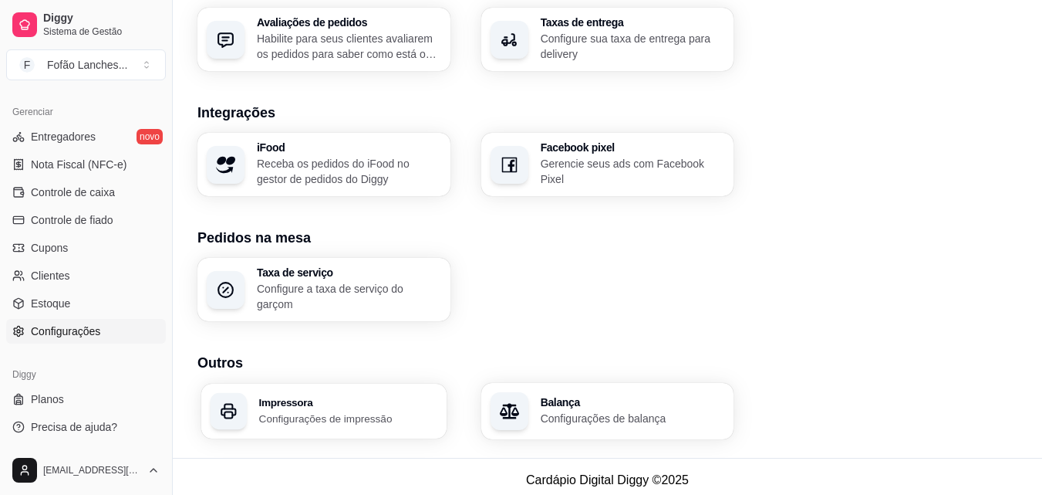
click at [313, 421] on div "Impressora Configurações de impressão" at bounding box center [323, 410] width 245 height 55
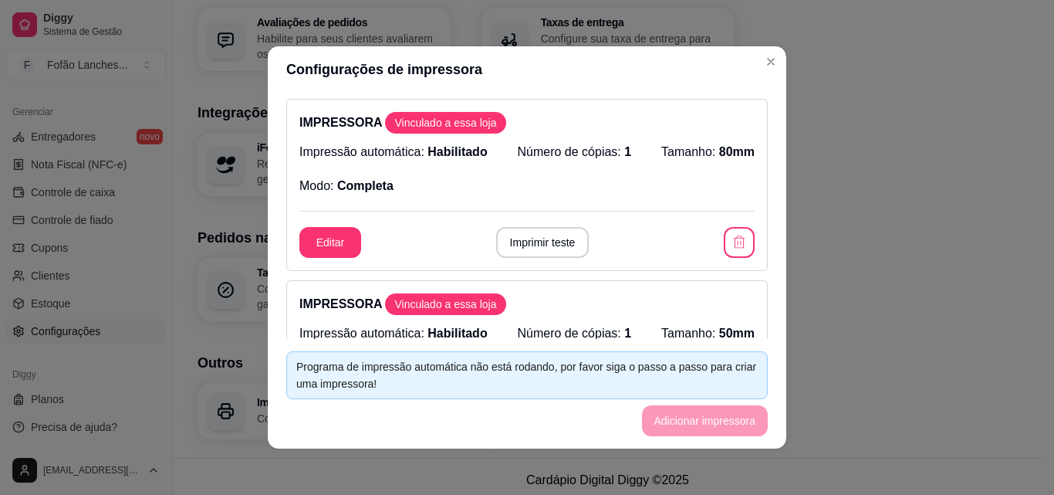
click at [458, 312] on div "Vinculado a essa loja" at bounding box center [445, 304] width 120 height 22
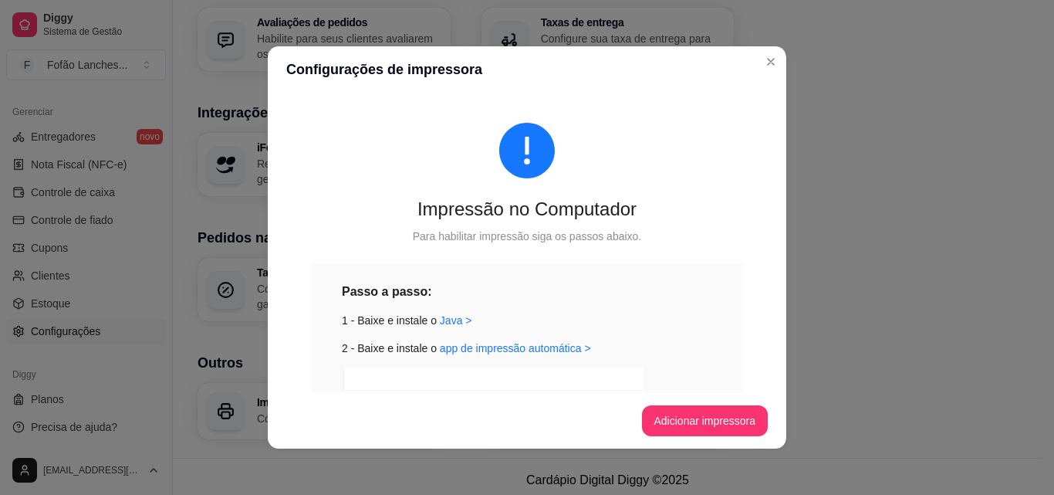
scroll to position [914, 0]
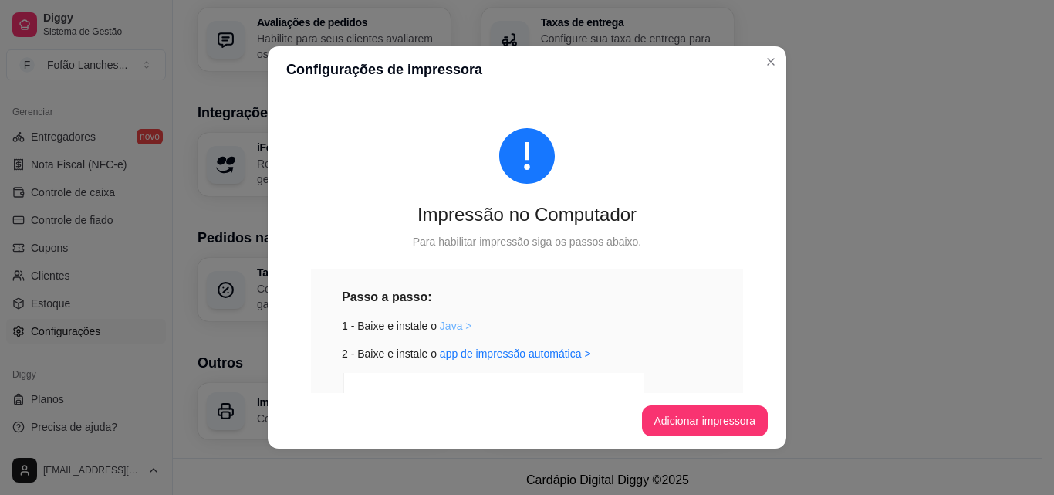
click at [448, 319] on link "Java >" at bounding box center [456, 325] width 32 height 12
click at [528, 351] on link "app de impressão automática >" at bounding box center [515, 353] width 151 height 12
click at [691, 413] on button "Adicionar impressora" at bounding box center [704, 421] width 123 height 30
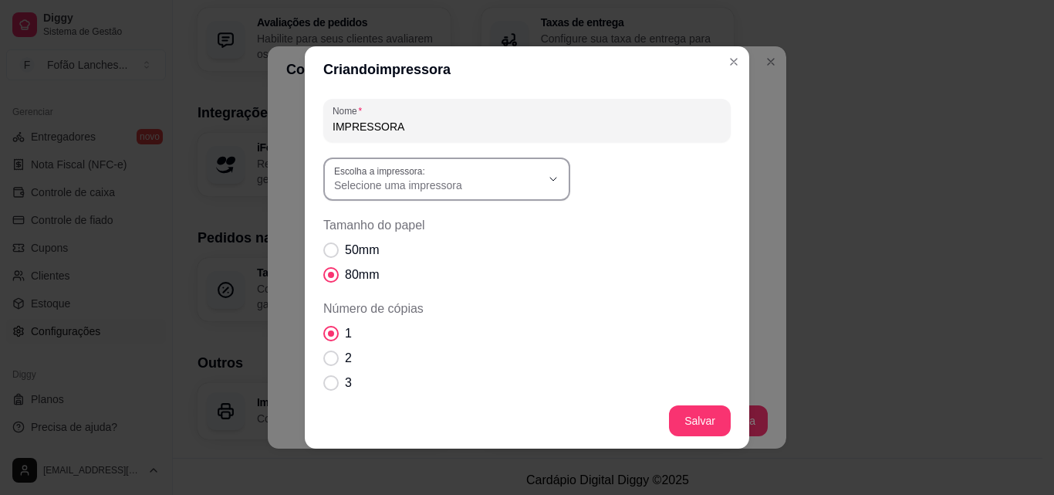
click at [532, 185] on span "Selecione uma impressora" at bounding box center [437, 184] width 207 height 15
click at [460, 327] on span "HPRT MPT-II" at bounding box center [433, 323] width 198 height 15
type input "HPRT MPT-II"
select select "HPRT MPT-II"
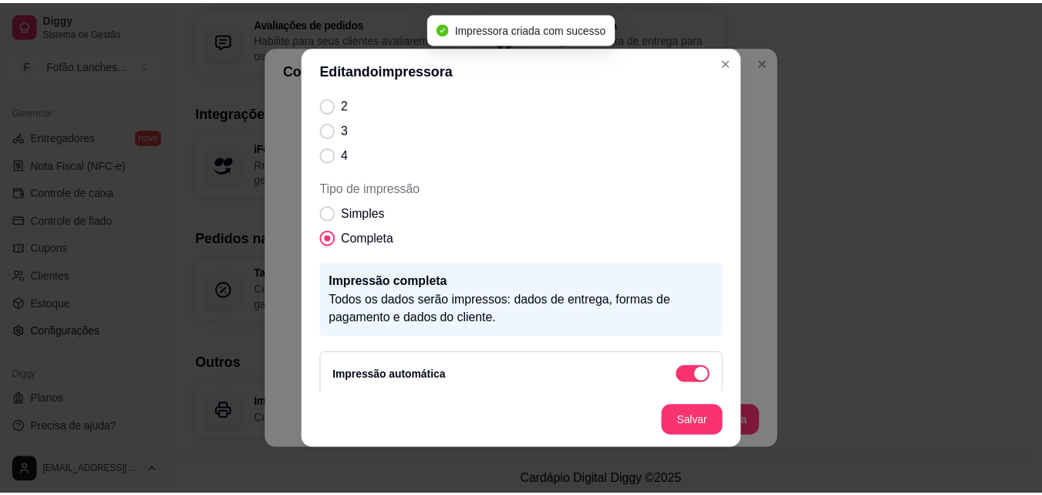
scroll to position [204, 0]
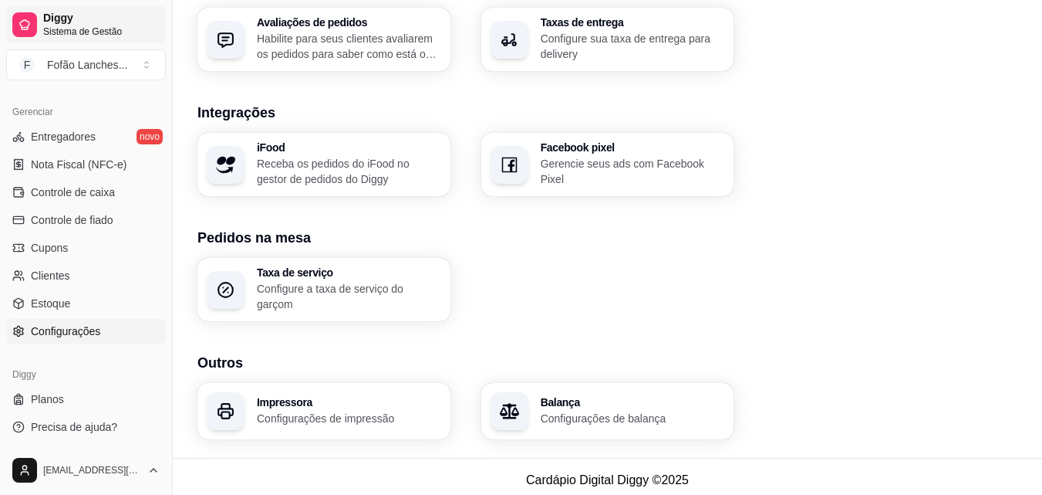
click at [89, 22] on span "Diggy" at bounding box center [101, 19] width 117 height 14
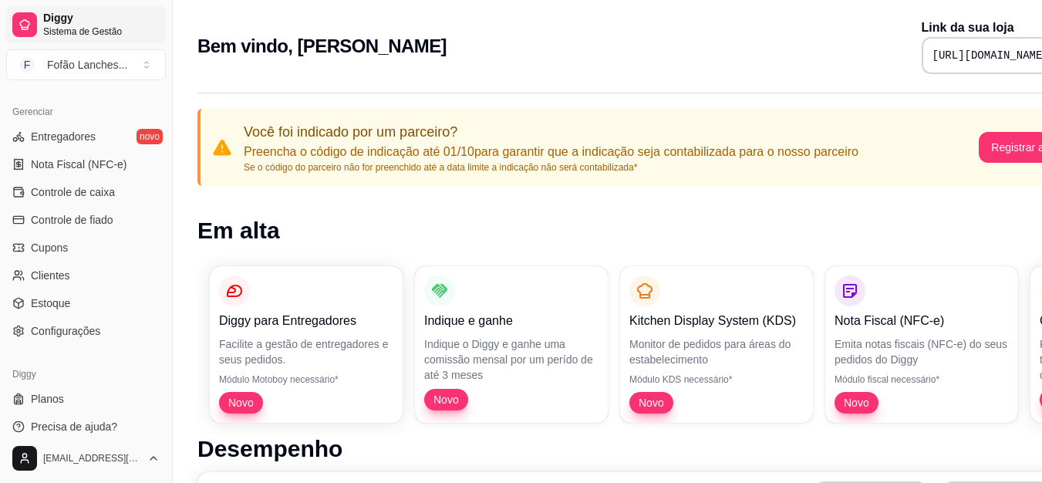
click at [89, 22] on span "Diggy" at bounding box center [101, 19] width 117 height 14
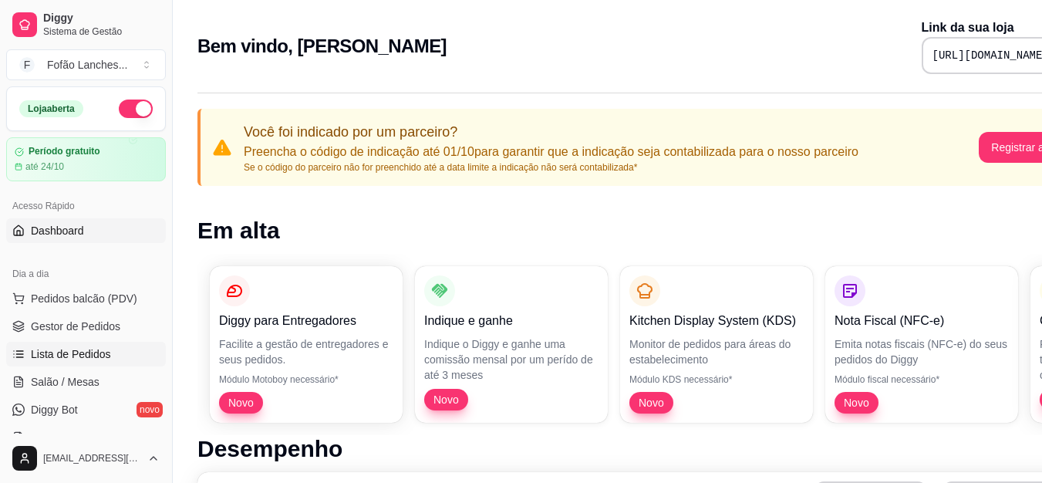
click at [93, 357] on span "Lista de Pedidos" at bounding box center [71, 353] width 80 height 15
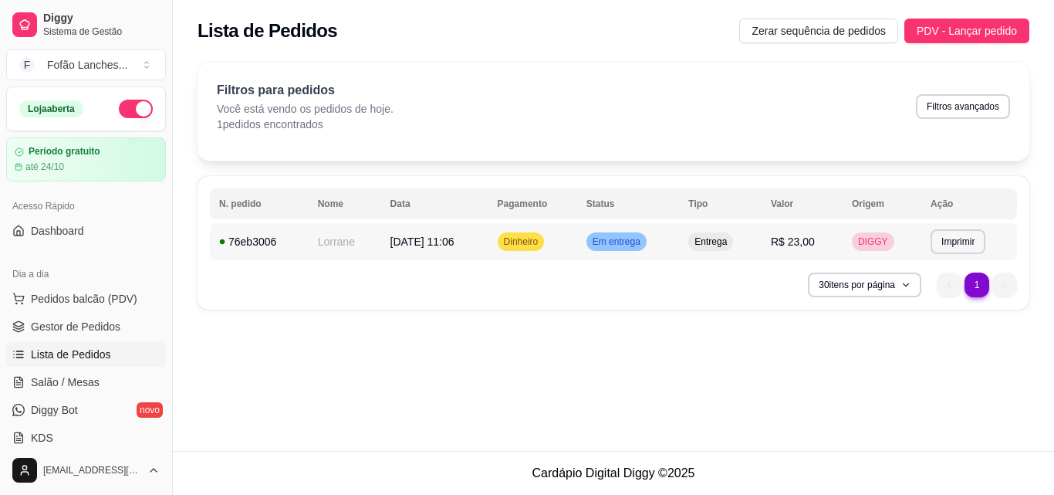
click at [417, 249] on td "[DATE] 11:06" at bounding box center [434, 241] width 107 height 37
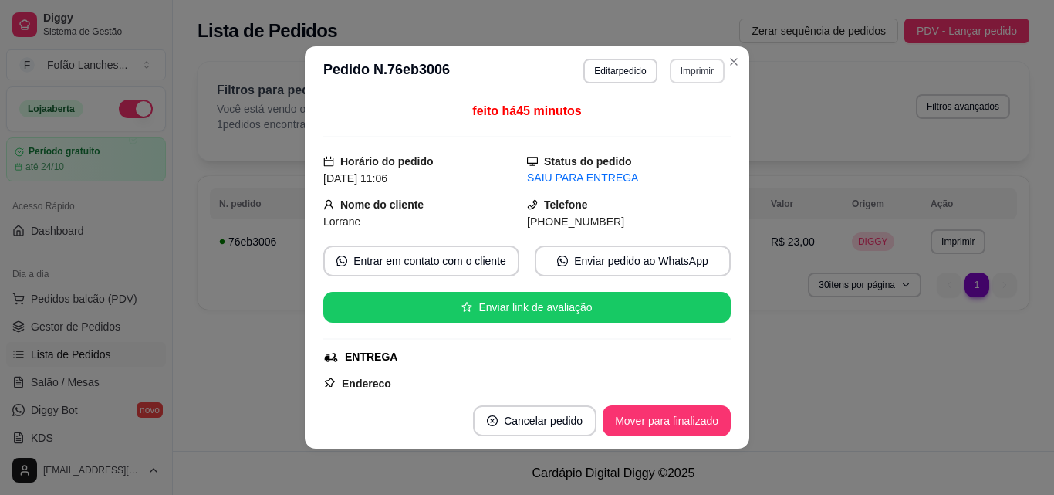
click at [693, 72] on button "Imprimir" at bounding box center [697, 71] width 55 height 25
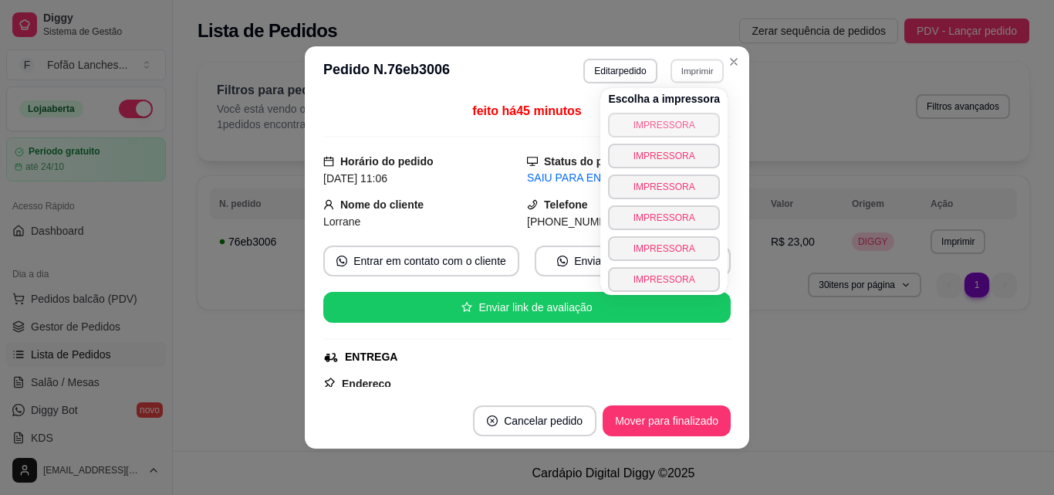
click at [679, 125] on button "IMPRESSORA" at bounding box center [664, 125] width 112 height 25
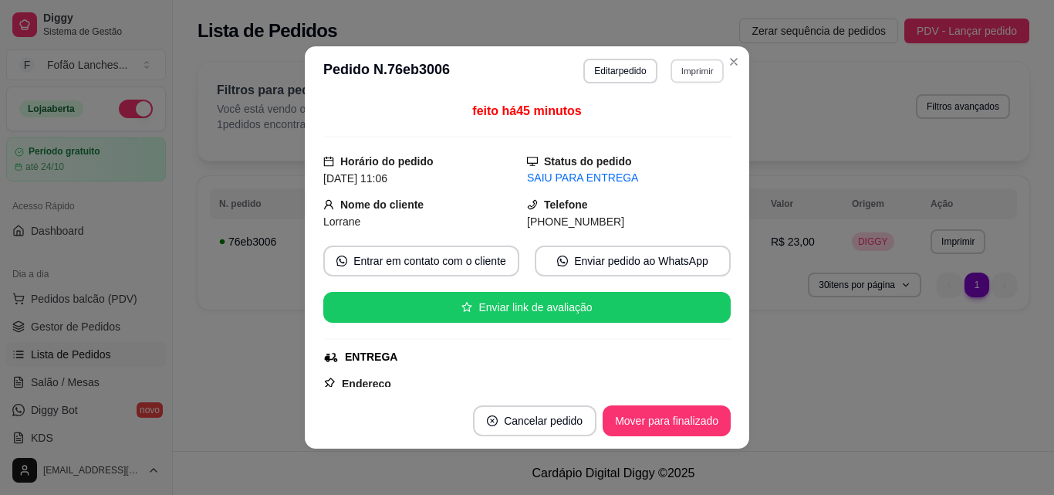
click at [685, 59] on button "Imprimir" at bounding box center [697, 71] width 53 height 24
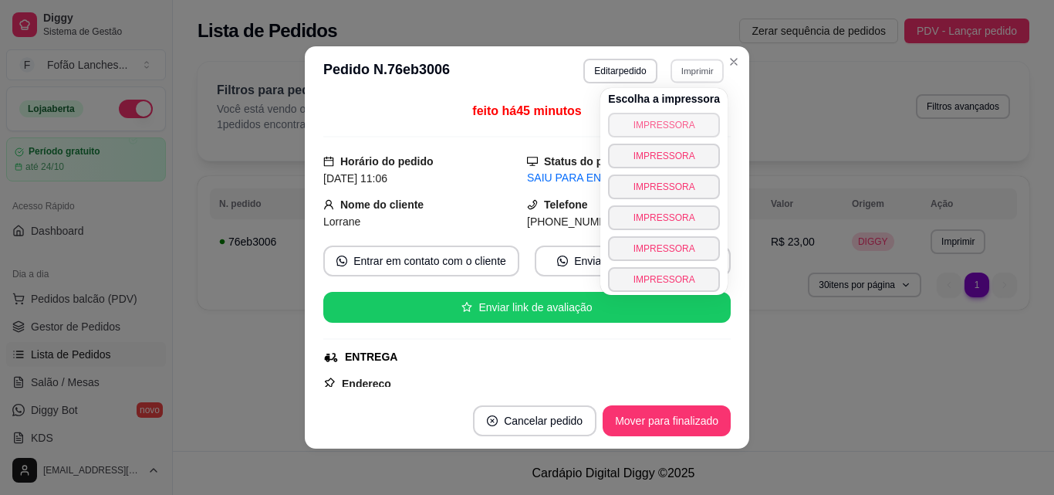
click at [686, 127] on body "Diggy Sistema de Gestão F Fofão Lanches ... Loja aberta Período gratuito até 24…" at bounding box center [527, 247] width 1054 height 495
click at [686, 127] on button "IMPRESSORA" at bounding box center [664, 125] width 108 height 24
